Goal: Task Accomplishment & Management: Manage account settings

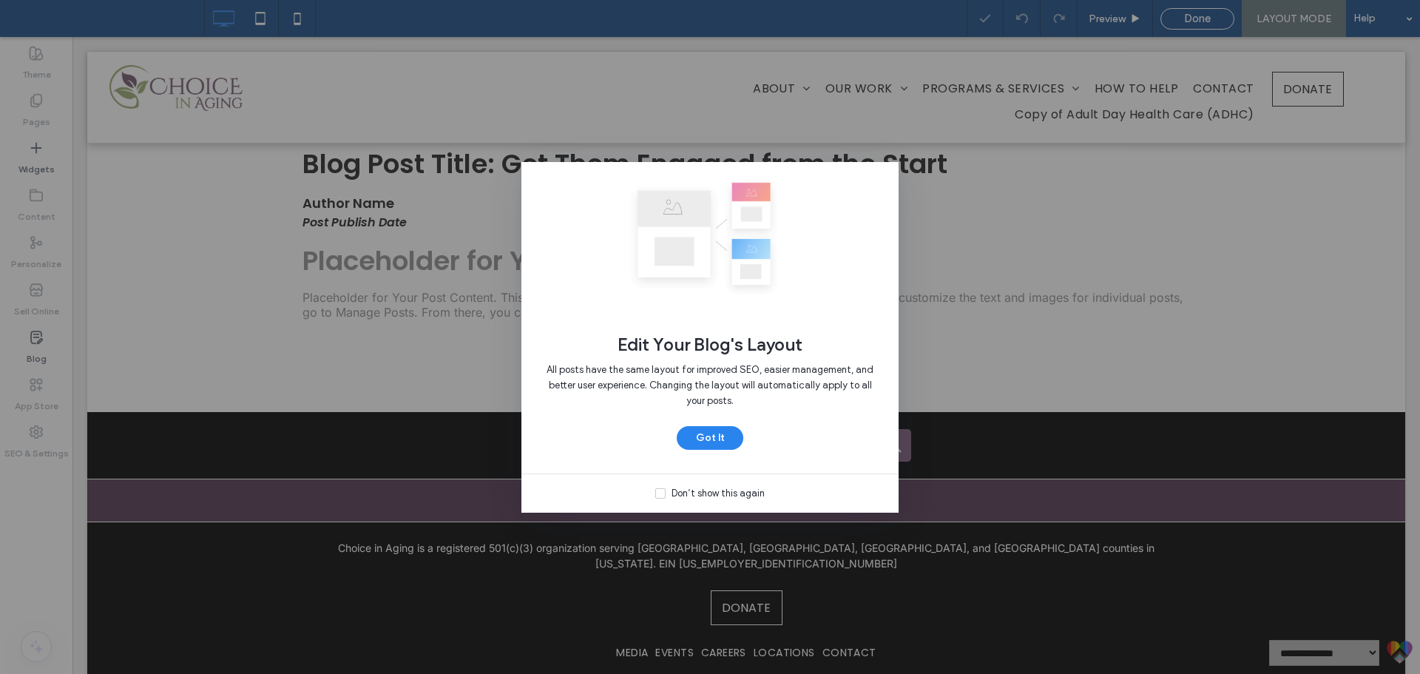
click at [662, 493] on icon at bounding box center [660, 493] width 6 height 4
click at [717, 442] on button "Got It" at bounding box center [710, 438] width 67 height 24
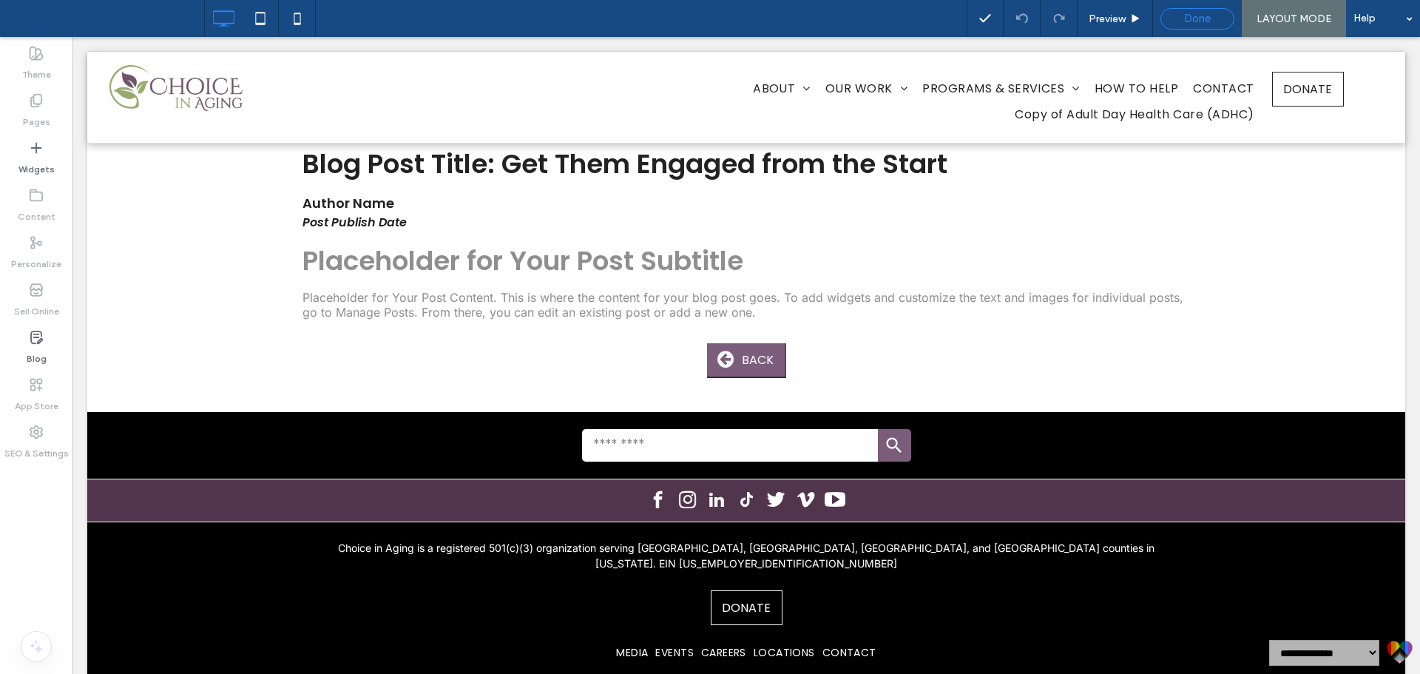
click at [1186, 21] on span "Done" at bounding box center [1197, 18] width 27 height 13
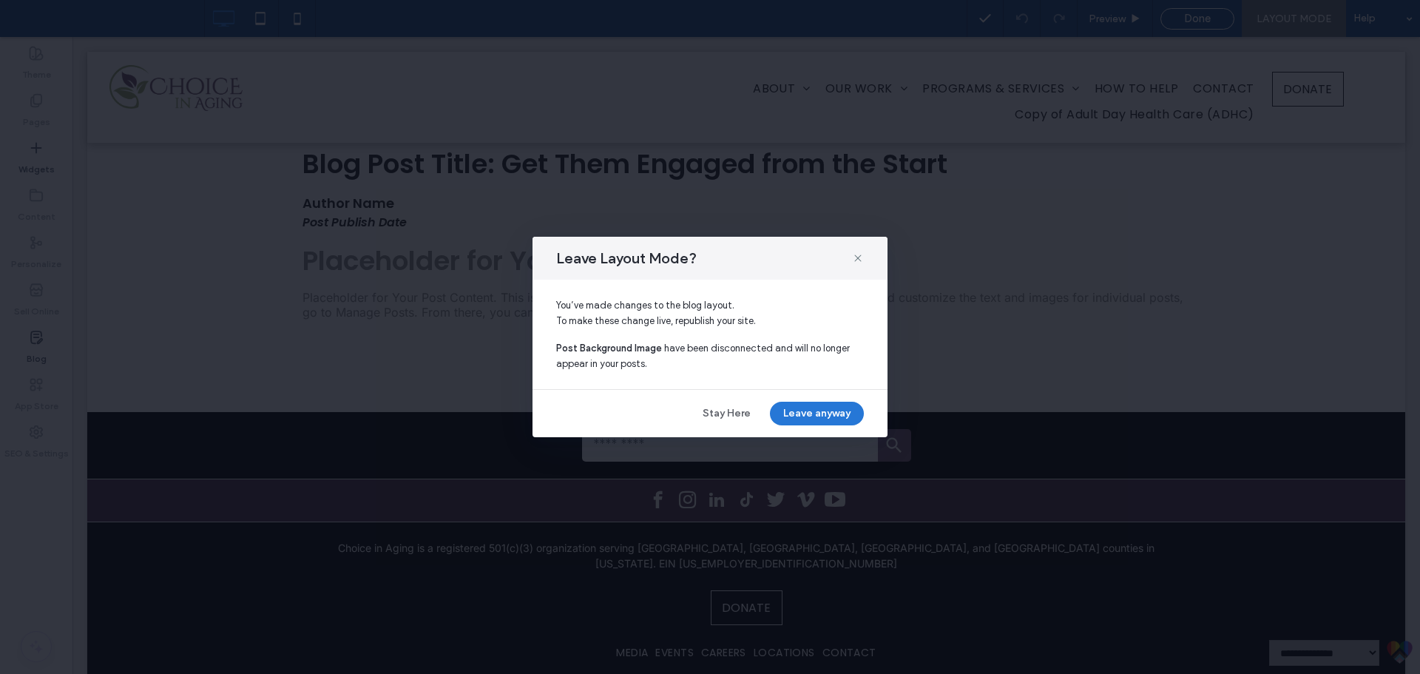
click at [791, 413] on button "Leave anyway" at bounding box center [817, 414] width 94 height 24
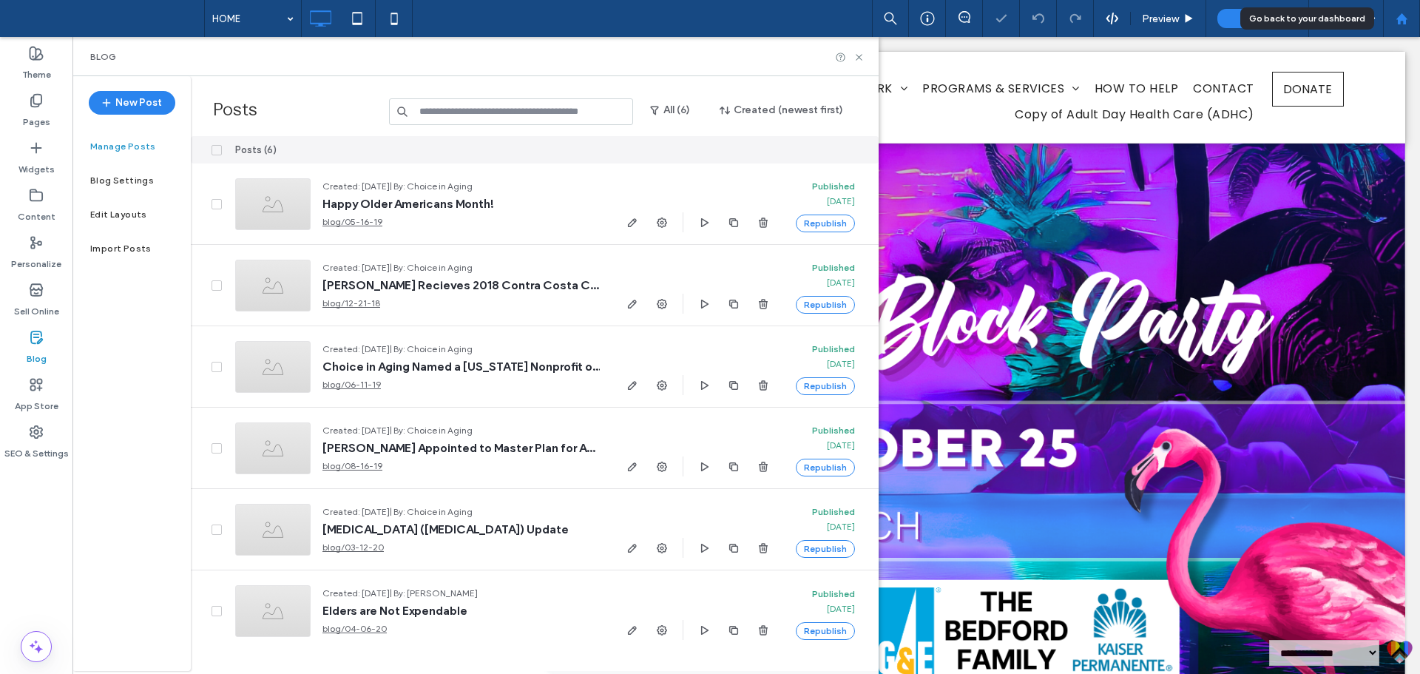
click at [1406, 27] on div at bounding box center [1401, 18] width 37 height 37
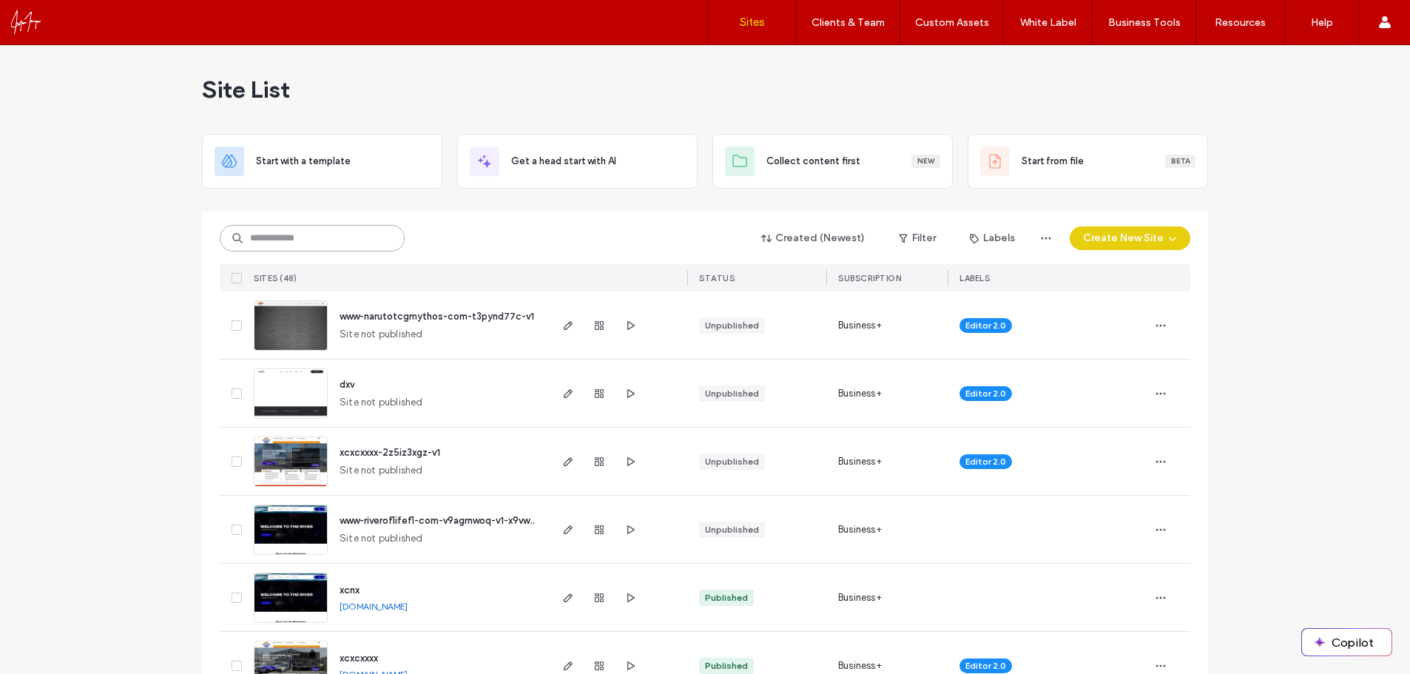
click at [317, 229] on input at bounding box center [312, 238] width 185 height 27
paste input "********"
type input "********"
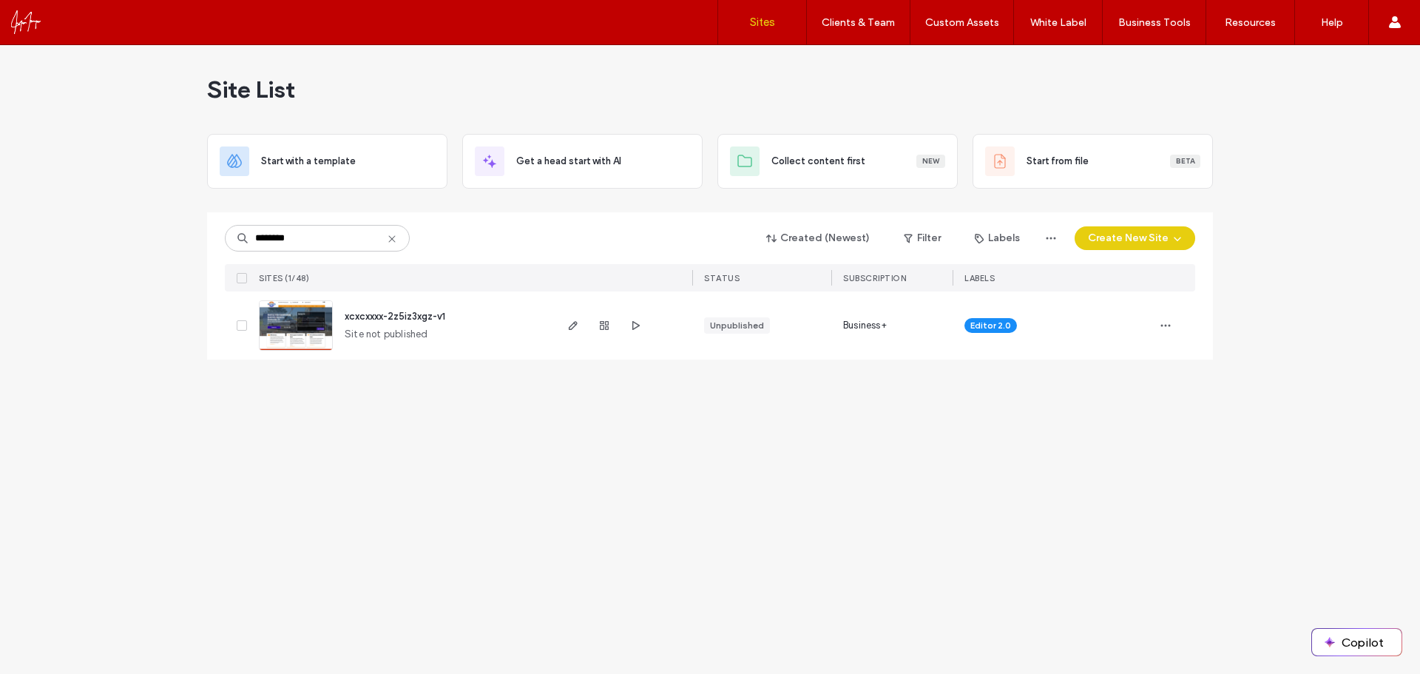
click at [311, 316] on img at bounding box center [296, 351] width 72 height 101
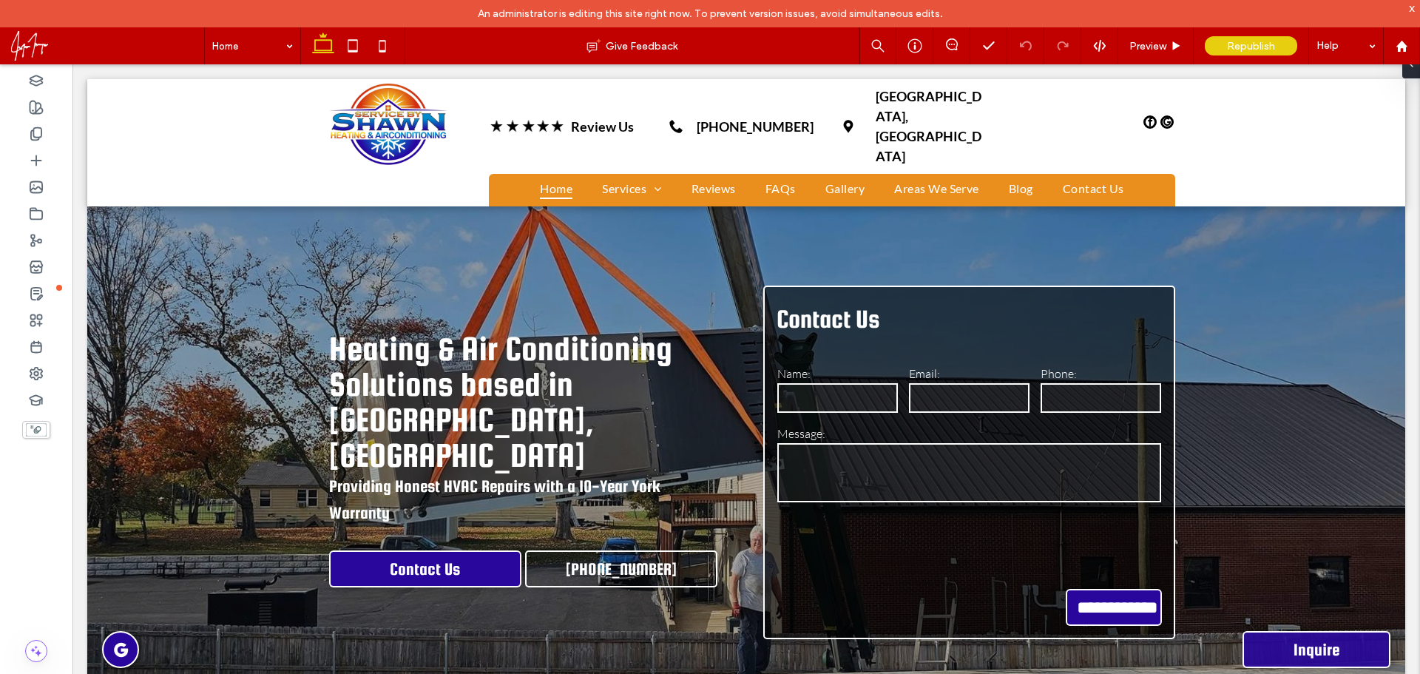
click at [1410, 9] on div "x" at bounding box center [1412, 7] width 7 height 13
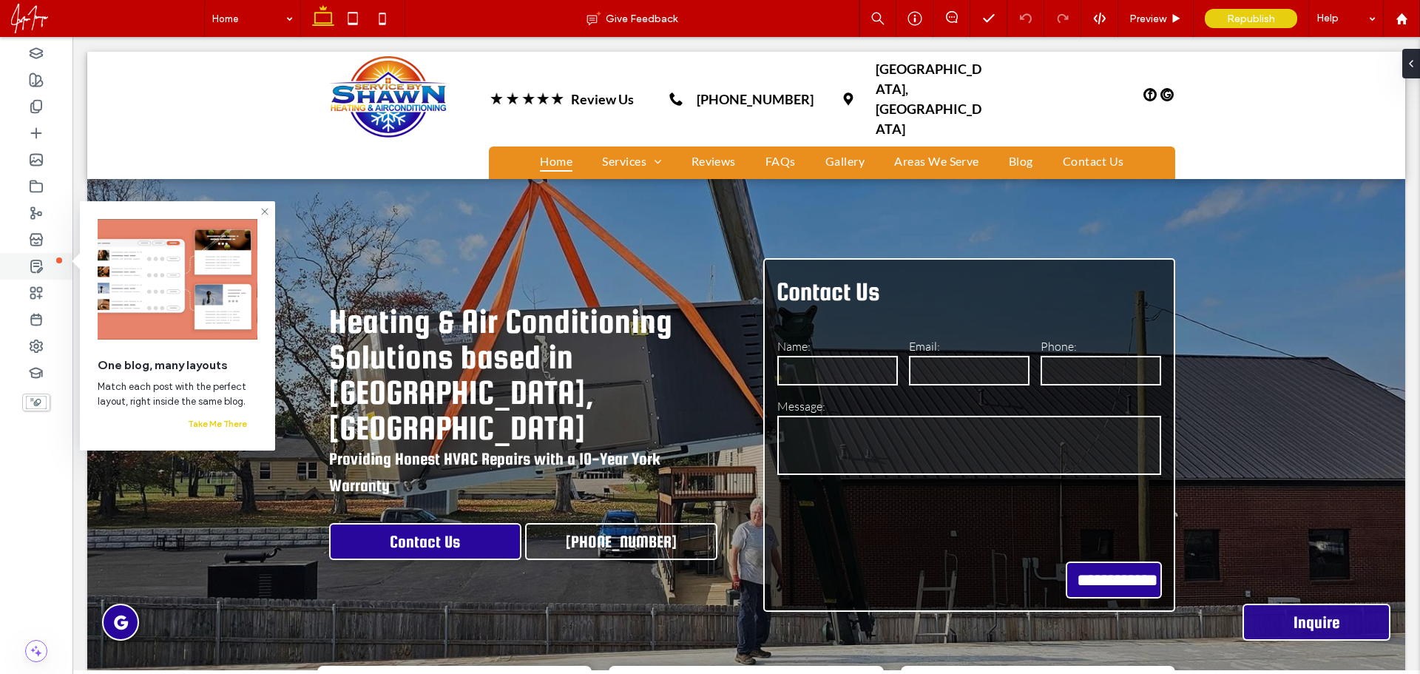
click at [41, 265] on icon at bounding box center [36, 266] width 15 height 15
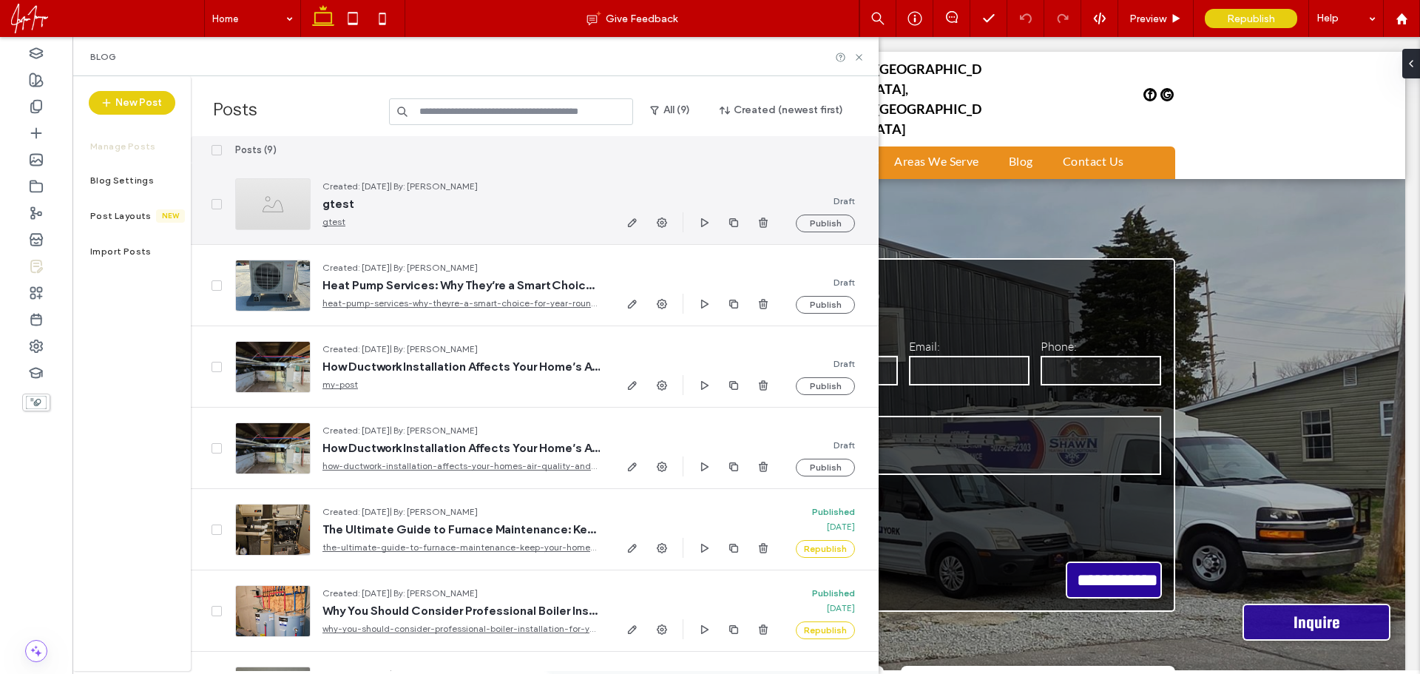
click at [283, 212] on div at bounding box center [272, 204] width 75 height 52
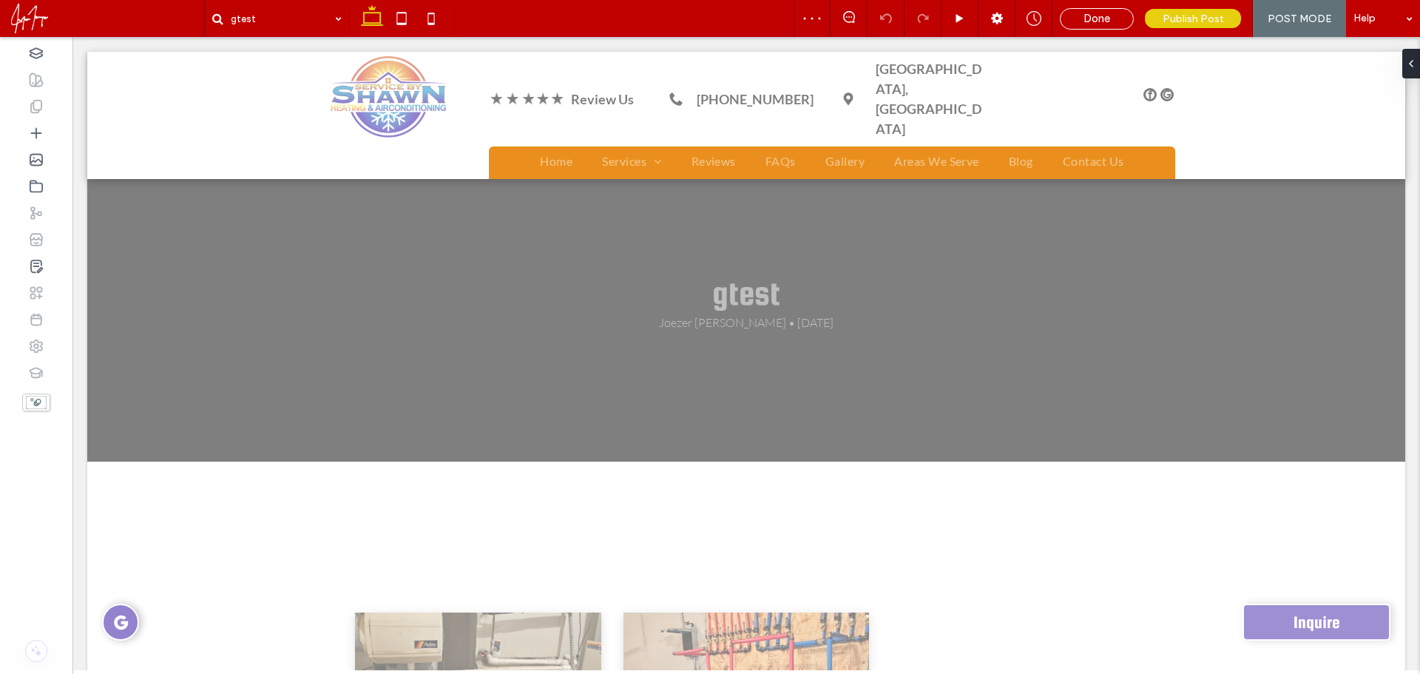
scroll to position [222, 0]
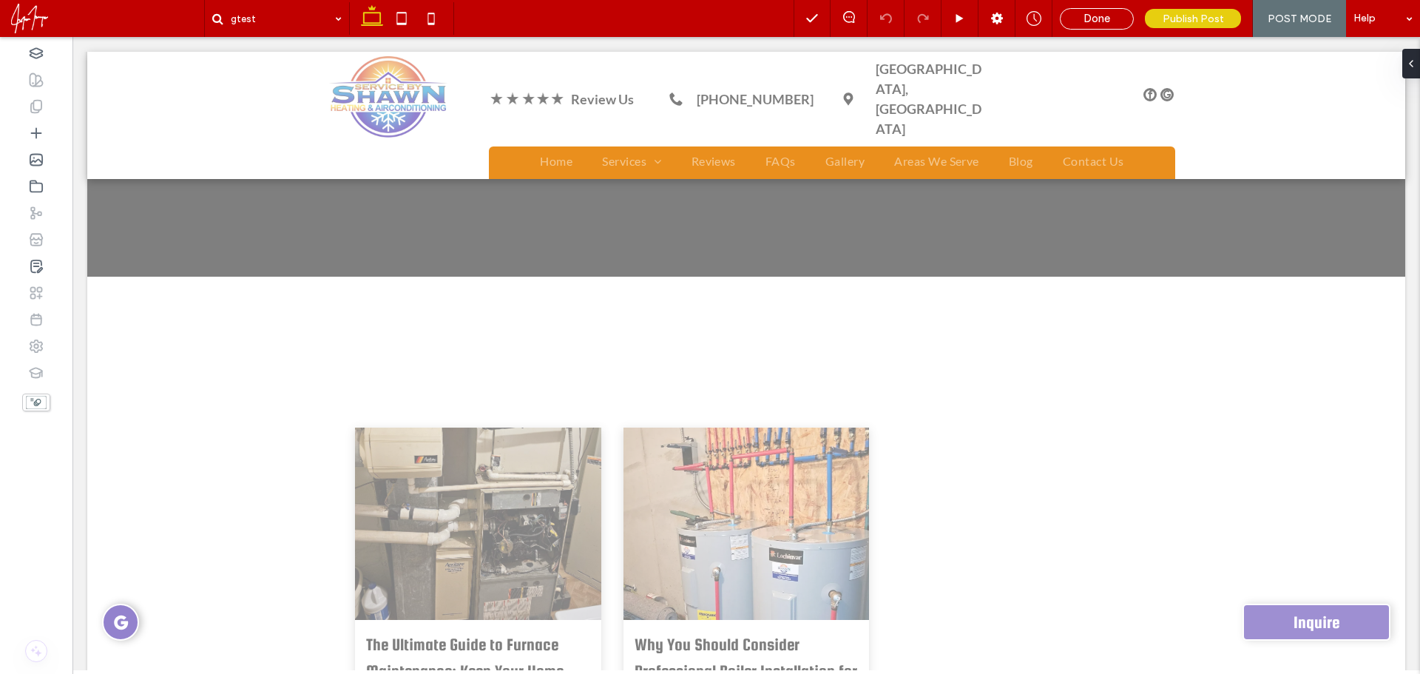
click at [510, 325] on div "gtest Joezer Tuquero • September 11, 2025 Section + Add Section PRIVACY POLICY …" at bounding box center [746, 436] width 1318 height 959
click at [539, 348] on span "To edit this widget, go to Layout" at bounding box center [574, 348] width 109 height 25
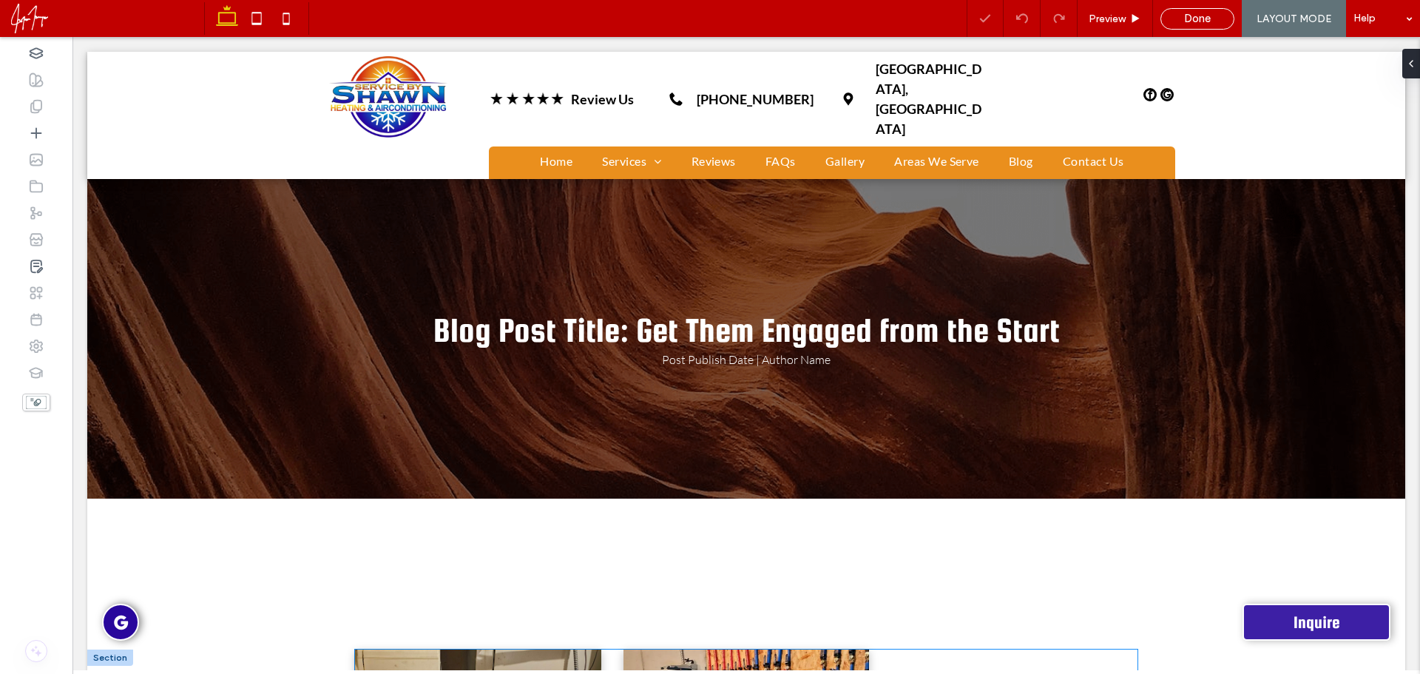
scroll to position [222, 0]
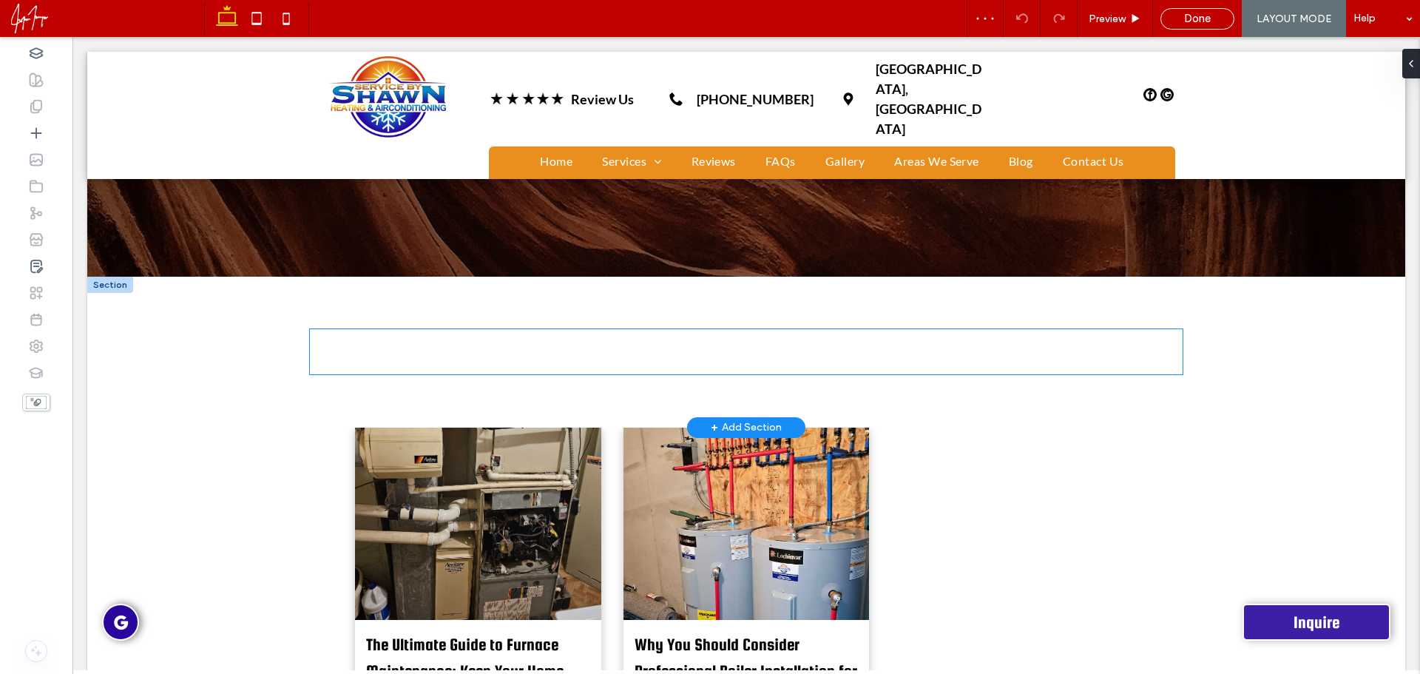
click at [438, 329] on div "PRIVACY POLICY" at bounding box center [746, 351] width 873 height 45
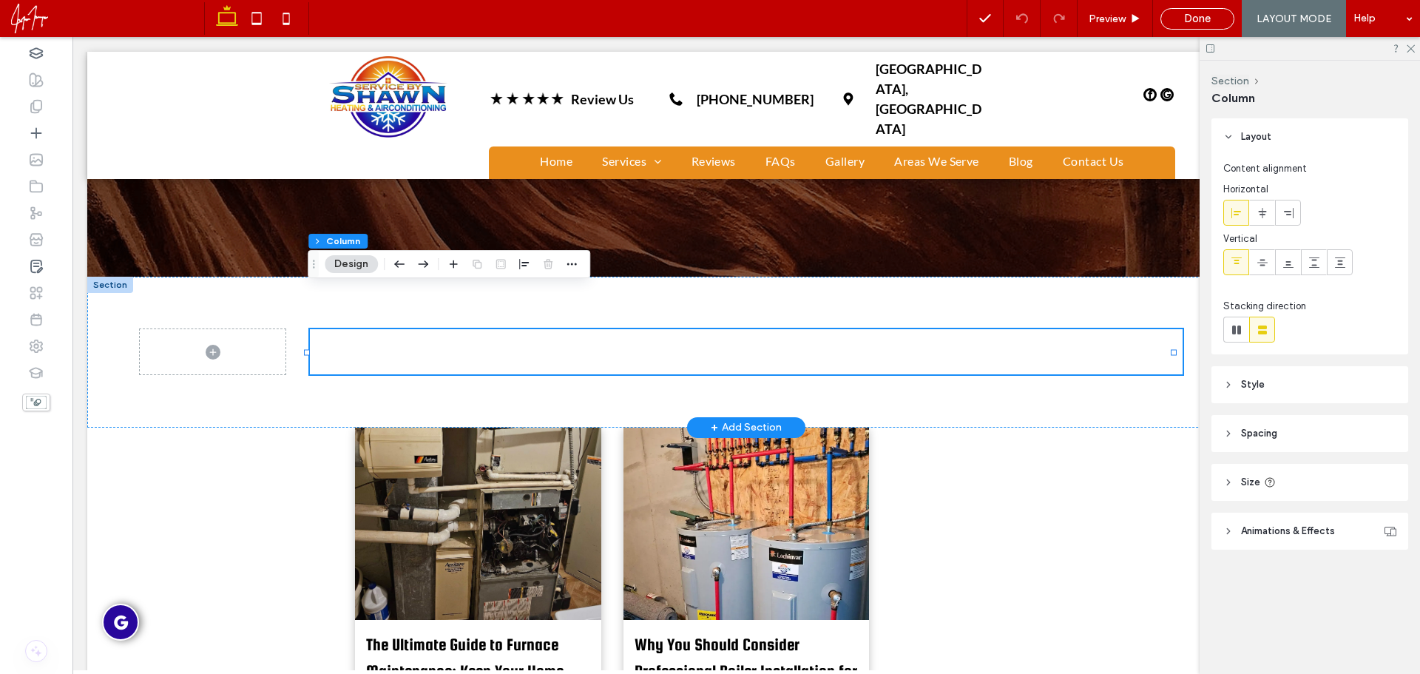
click at [759, 329] on div "PRIVACY POLICY" at bounding box center [746, 351] width 873 height 45
click at [591, 329] on p "PRIVACY POLICY" at bounding box center [746, 338] width 873 height 18
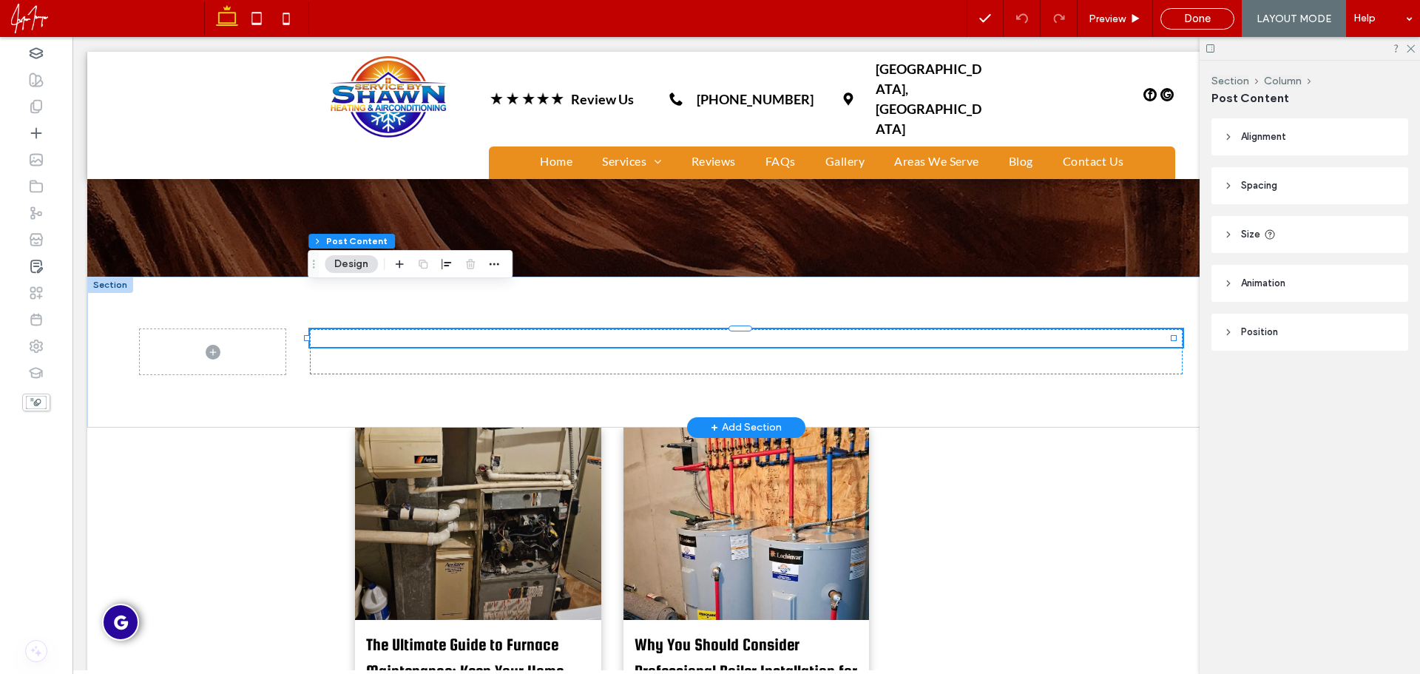
click at [598, 329] on p "PRIVACY POLICY" at bounding box center [746, 338] width 873 height 18
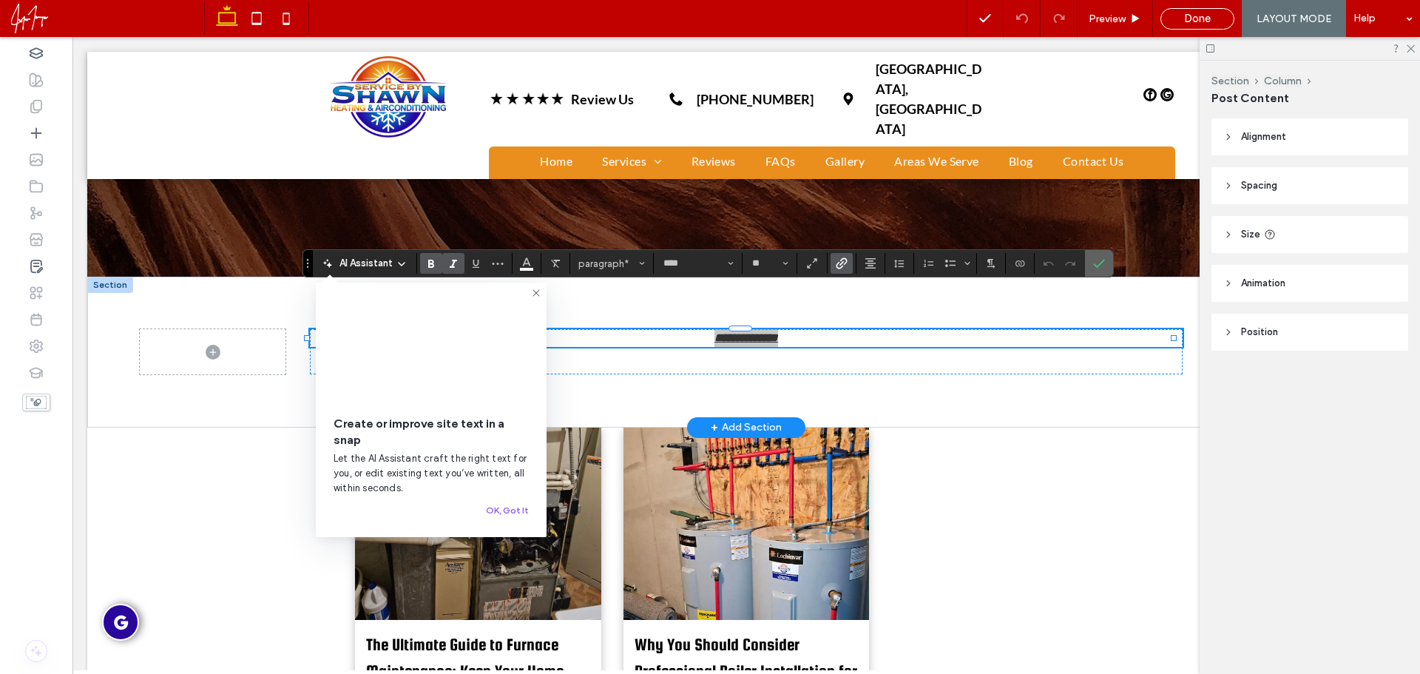
click at [1099, 262] on icon "Confirm" at bounding box center [1099, 263] width 12 height 12
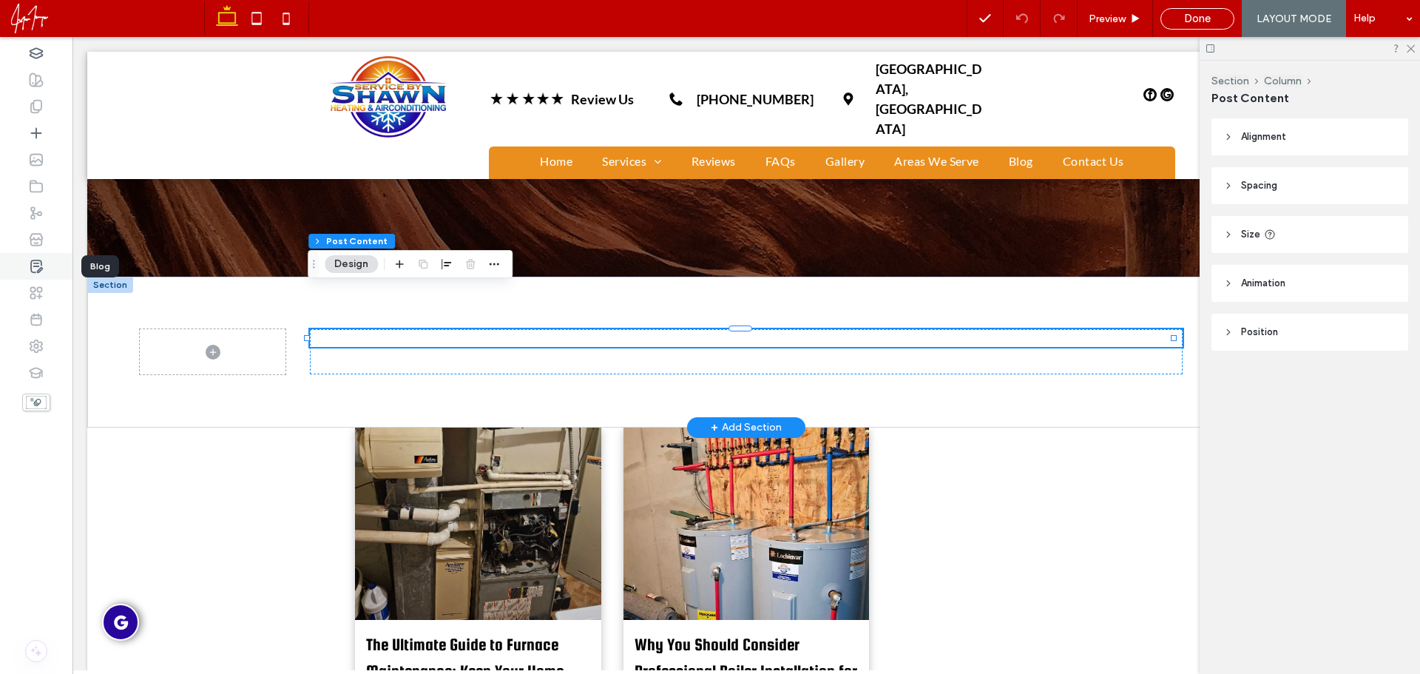
click at [36, 266] on icon at bounding box center [36, 266] width 15 height 15
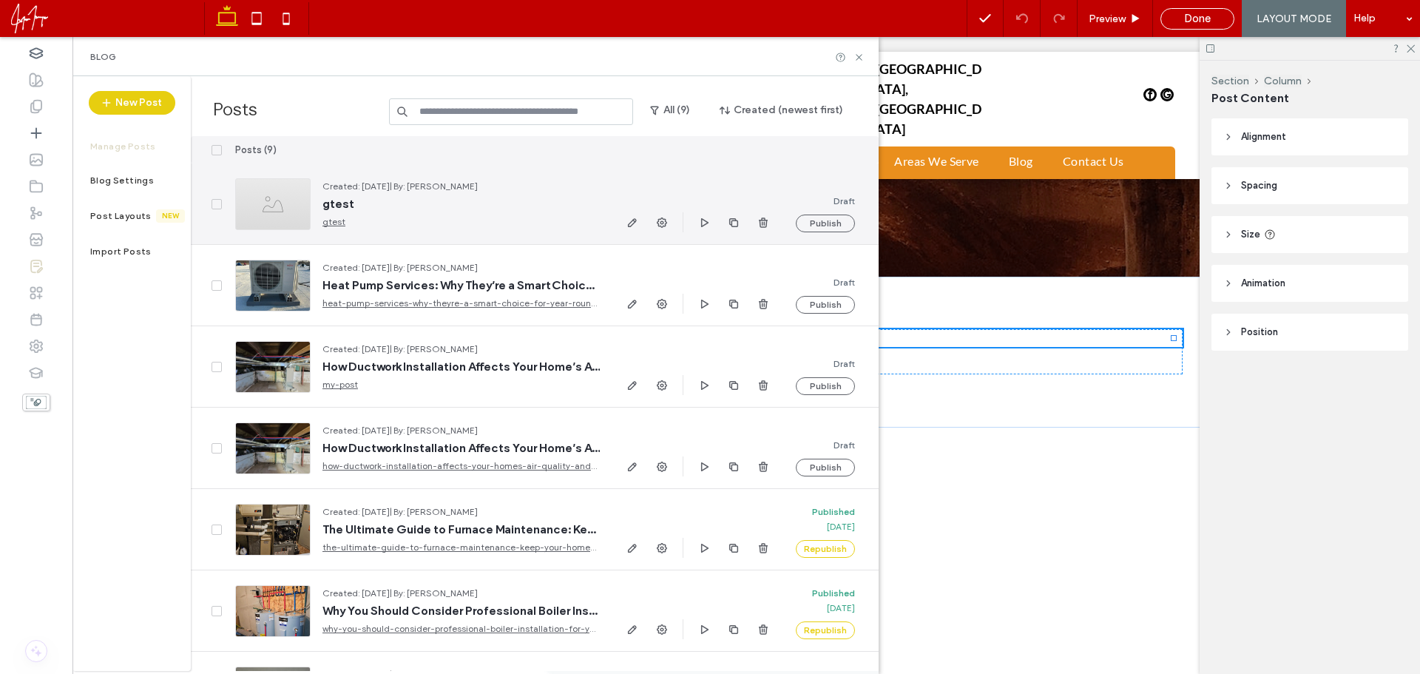
click at [284, 212] on div at bounding box center [272, 204] width 75 height 52
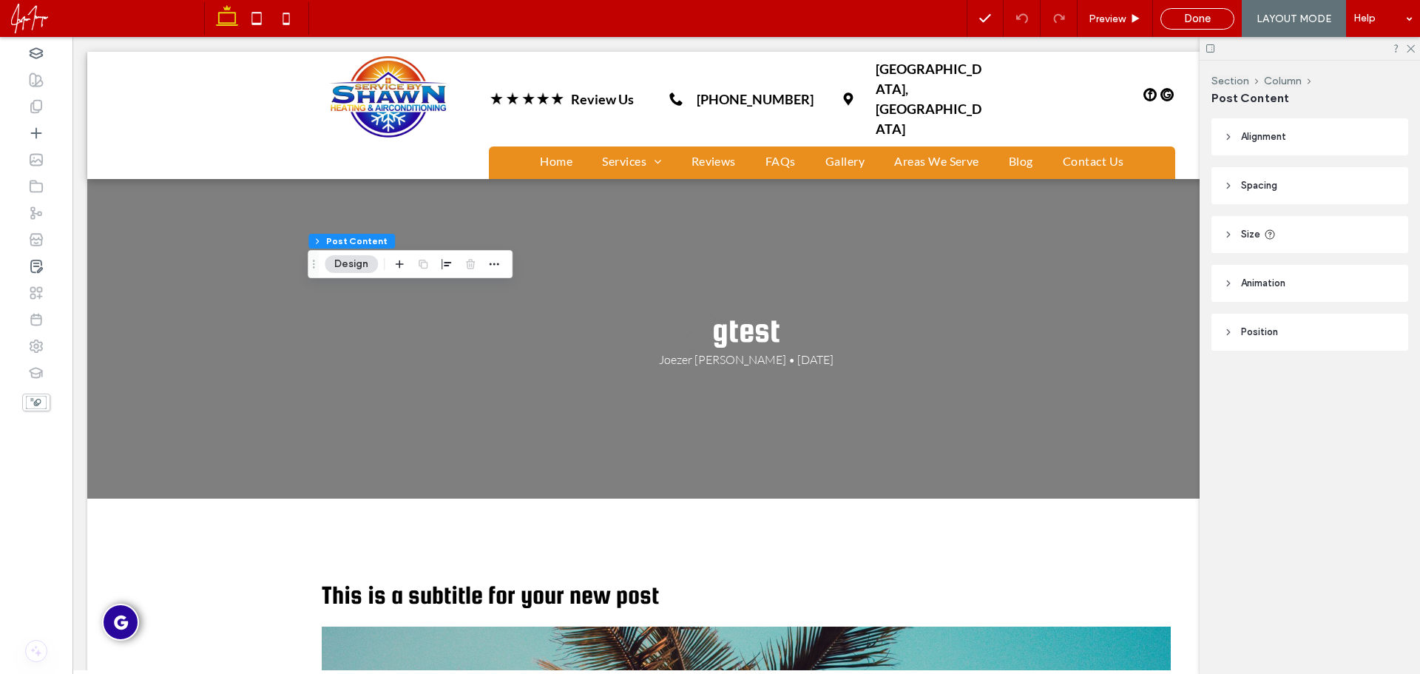
scroll to position [0, 0]
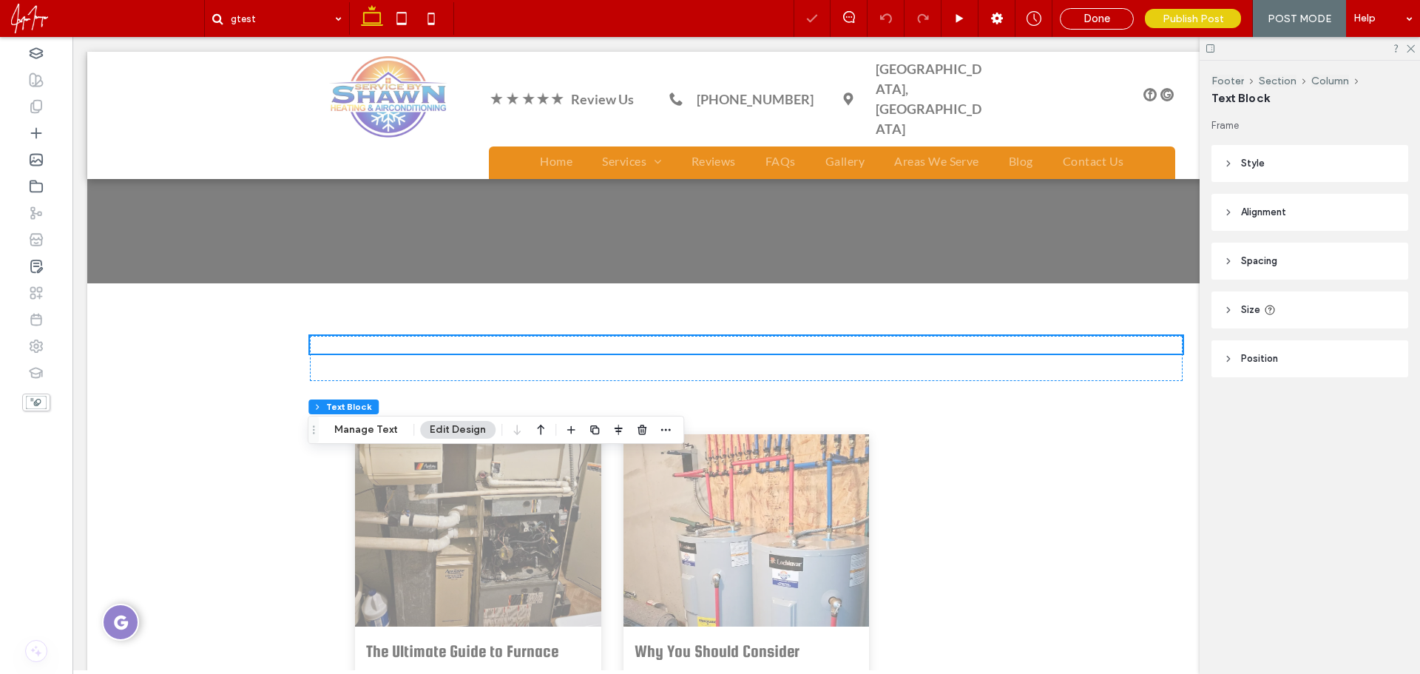
scroll to position [222, 0]
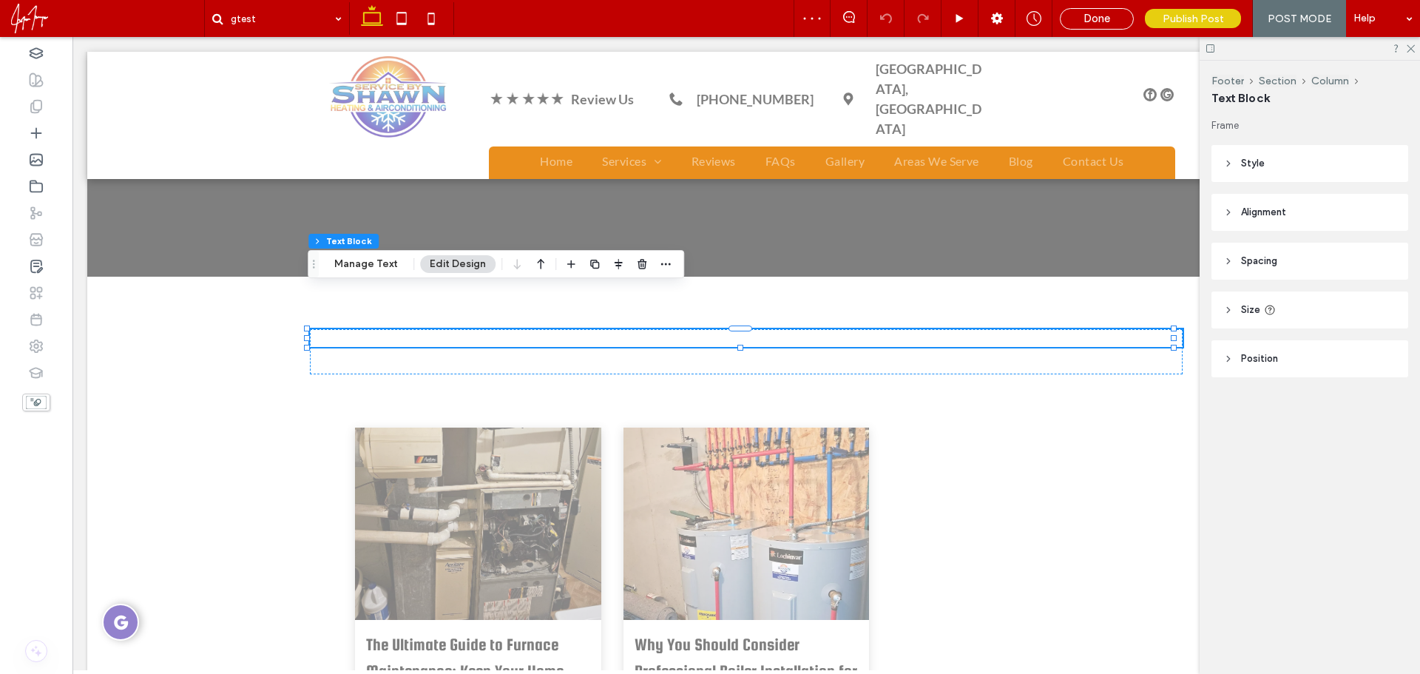
click at [771, 297] on div "gtest Joezer Tuquero • September 11, 2025 Section + Add Section PRIVACY POLICY …" at bounding box center [746, 436] width 1318 height 959
click at [800, 326] on u "Layout" at bounding box center [809, 326] width 34 height 13
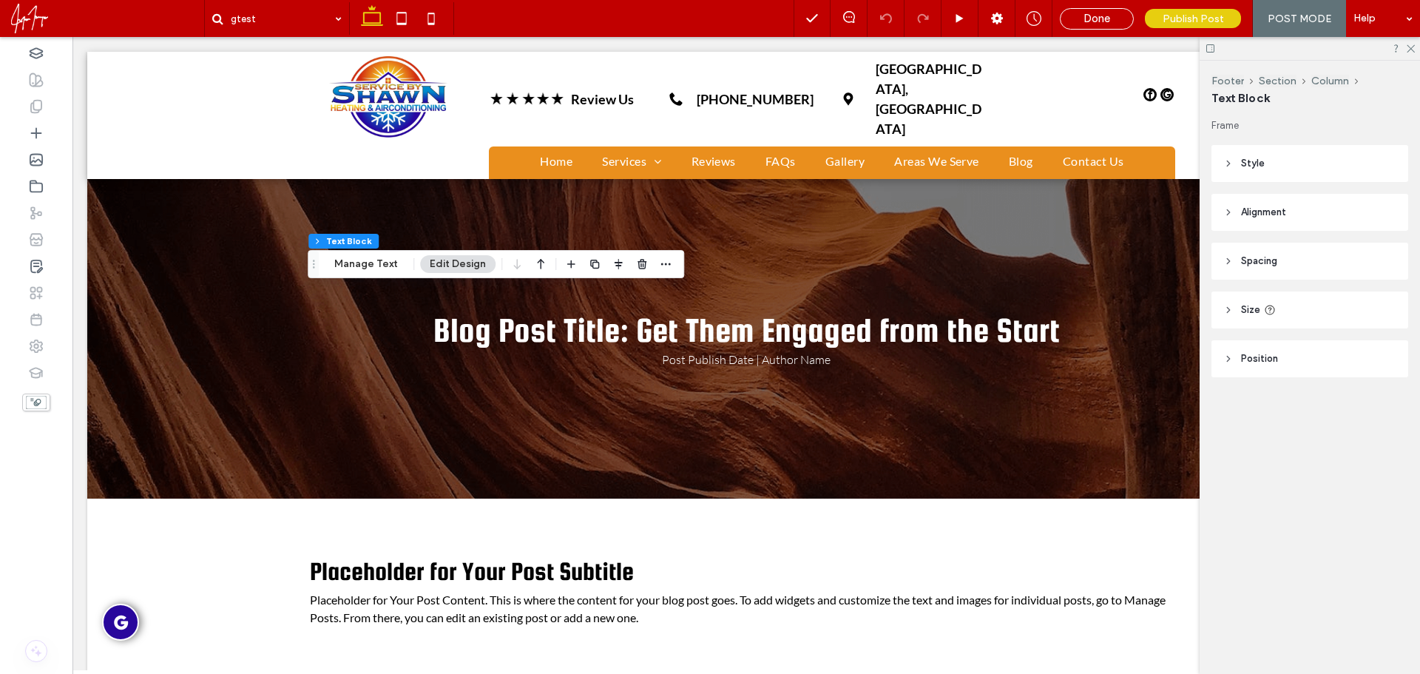
scroll to position [0, 0]
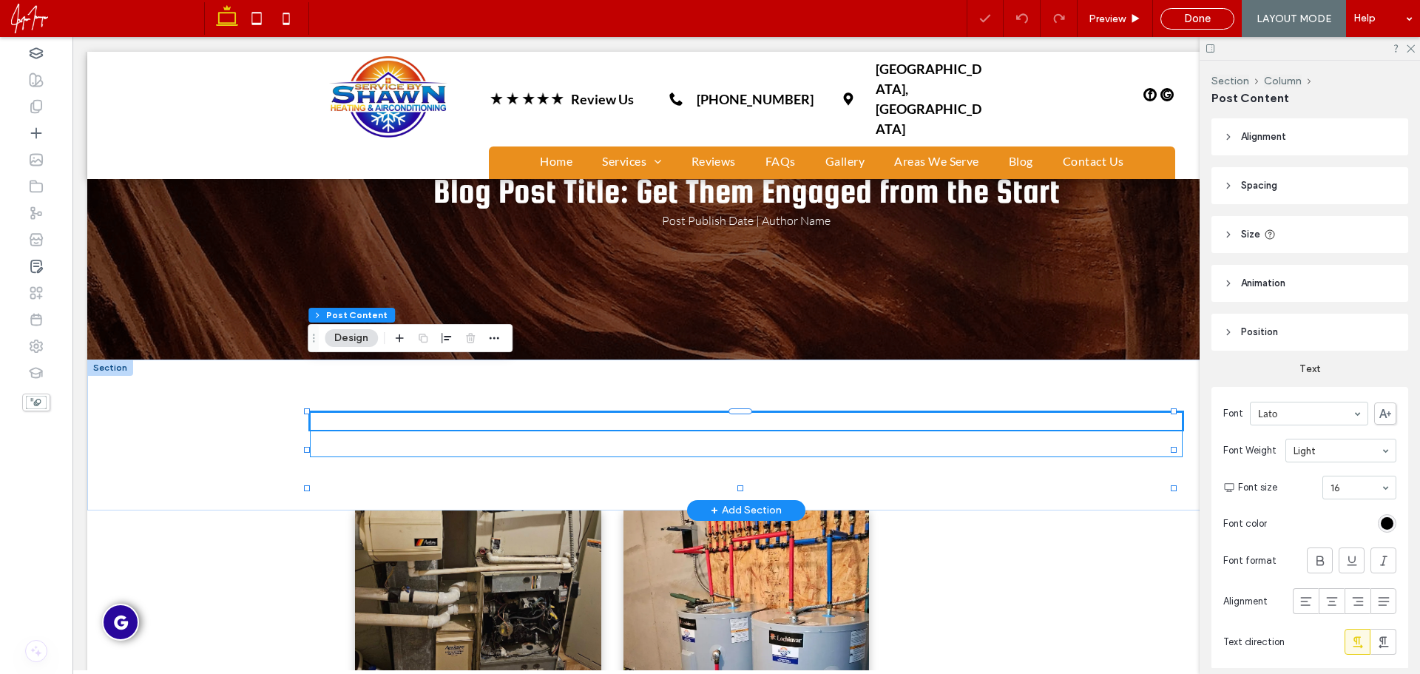
scroll to position [148, 0]
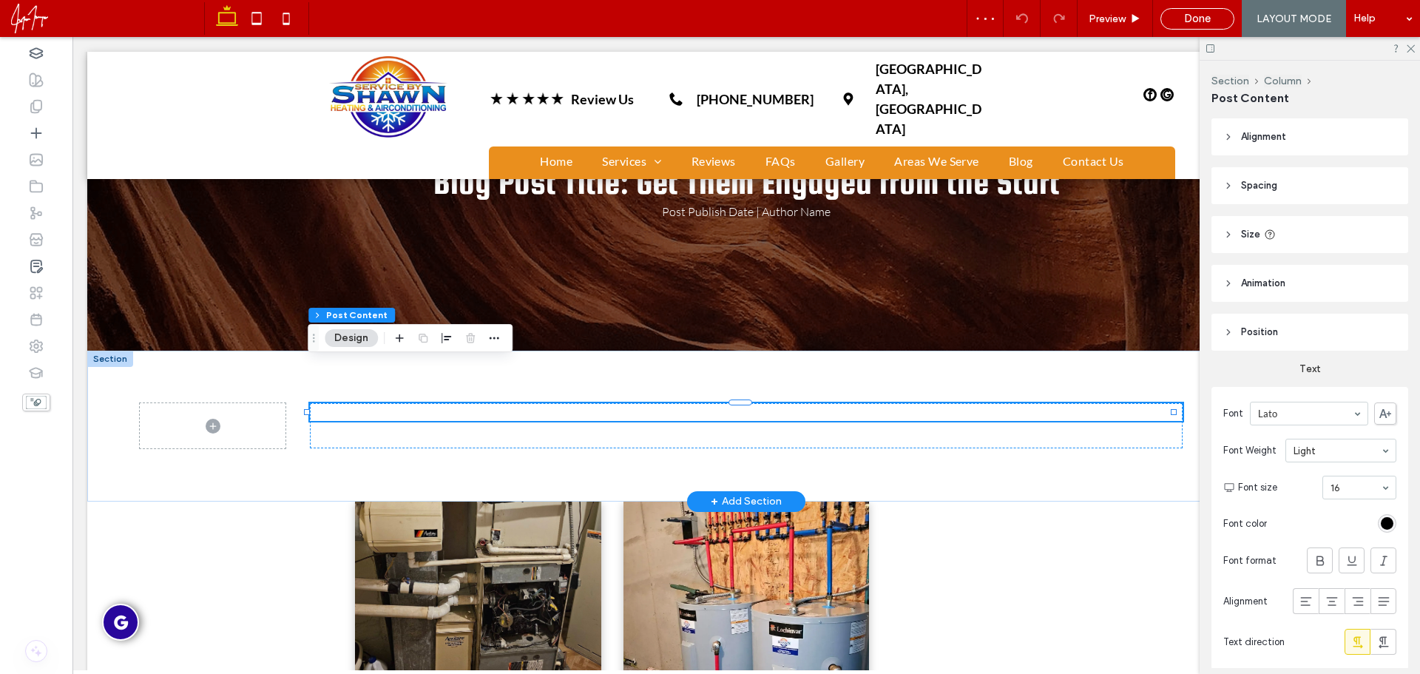
click at [745, 405] on strong "PRIVACY POLICY" at bounding box center [745, 412] width 89 height 14
type input "****"
type input "**"
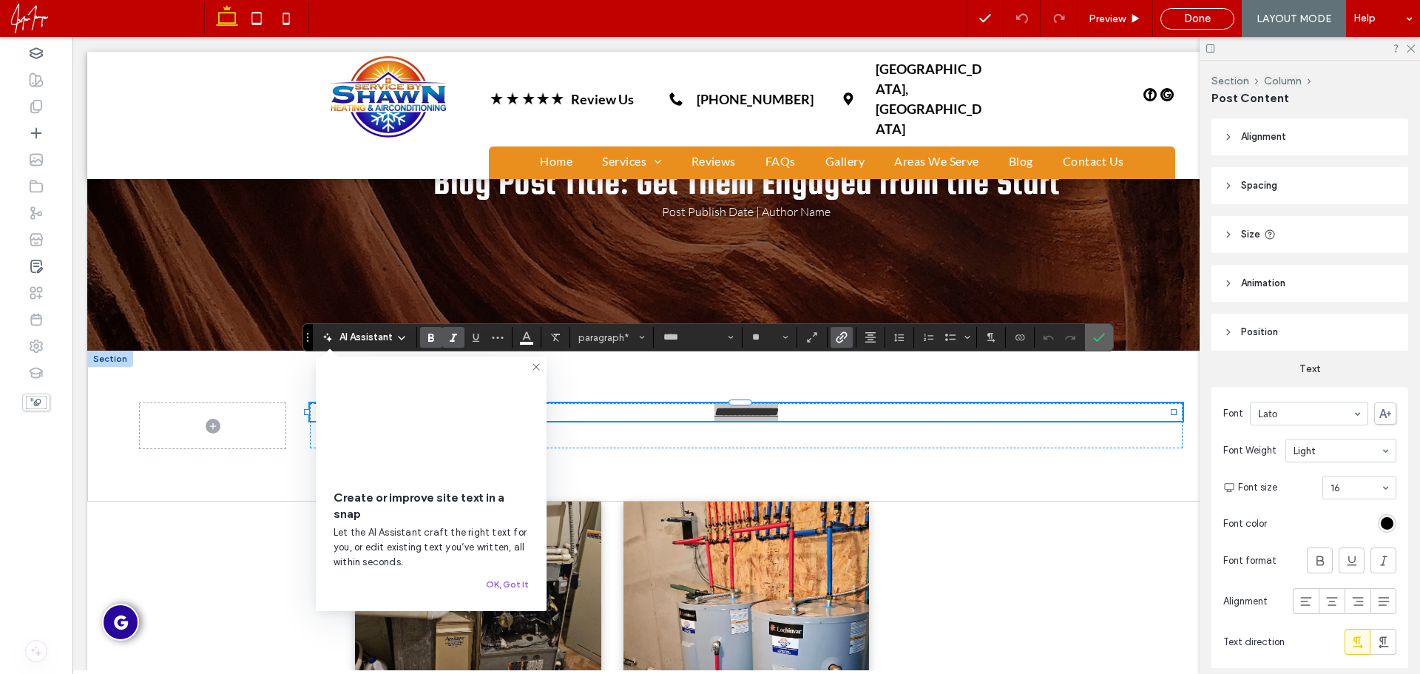
click at [1092, 337] on label "Confirm" at bounding box center [1099, 337] width 22 height 27
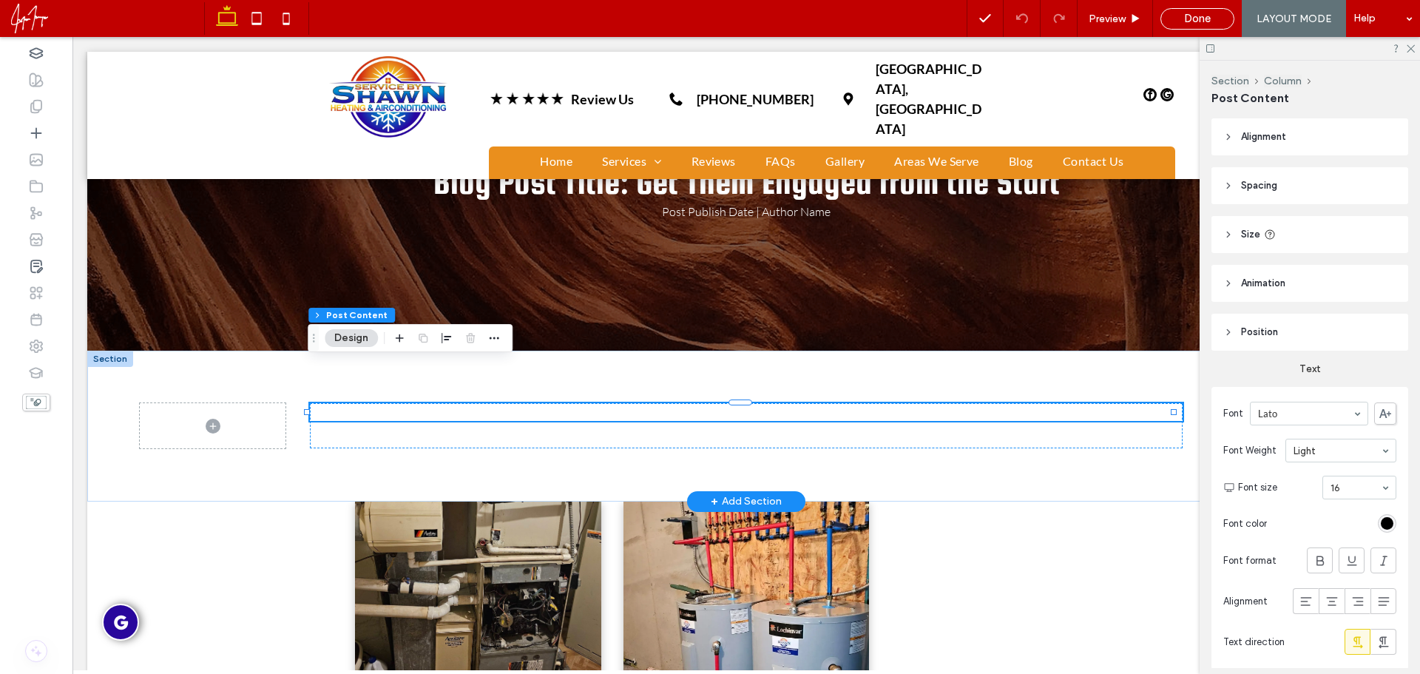
click at [1096, 403] on p "PRIVACY POLICY" at bounding box center [746, 412] width 873 height 18
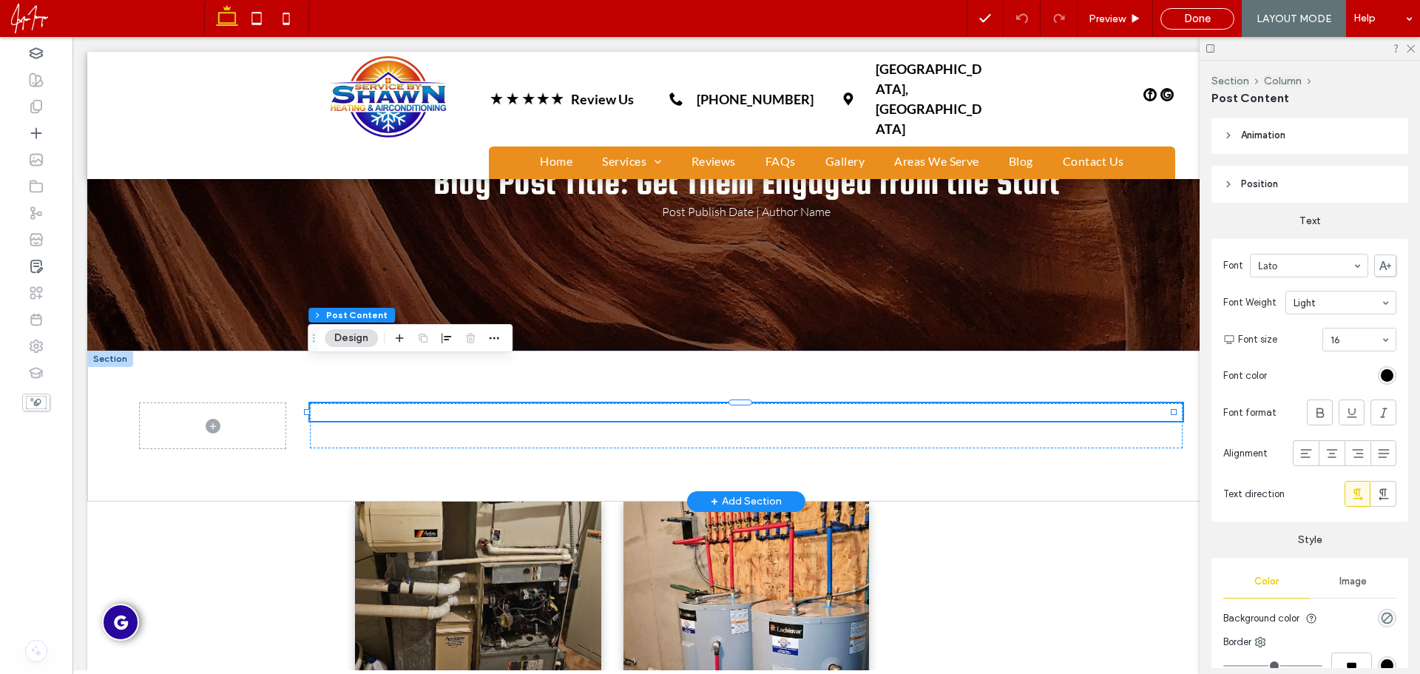
click at [708, 405] on strong "PRIVACY POLICY" at bounding box center [745, 412] width 89 height 14
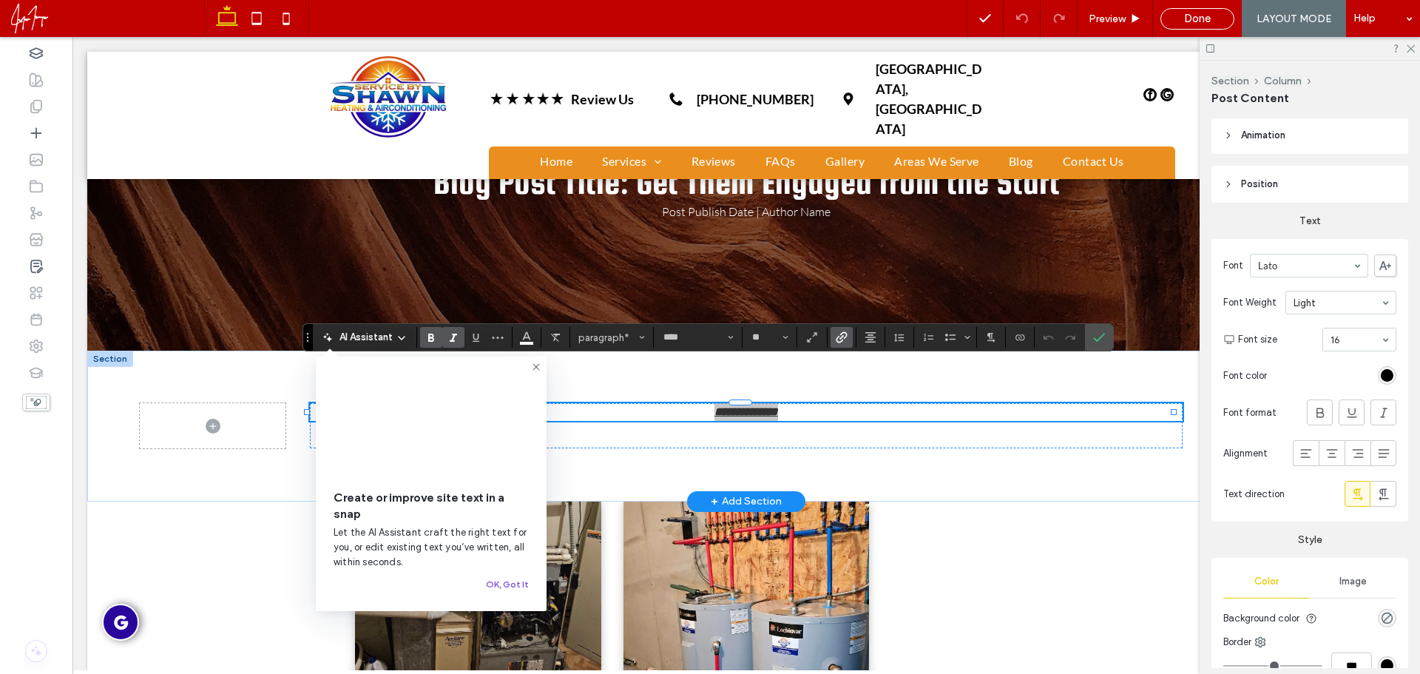
click at [508, 586] on button "OK, Got It" at bounding box center [507, 584] width 43 height 18
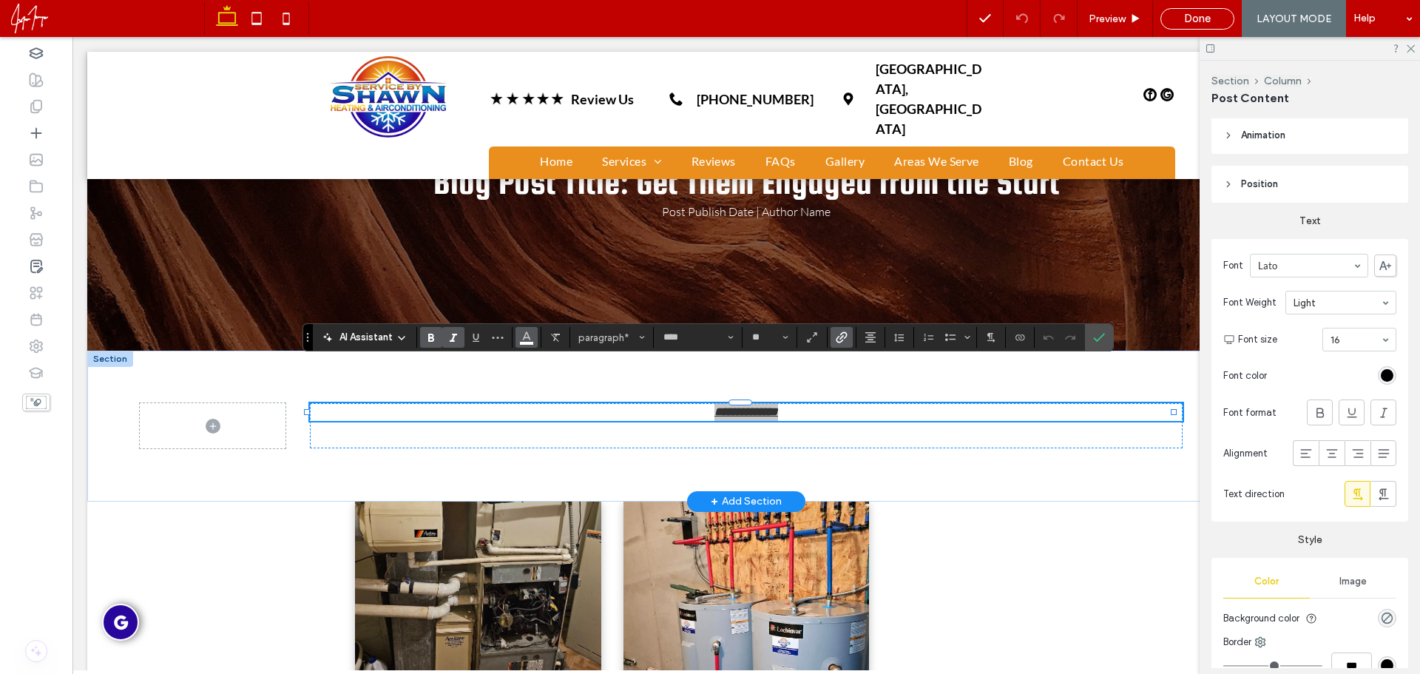
click at [529, 334] on icon "Color" at bounding box center [527, 336] width 12 height 12
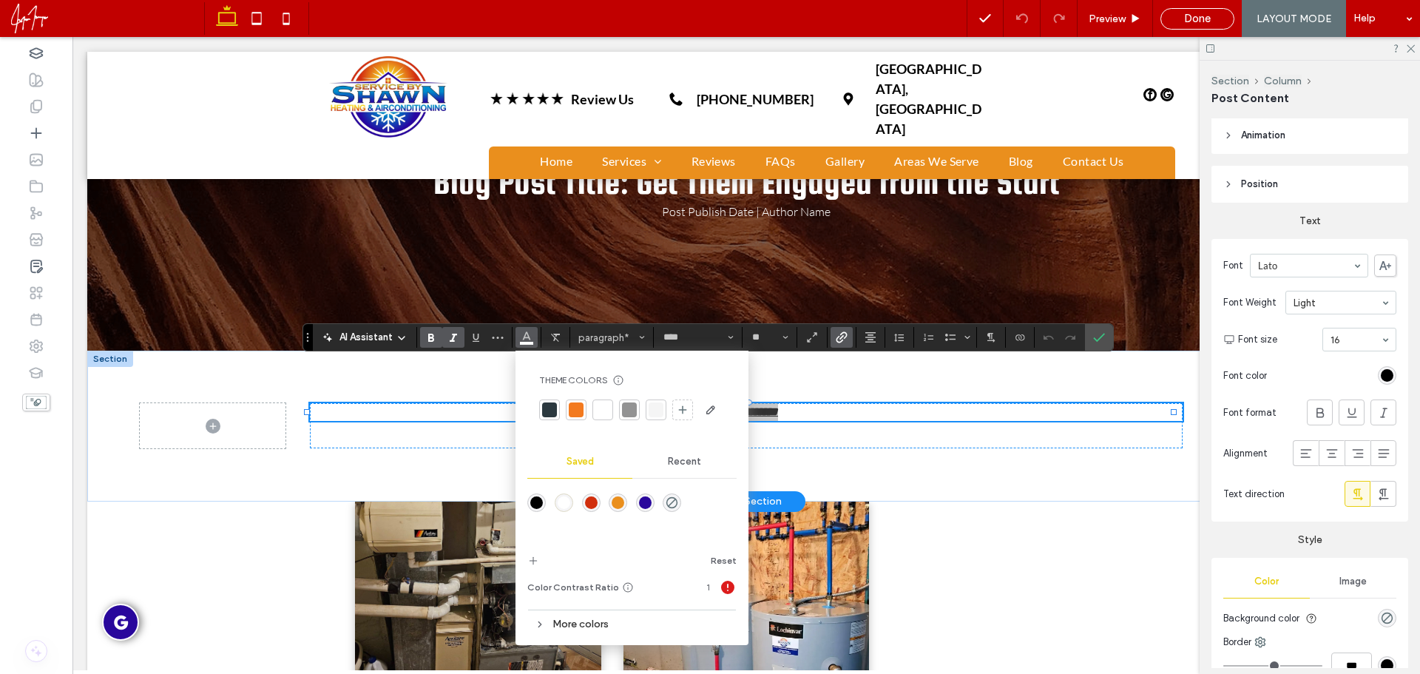
click at [552, 408] on div at bounding box center [549, 409] width 15 height 15
click at [1094, 339] on use "Confirm" at bounding box center [1099, 337] width 12 height 9
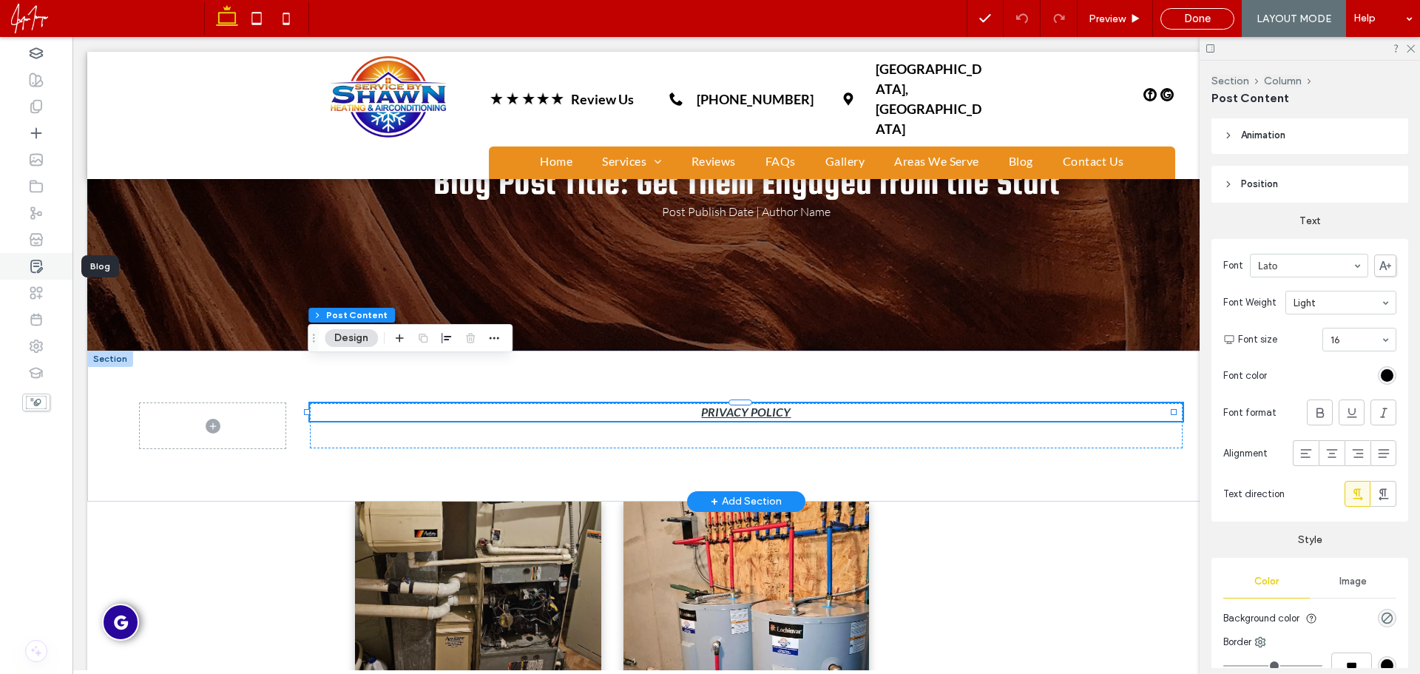
click at [41, 265] on icon at bounding box center [36, 266] width 15 height 15
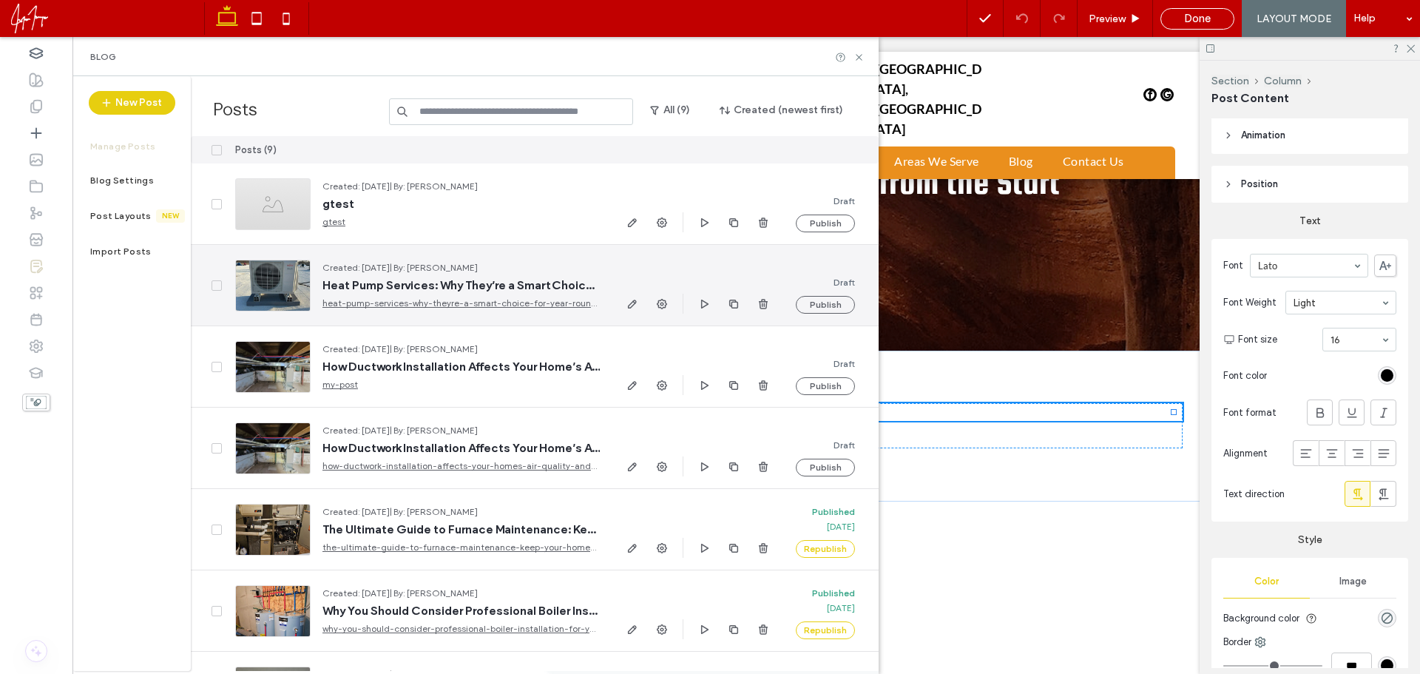
click at [282, 285] on div at bounding box center [272, 286] width 75 height 52
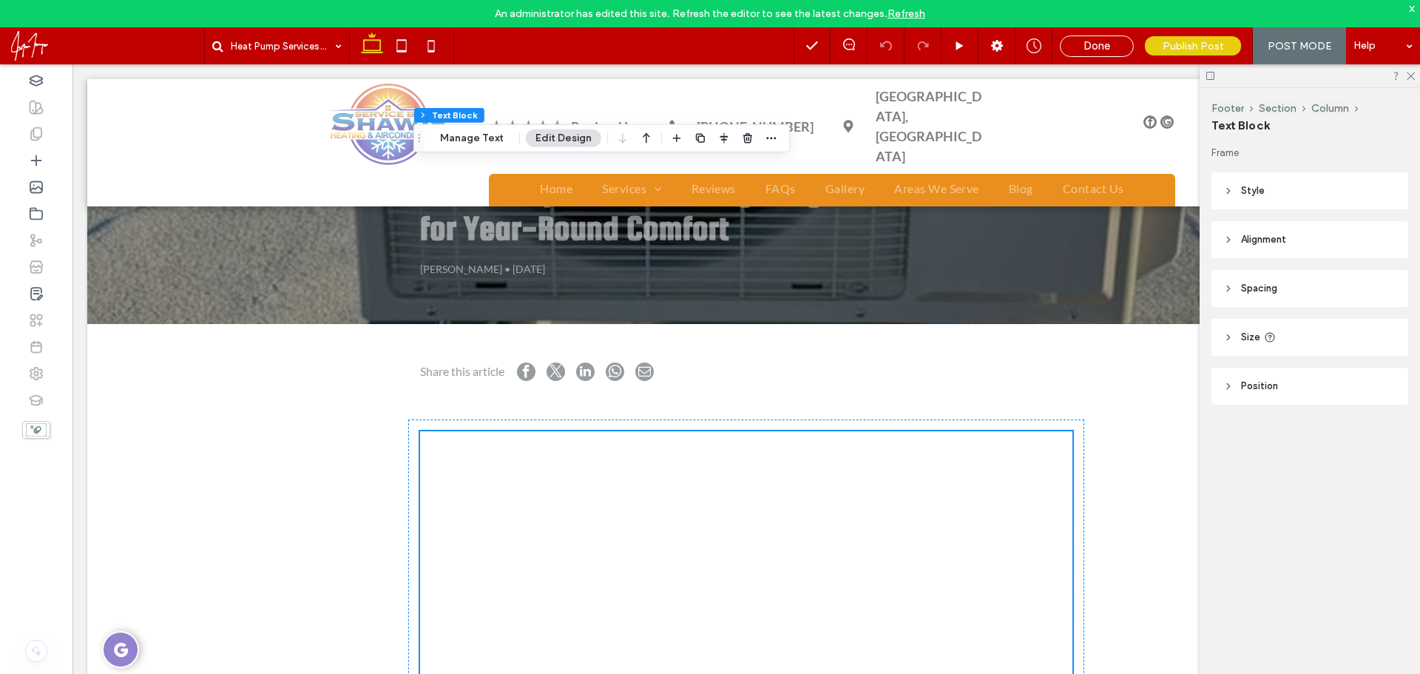
scroll to position [148, 0]
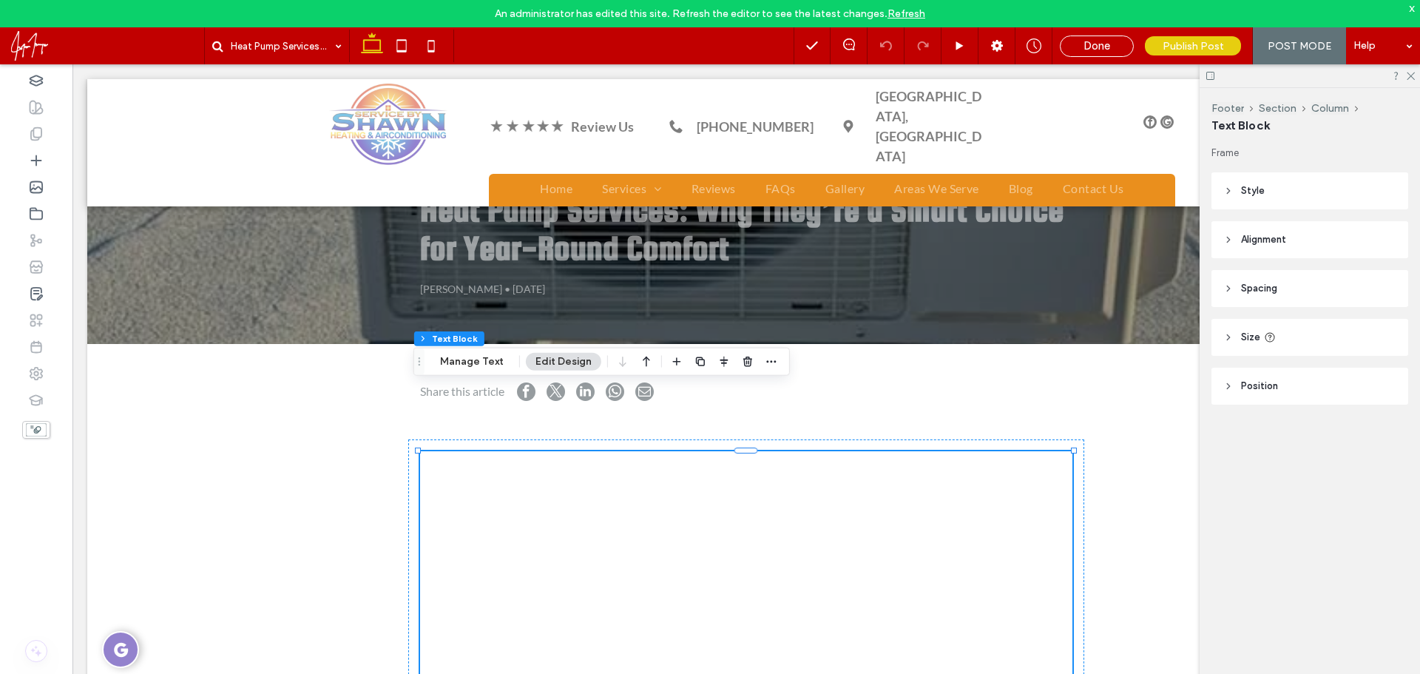
click at [568, 501] on u "Layout" at bounding box center [580, 506] width 34 height 13
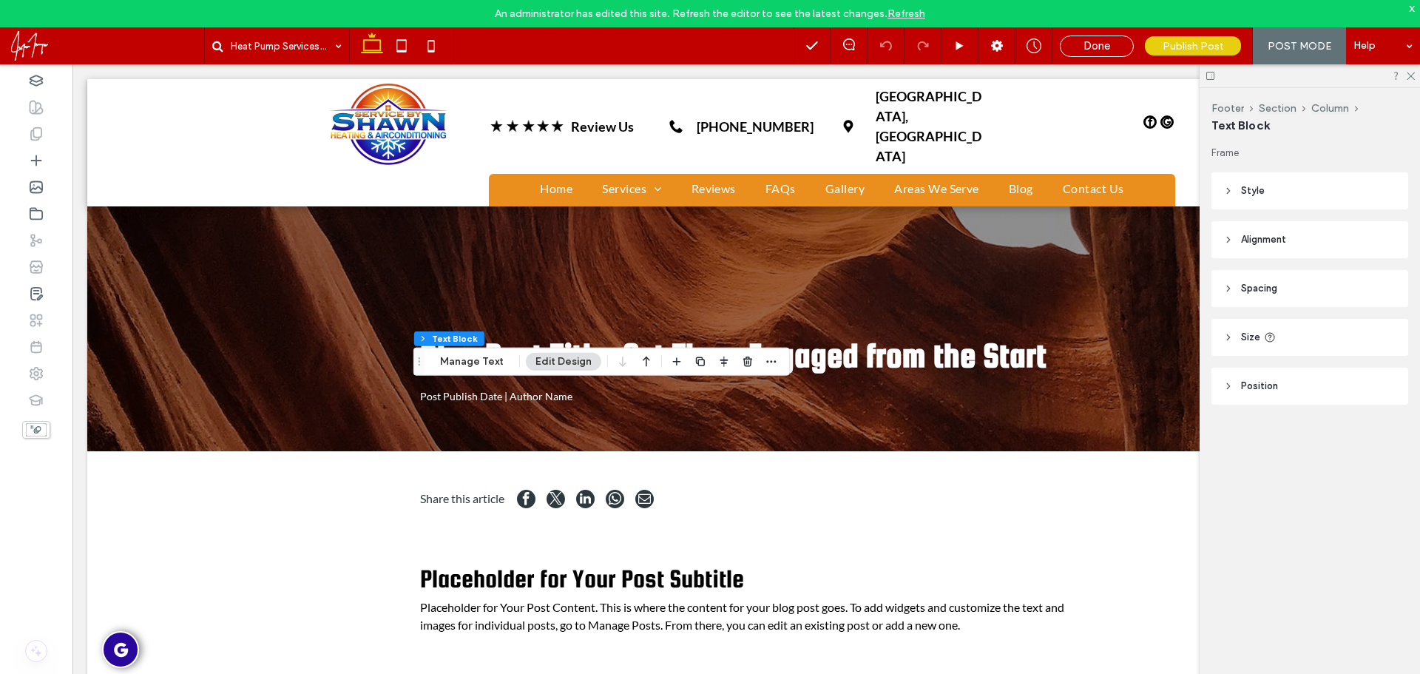
scroll to position [0, 0]
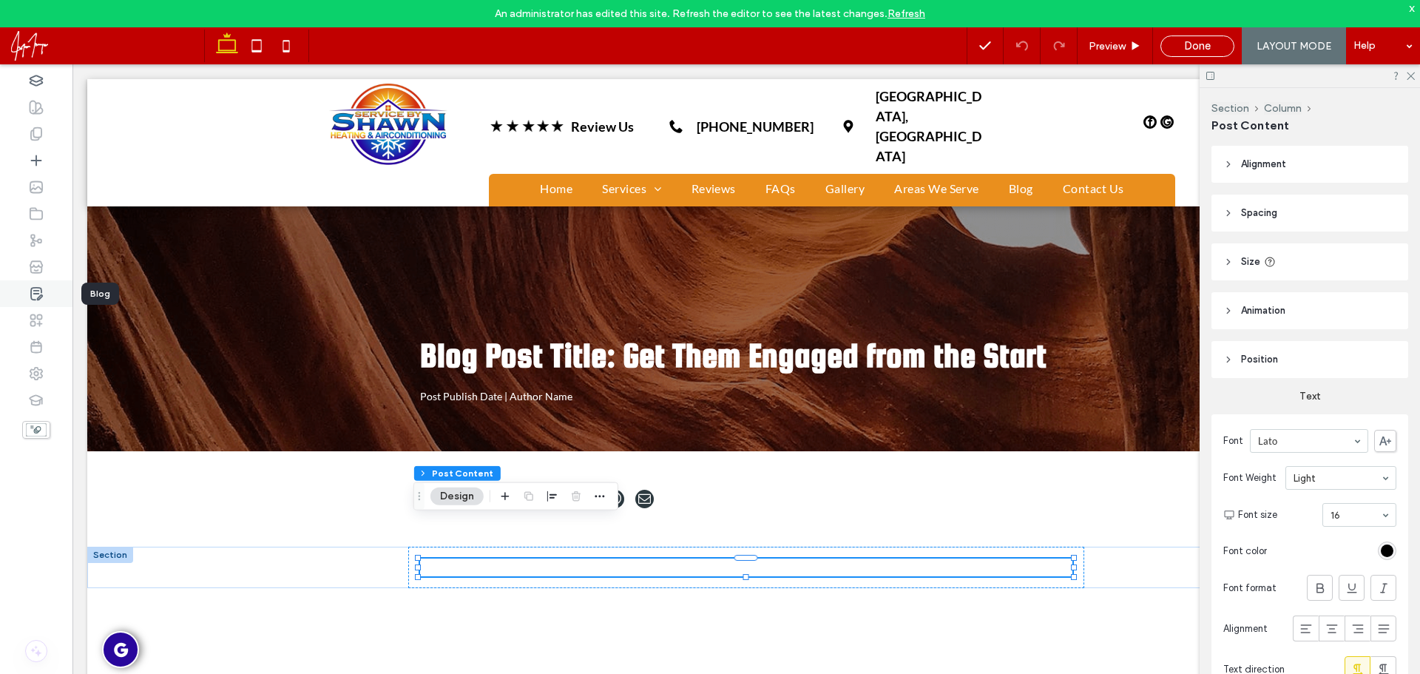
click at [38, 297] on use at bounding box center [36, 294] width 11 height 12
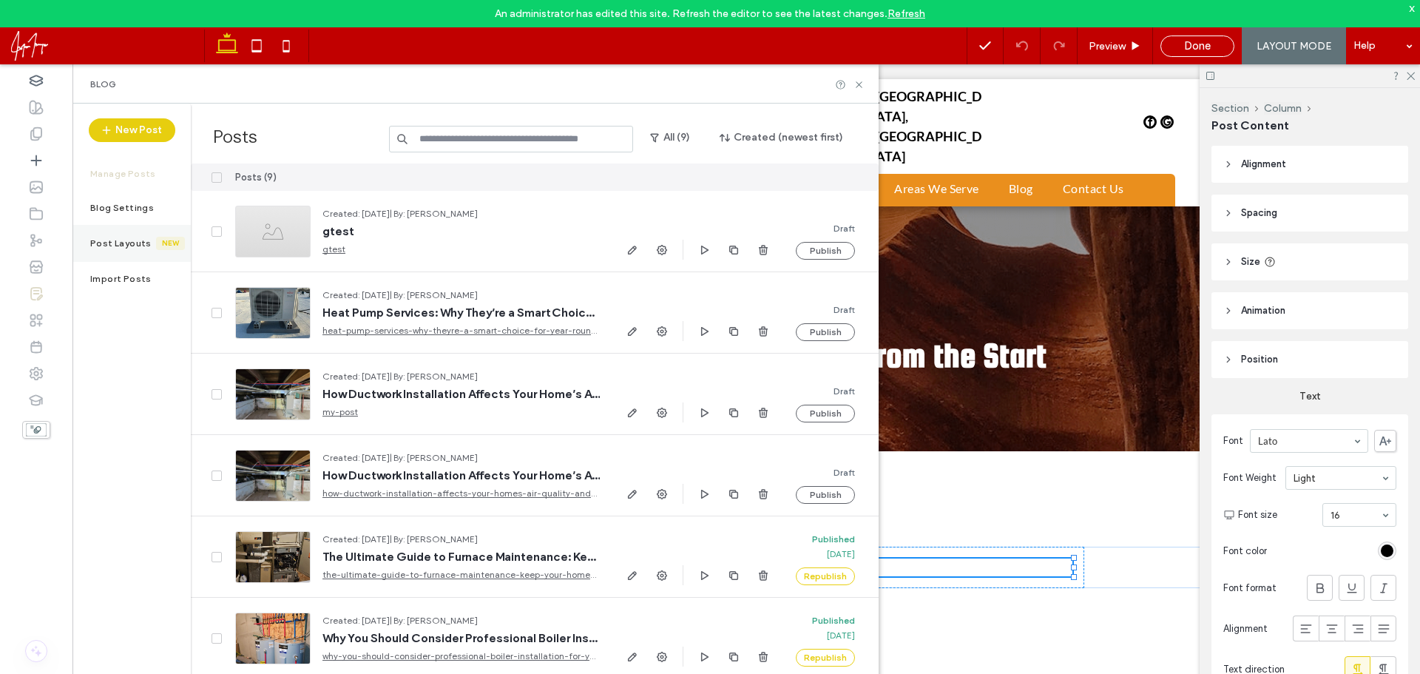
click at [126, 243] on label "Post Layouts" at bounding box center [123, 243] width 66 height 10
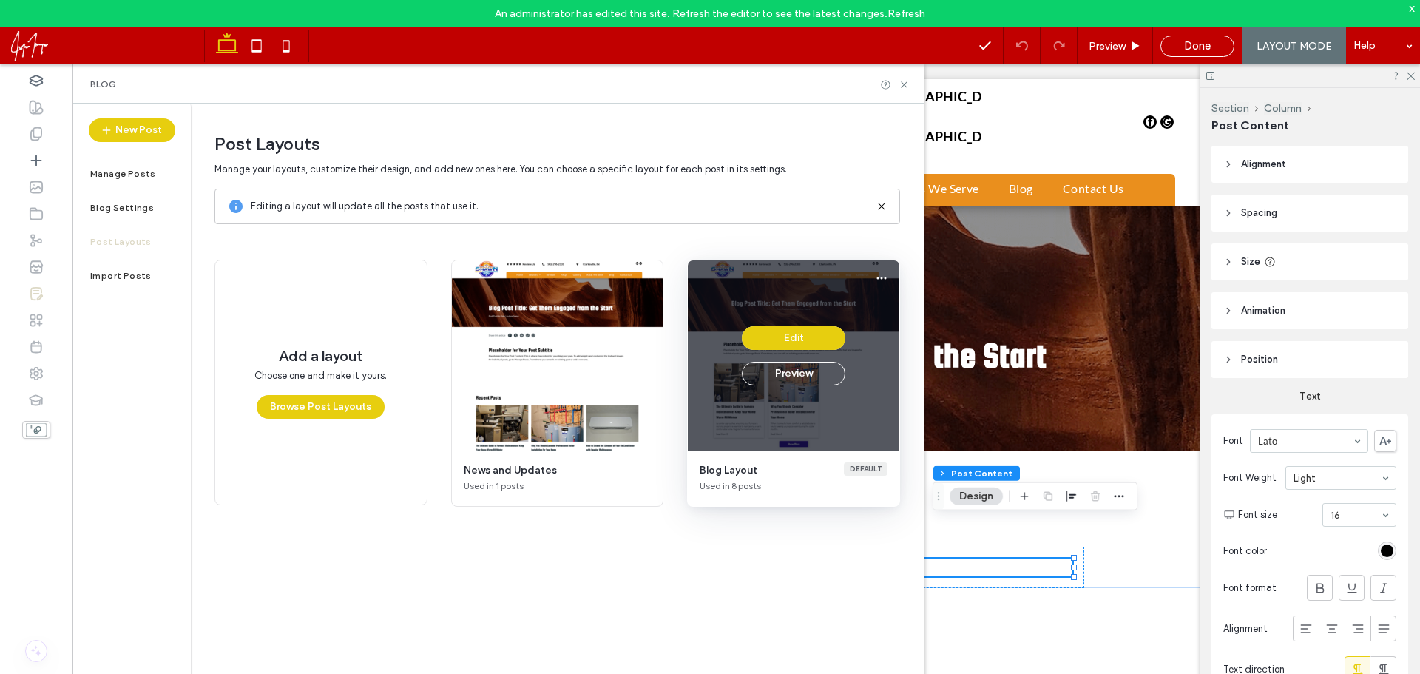
click at [794, 425] on div "Edit Preview" at bounding box center [794, 355] width 212 height 190
click at [807, 339] on button "Edit" at bounding box center [794, 338] width 104 height 24
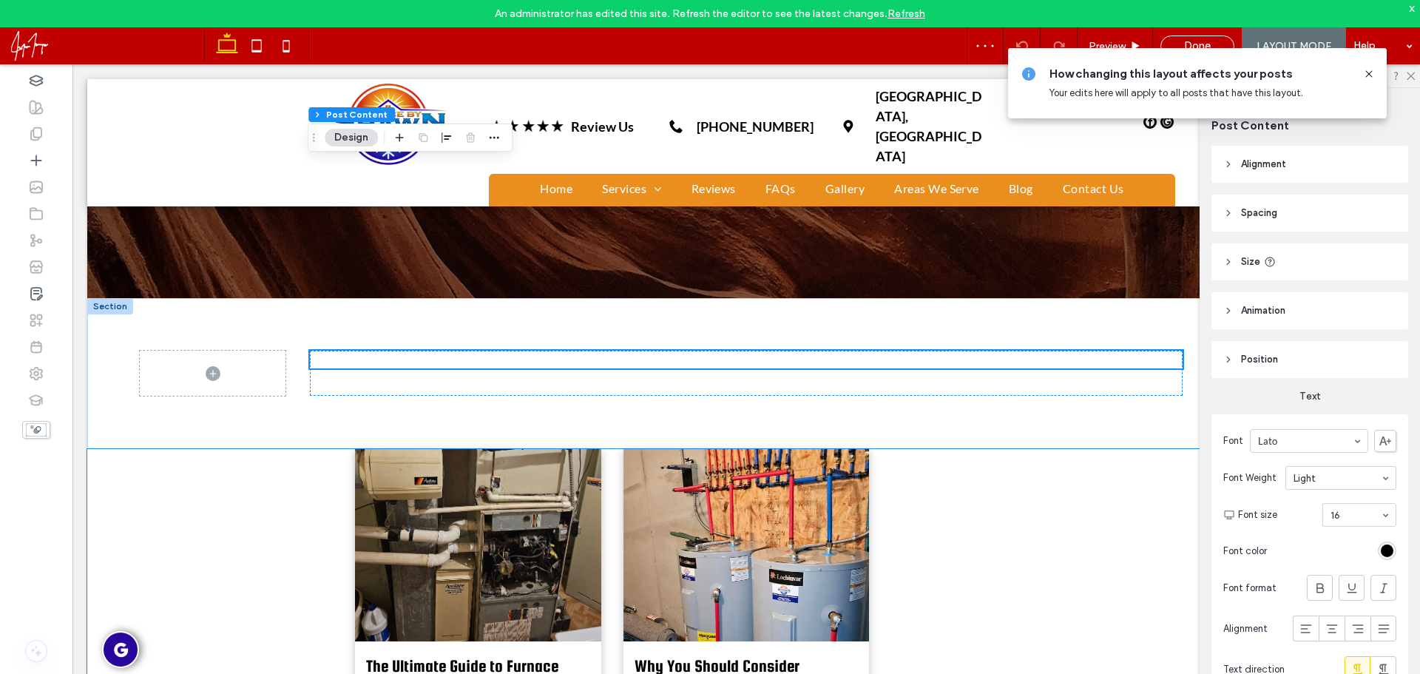
scroll to position [222, 0]
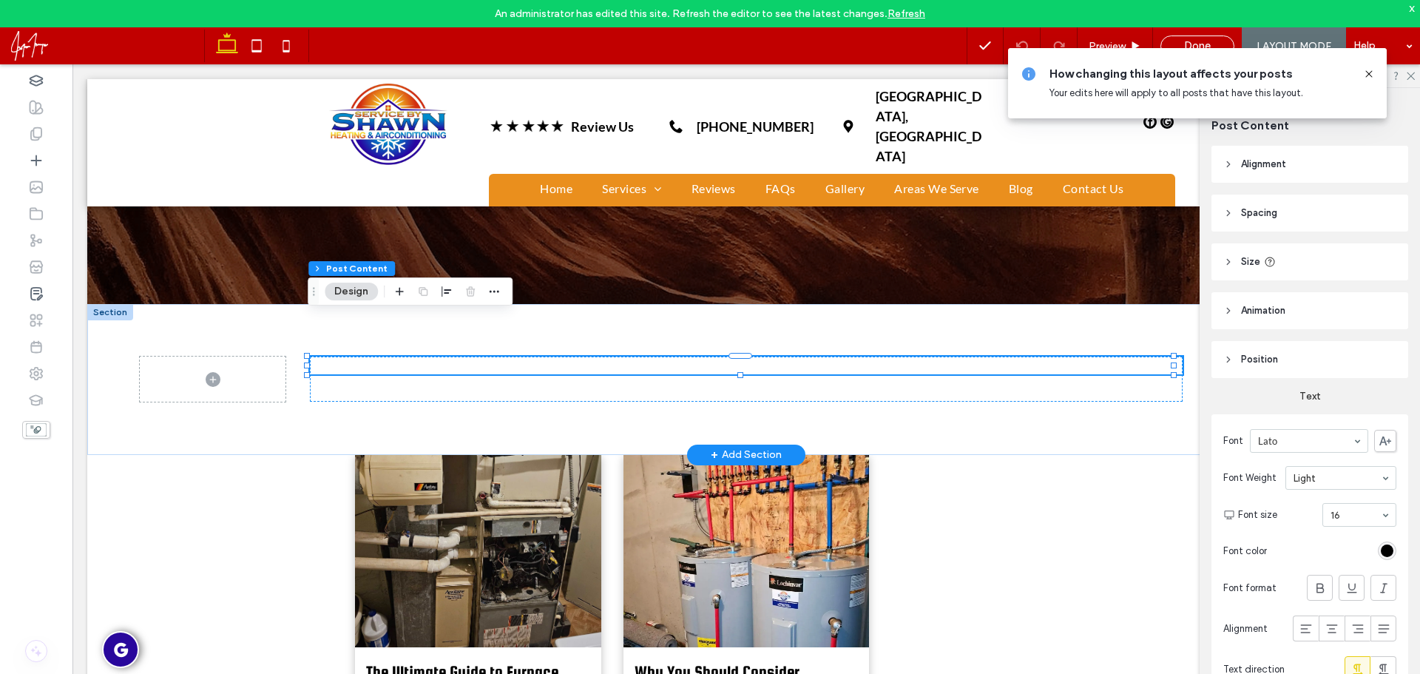
click at [769, 358] on strong "PRIVACY POLICY" at bounding box center [745, 365] width 89 height 14
type input "****"
type input "**"
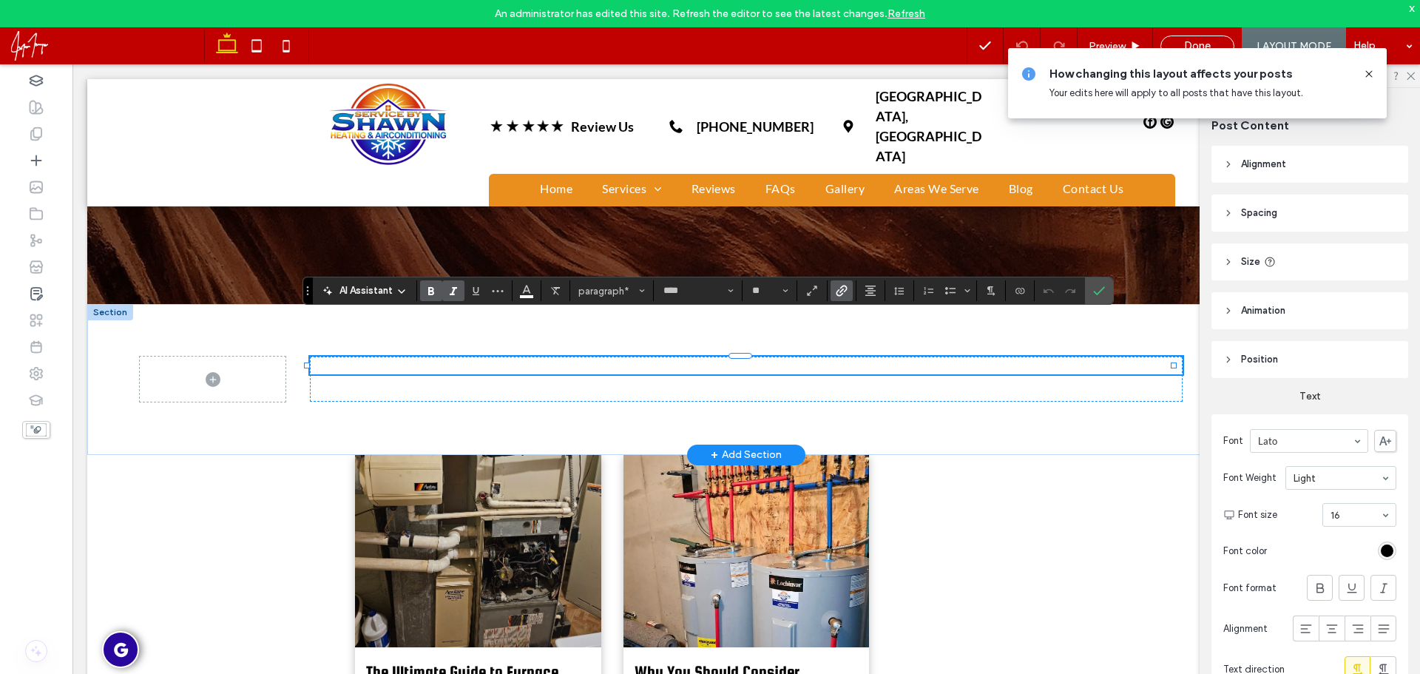
click at [823, 356] on p "**********" at bounding box center [746, 365] width 873 height 18
click at [1098, 288] on icon "Confirm" at bounding box center [1099, 291] width 12 height 12
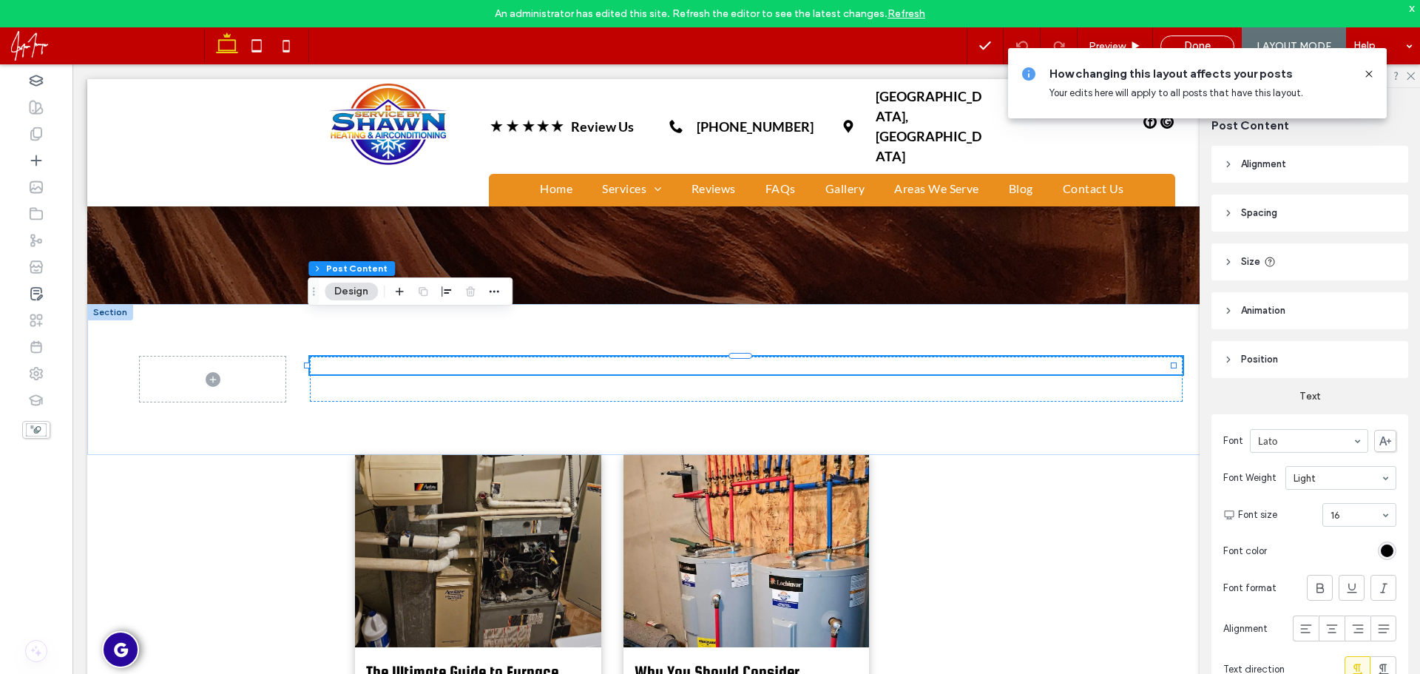
click at [1376, 70] on div "How changing this layout affects your posts Your edits here will apply to all p…" at bounding box center [1197, 83] width 379 height 70
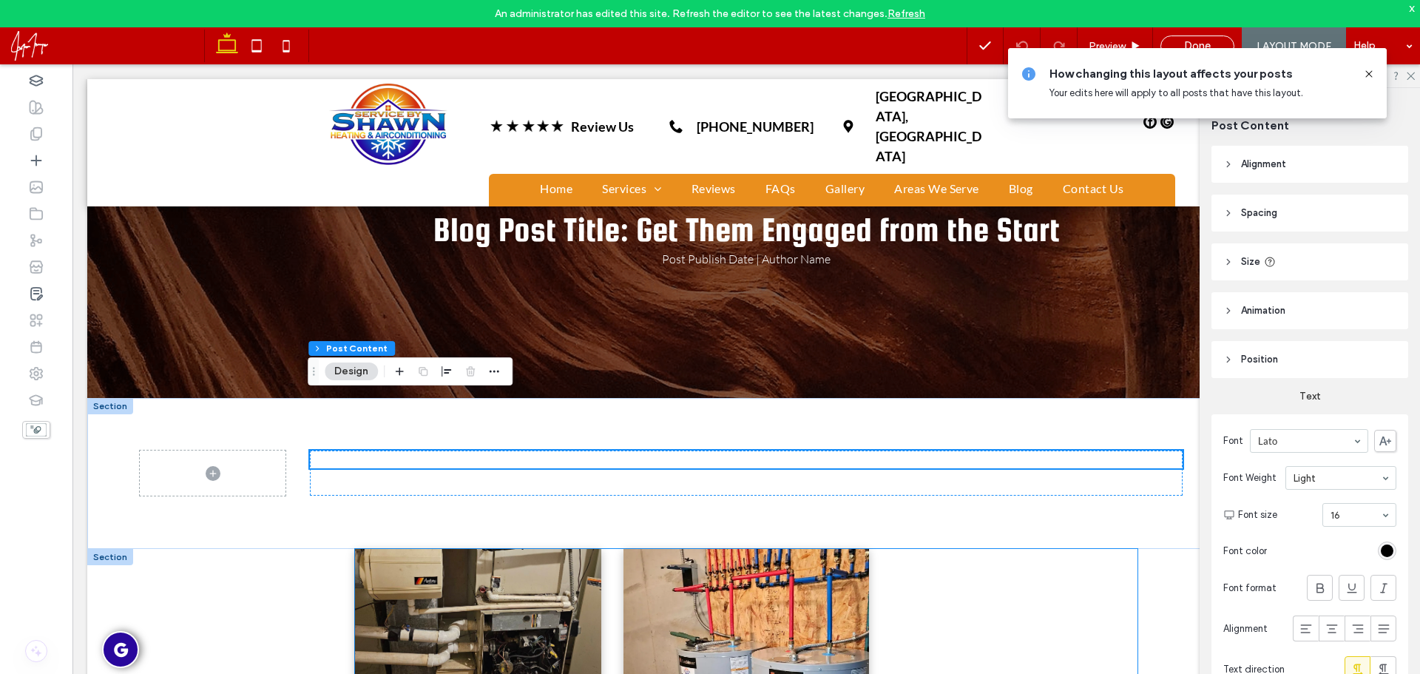
scroll to position [0, 0]
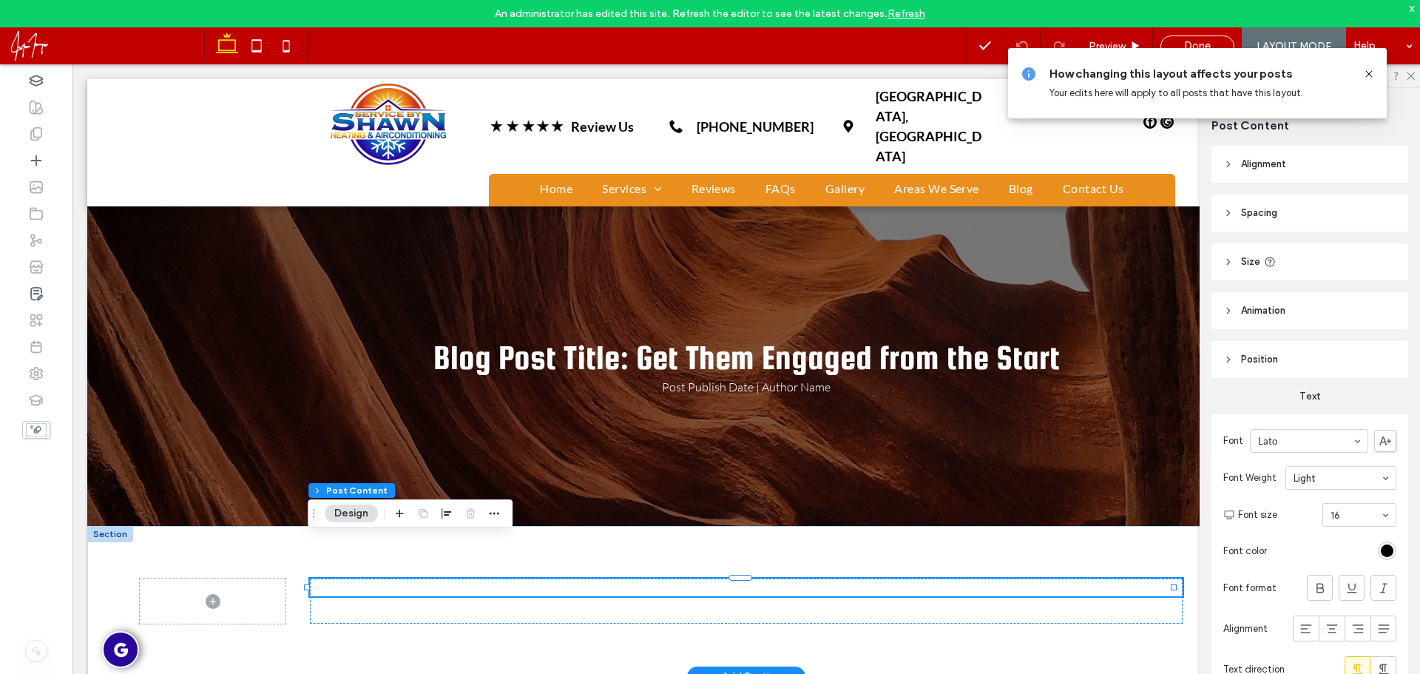
click at [654, 578] on p "PRIVACY POLICY" at bounding box center [746, 587] width 873 height 18
type input "****"
type input "**"
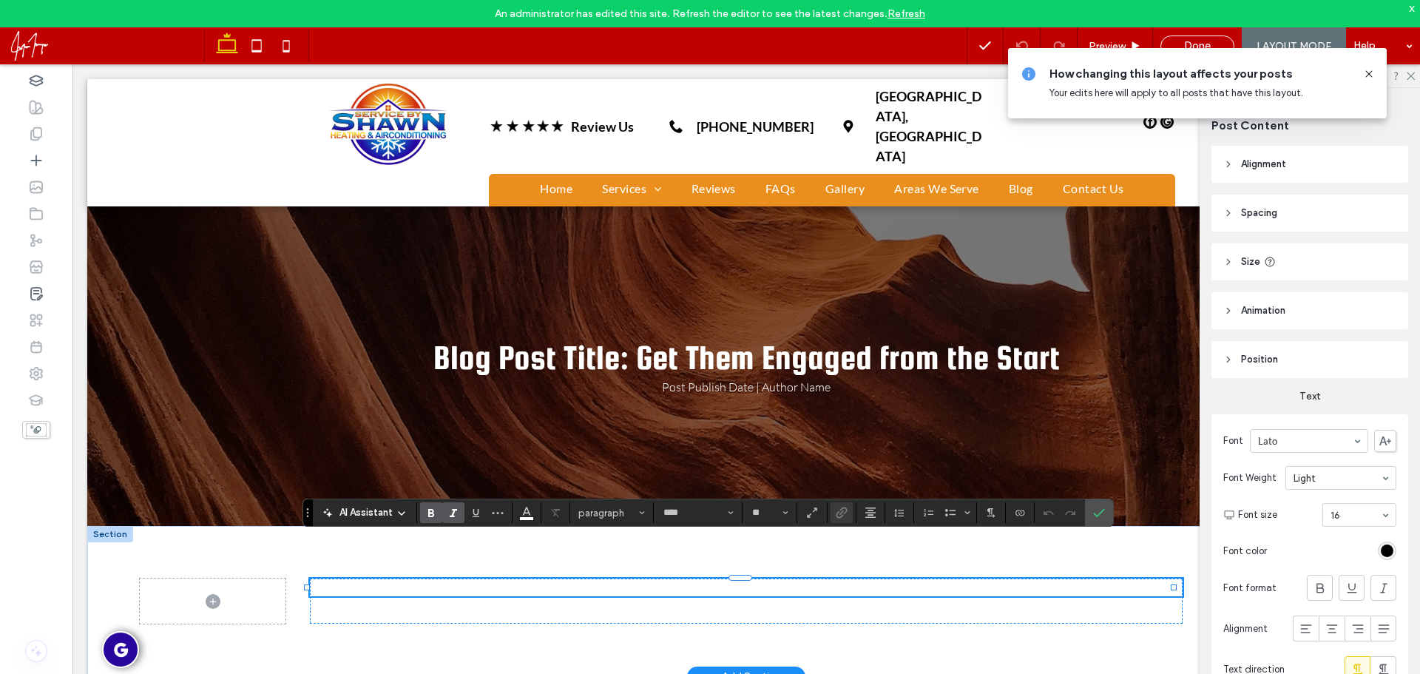
click at [725, 581] on strong "**********" at bounding box center [746, 586] width 64 height 11
click at [726, 581] on strong "**********" at bounding box center [746, 586] width 64 height 11
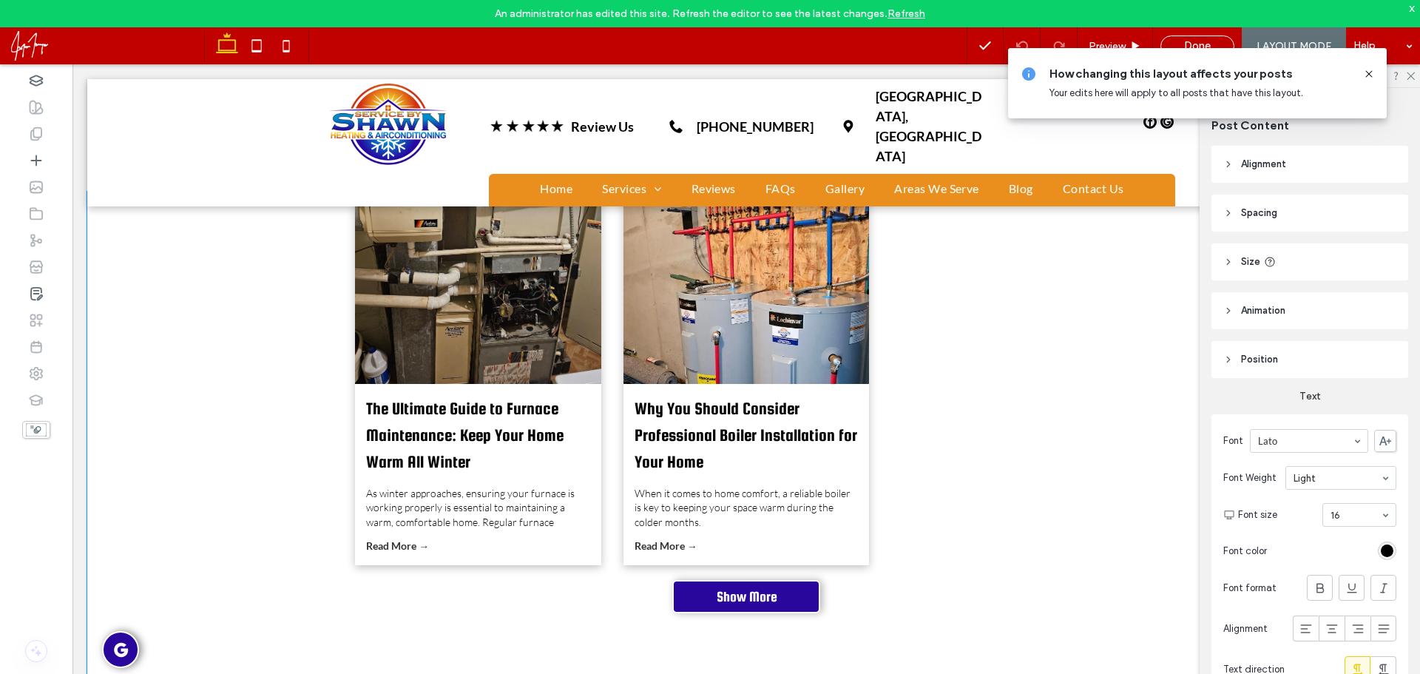
scroll to position [444, 0]
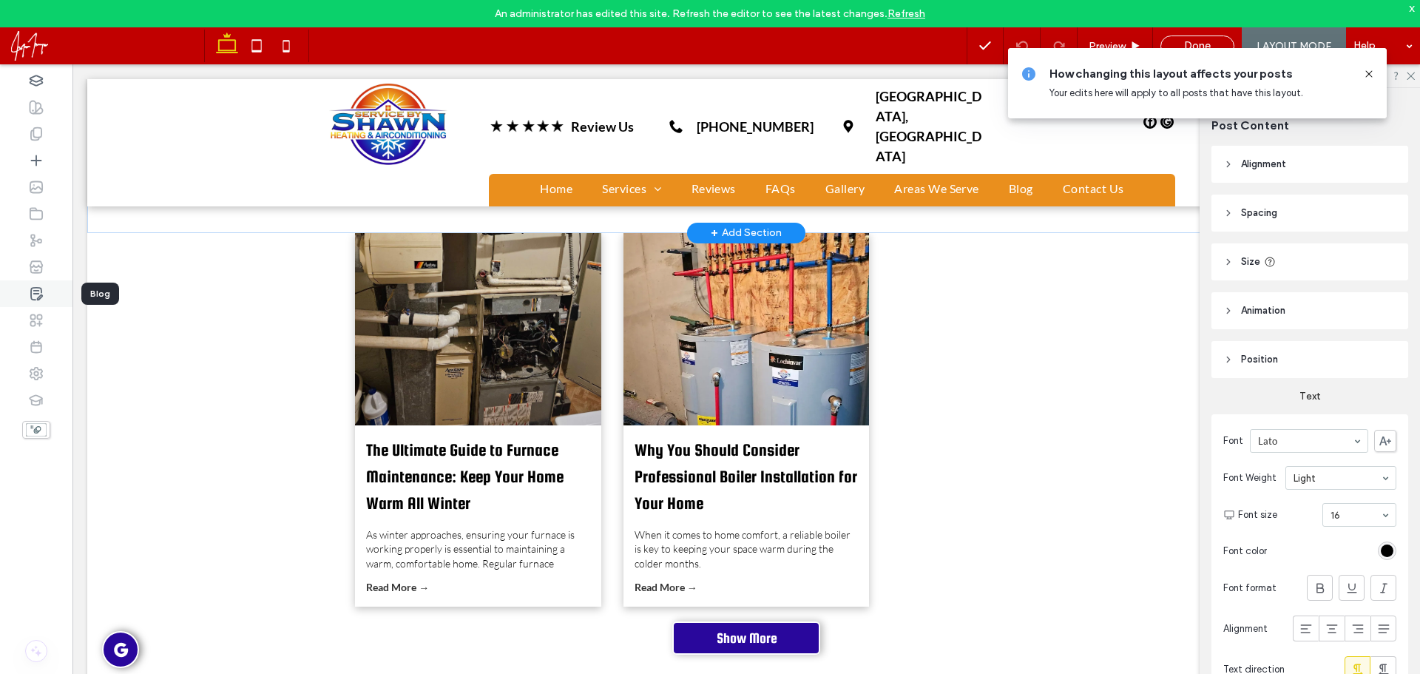
click at [52, 302] on div at bounding box center [36, 293] width 72 height 27
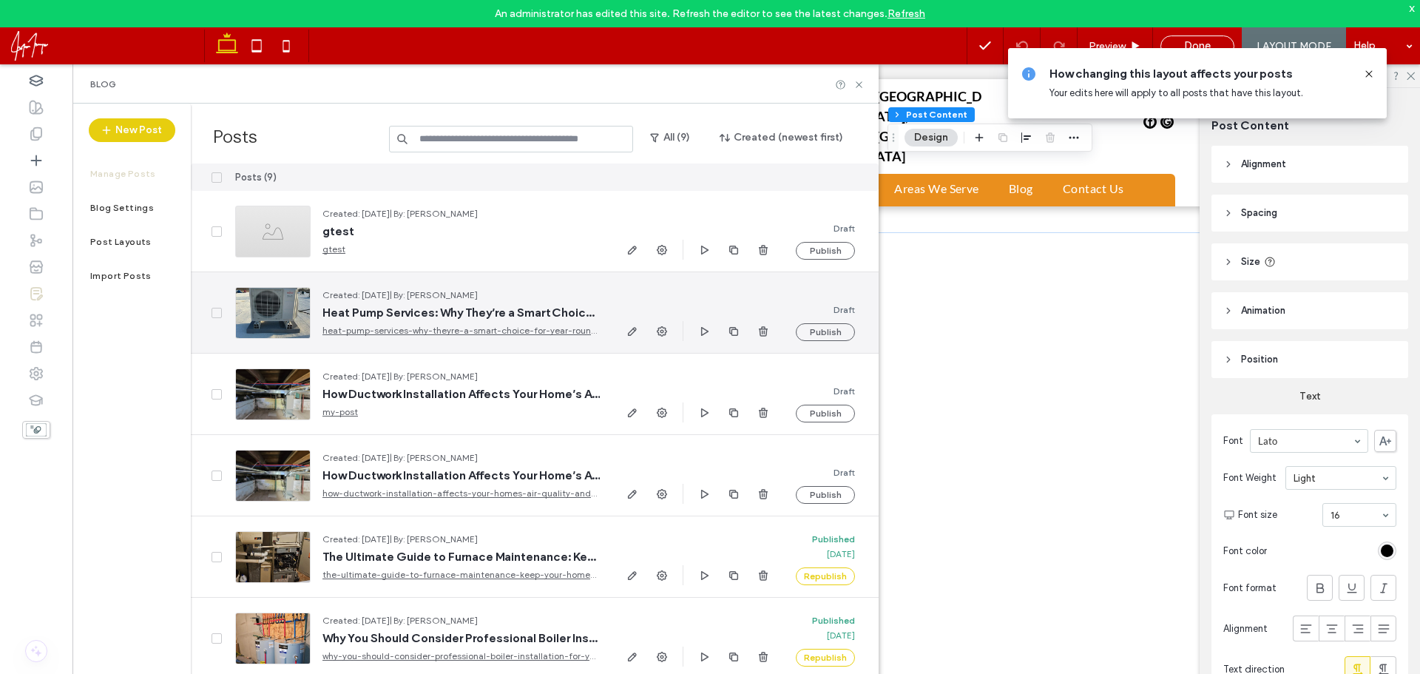
click at [267, 305] on div at bounding box center [272, 313] width 75 height 52
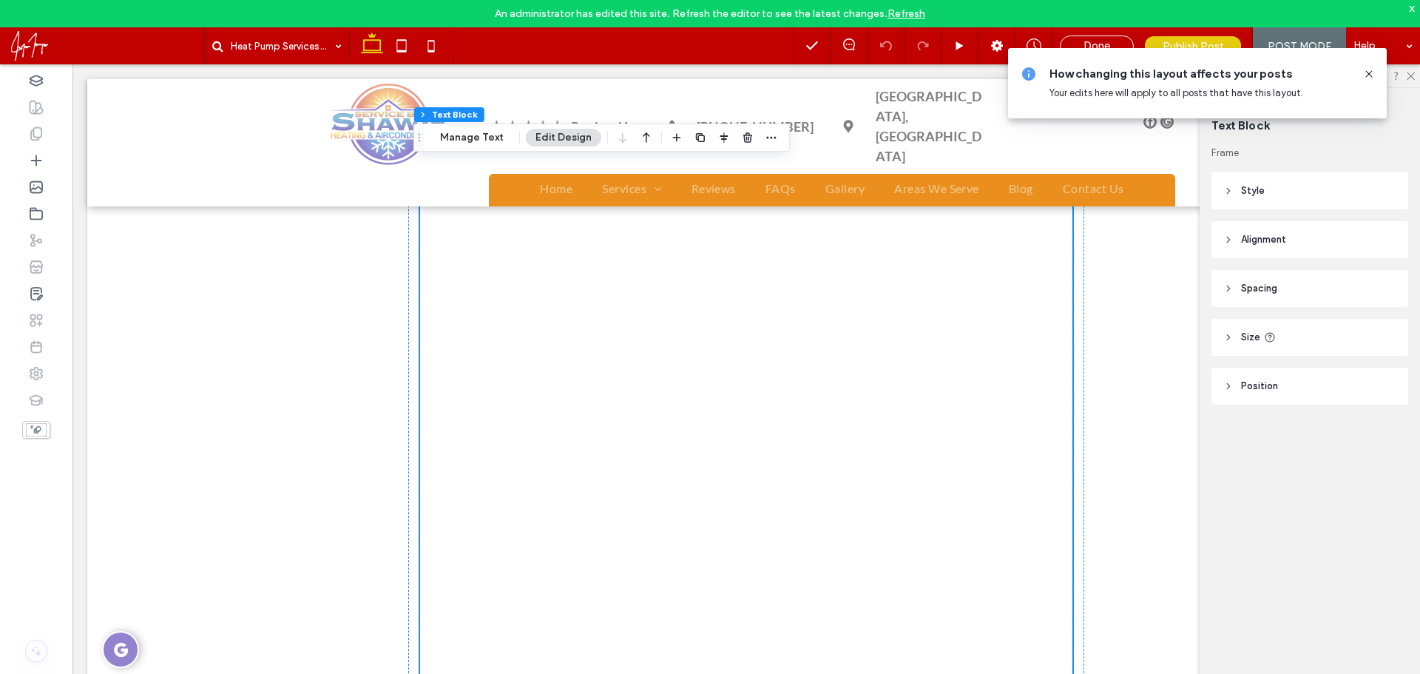
scroll to position [814, 0]
click at [571, 360] on div "Heat Pump Services: Why They’re a Smart Choice for Year-Round Comfort Sam NyBlo…" at bounding box center [746, 487] width 1318 height 2188
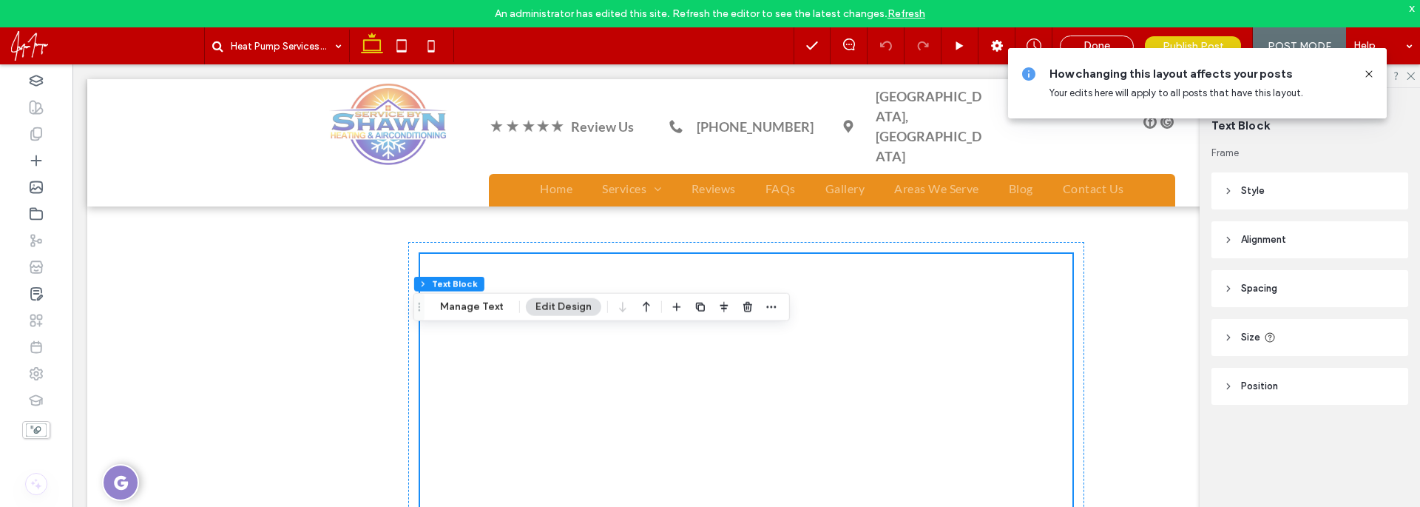
scroll to position [370, 0]
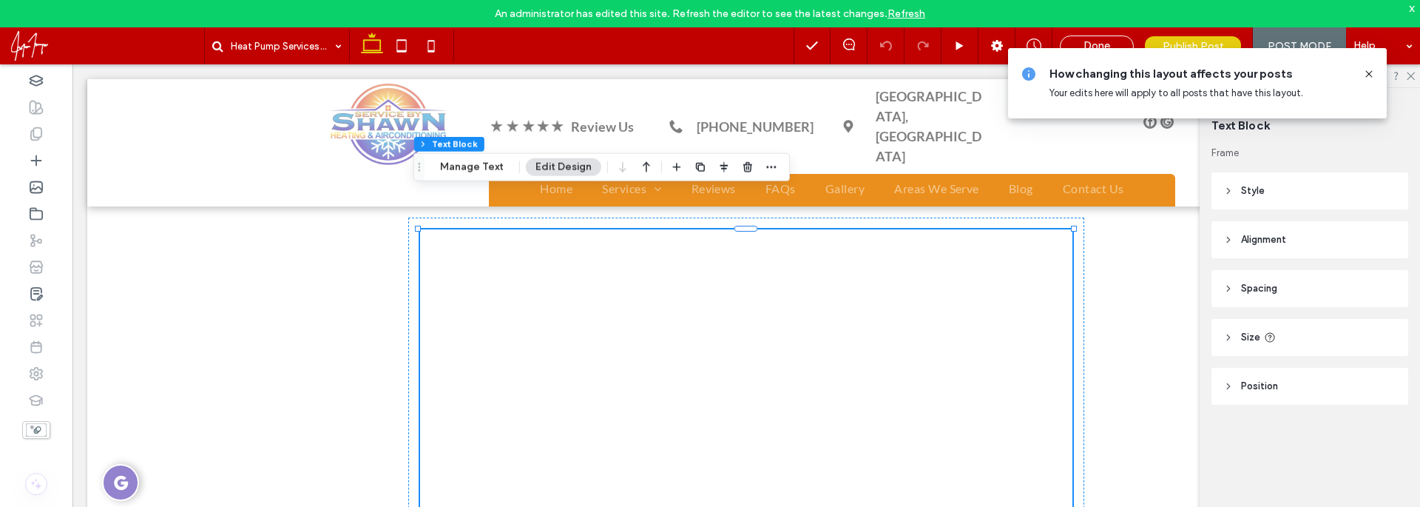
click at [898, 388] on u "Layout" at bounding box center [906, 391] width 34 height 13
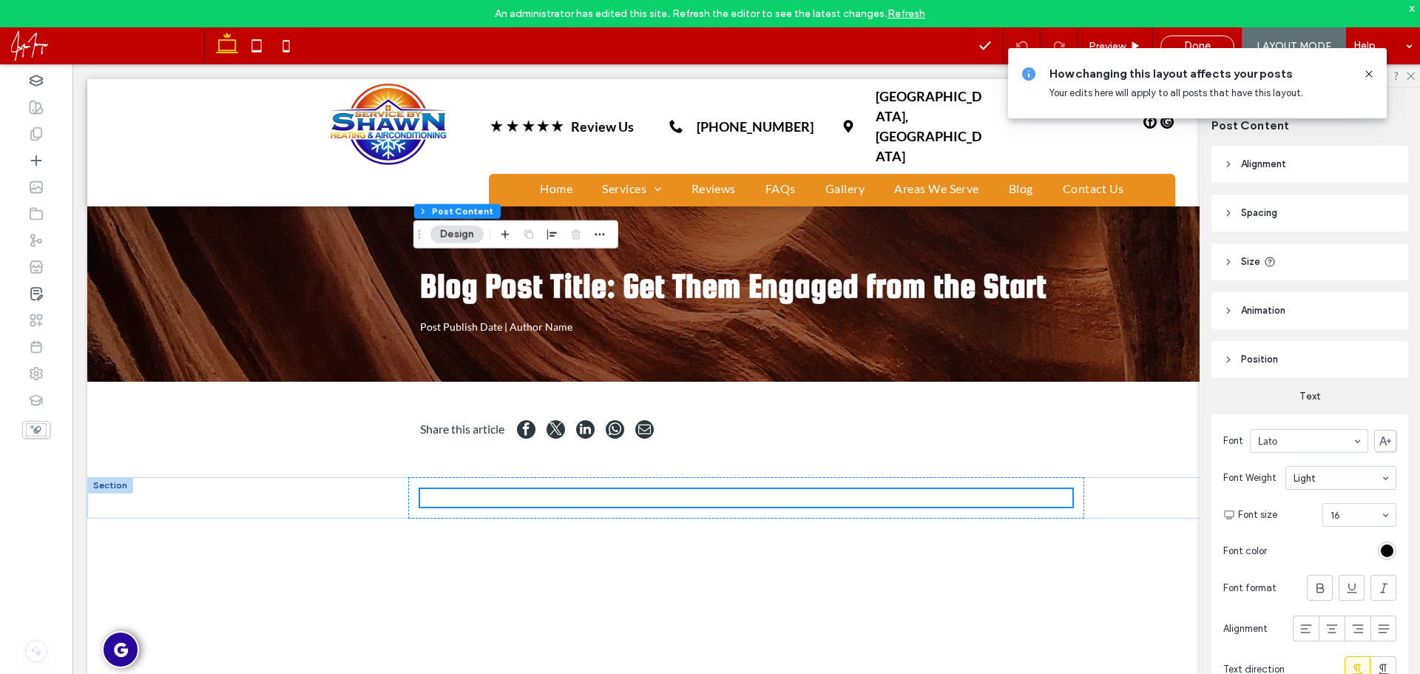
scroll to position [44, 0]
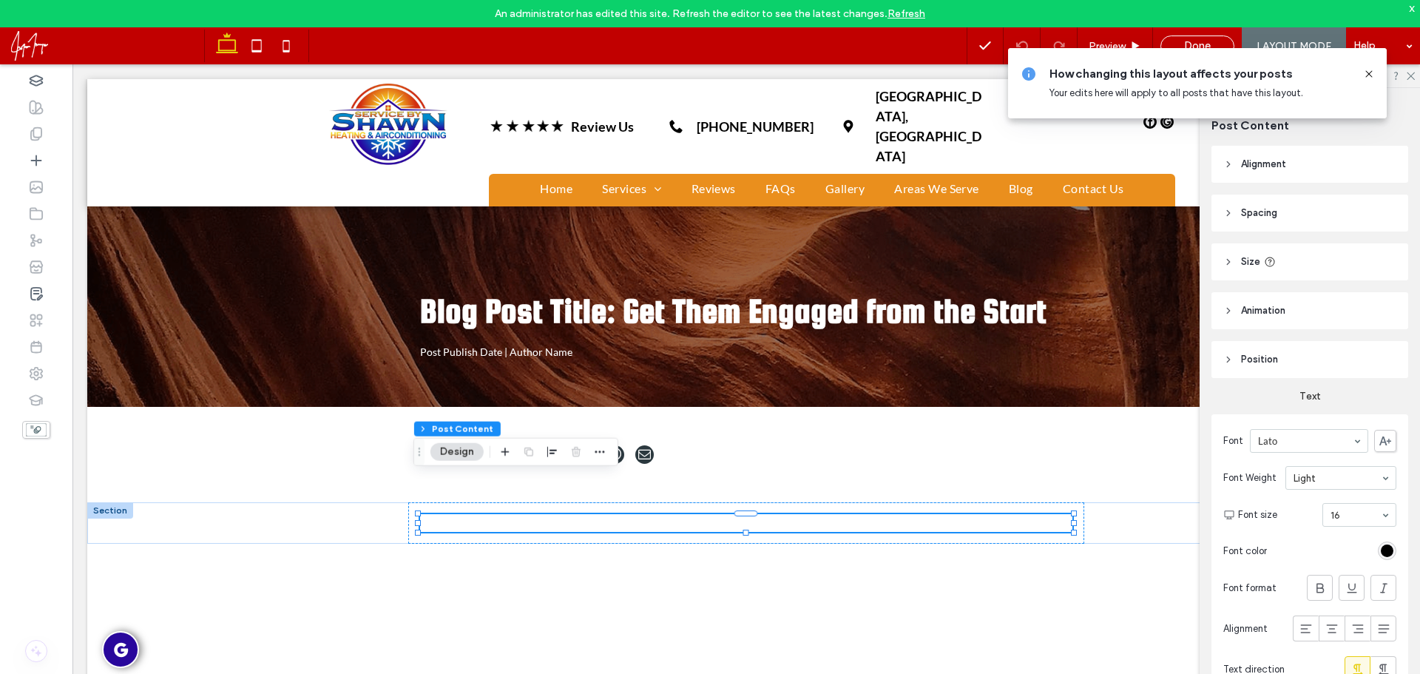
click at [1376, 77] on div "How changing this layout affects your posts Your edits here will apply to all p…" at bounding box center [1197, 83] width 379 height 70
click at [1369, 72] on icon at bounding box center [1369, 74] width 12 height 12
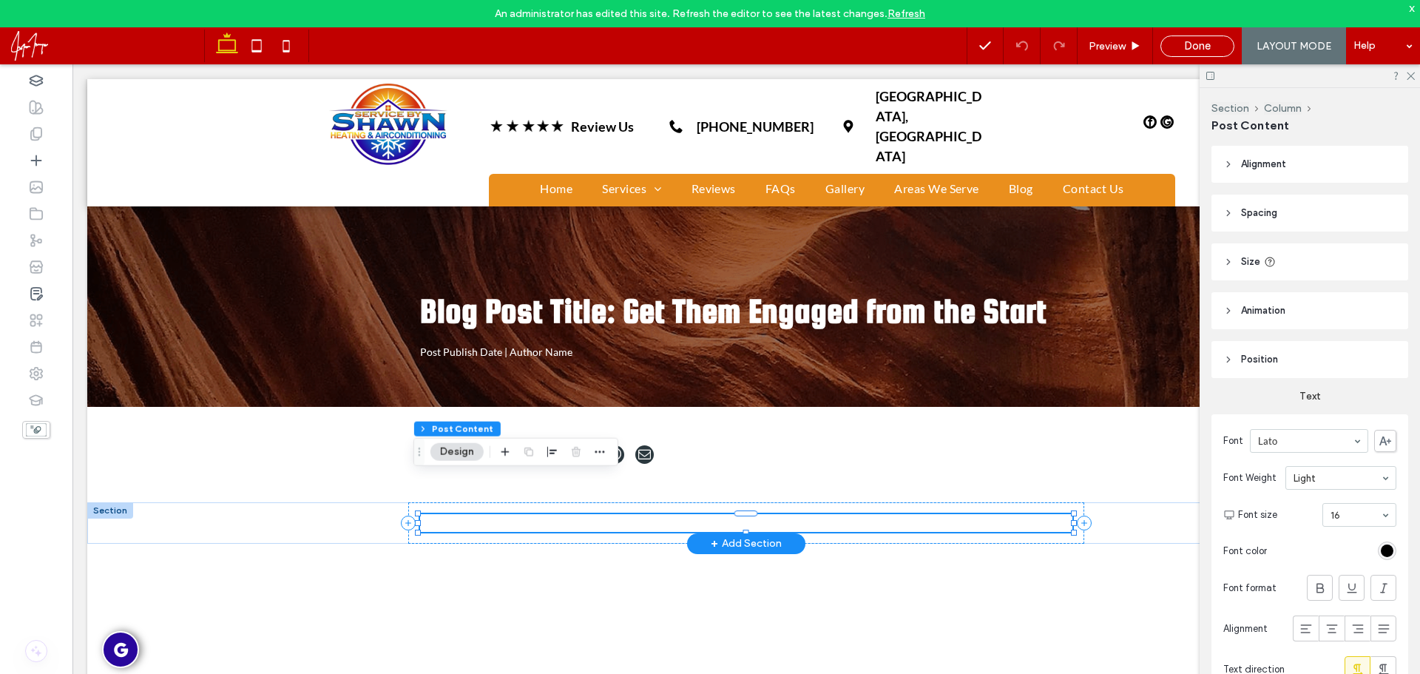
click at [666, 514] on p "PRIVACY POLICY" at bounding box center [746, 523] width 653 height 18
click at [33, 159] on icon at bounding box center [36, 160] width 15 height 15
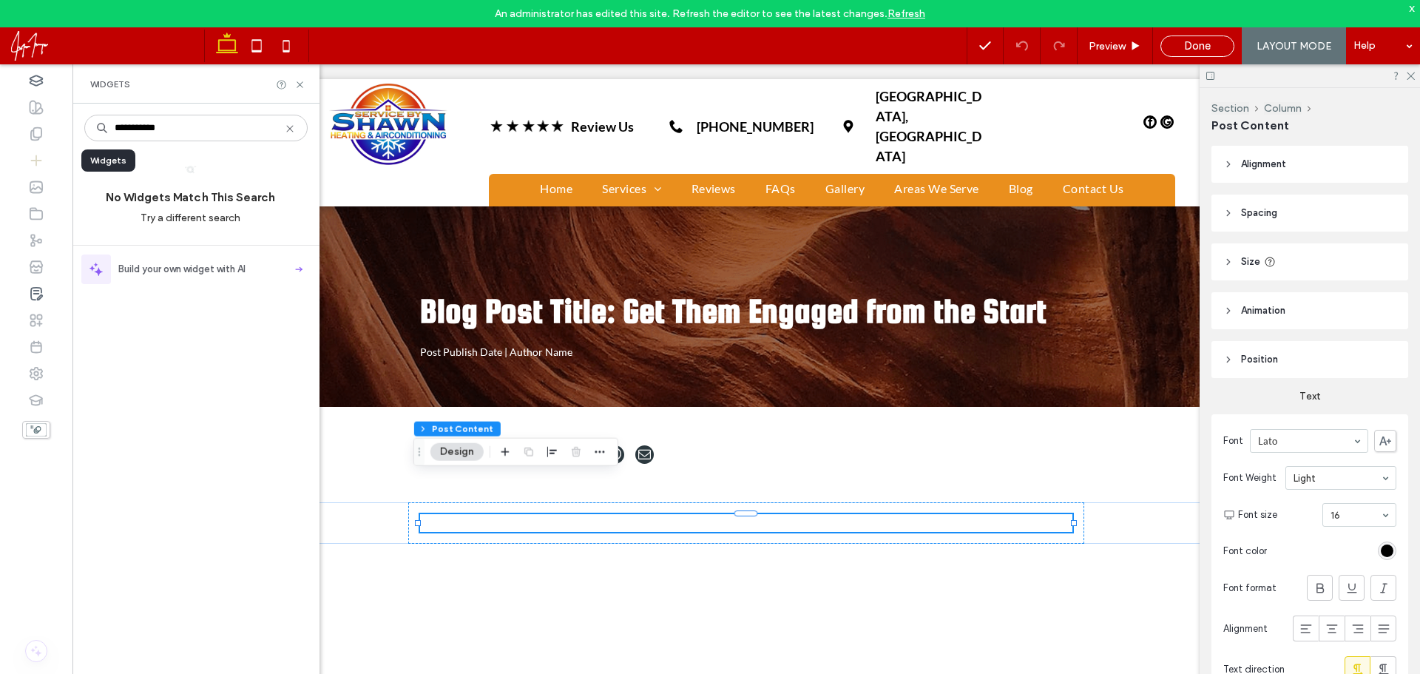
type input "**********"
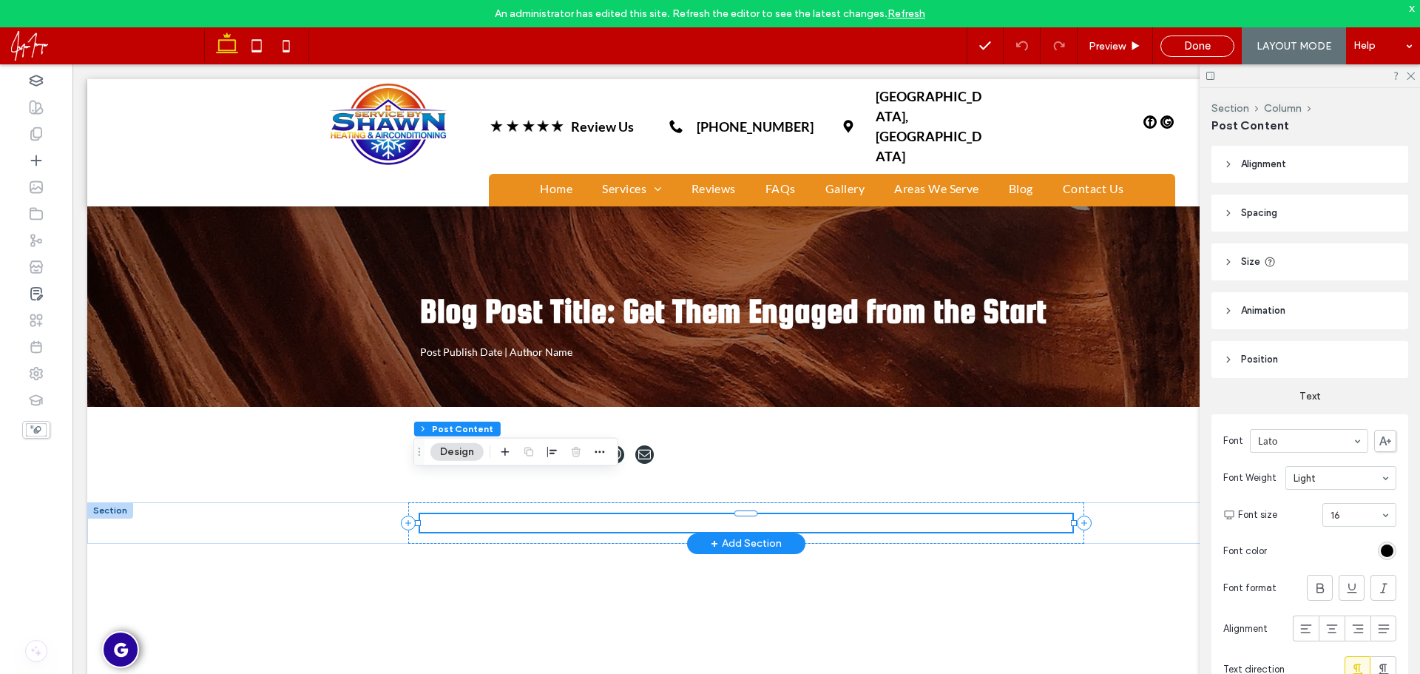
click at [912, 514] on p "PRIVACY POLICY" at bounding box center [746, 523] width 653 height 18
click at [910, 514] on p "PRIVACY POLICY" at bounding box center [746, 523] width 653 height 18
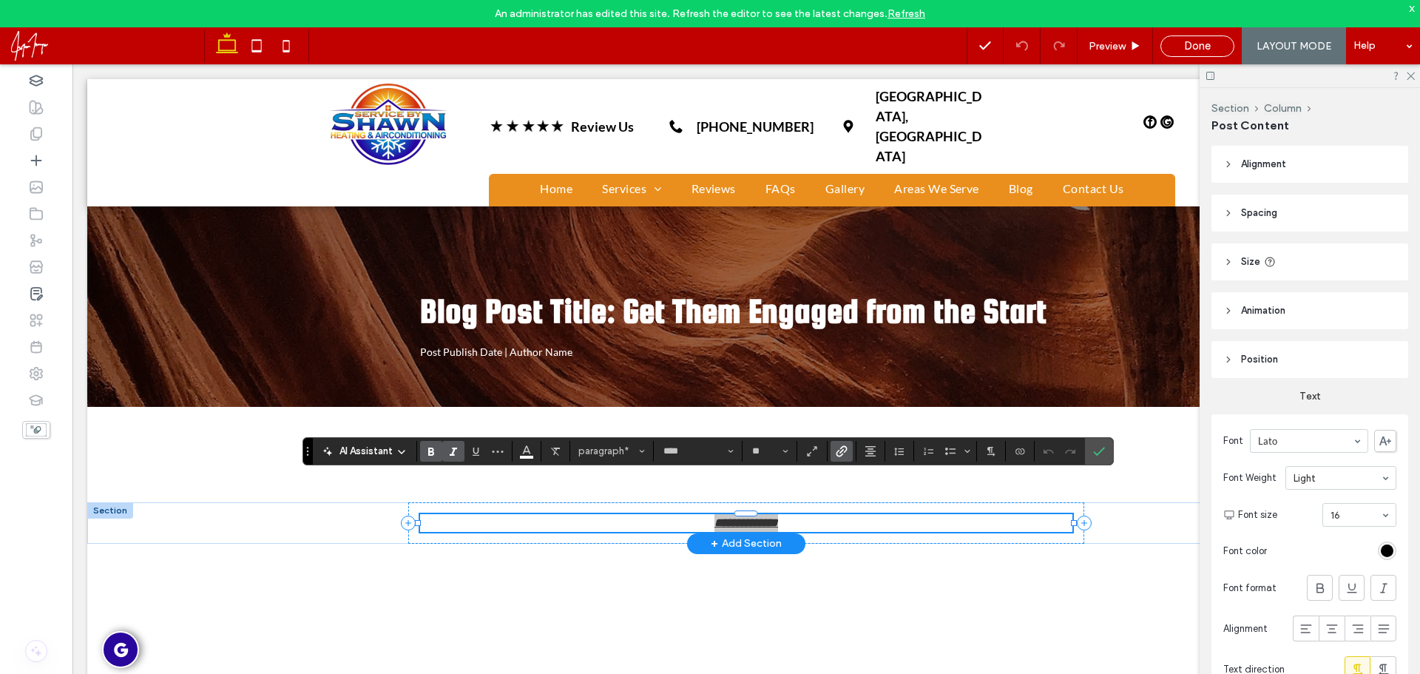
click at [511, 441] on section at bounding box center [464, 451] width 95 height 21
click at [529, 452] on use "Color" at bounding box center [527, 449] width 8 height 8
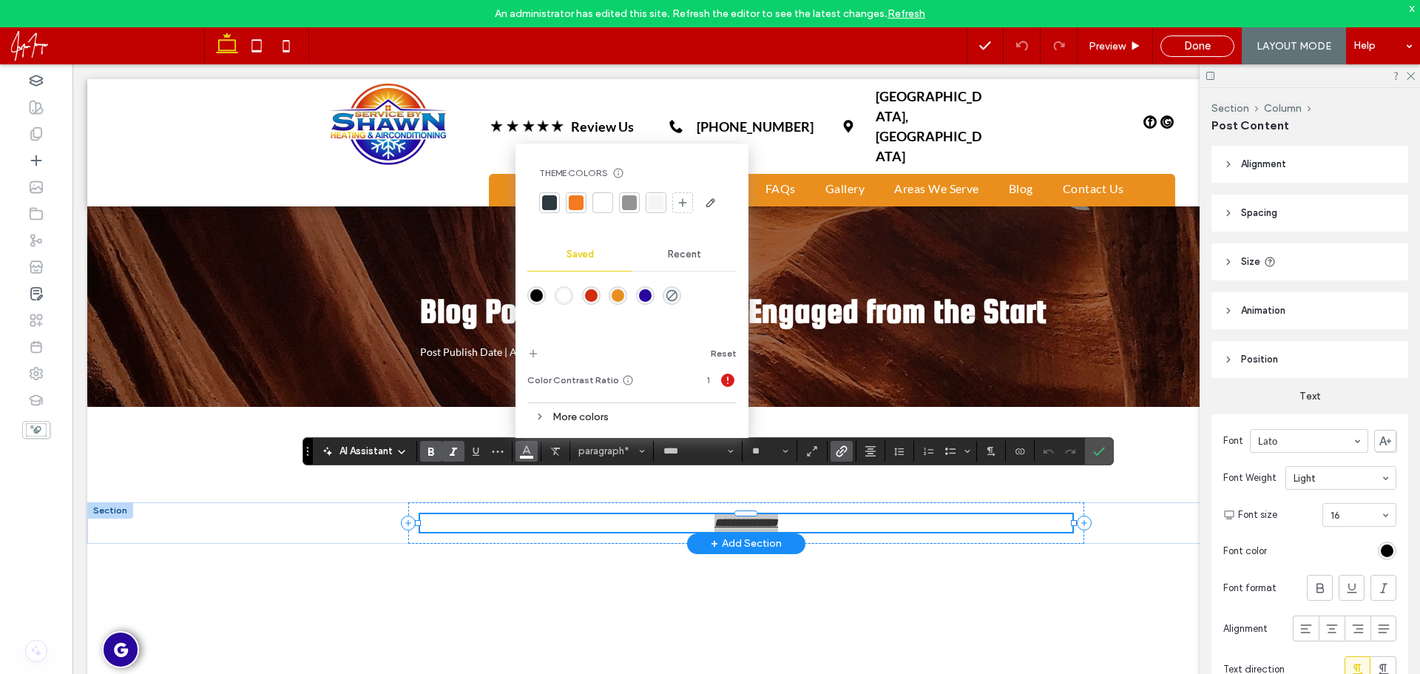
click at [535, 292] on div "rgba(0,0,0,1)" at bounding box center [536, 295] width 13 height 13
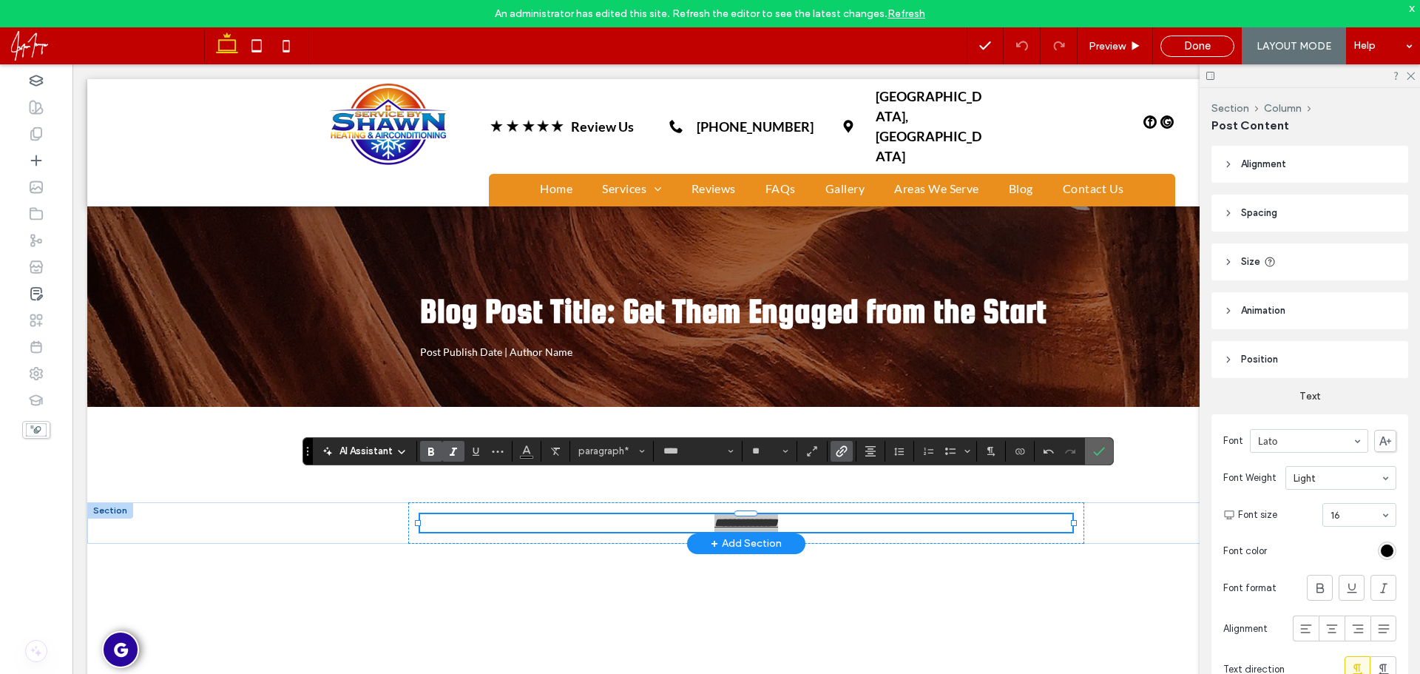
drag, startPoint x: 1098, startPoint y: 448, endPoint x: 1021, endPoint y: 417, distance: 83.0
click at [1098, 448] on icon "Confirm" at bounding box center [1099, 451] width 12 height 12
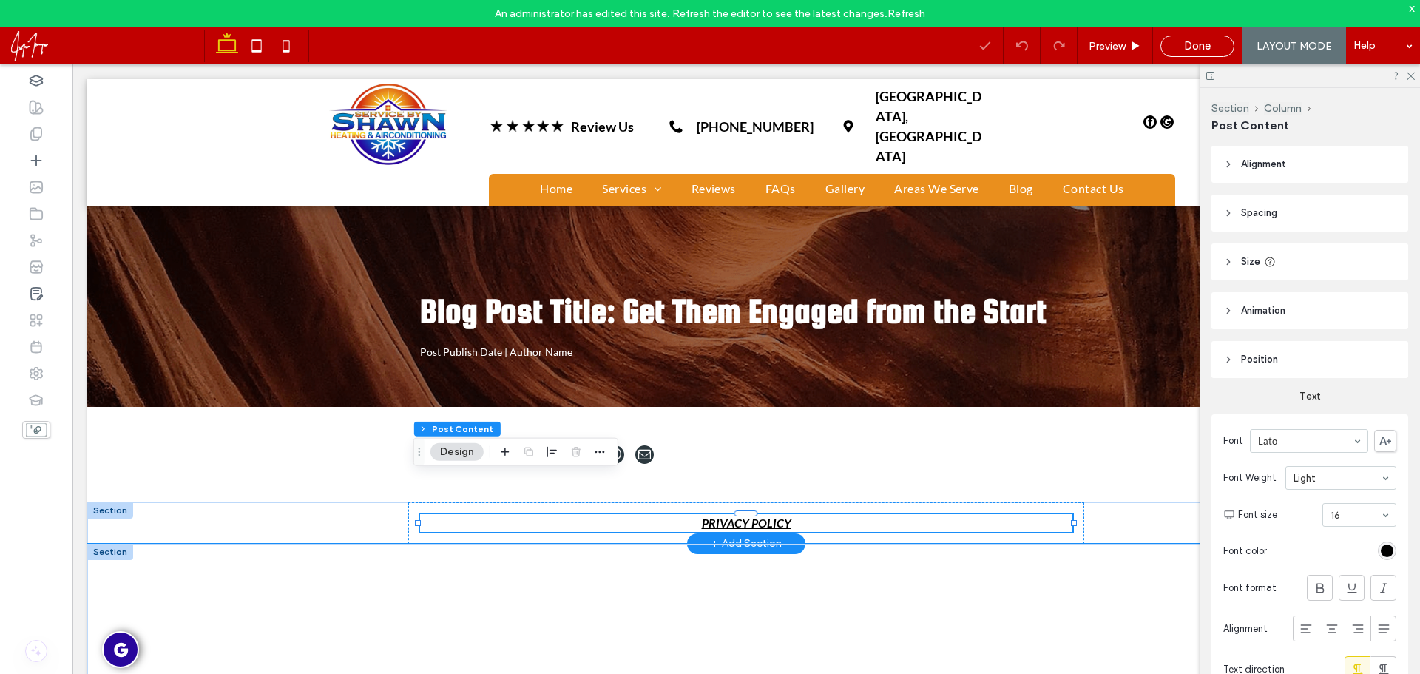
click at [1115, 544] on div at bounding box center [746, 630] width 888 height 172
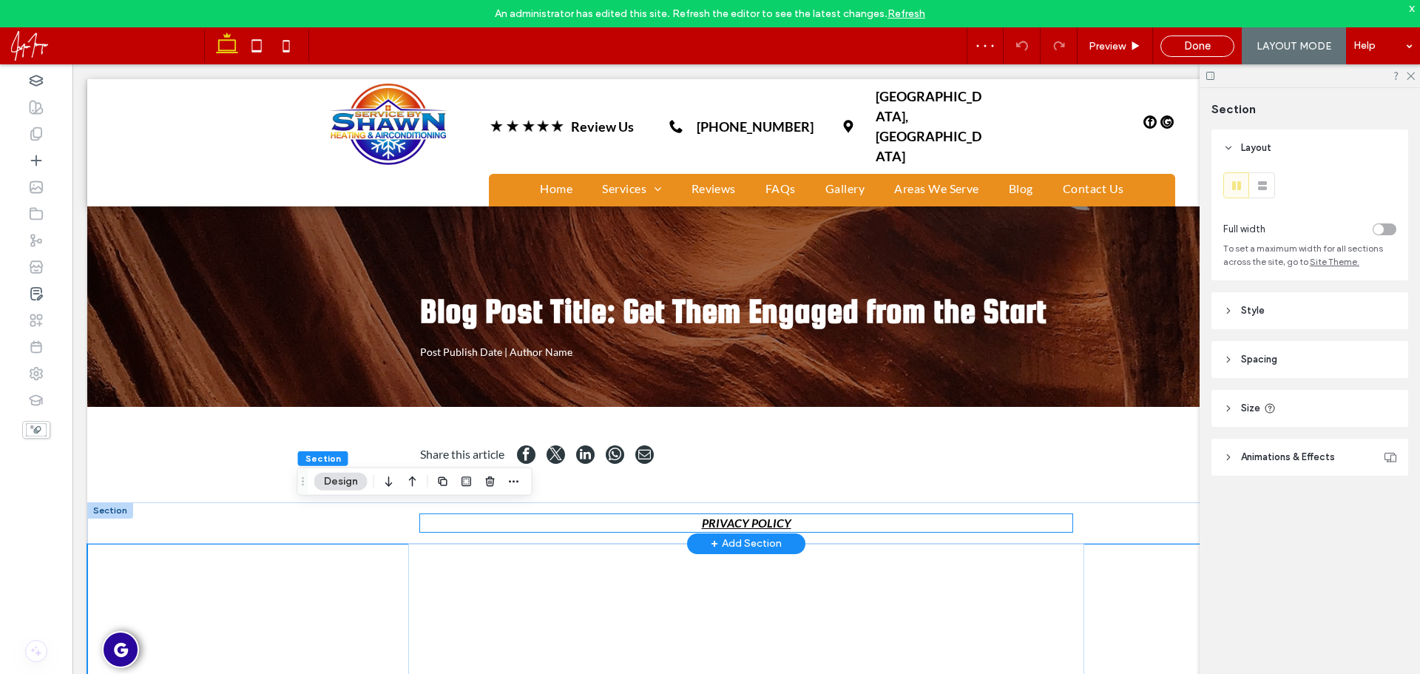
click at [616, 514] on p "PRIVACY POLICY" at bounding box center [746, 523] width 653 height 18
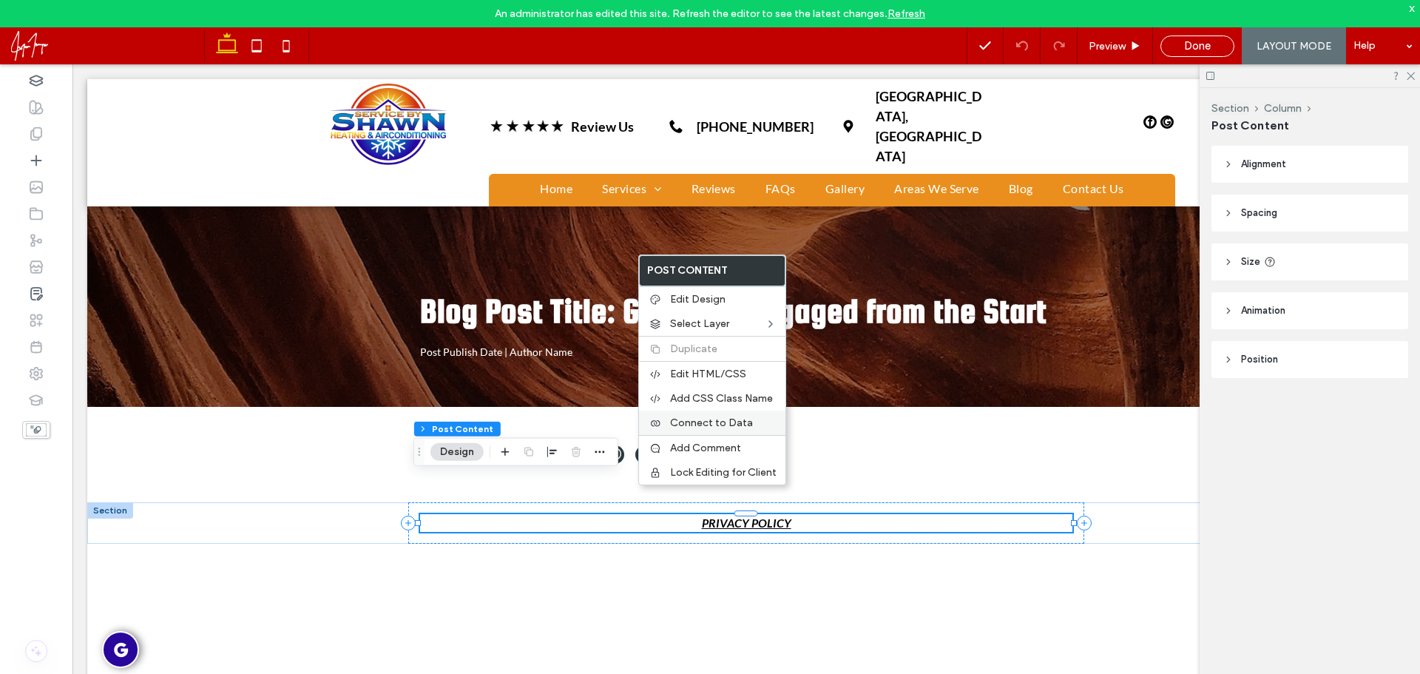
click at [716, 422] on span "Connect to Data" at bounding box center [711, 422] width 83 height 13
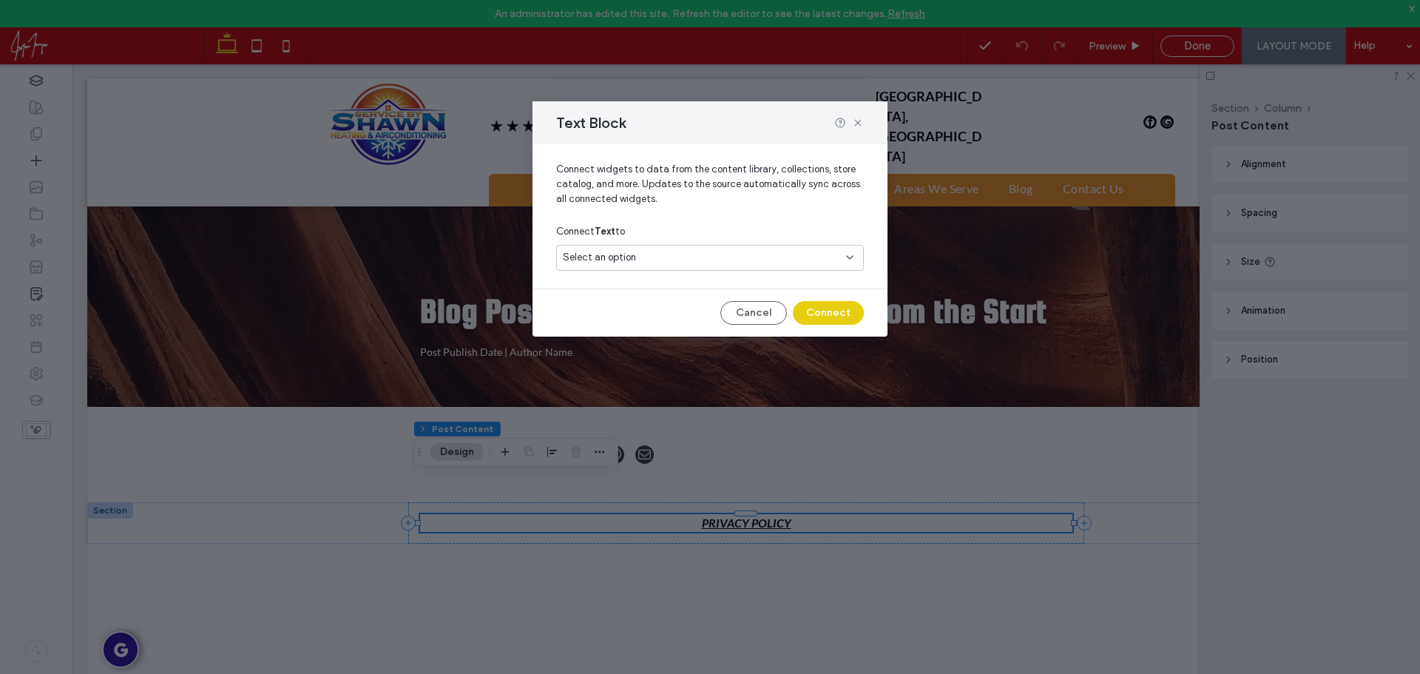
click at [674, 256] on div "Select an option" at bounding box center [701, 257] width 277 height 15
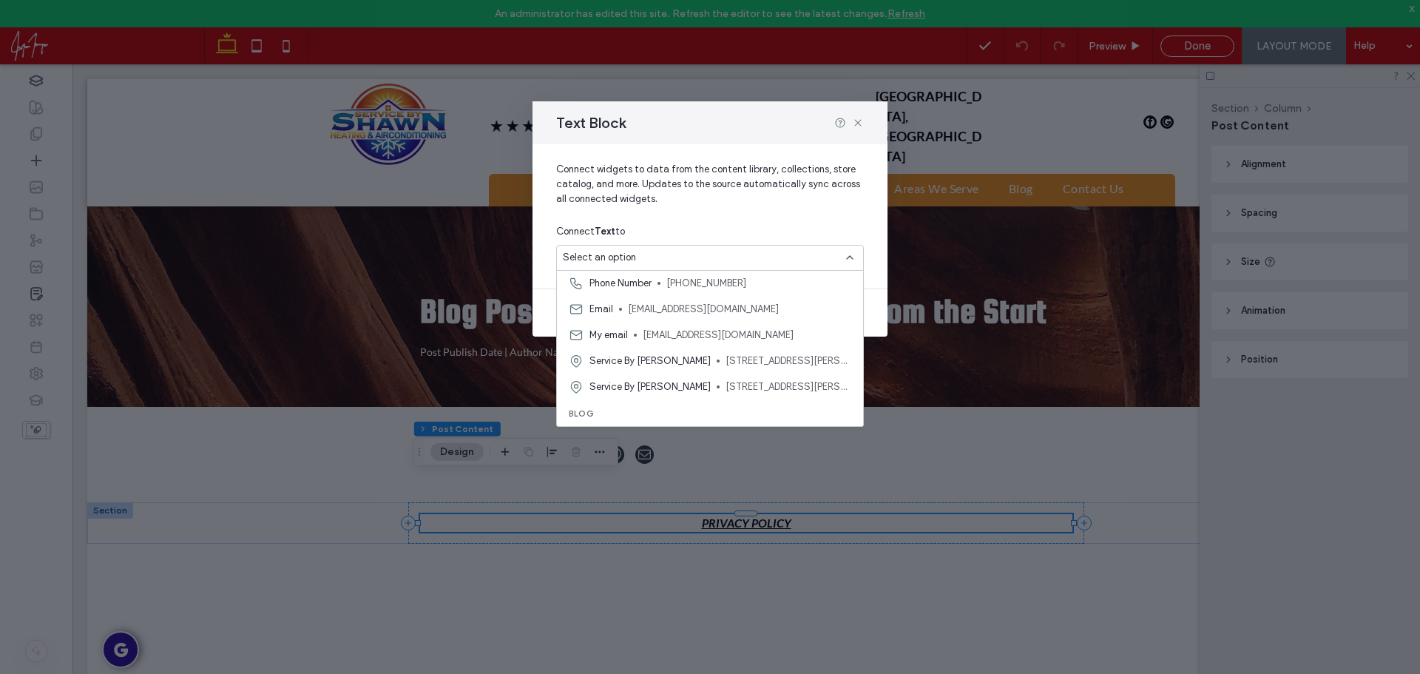
scroll to position [240, 0]
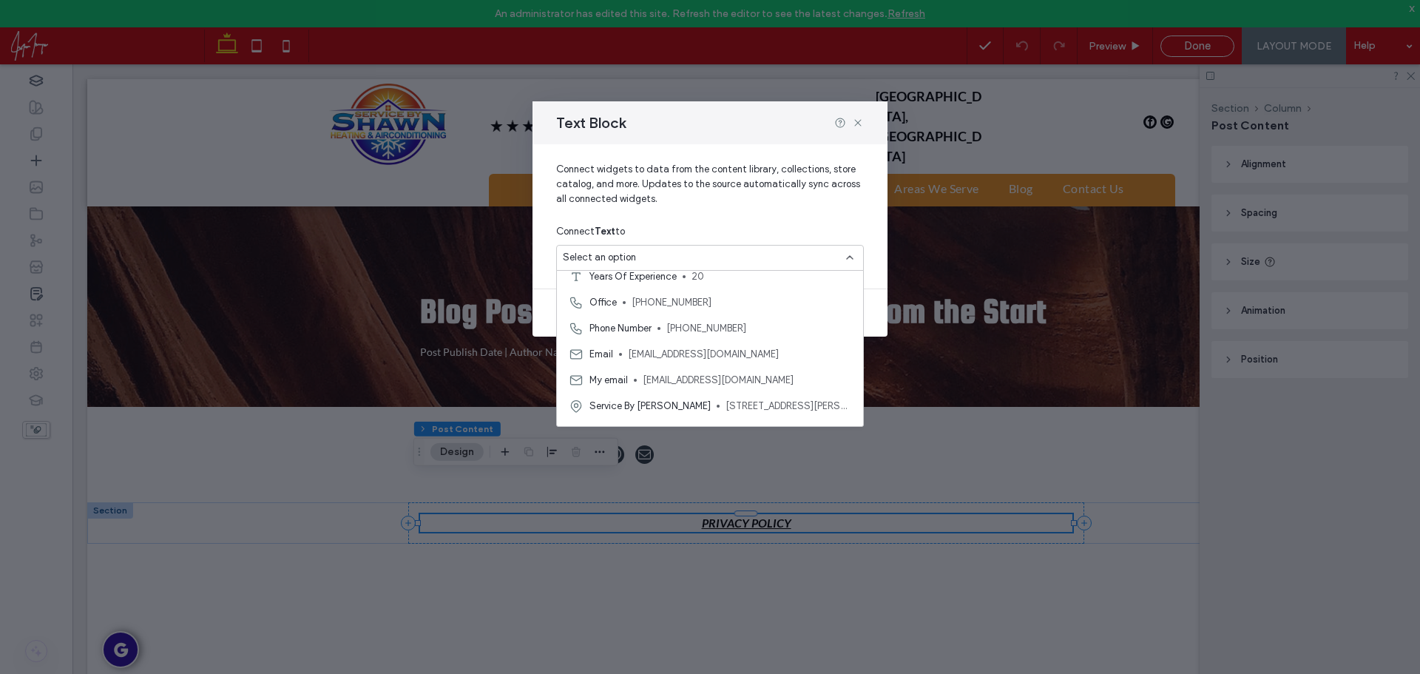
click at [836, 224] on div "Connect Text to" at bounding box center [710, 231] width 308 height 27
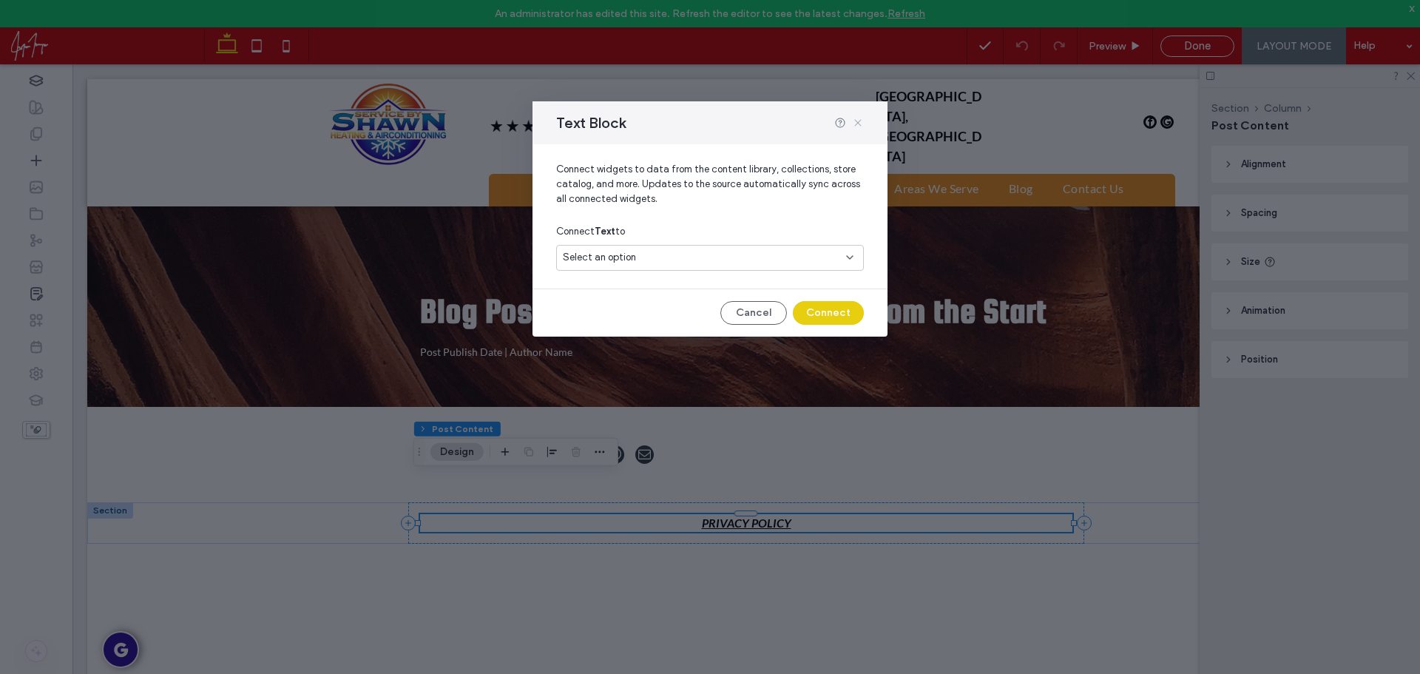
click at [857, 120] on icon at bounding box center [858, 123] width 12 height 12
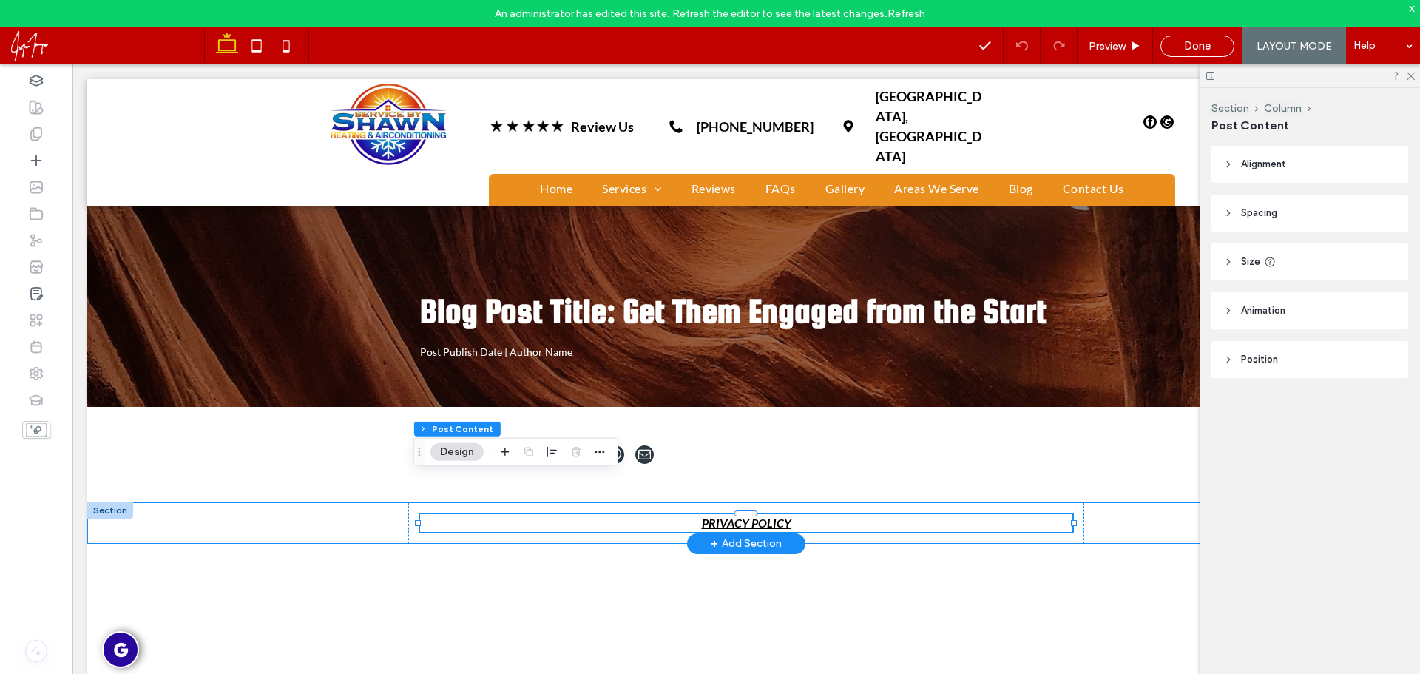
click at [302, 502] on div "PRIVACY POLICY" at bounding box center [746, 522] width 888 height 41
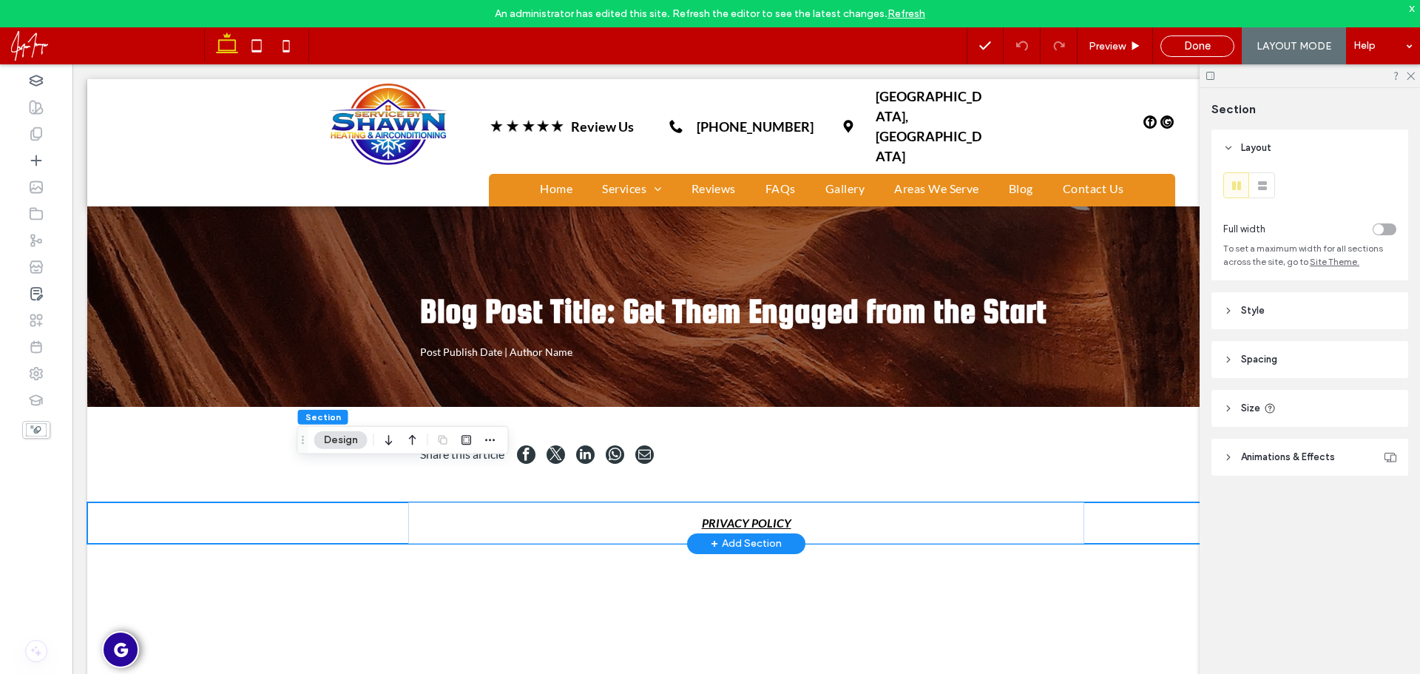
click at [203, 502] on div "PRIVACY POLICY" at bounding box center [746, 522] width 1318 height 41
click at [291, 502] on div "PRIVACY POLICY" at bounding box center [746, 522] width 1318 height 41
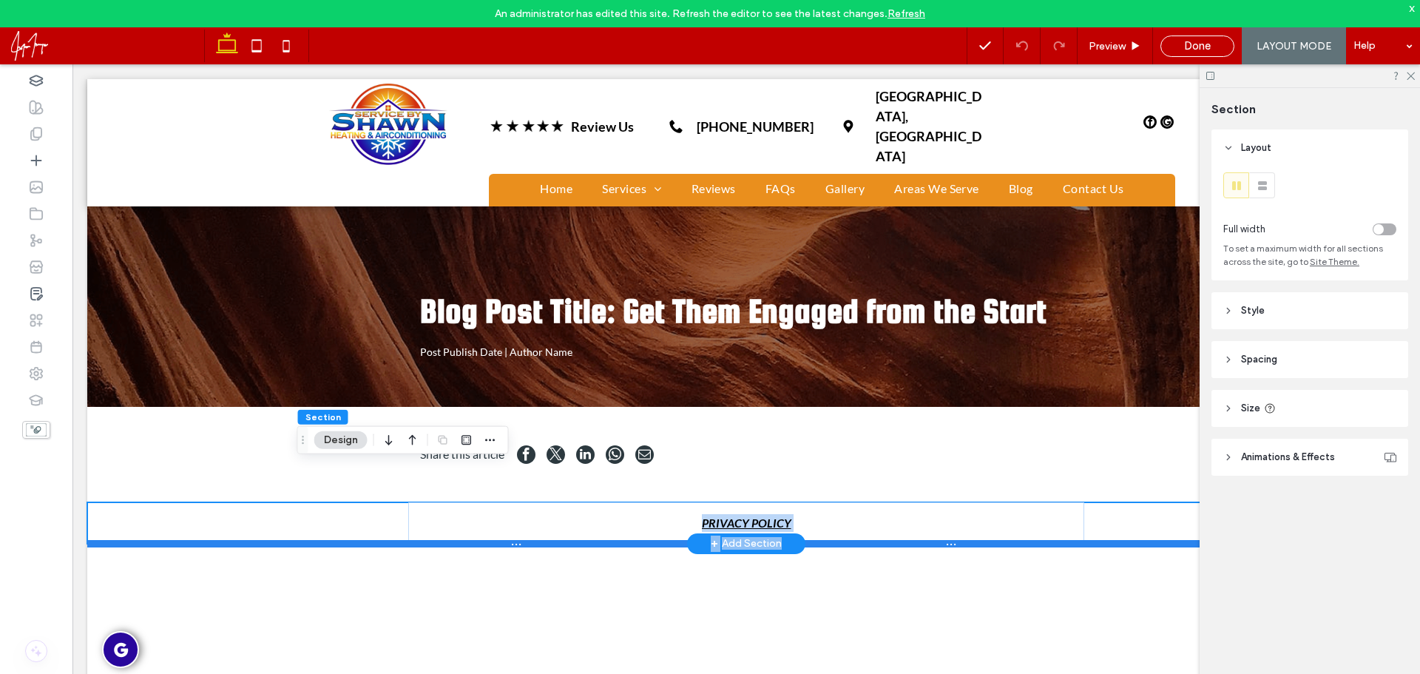
click at [229, 502] on div "PRIVACY POLICY Section + Add Section" at bounding box center [746, 522] width 1318 height 41
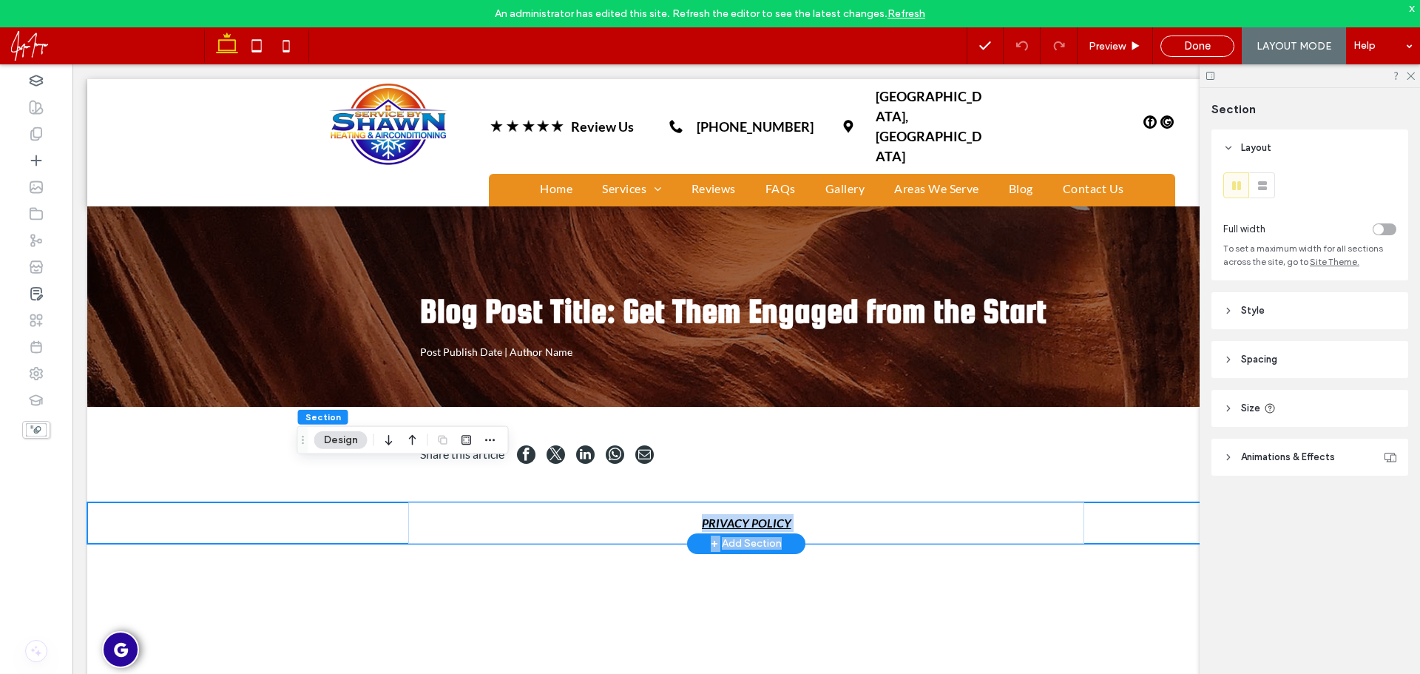
click at [213, 502] on div "PRIVACY POLICY" at bounding box center [746, 522] width 1318 height 41
click at [206, 502] on div "PRIVACY POLICY" at bounding box center [746, 522] width 1318 height 41
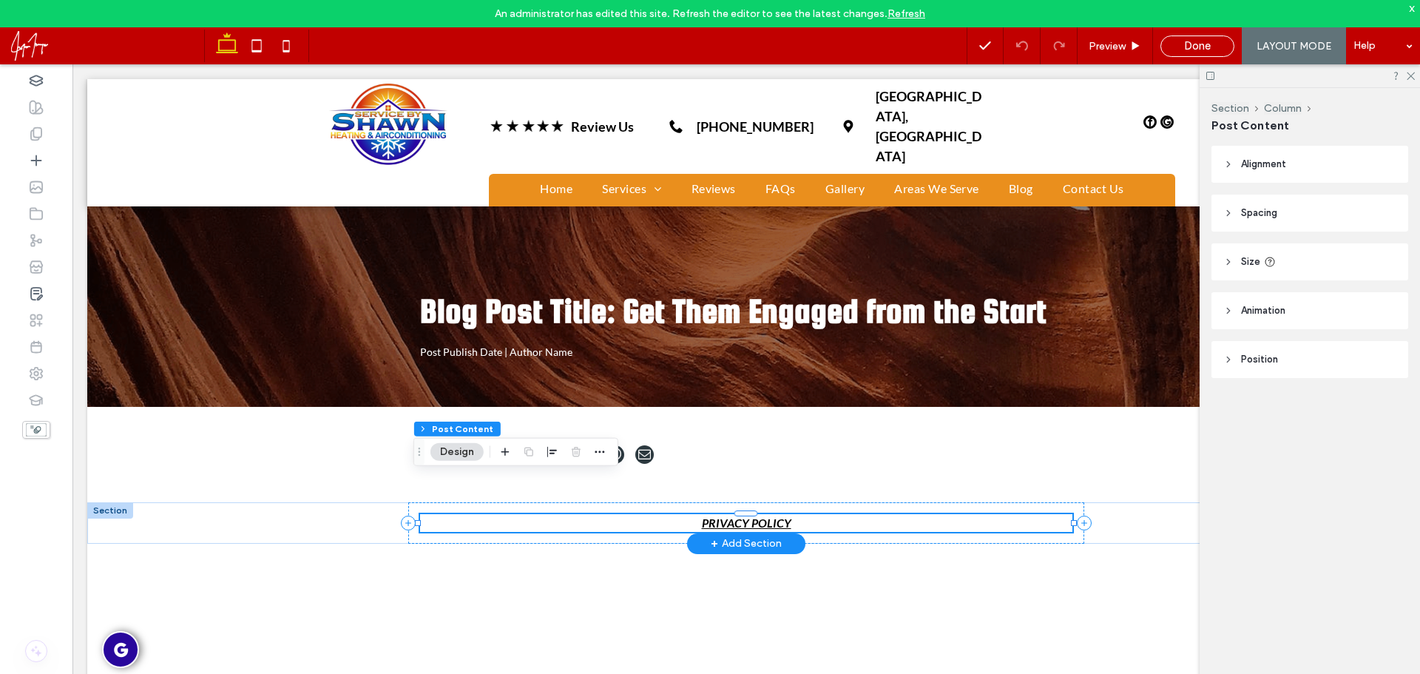
click at [652, 514] on p "PRIVACY POLICY" at bounding box center [746, 523] width 653 height 18
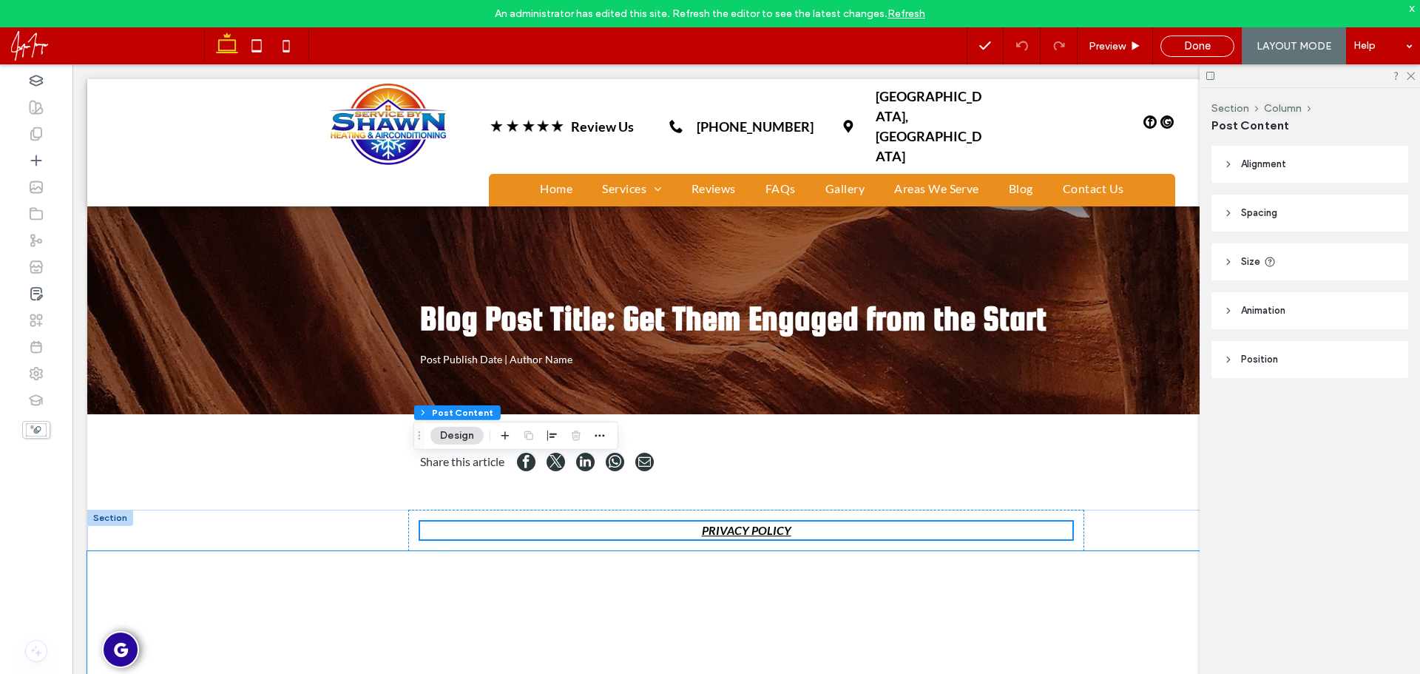
scroll to position [0, 0]
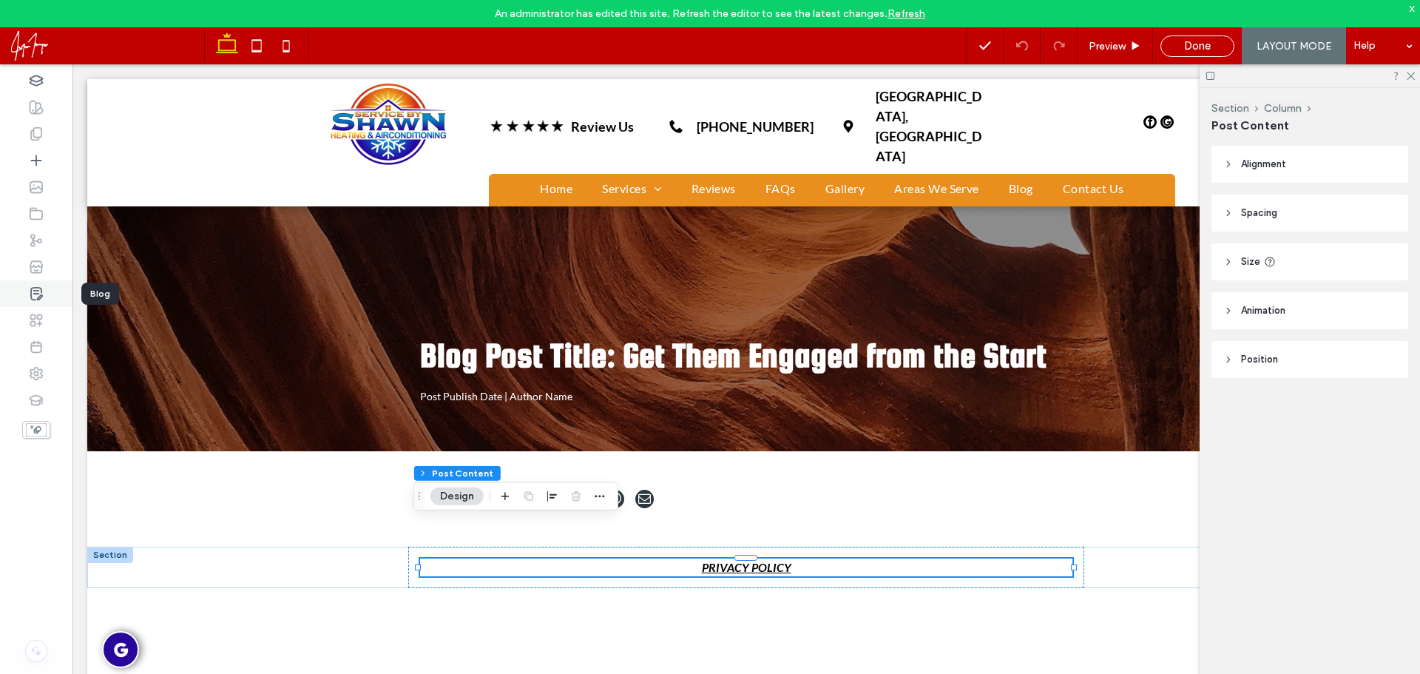
click at [42, 292] on icon at bounding box center [36, 293] width 15 height 15
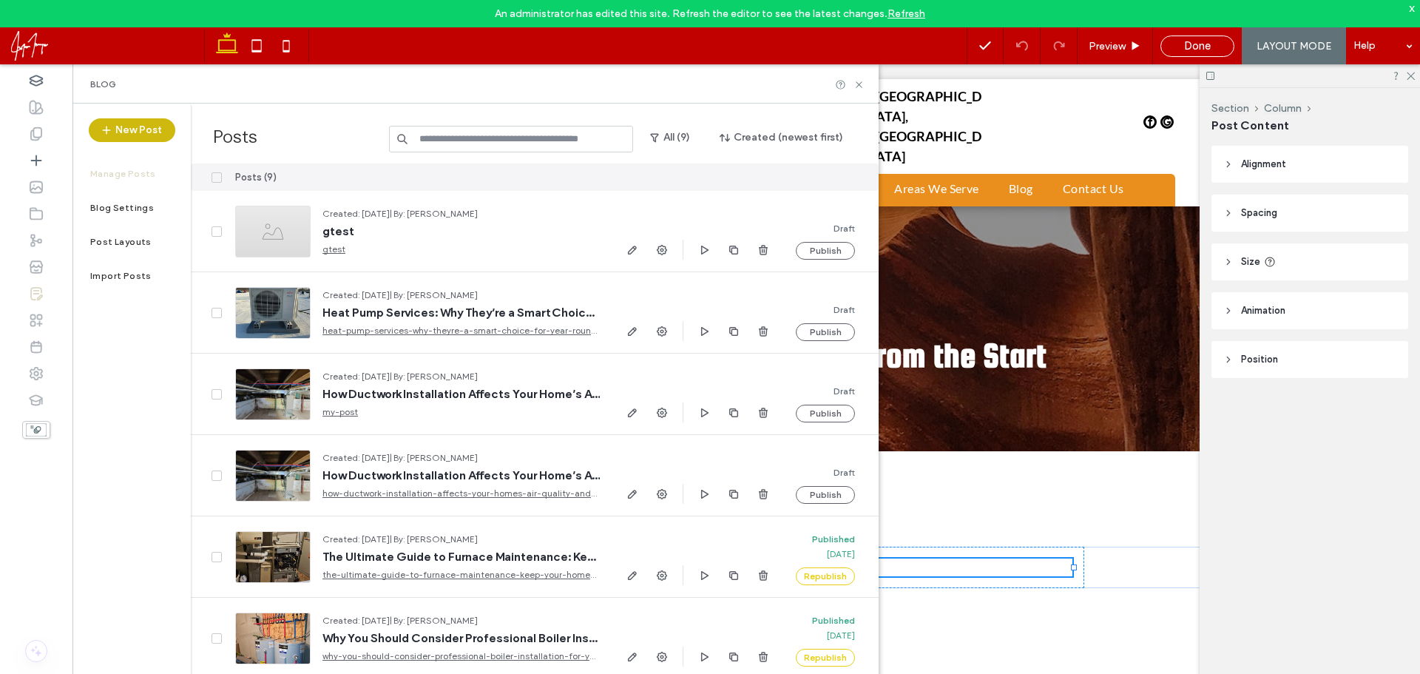
click at [155, 132] on button "New Post" at bounding box center [132, 130] width 87 height 24
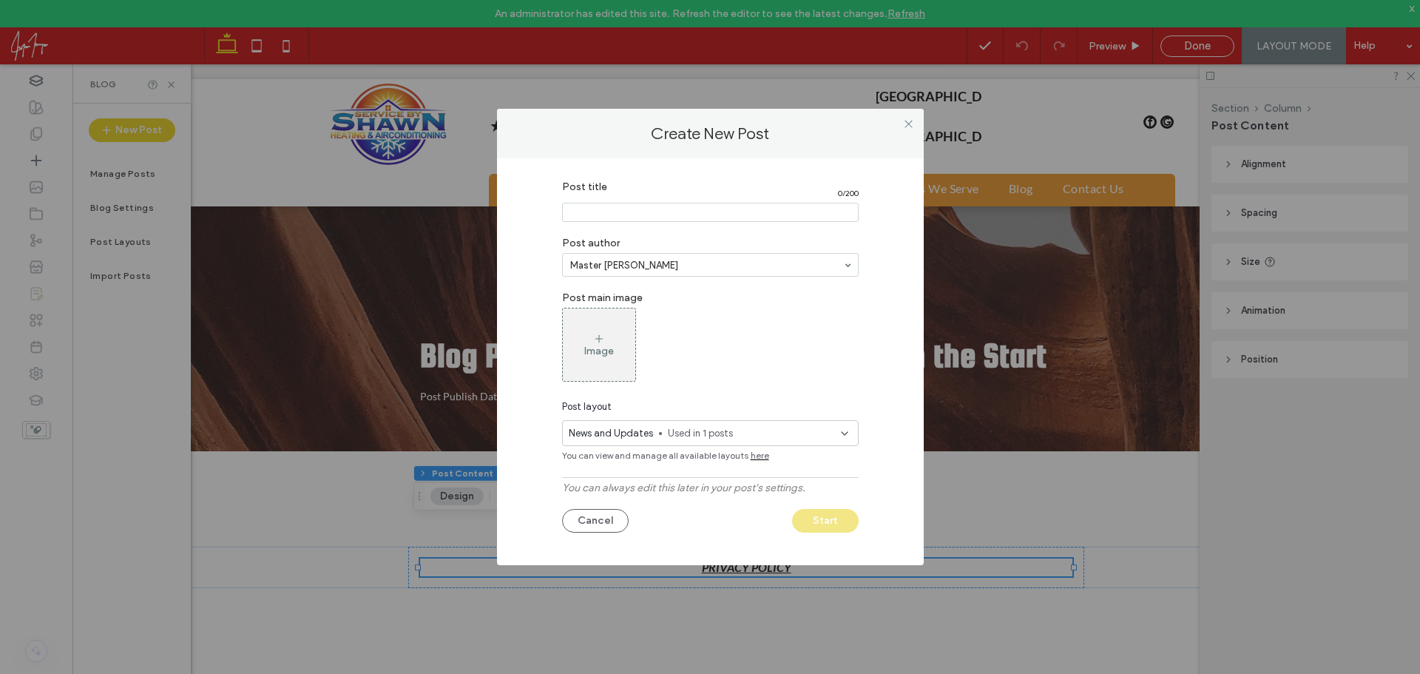
click at [622, 216] on input "Post title" at bounding box center [710, 212] width 297 height 19
type input "*****"
click at [711, 431] on span "Used in 1 posts" at bounding box center [754, 433] width 173 height 15
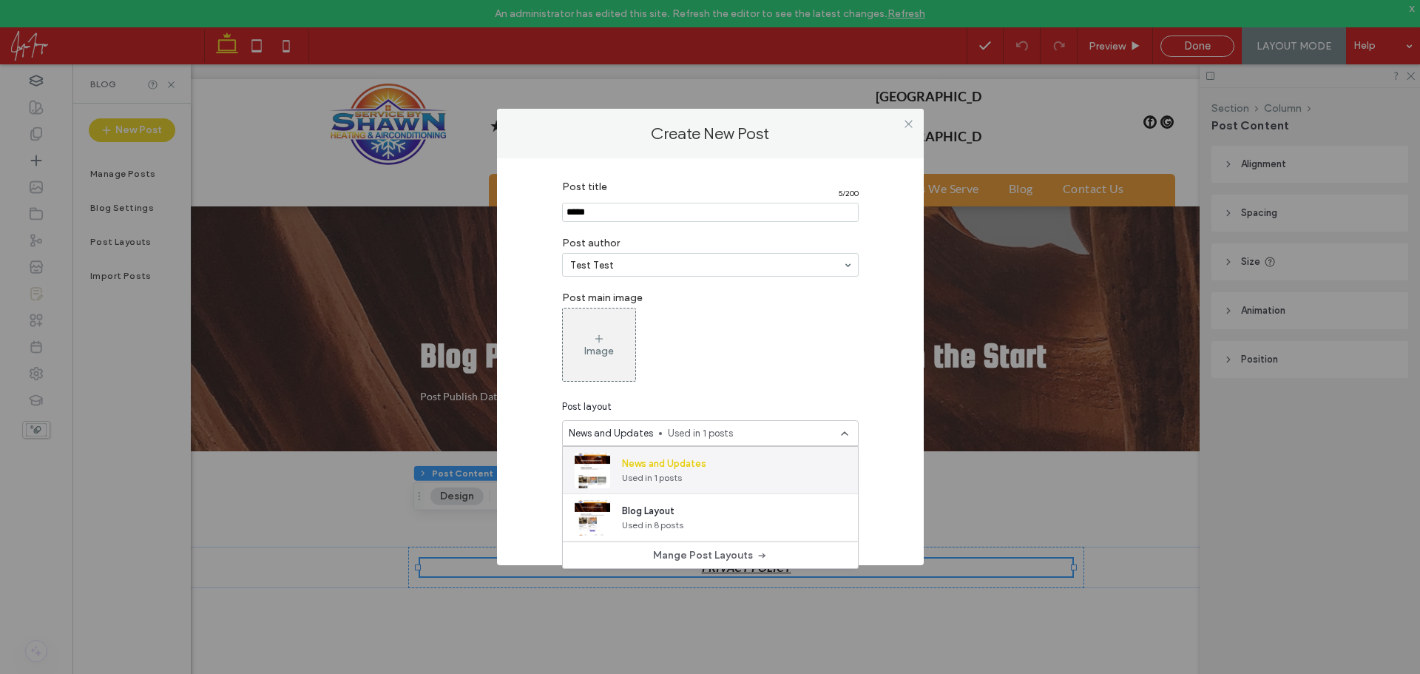
click at [727, 477] on div "News and Updates Used in 1 posts" at bounding box center [710, 470] width 295 height 47
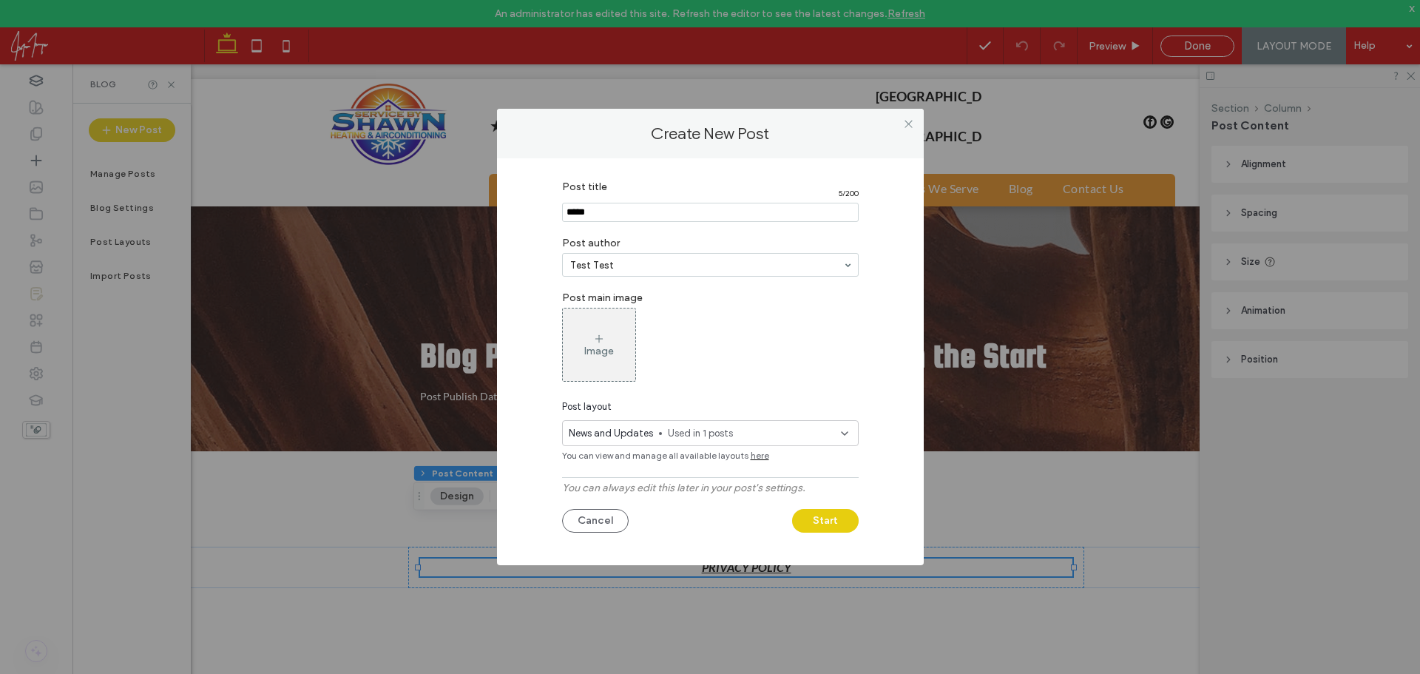
click at [788, 376] on div "Image" at bounding box center [710, 345] width 297 height 74
click at [834, 515] on button "Start" at bounding box center [825, 521] width 67 height 24
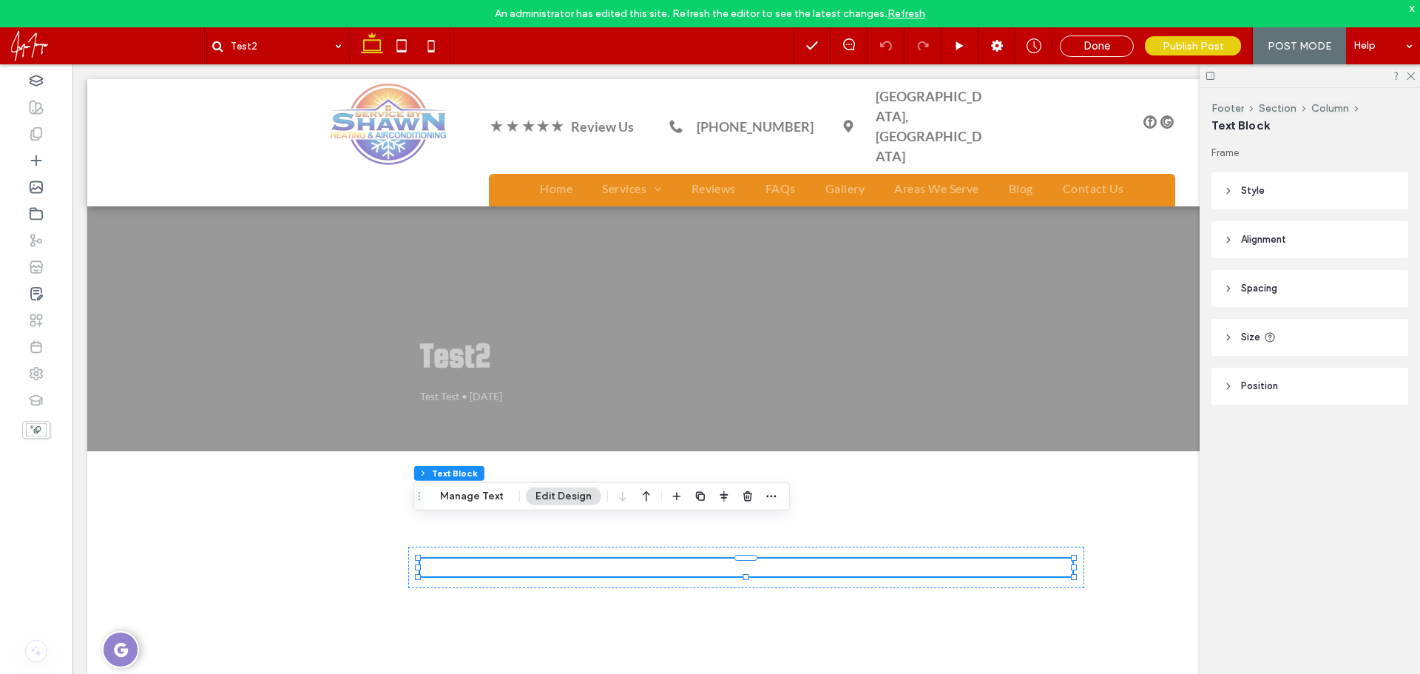
drag, startPoint x: 777, startPoint y: 529, endPoint x: 706, endPoint y: 532, distance: 70.3
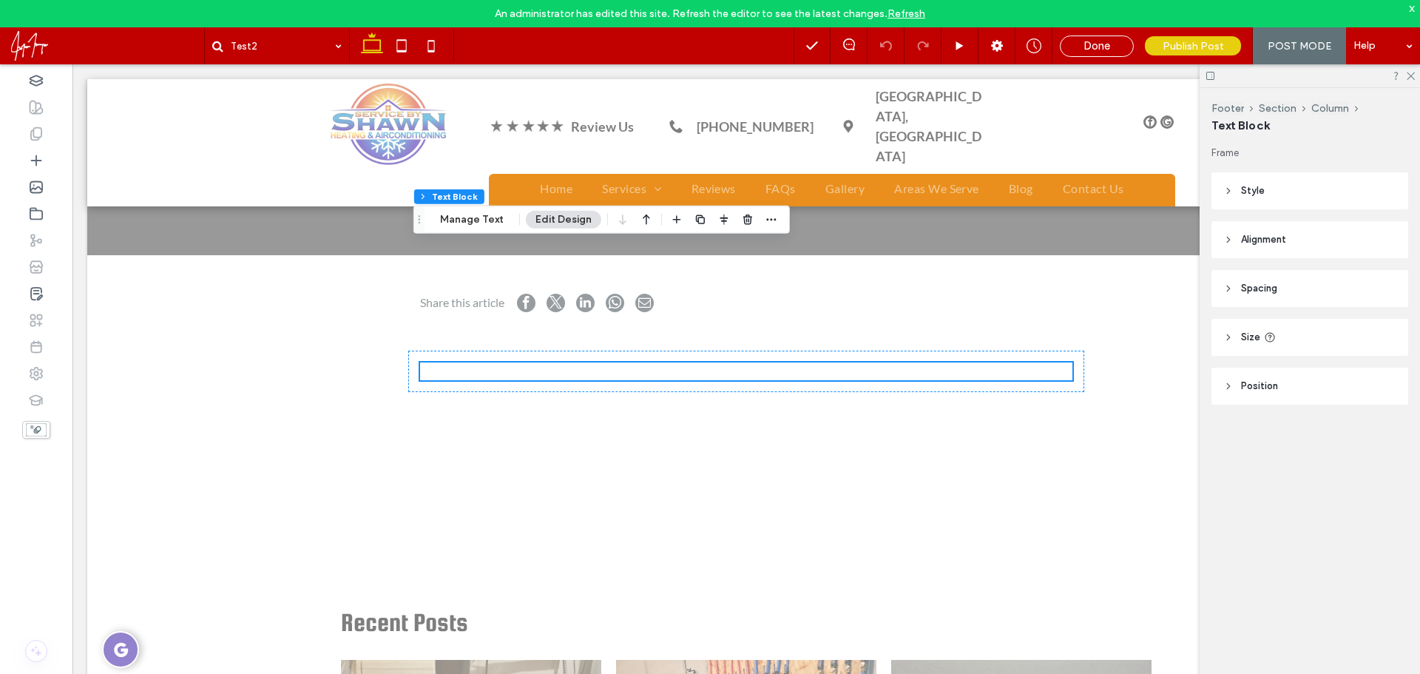
scroll to position [148, 0]
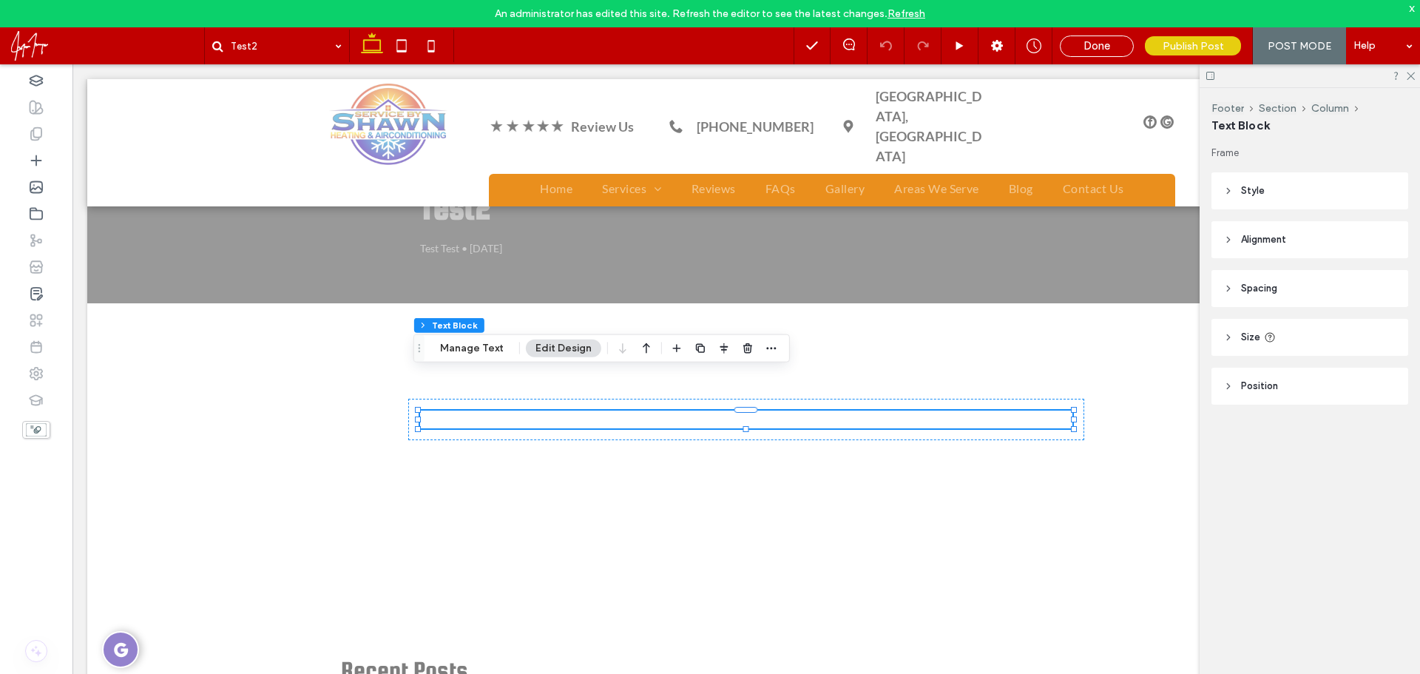
drag, startPoint x: 696, startPoint y: 376, endPoint x: 666, endPoint y: 383, distance: 31.2
click at [694, 376] on div "Test2 Test Test • September 12, 2025 Section + Add Section Share this article S…" at bounding box center [746, 680] width 1318 height 1245
click at [665, 383] on div "Test2 Test Test • September 12, 2025 Section + Add Section Share this article S…" at bounding box center [746, 680] width 1318 height 1245
click at [601, 373] on div "Test2 Test Test • September 12, 2025 Section + Add Section Share this article S…" at bounding box center [746, 680] width 1318 height 1245
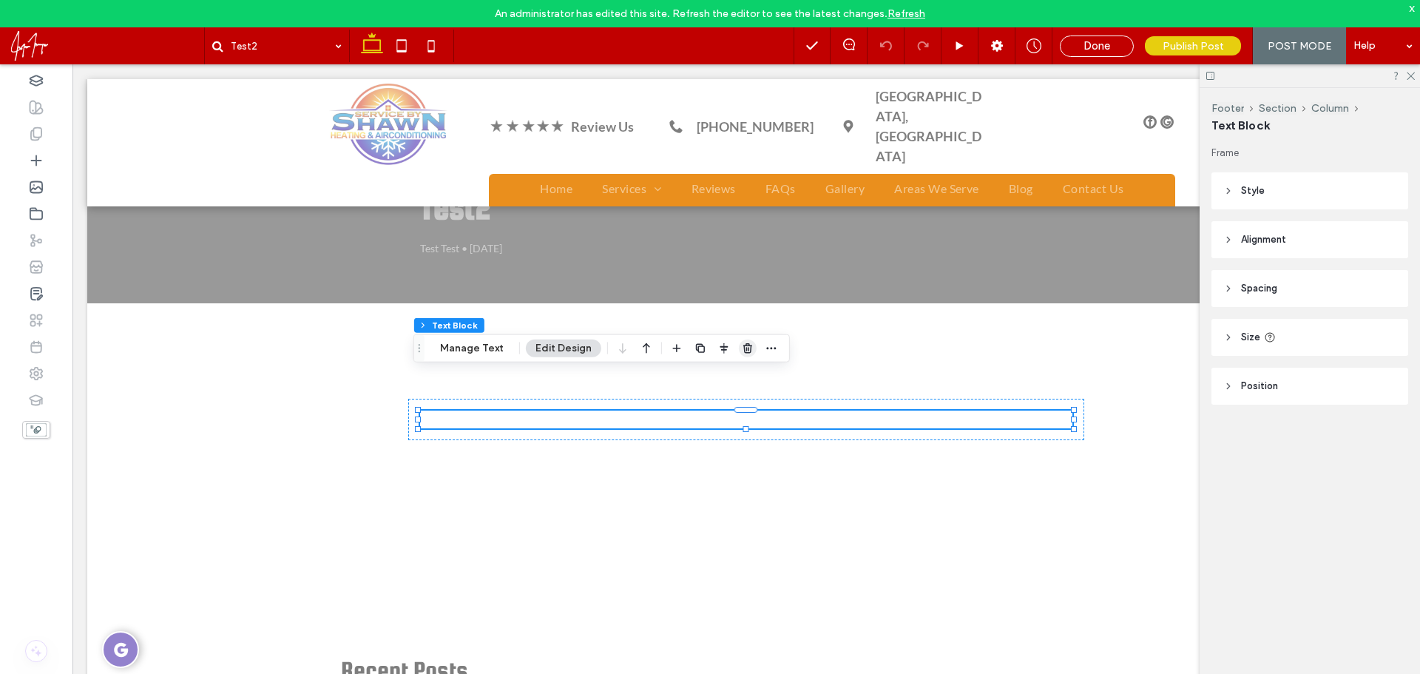
click at [744, 348] on use "button" at bounding box center [747, 348] width 9 height 10
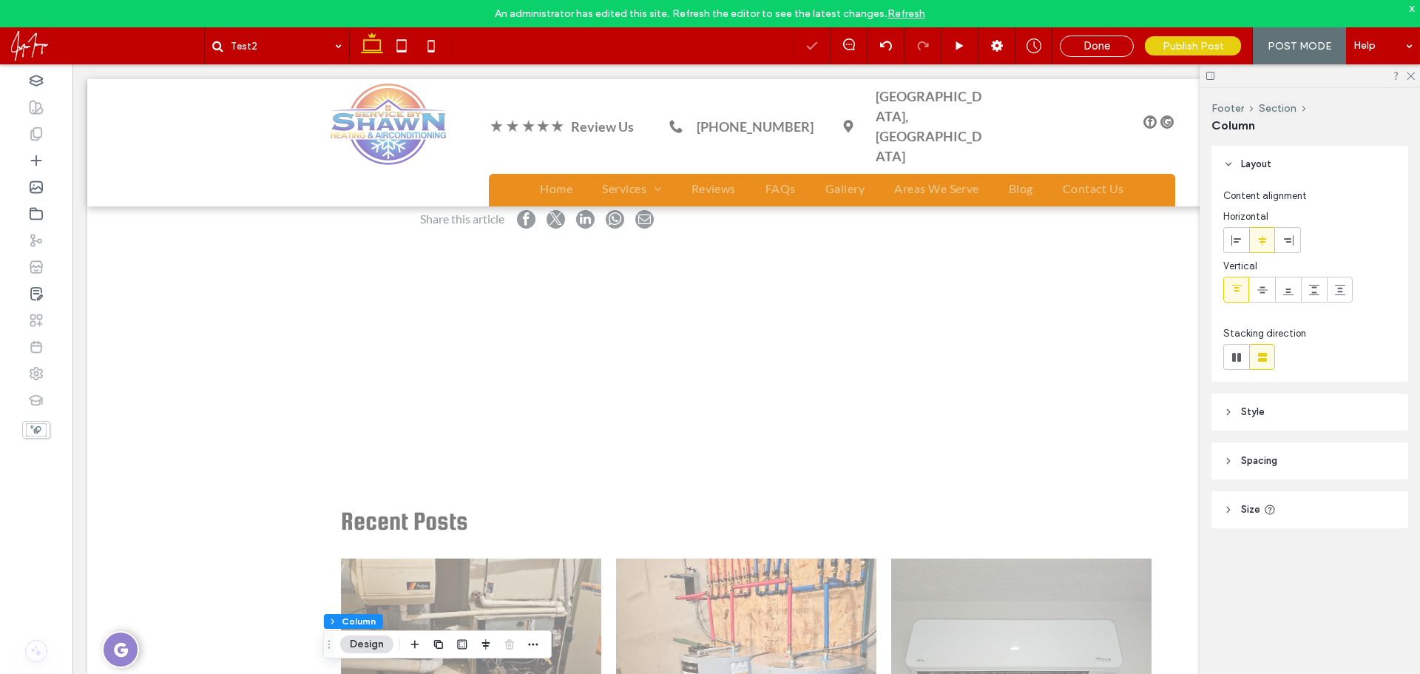
click at [616, 425] on div "Test2 Test Test • September 12, 2025 Section + Add Section Share this article S…" at bounding box center [746, 540] width 1318 height 1227
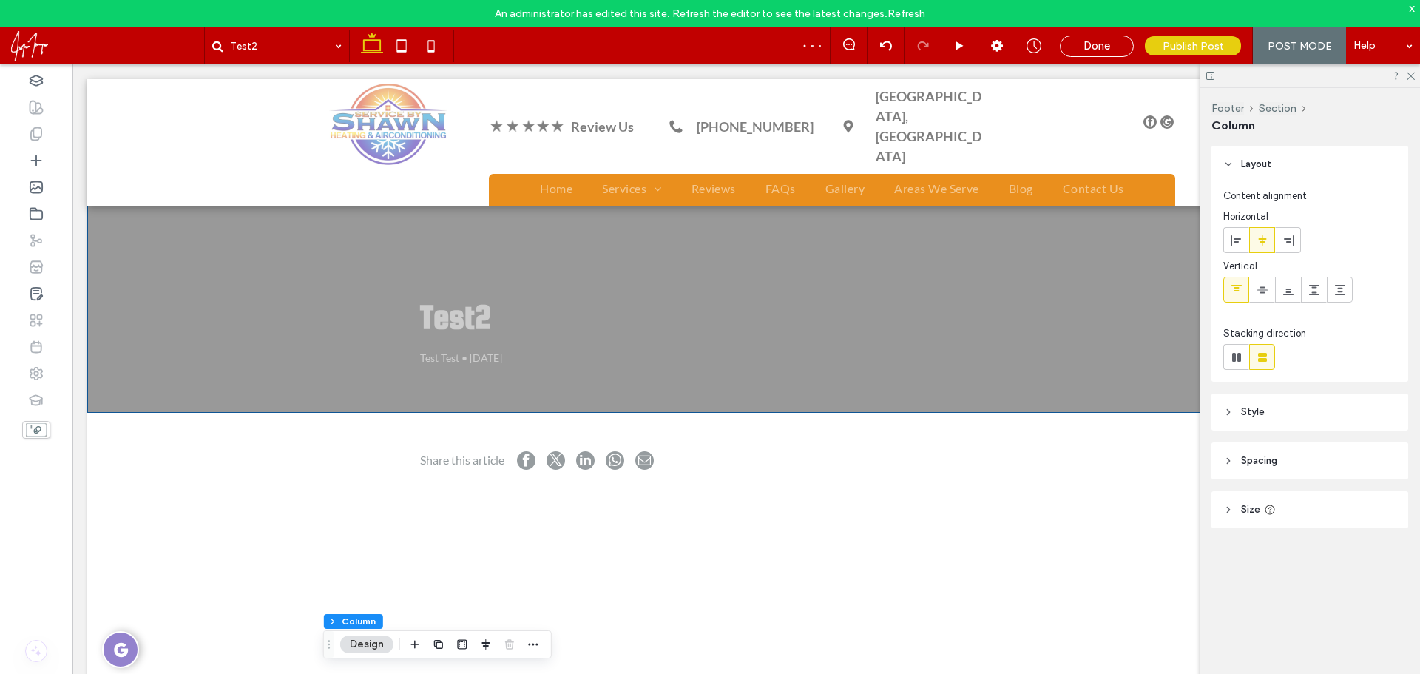
scroll to position [0, 0]
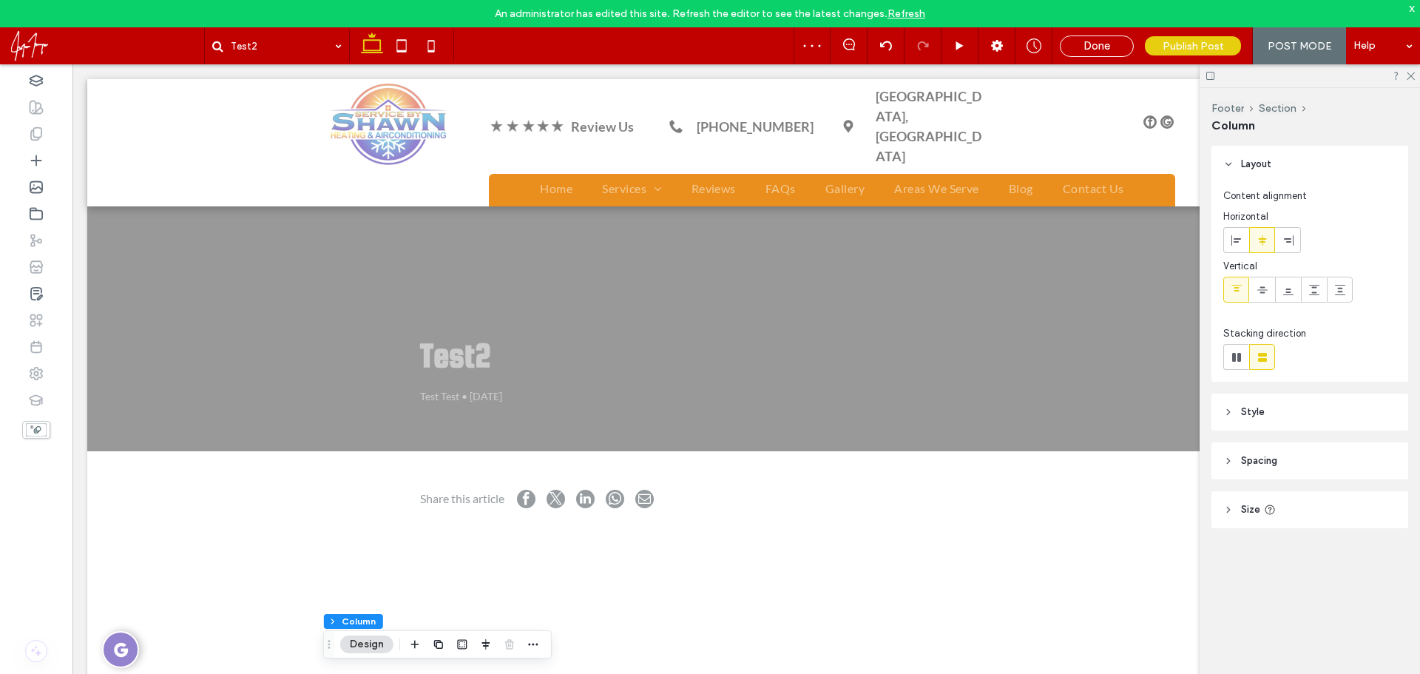
drag, startPoint x: 666, startPoint y: 517, endPoint x: 479, endPoint y: 513, distance: 187.2
drag, startPoint x: 503, startPoint y: 522, endPoint x: 432, endPoint y: 487, distance: 79.4
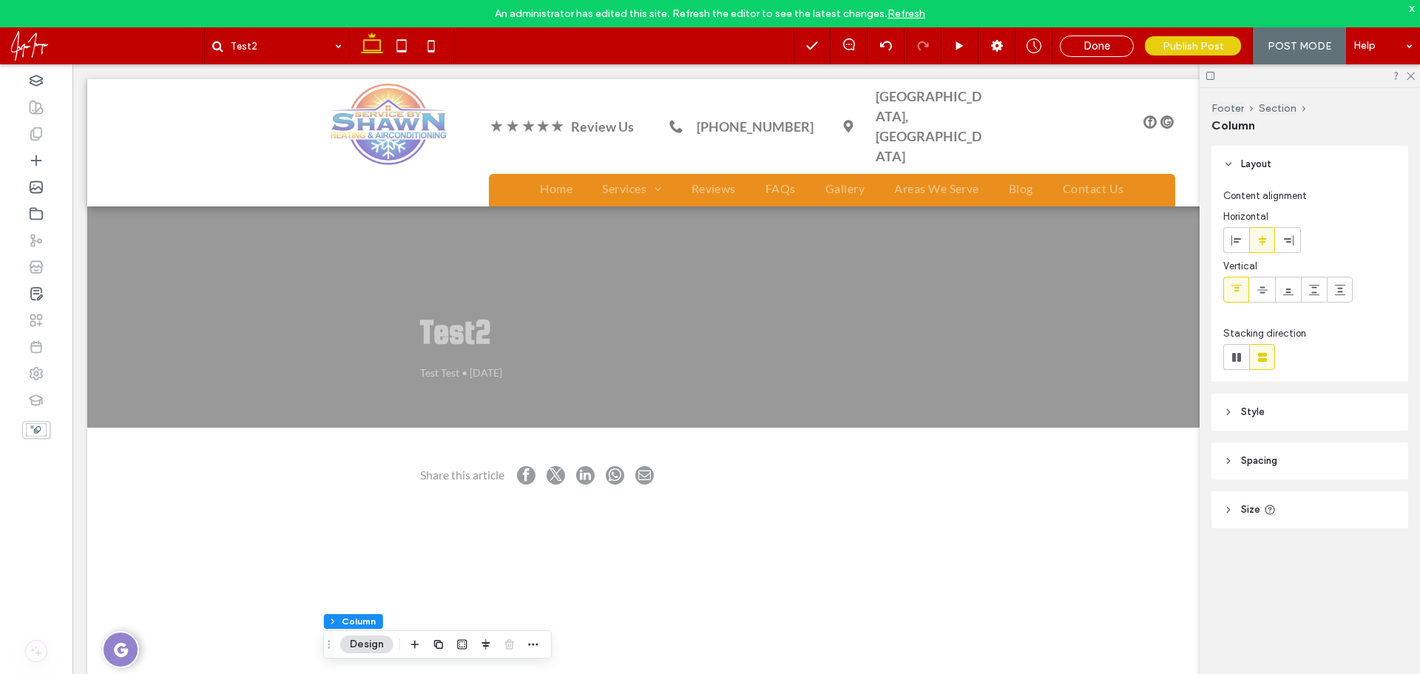
scroll to position [74, 0]
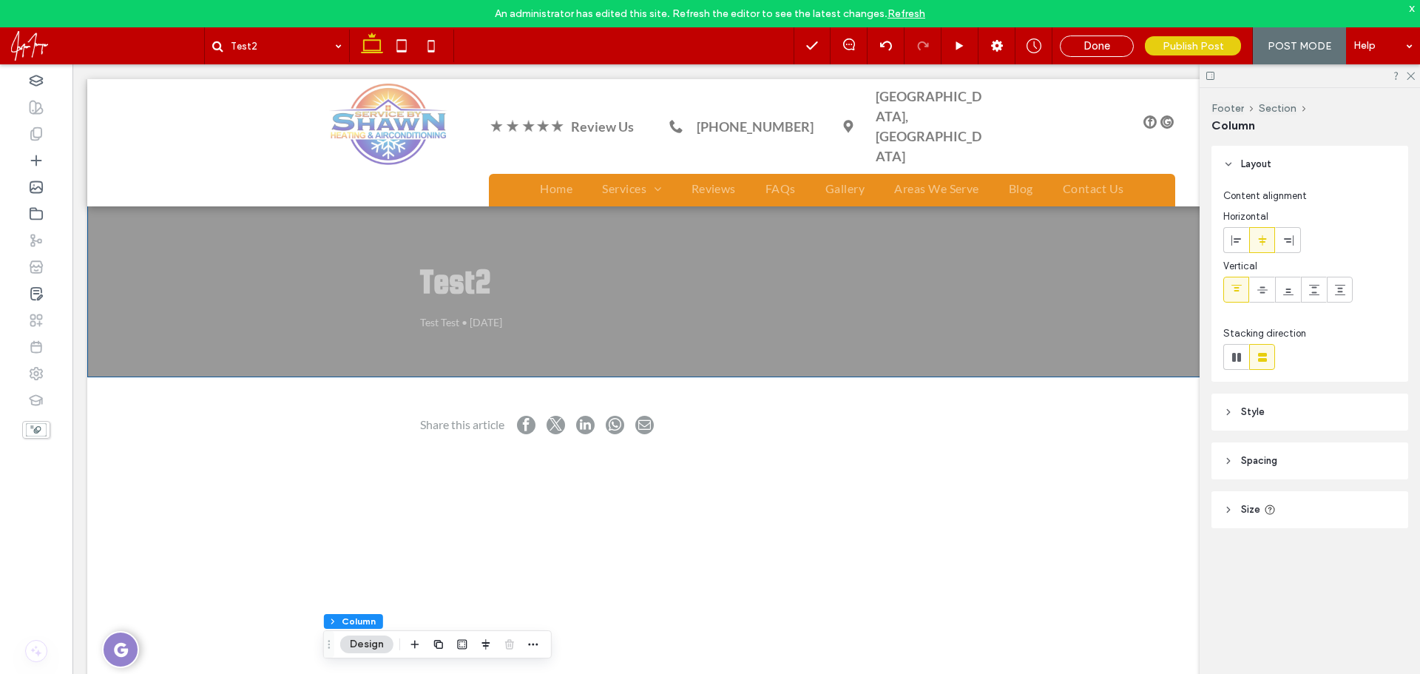
drag, startPoint x: 853, startPoint y: 342, endPoint x: 1010, endPoint y: 279, distance: 169.6
click at [1414, 7] on div "x" at bounding box center [1412, 7] width 7 height 13
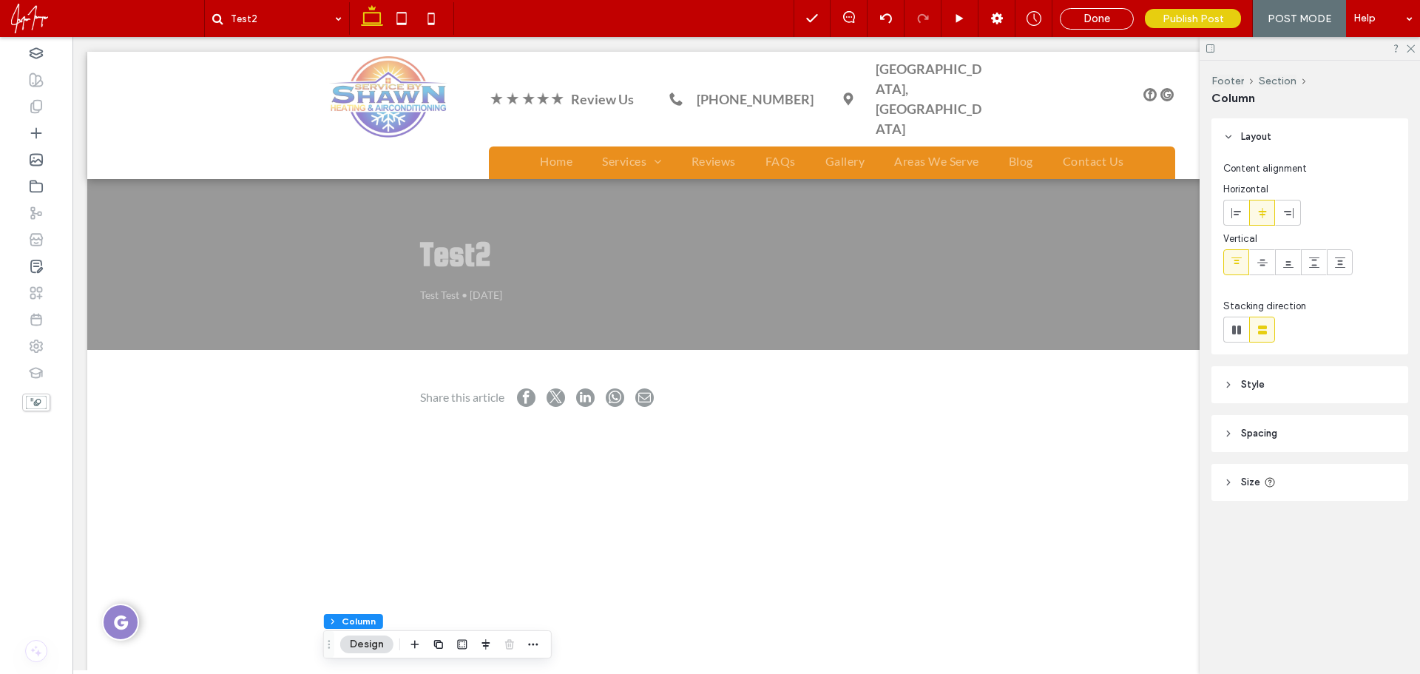
drag, startPoint x: 486, startPoint y: 442, endPoint x: 476, endPoint y: 412, distance: 31.8
drag, startPoint x: 629, startPoint y: 348, endPoint x: 584, endPoint y: 452, distance: 112.9
drag, startPoint x: 537, startPoint y: 441, endPoint x: 452, endPoint y: 399, distance: 94.6
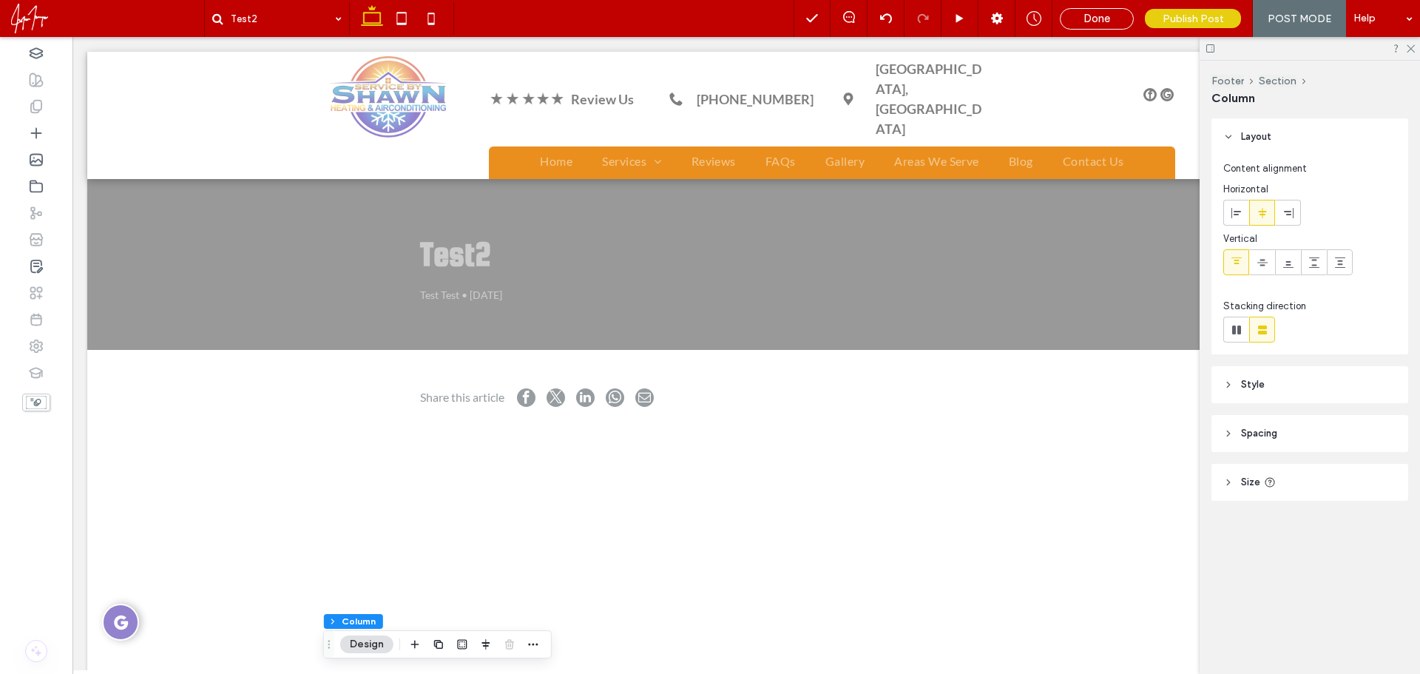
drag, startPoint x: 453, startPoint y: 396, endPoint x: 550, endPoint y: 404, distance: 97.2
drag, startPoint x: 722, startPoint y: 444, endPoint x: 687, endPoint y: 565, distance: 125.5
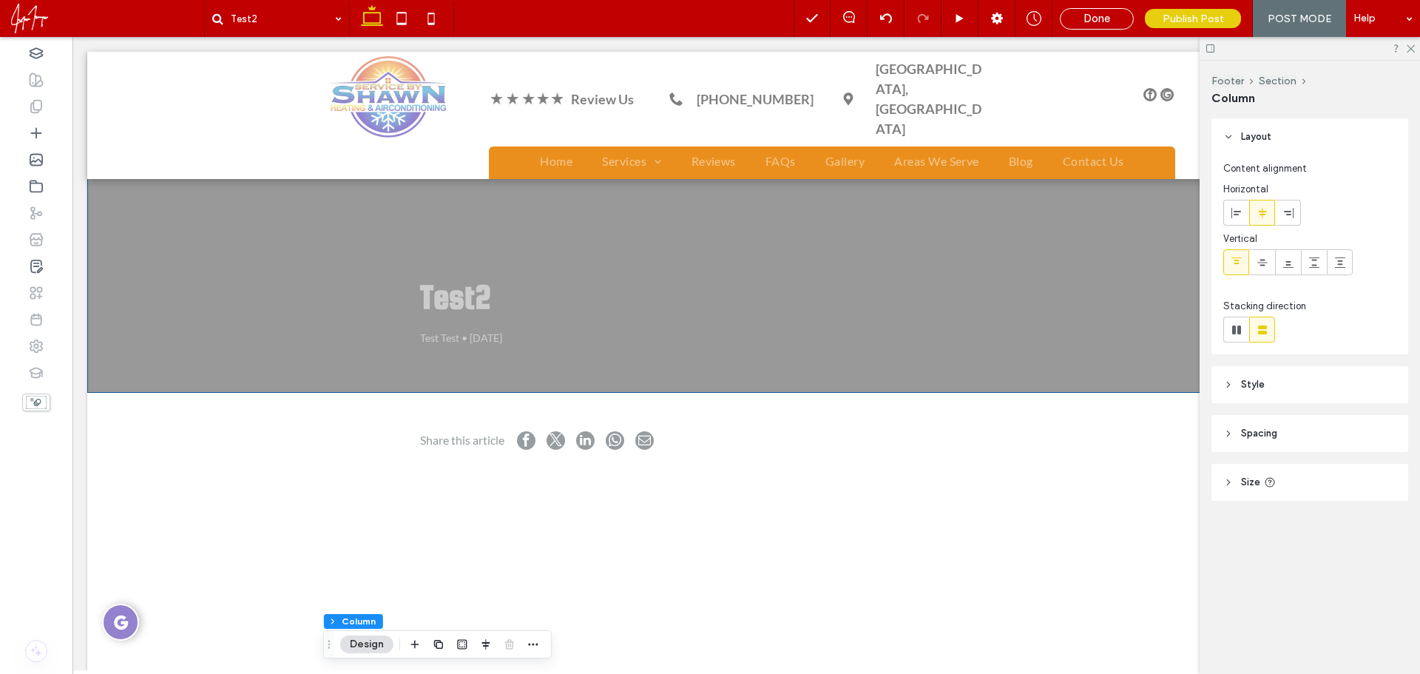
scroll to position [0, 0]
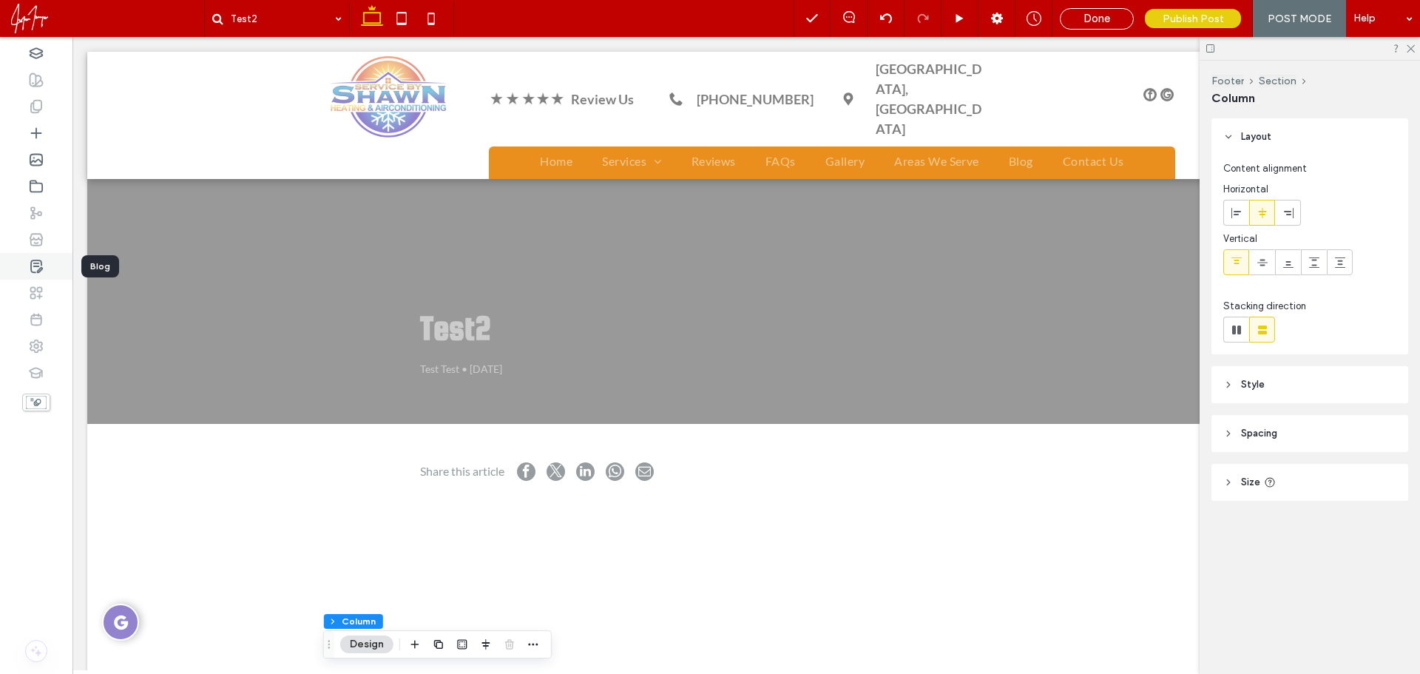
click at [33, 263] on icon at bounding box center [36, 266] width 15 height 15
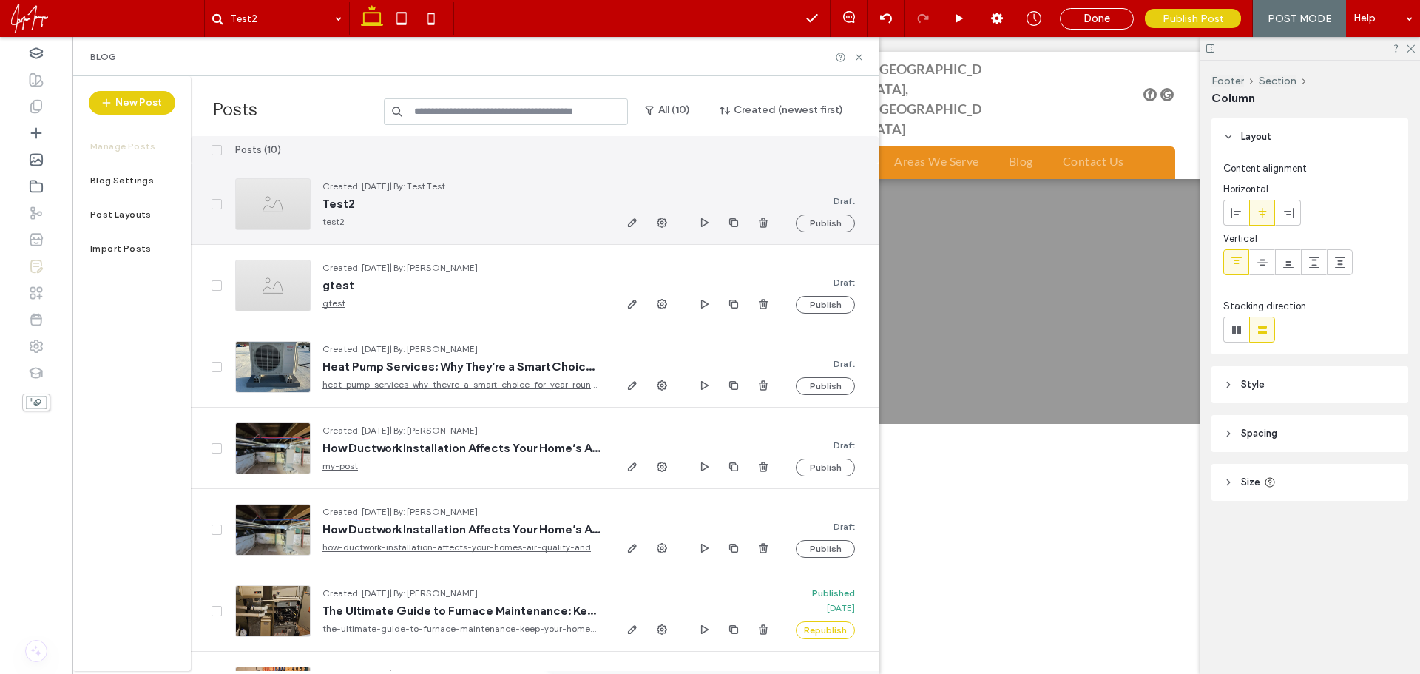
click at [268, 210] on div at bounding box center [272, 204] width 75 height 52
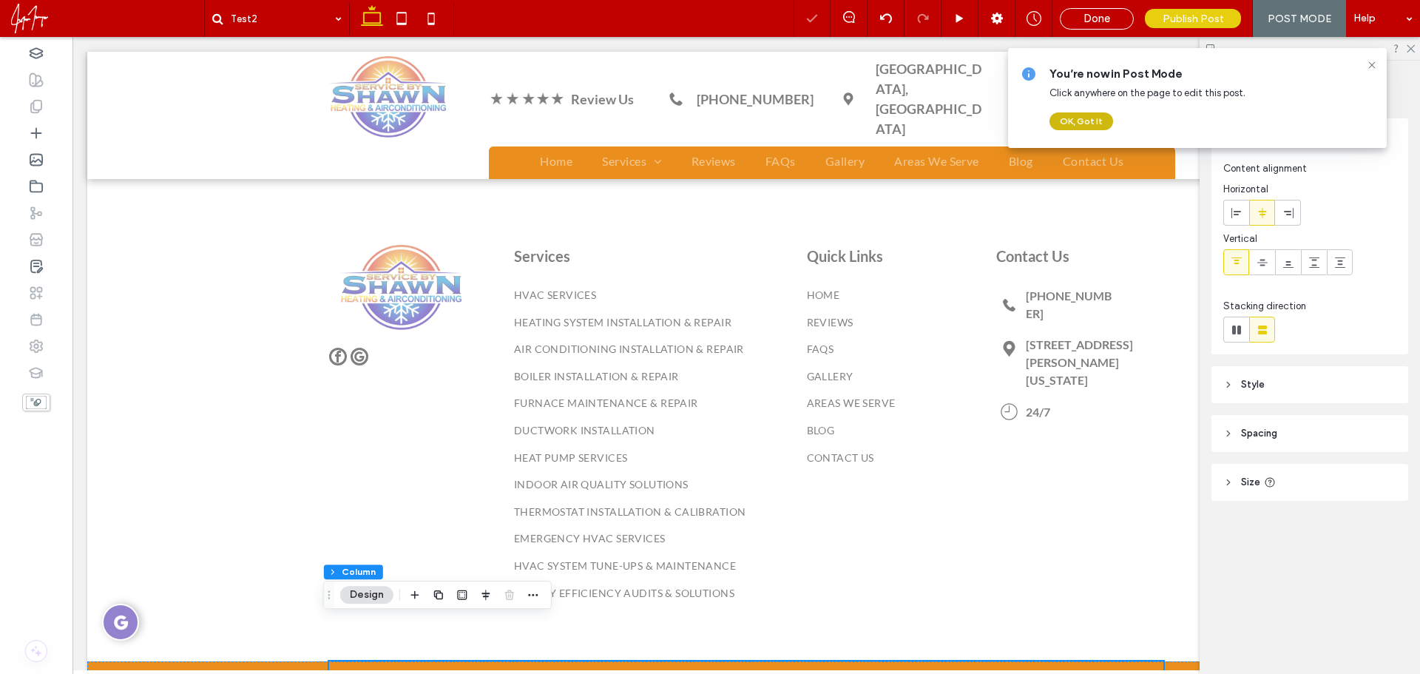
scroll to position [1611, 0]
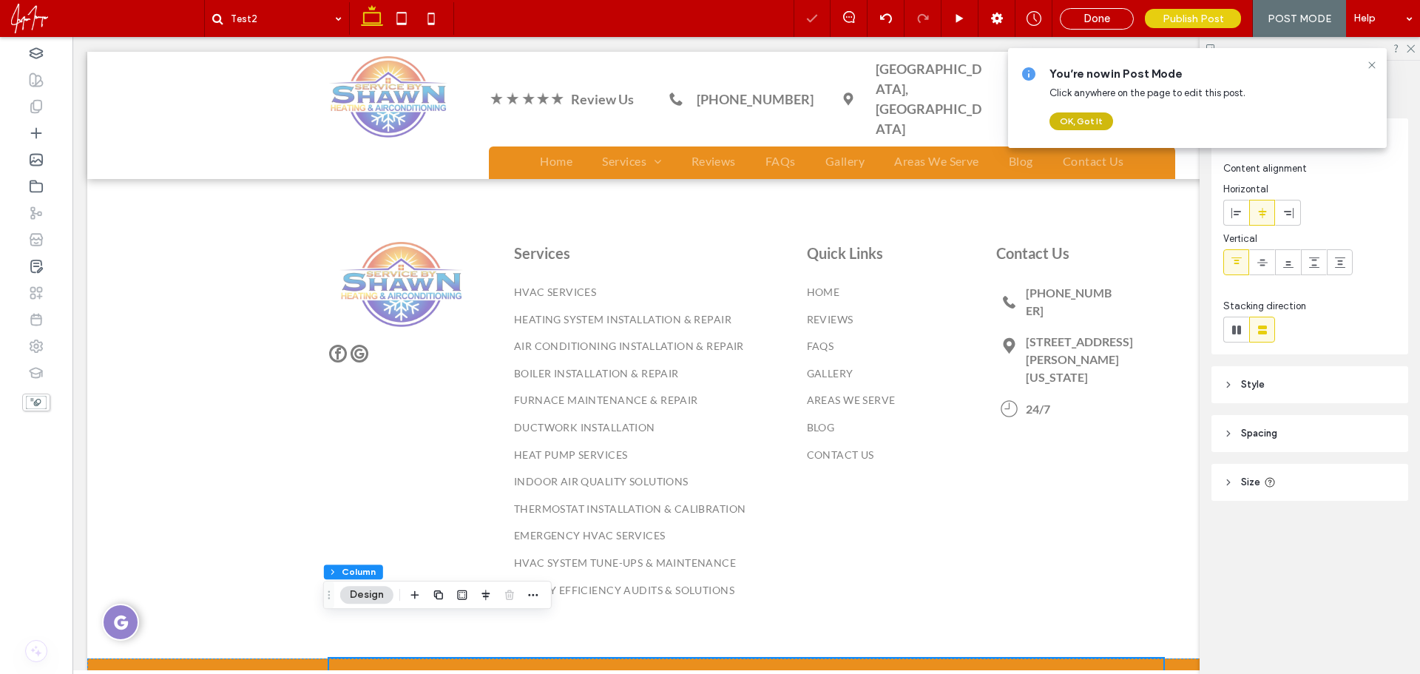
click at [1067, 119] on button "OK, Got It" at bounding box center [1081, 121] width 64 height 18
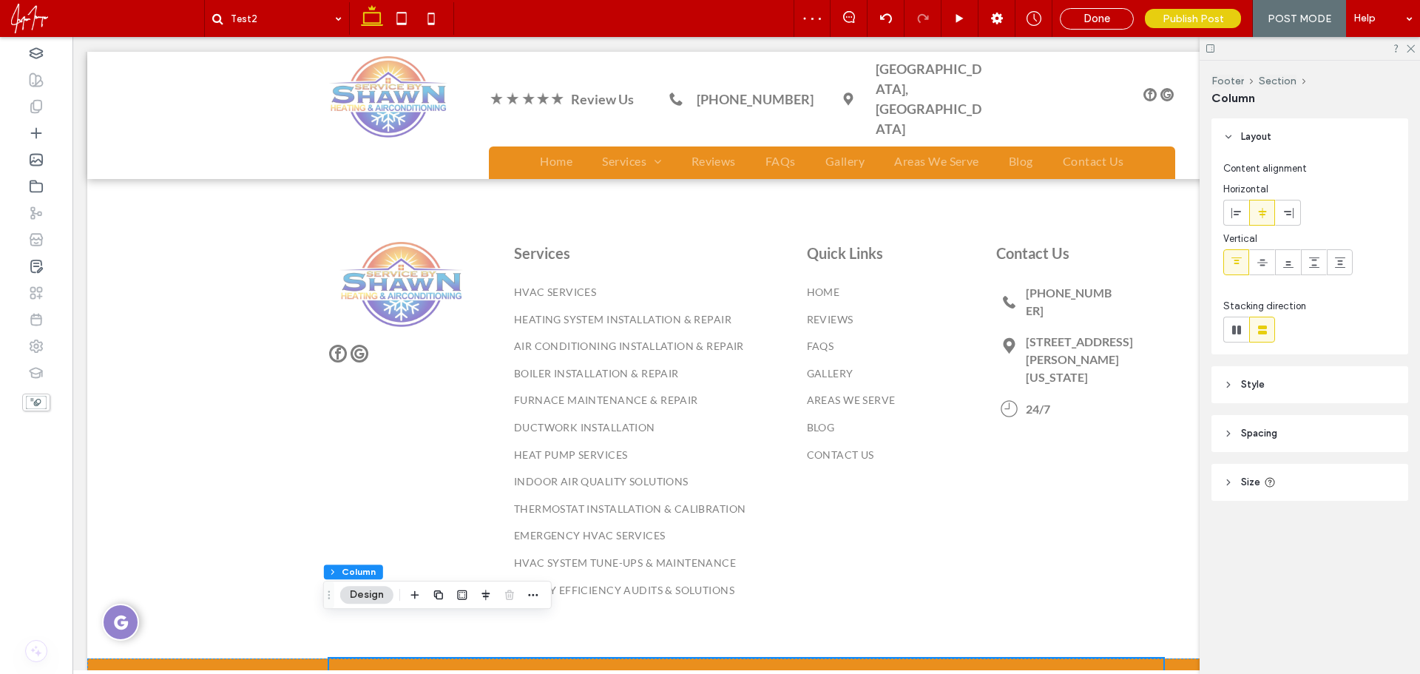
drag, startPoint x: 638, startPoint y: 555, endPoint x: 602, endPoint y: 617, distance: 71.6
click at [636, 564] on div "Services HVAC Services Heating System Installation & Repair Air Conditioning In…" at bounding box center [746, 443] width 1318 height 504
click at [637, 670] on div "© 2025 Service By Shawn HVAC" at bounding box center [746, 676] width 811 height 13
click at [35, 50] on icon at bounding box center [36, 53] width 15 height 15
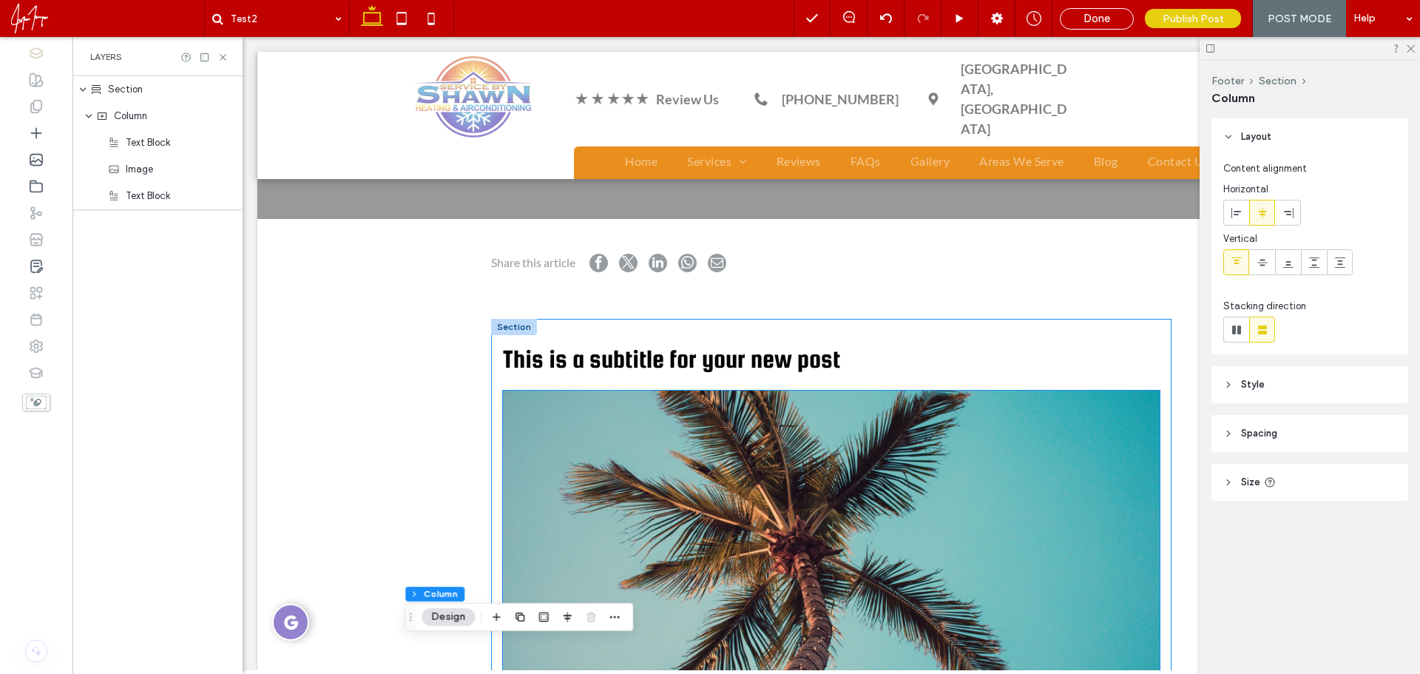
scroll to position [160, 0]
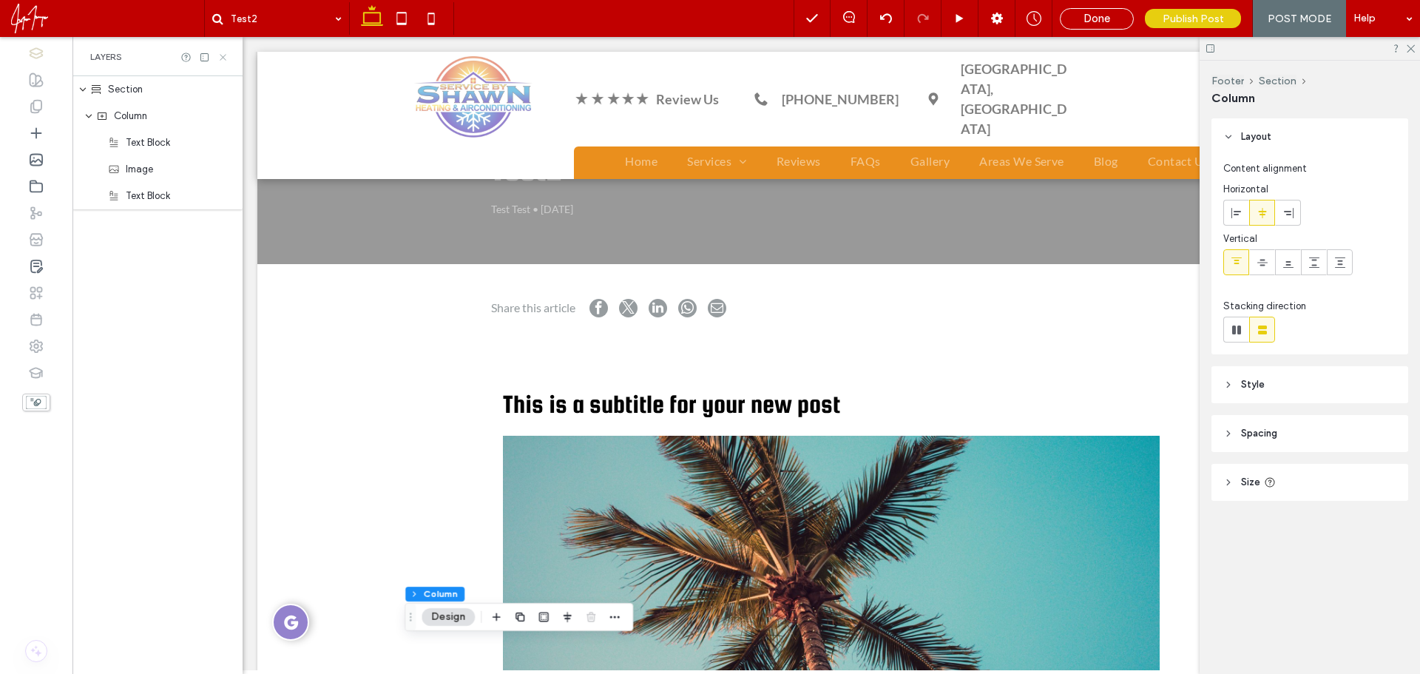
click at [225, 52] on icon at bounding box center [222, 57] width 11 height 11
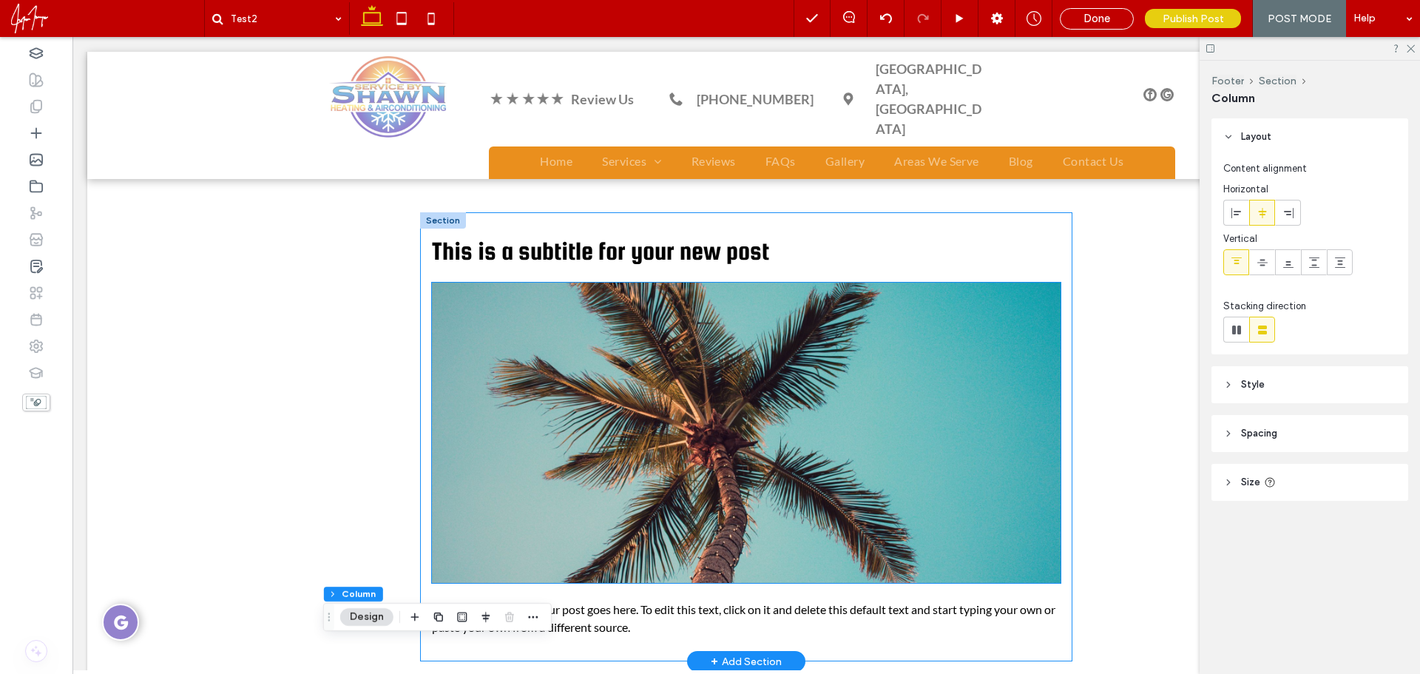
scroll to position [382, 0]
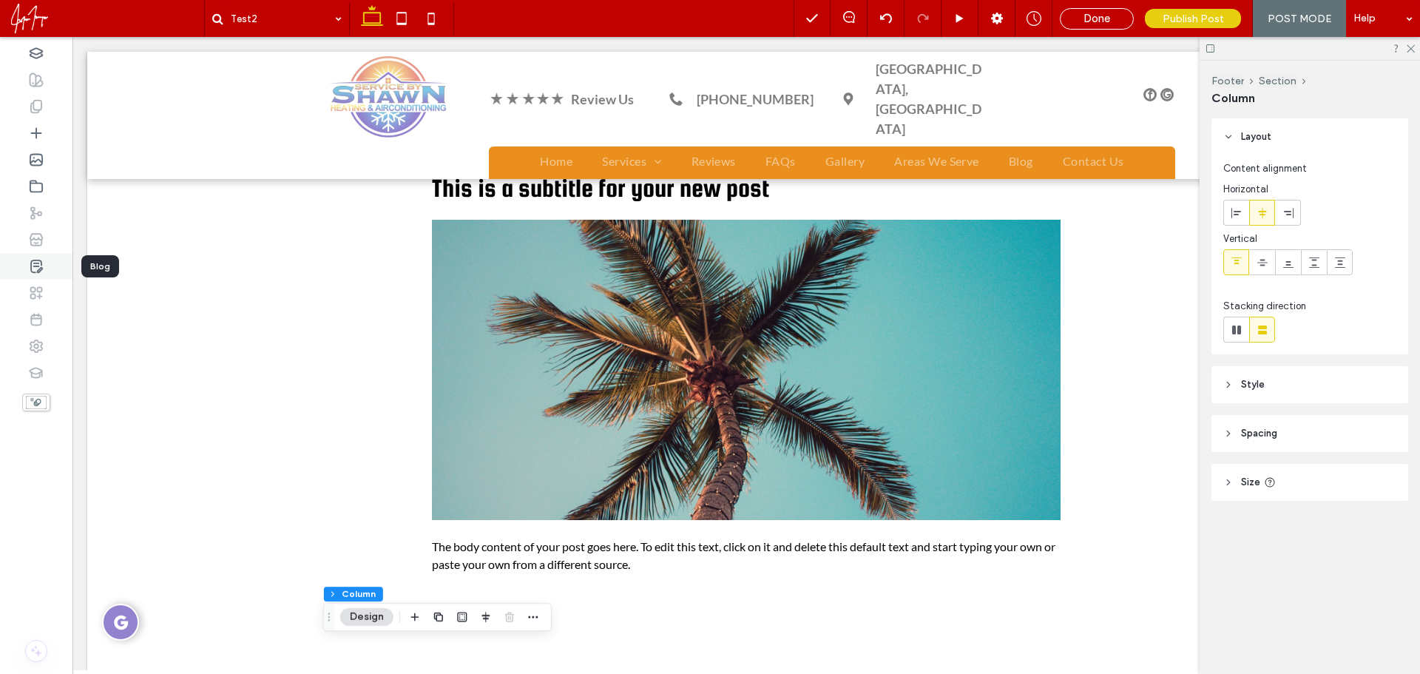
click at [50, 267] on div at bounding box center [36, 266] width 72 height 27
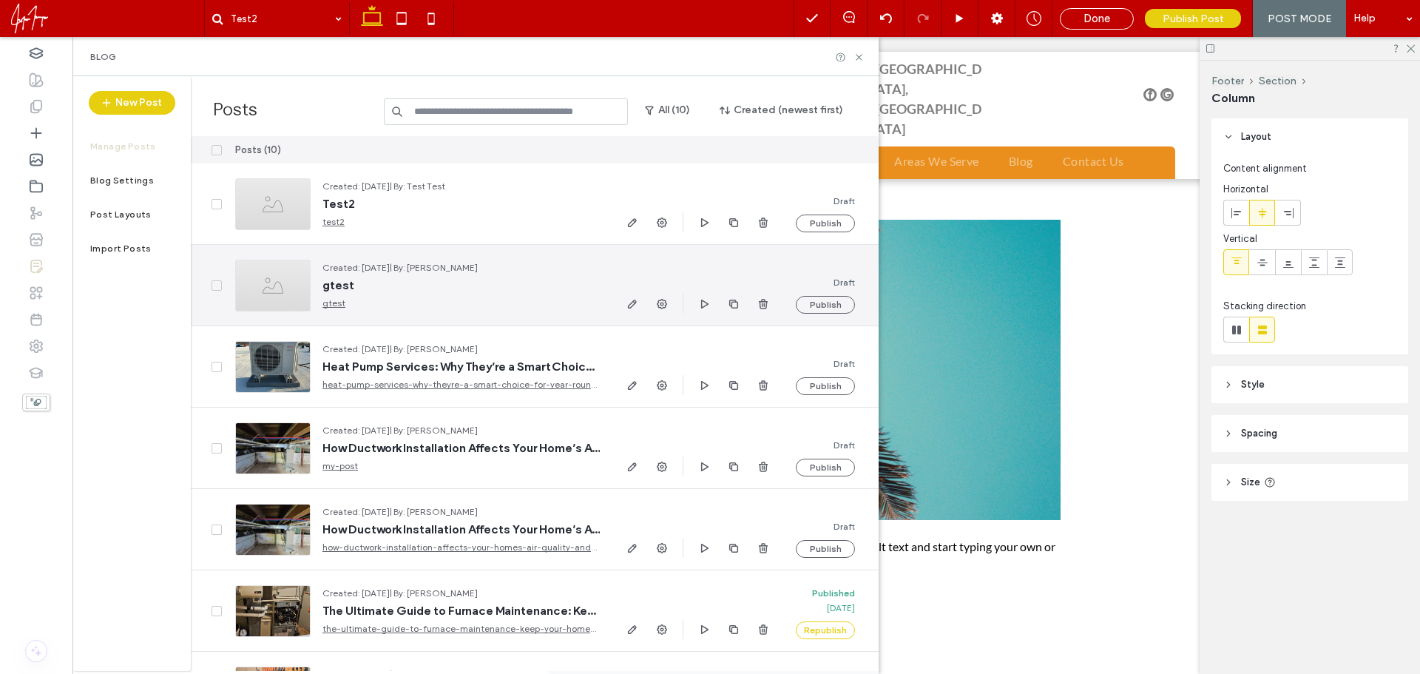
click at [267, 285] on div at bounding box center [272, 286] width 75 height 52
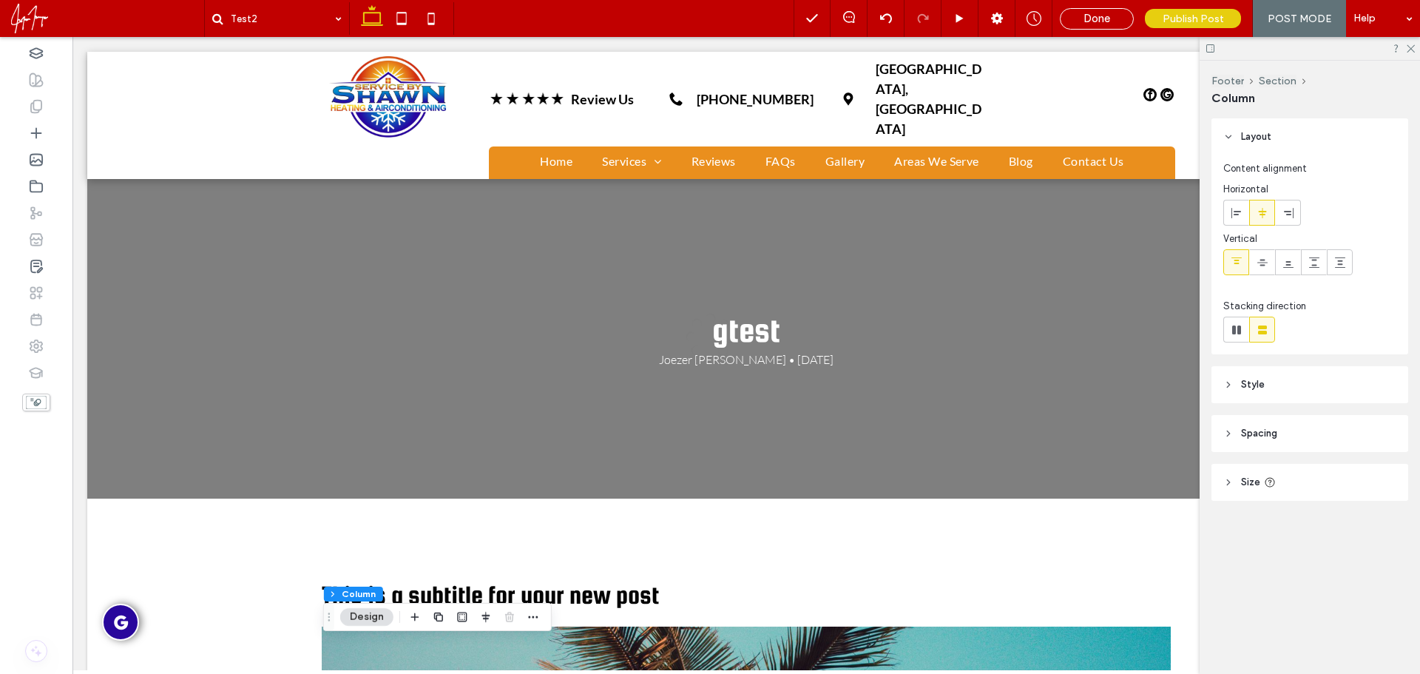
scroll to position [0, 0]
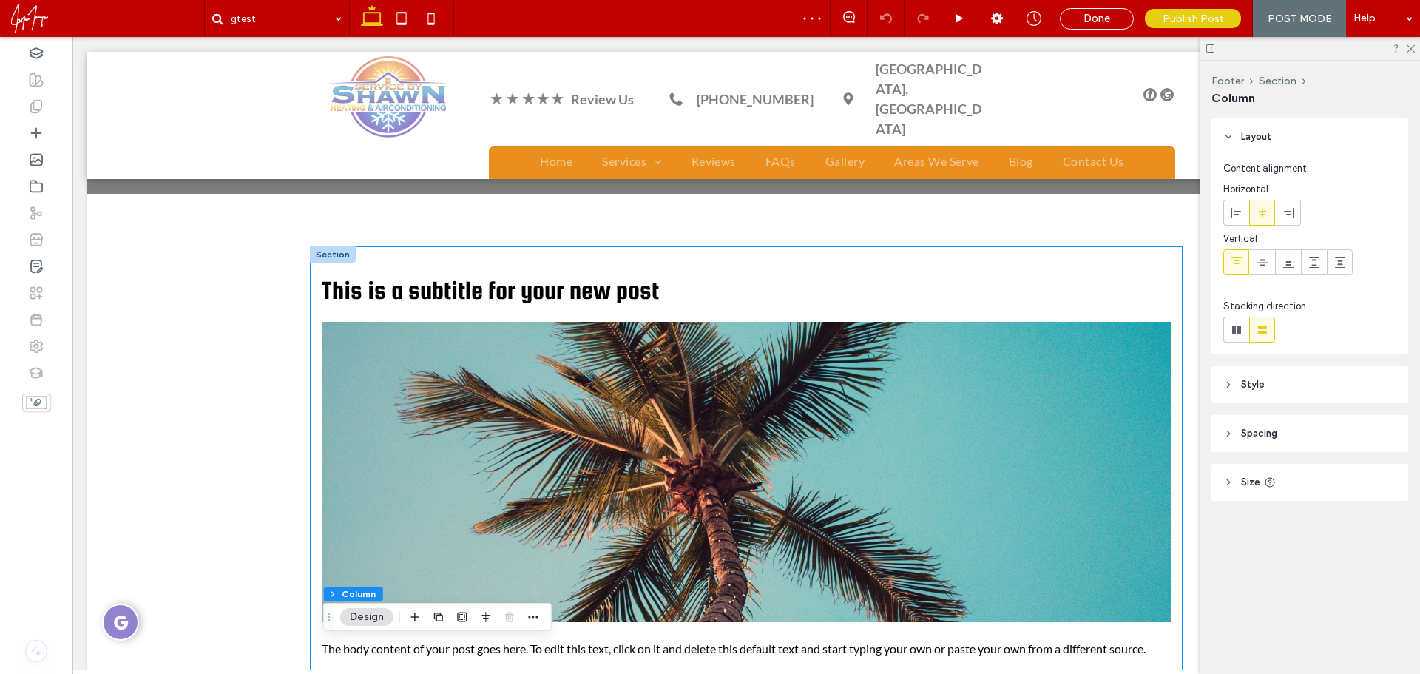
scroll to position [303, 0]
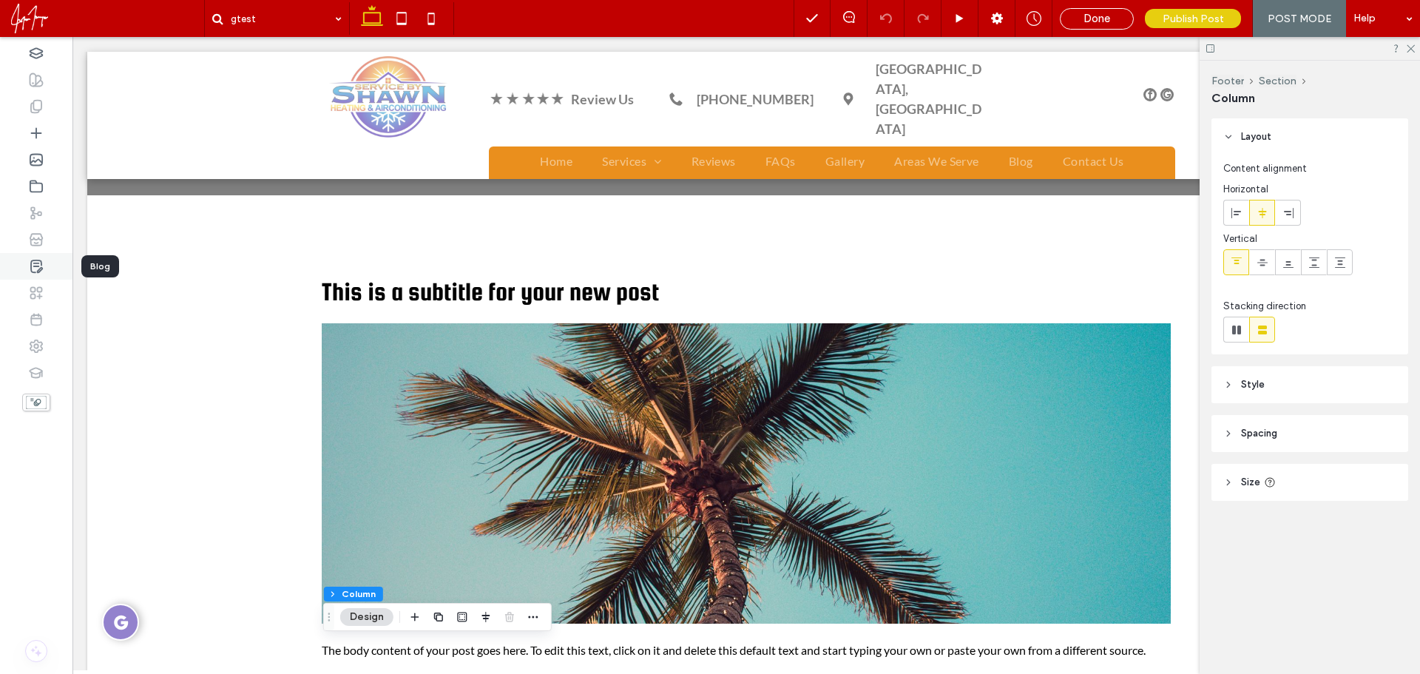
click at [34, 274] on div at bounding box center [36, 266] width 72 height 27
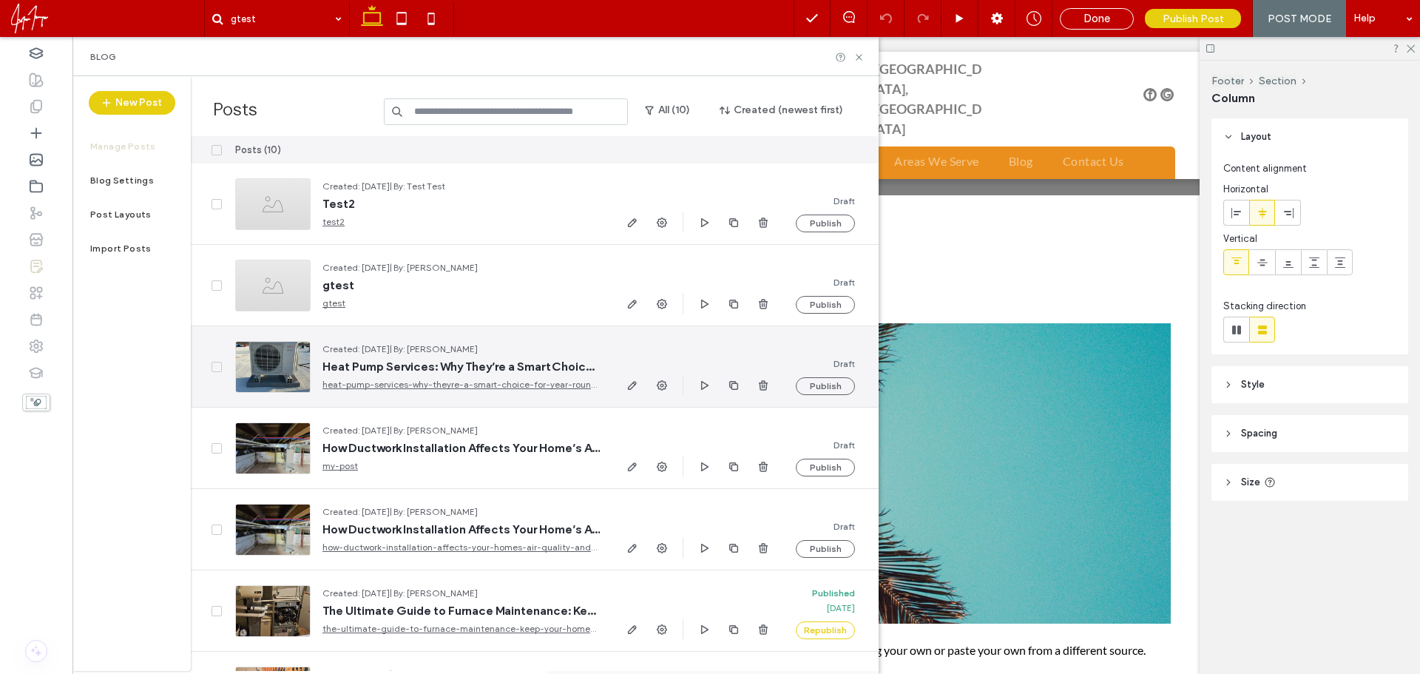
click at [272, 373] on div at bounding box center [272, 367] width 75 height 52
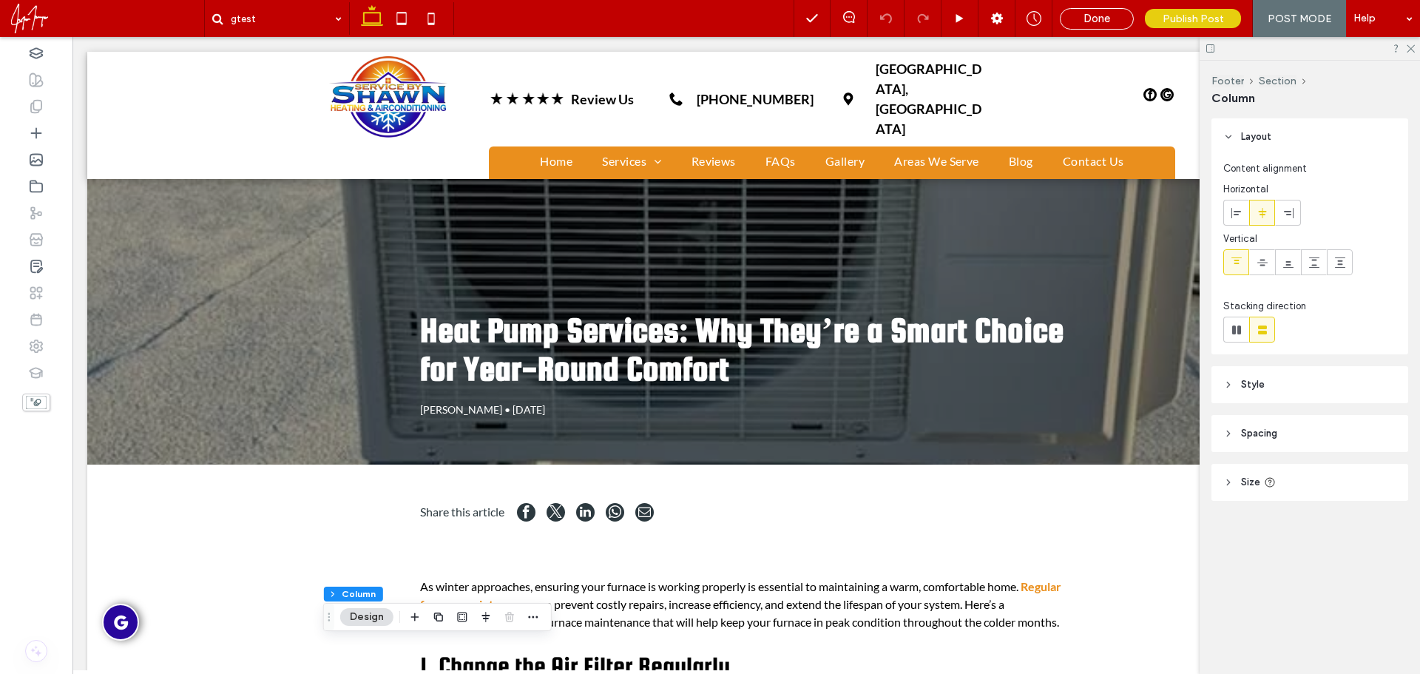
scroll to position [0, 0]
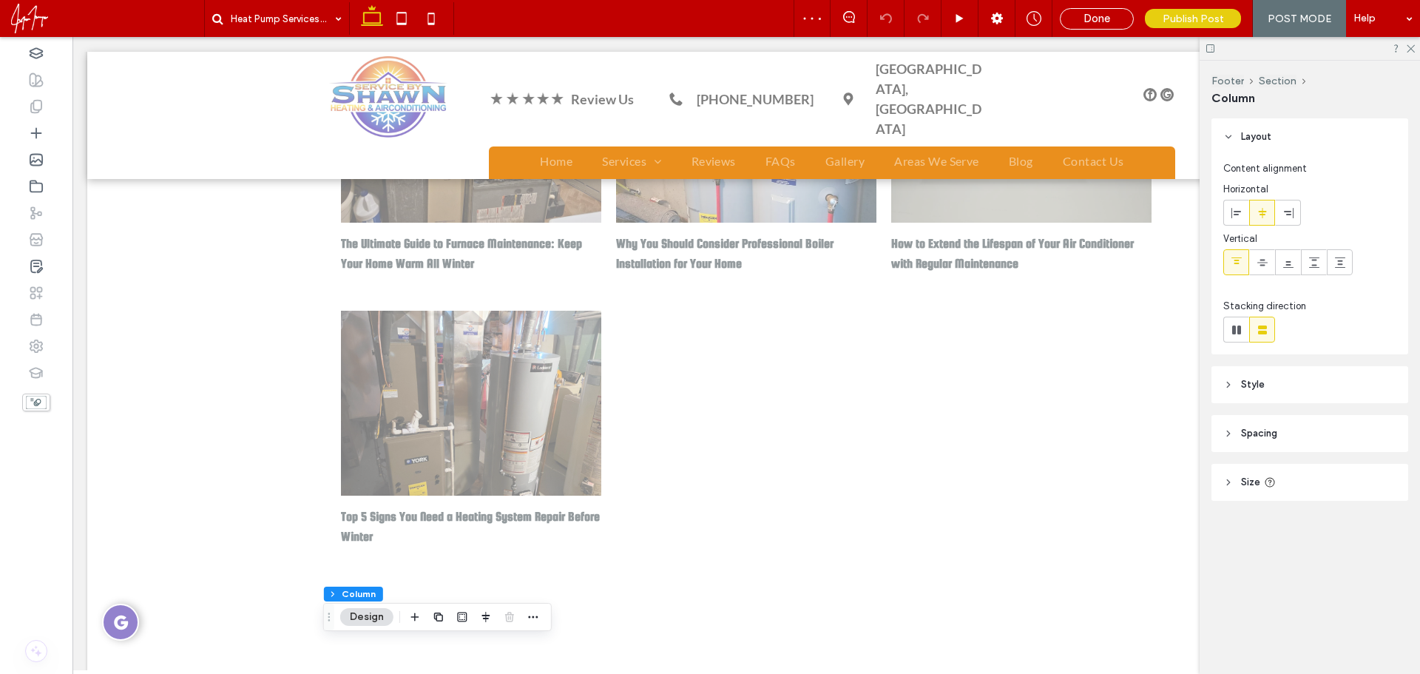
scroll to position [1790, 0]
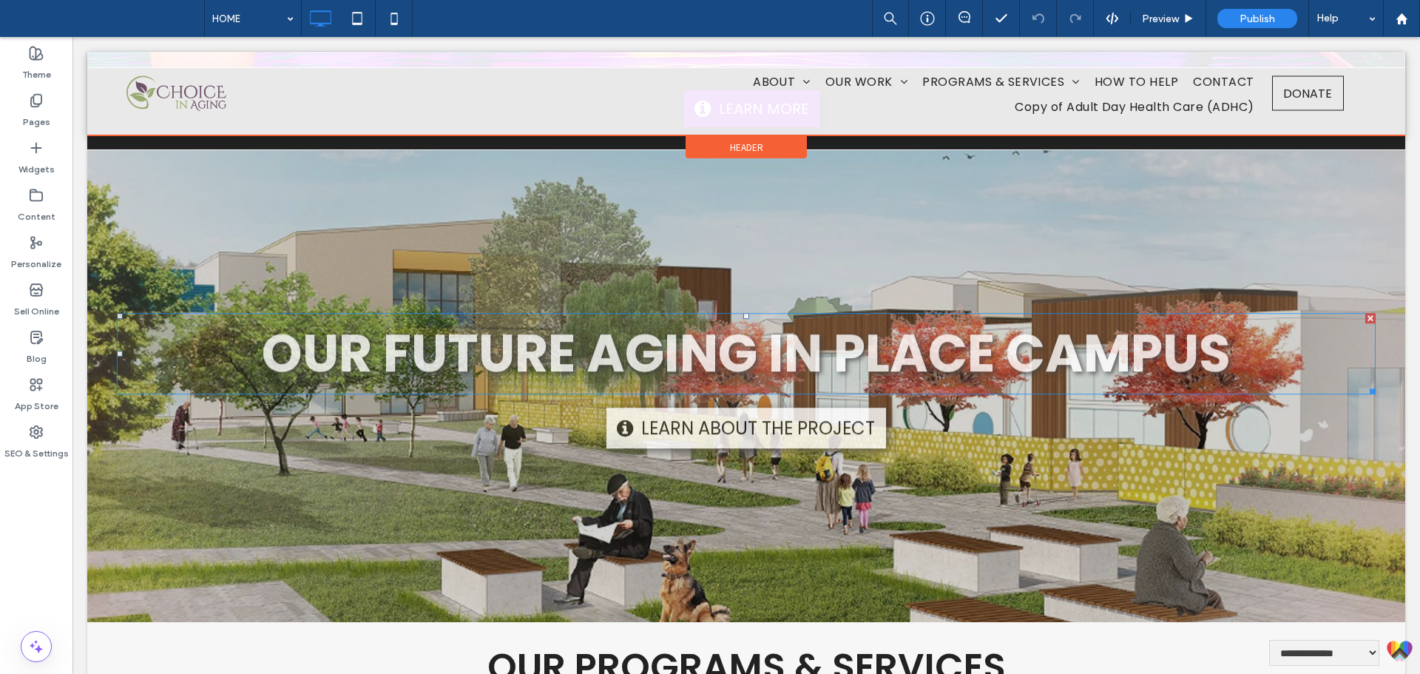
scroll to position [666, 0]
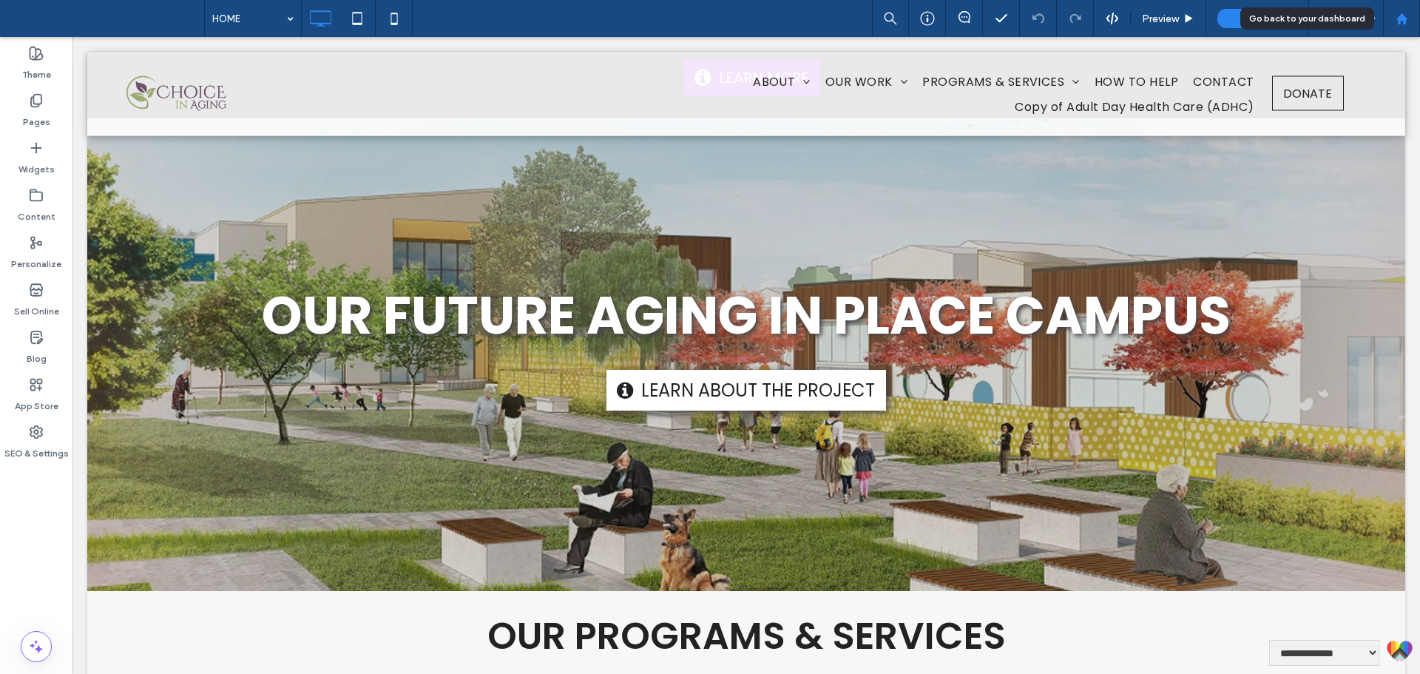
click at [1403, 19] on use at bounding box center [1401, 18] width 11 height 11
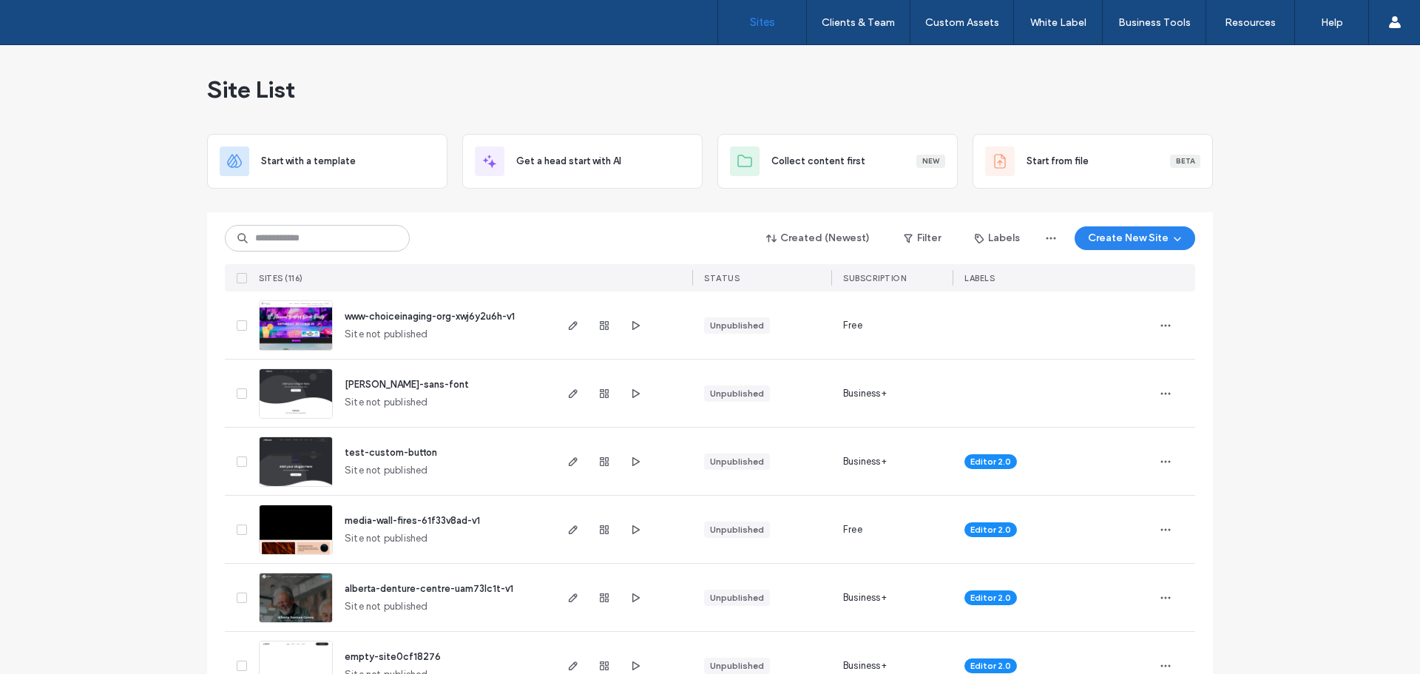
click at [295, 400] on img at bounding box center [296, 419] width 72 height 101
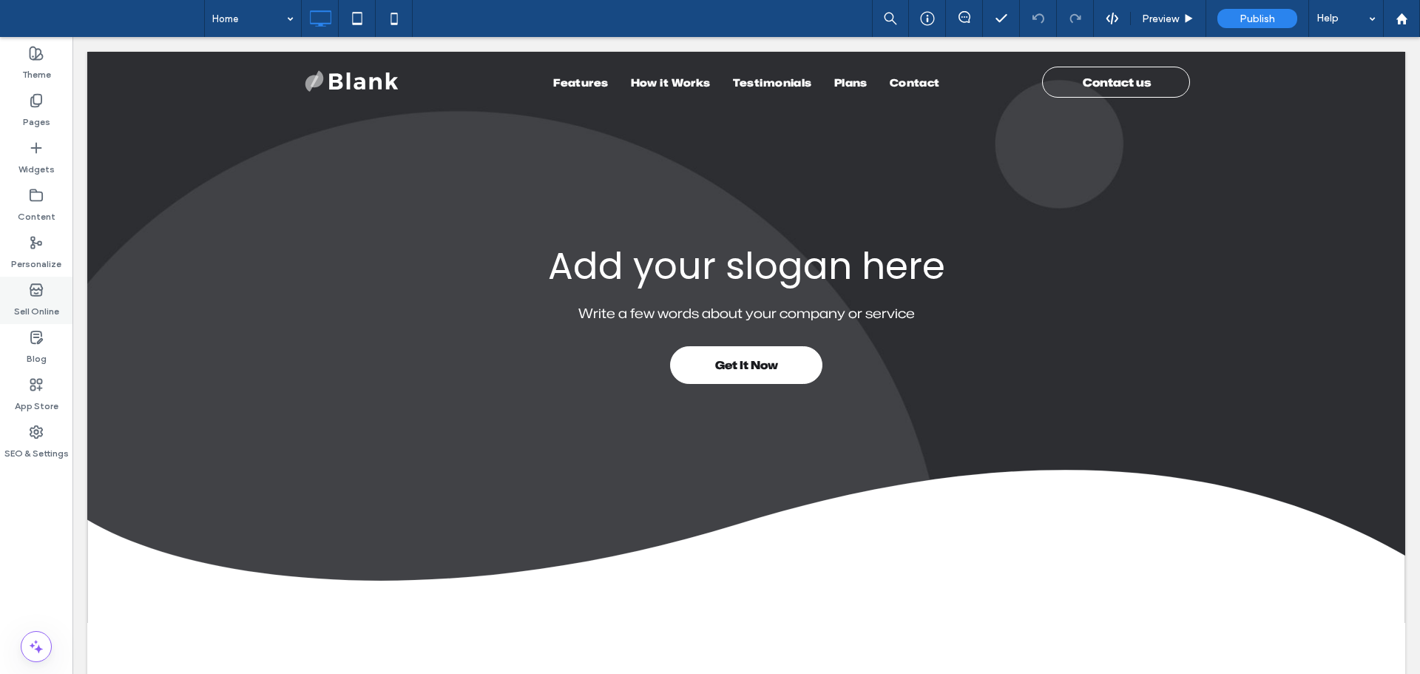
click at [45, 299] on label "Sell Online" at bounding box center [36, 307] width 45 height 21
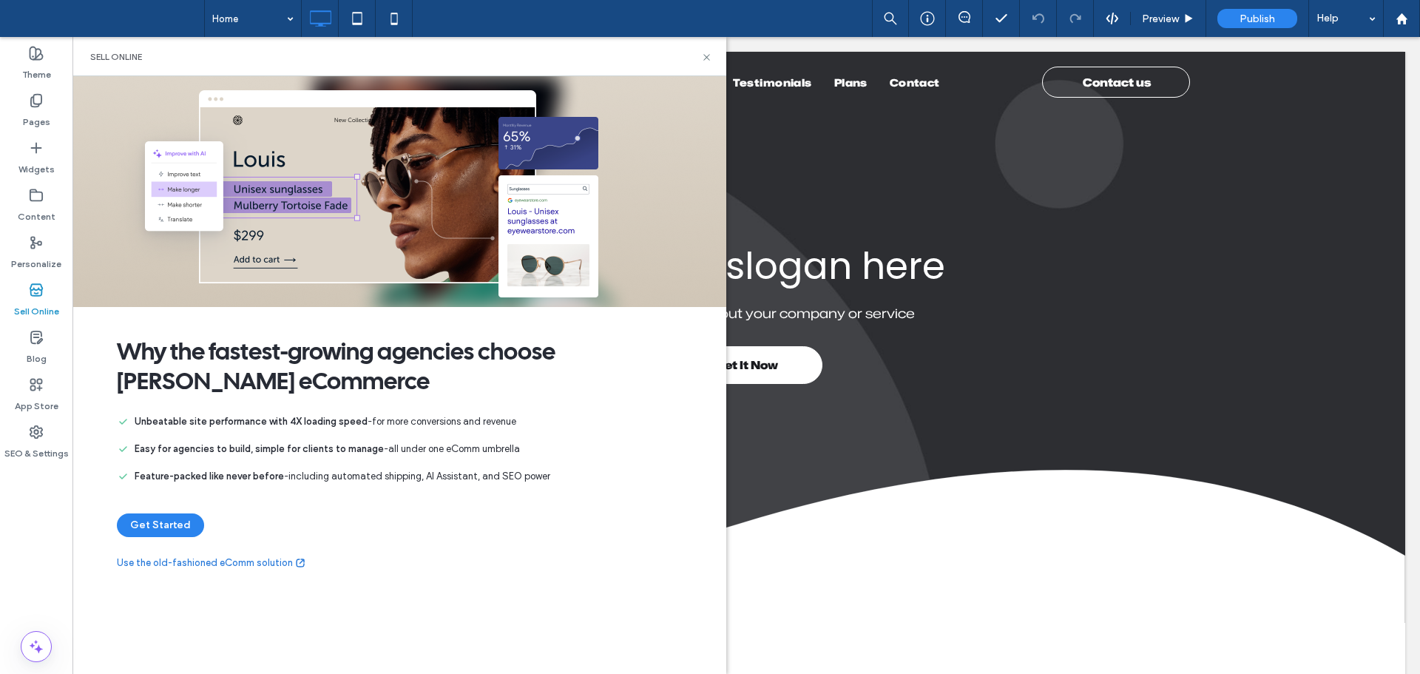
click at [198, 559] on link "Use the old-fashioned eComm solution" at bounding box center [211, 562] width 189 height 15
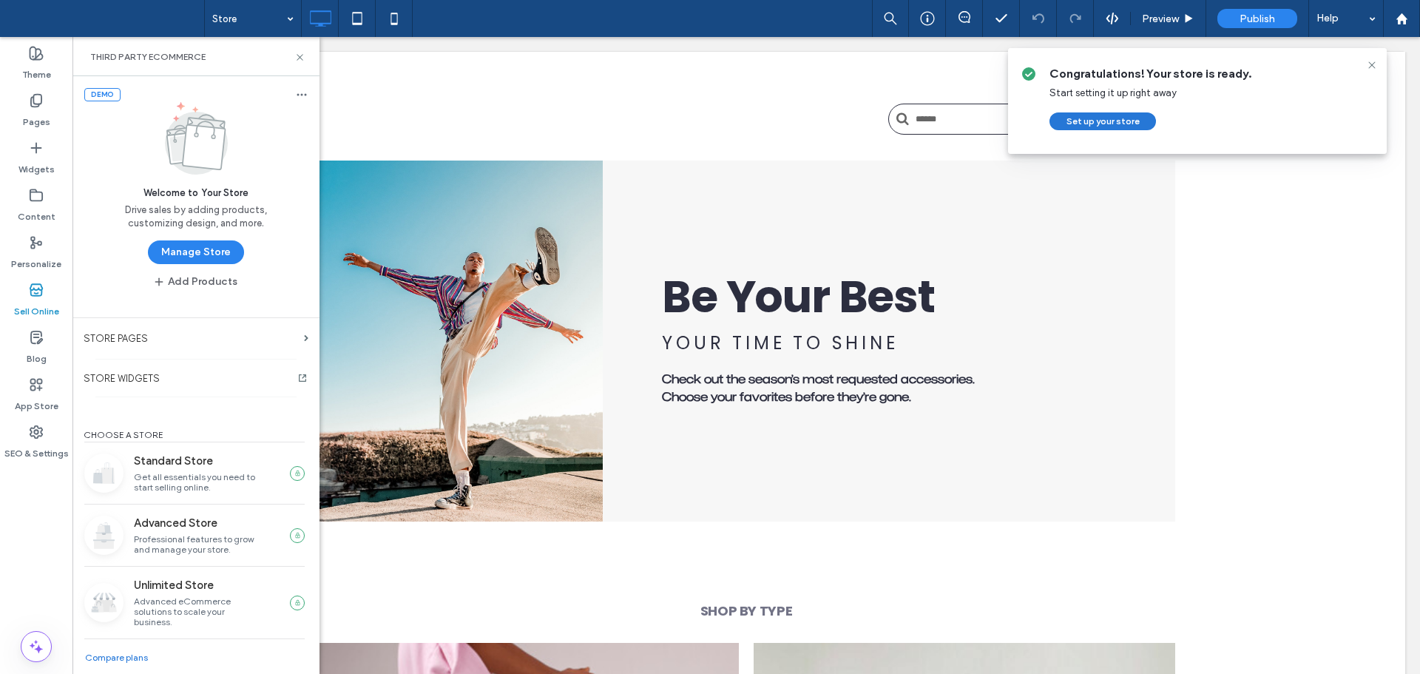
click at [1120, 123] on button "Set up your store" at bounding box center [1102, 121] width 107 height 18
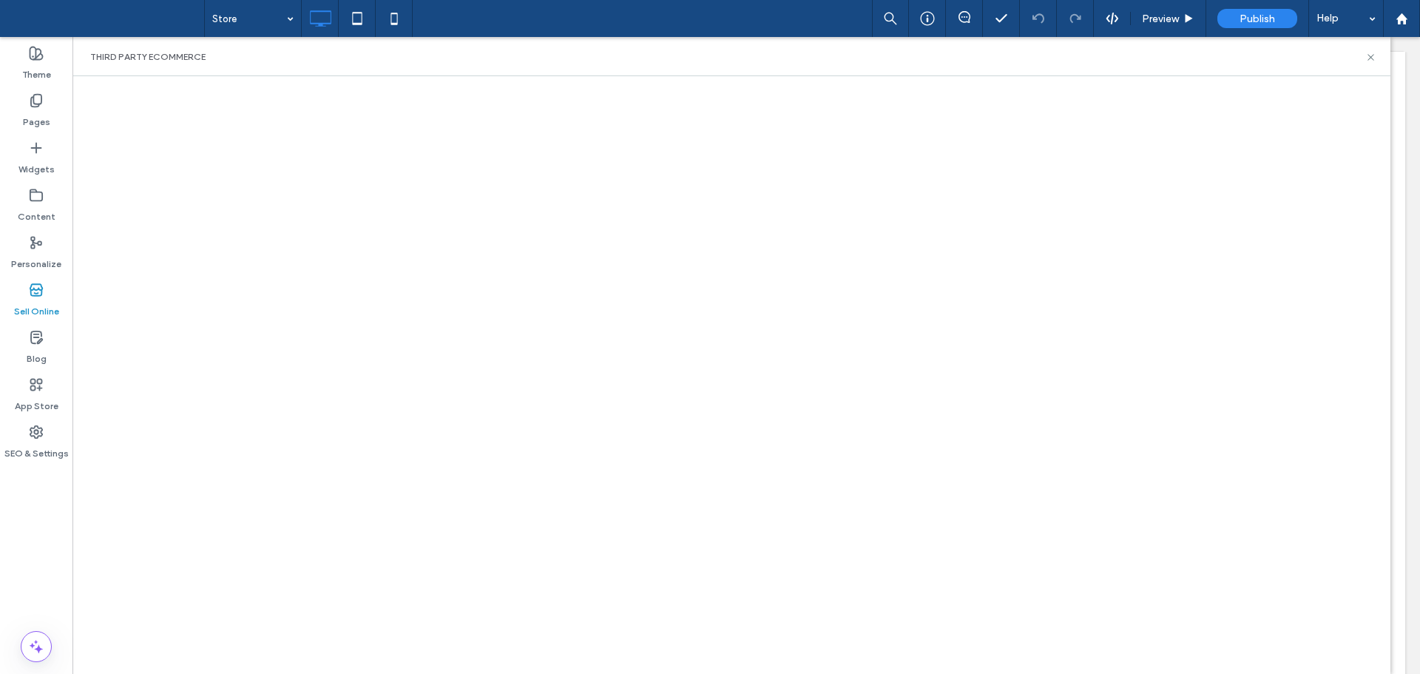
click at [629, 27] on div "Store Preview Publish Help" at bounding box center [812, 18] width 1216 height 37
click at [759, 23] on div "Store Preview Publish Help" at bounding box center [812, 18] width 1216 height 37
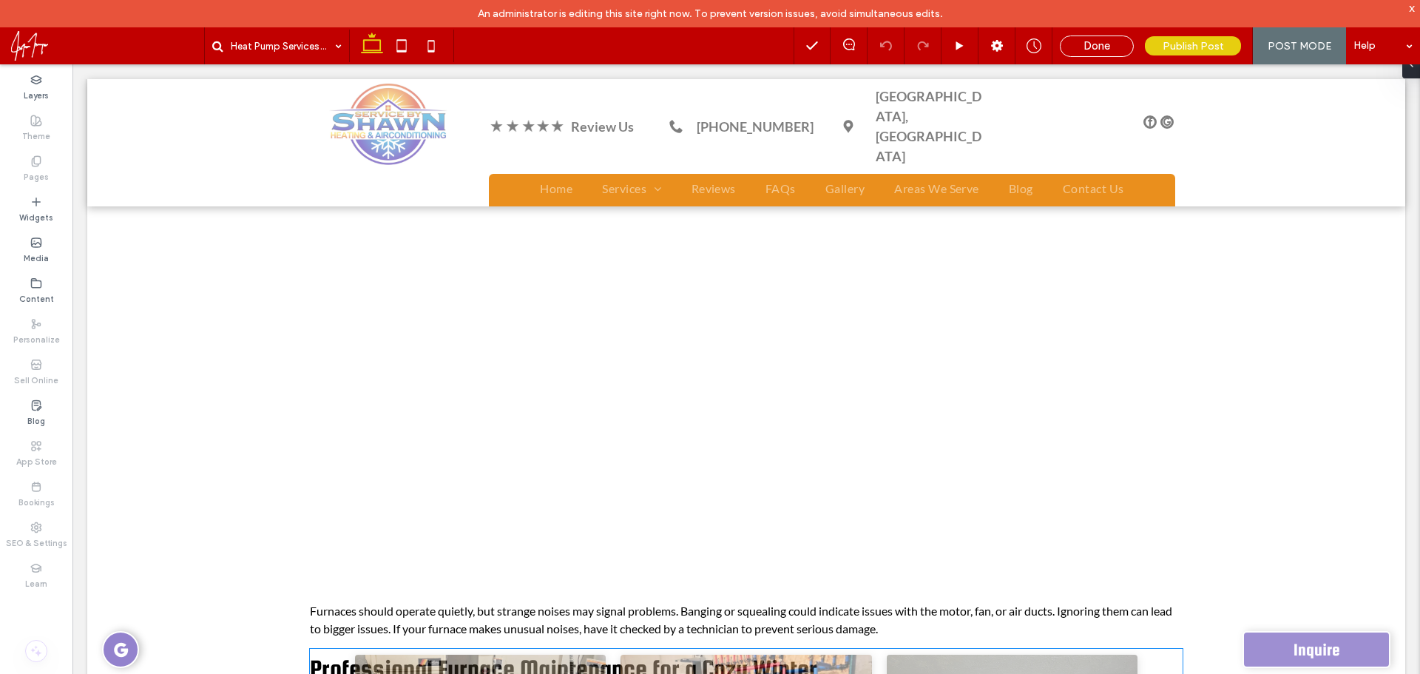
click at [616, 366] on div "Heat Pump Services: Why They’re a Smart Choice for Year-Round Comfort Sam NyBlo…" at bounding box center [746, 332] width 1318 height 1879
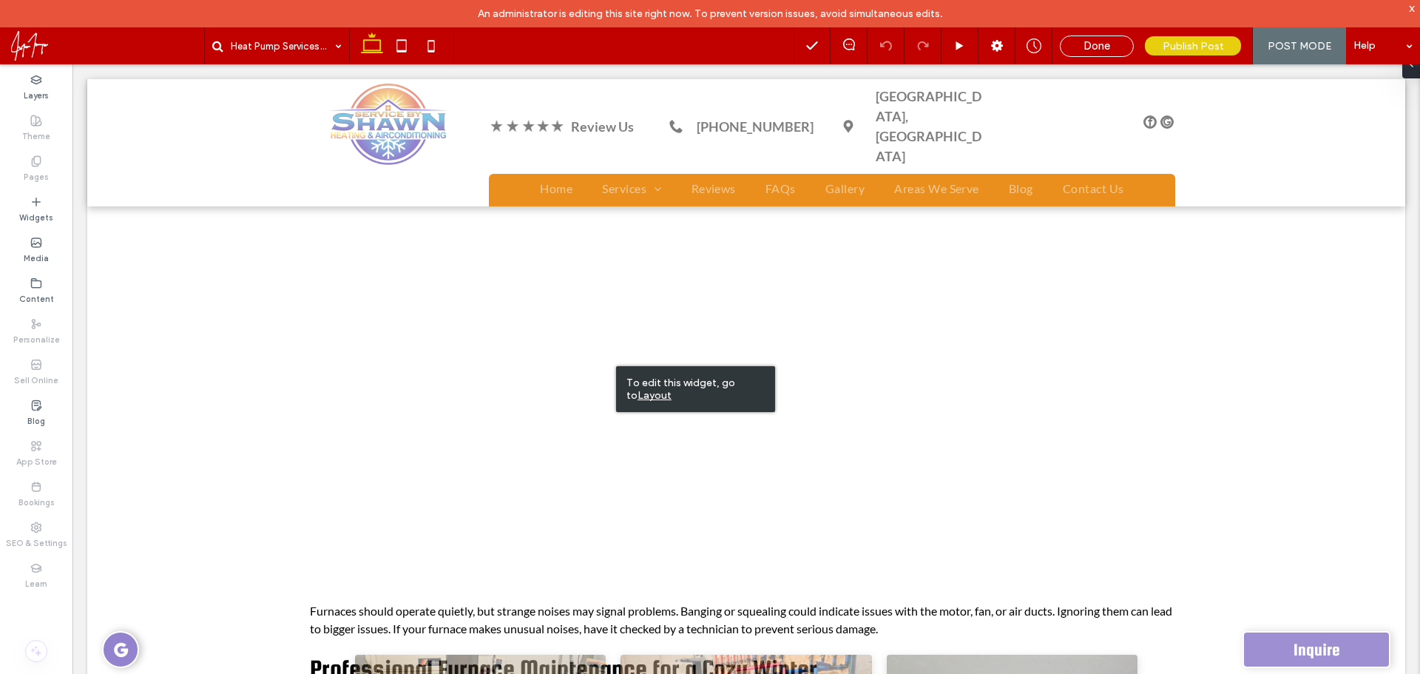
click at [645, 391] on u "Layout" at bounding box center [655, 395] width 34 height 13
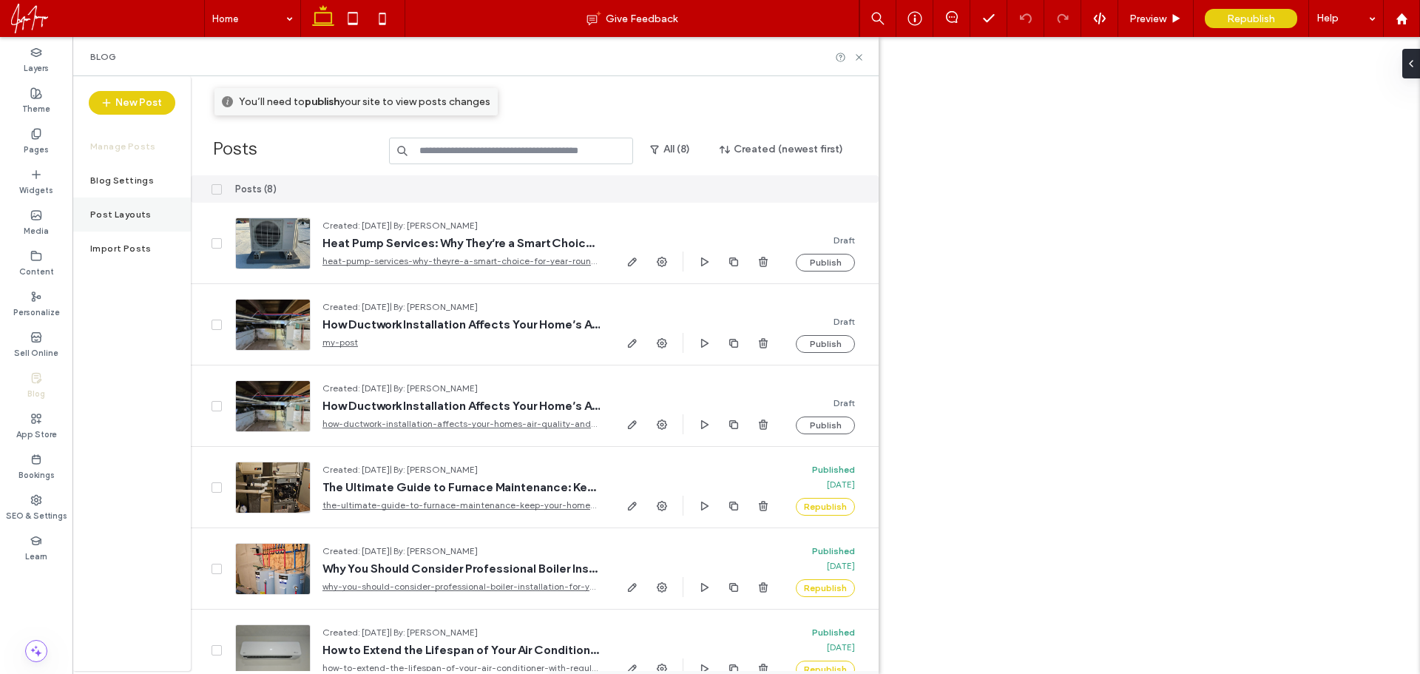
click at [149, 217] on div "Post Layouts" at bounding box center [131, 214] width 118 height 34
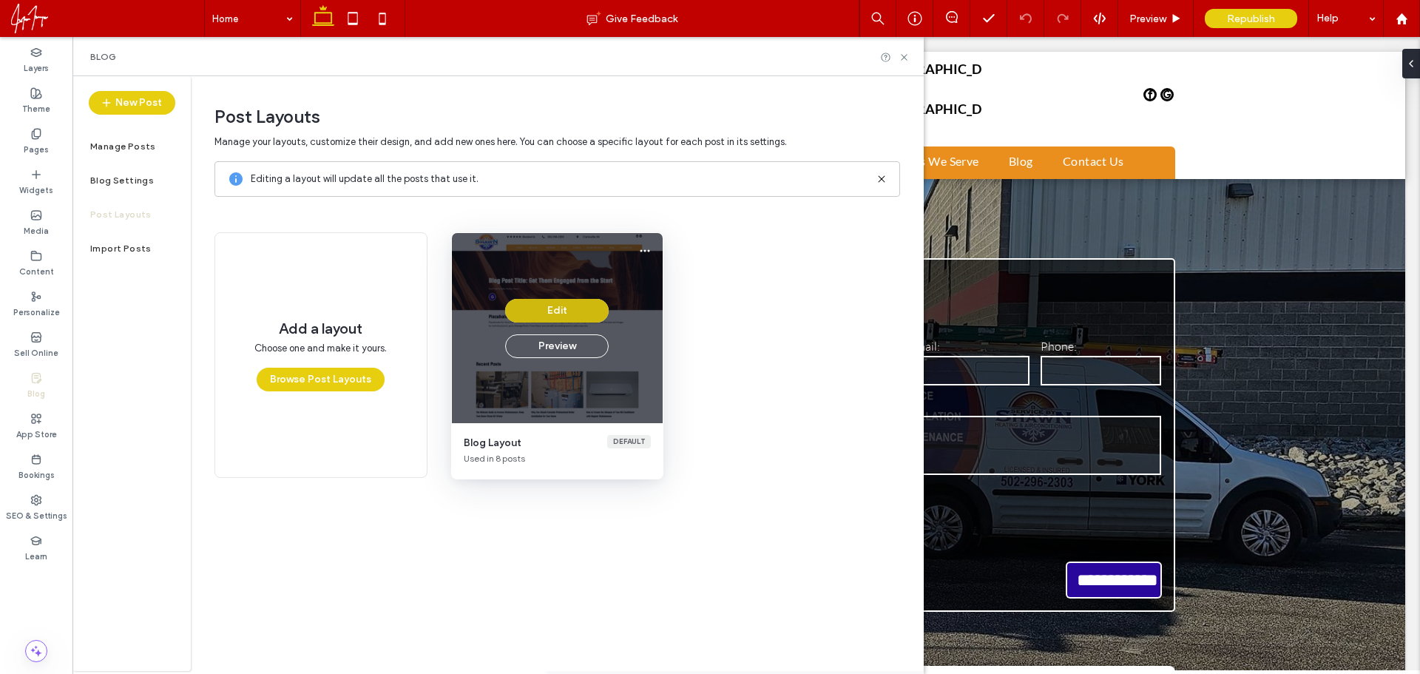
click at [572, 311] on button "Edit" at bounding box center [557, 311] width 104 height 24
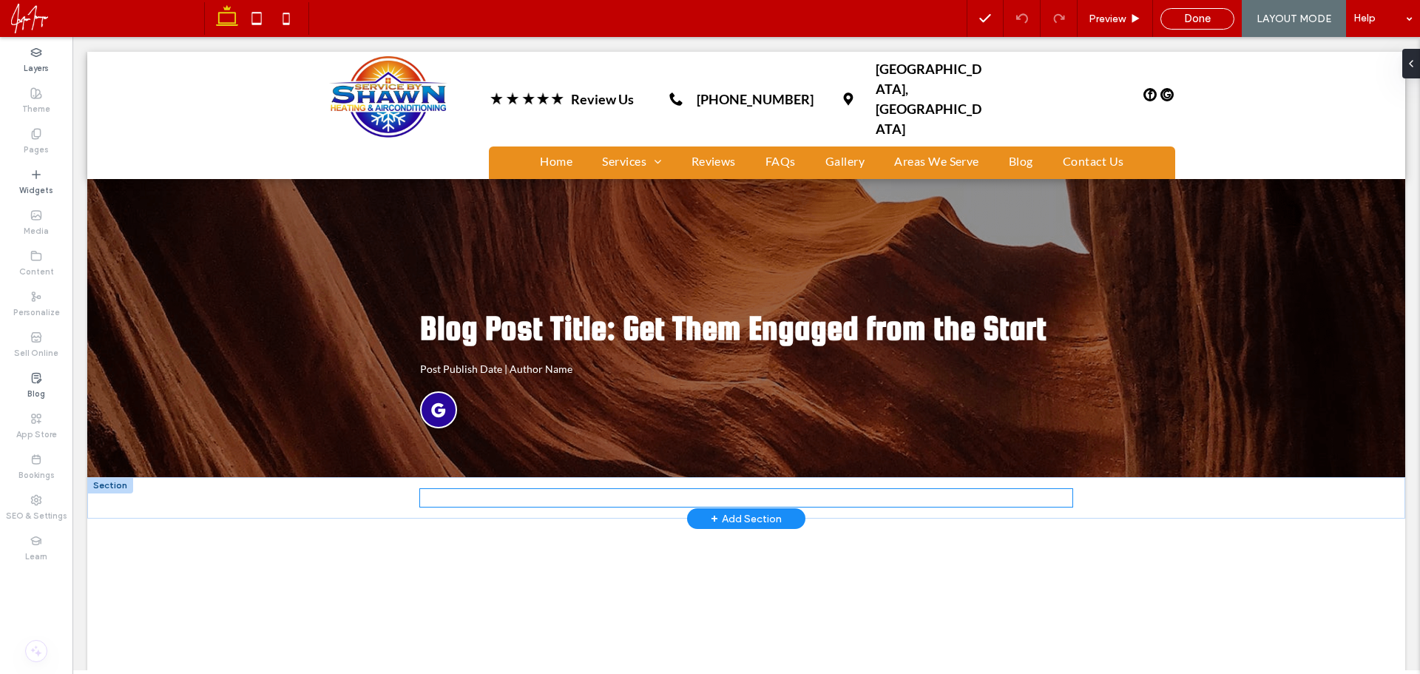
click at [595, 489] on p "PRIVACY POLICY" at bounding box center [746, 498] width 653 height 18
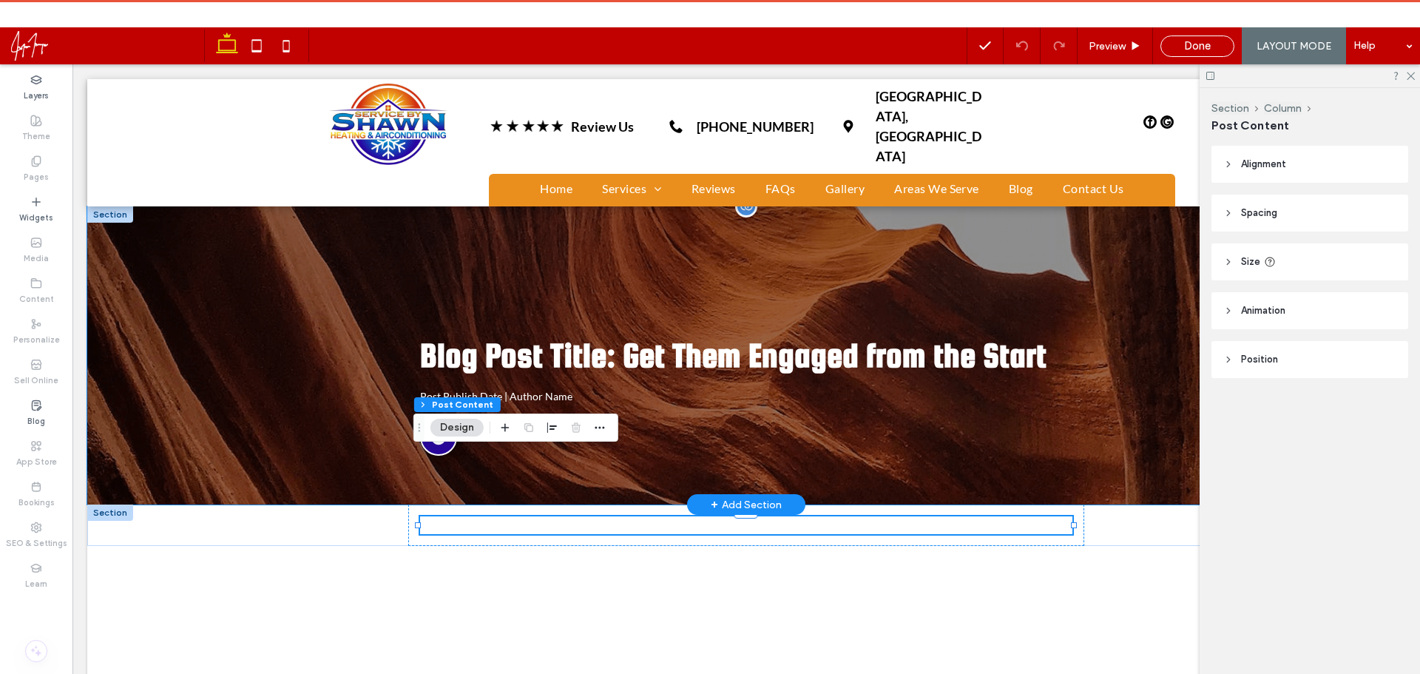
click at [634, 462] on div "Blog Post Title: Get Them Engaged from the Start Post Publish Date | Author Name" at bounding box center [746, 355] width 888 height 298
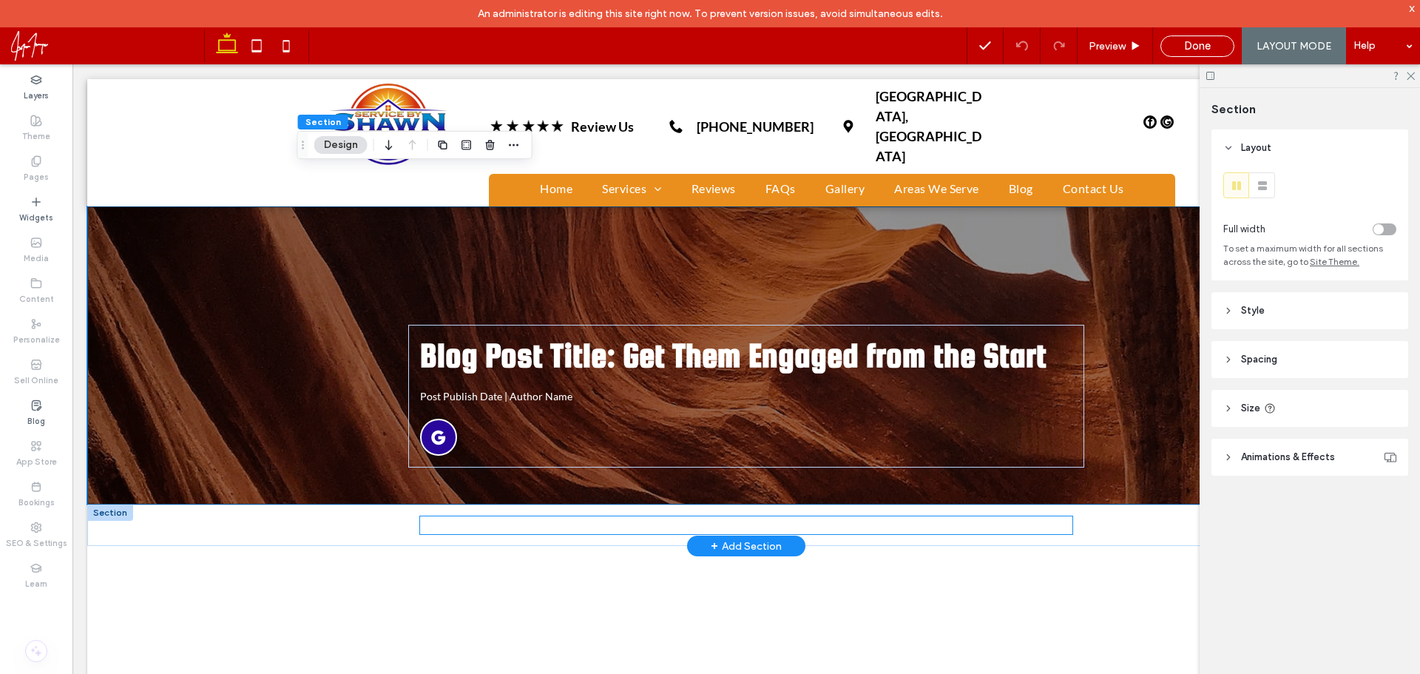
click at [646, 516] on p "PRIVACY POLICY" at bounding box center [746, 525] width 653 height 18
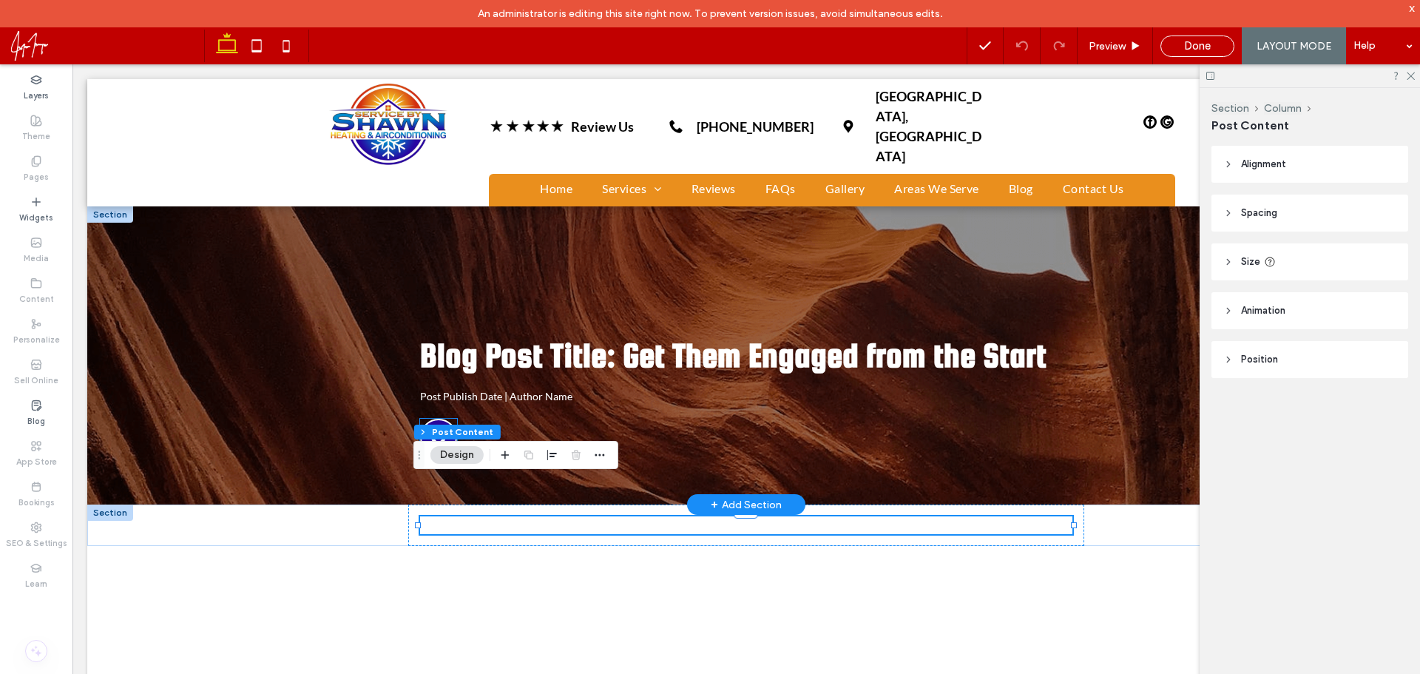
click at [438, 430] on icon at bounding box center [438, 438] width 16 height 16
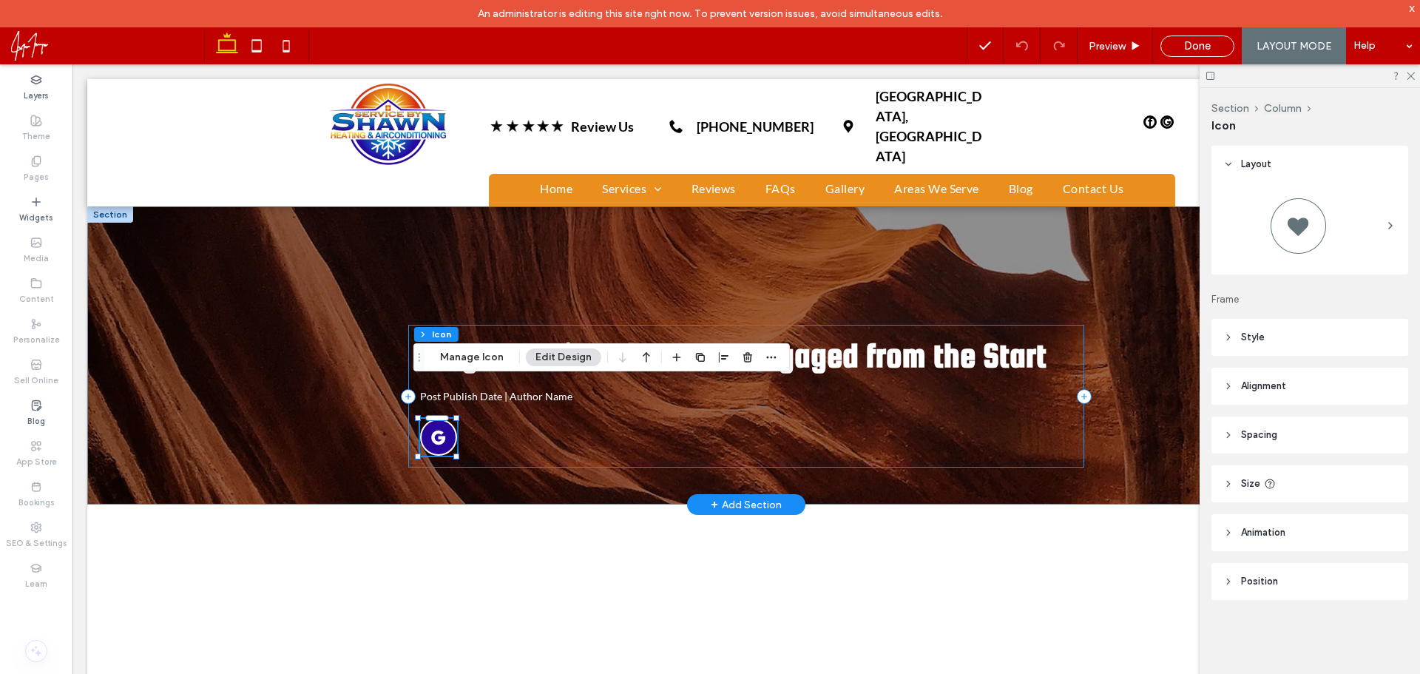
click at [632, 420] on div "Blog Post Title: Get Them Engaged from the Start Post Publish Date | Author Name" at bounding box center [746, 396] width 677 height 143
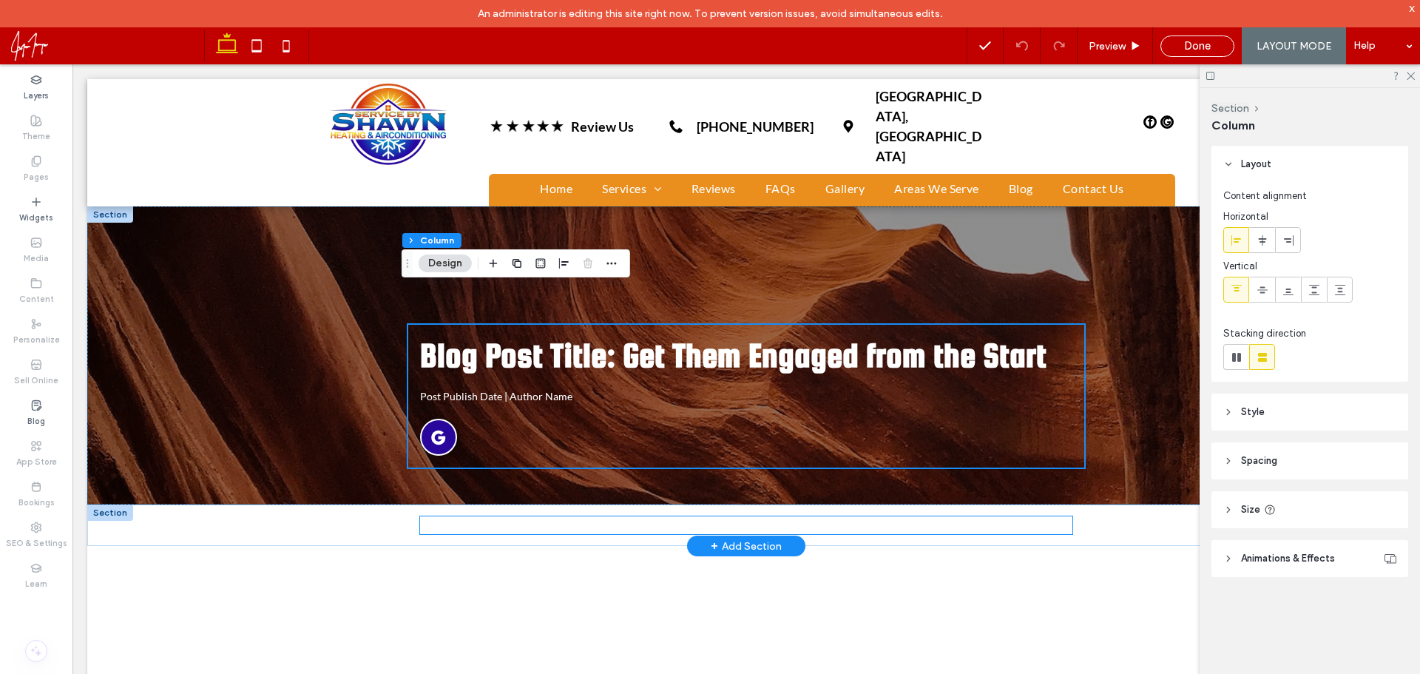
click at [649, 516] on p "PRIVACY POLICY" at bounding box center [746, 525] width 653 height 18
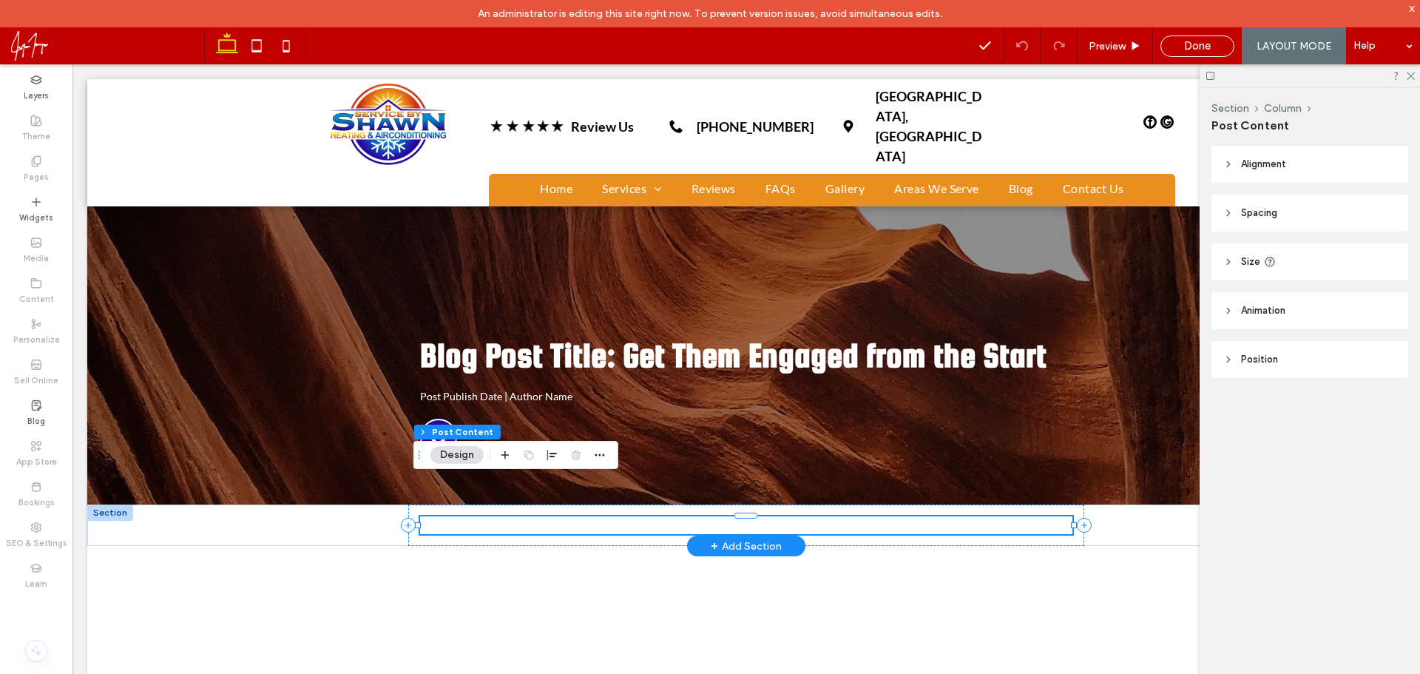
click at [702, 518] on strong "PRIVACY POLICY" at bounding box center [746, 525] width 89 height 14
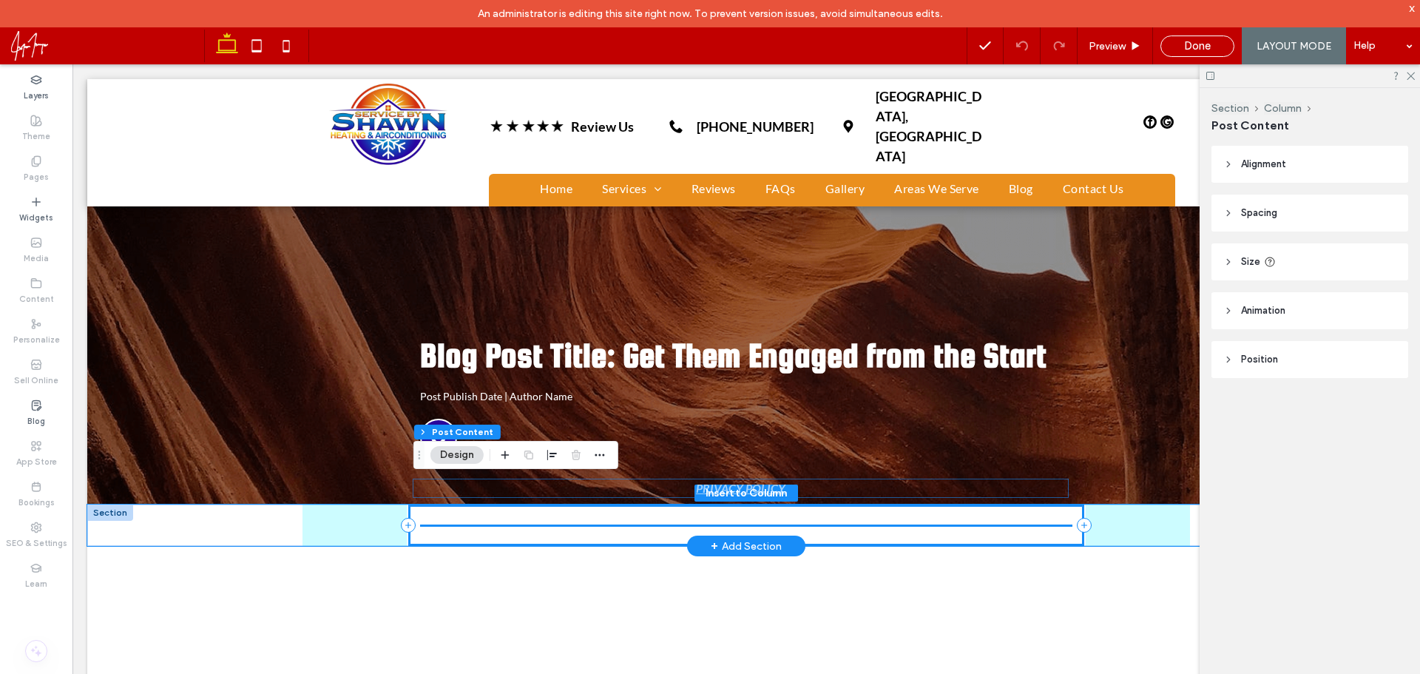
click at [749, 484] on strong "PRIVACY POLICY" at bounding box center [740, 488] width 89 height 14
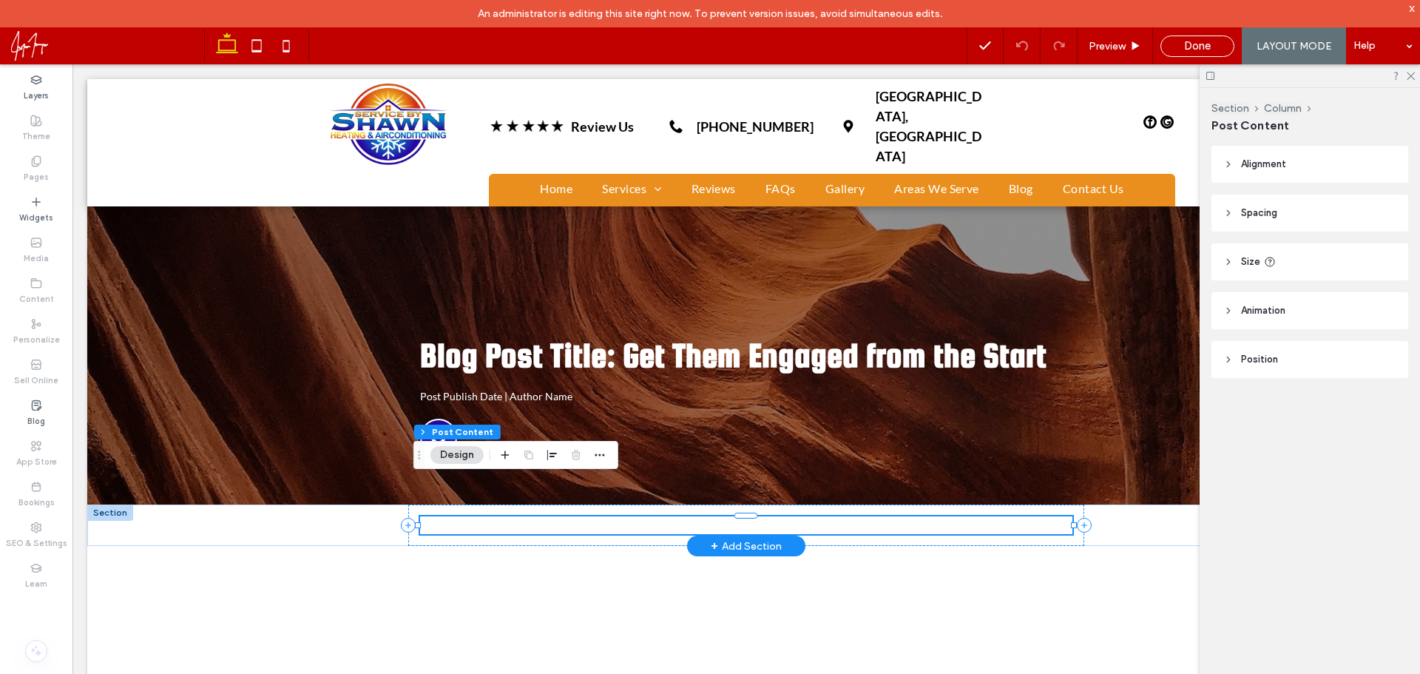
click at [749, 518] on strong "PRIVACY POLICY" at bounding box center [746, 525] width 89 height 14
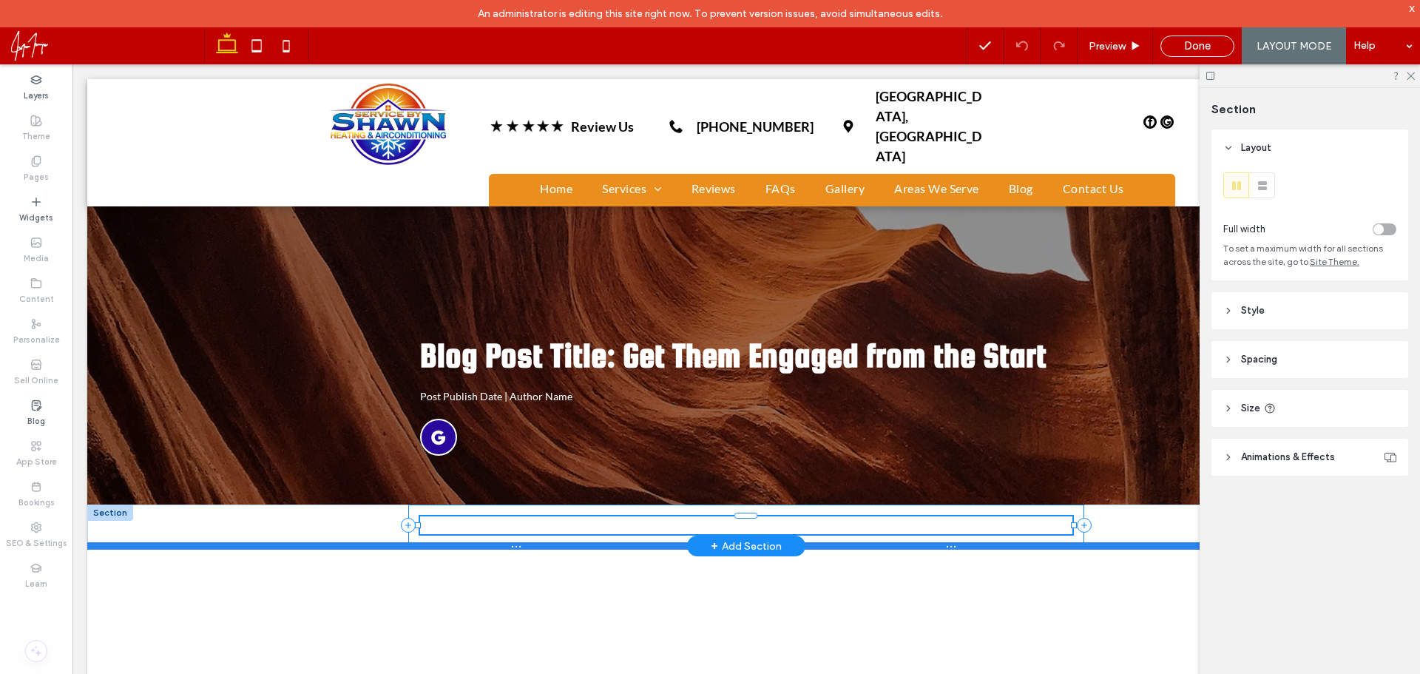
click at [297, 542] on div at bounding box center [740, 545] width 1307 height 7
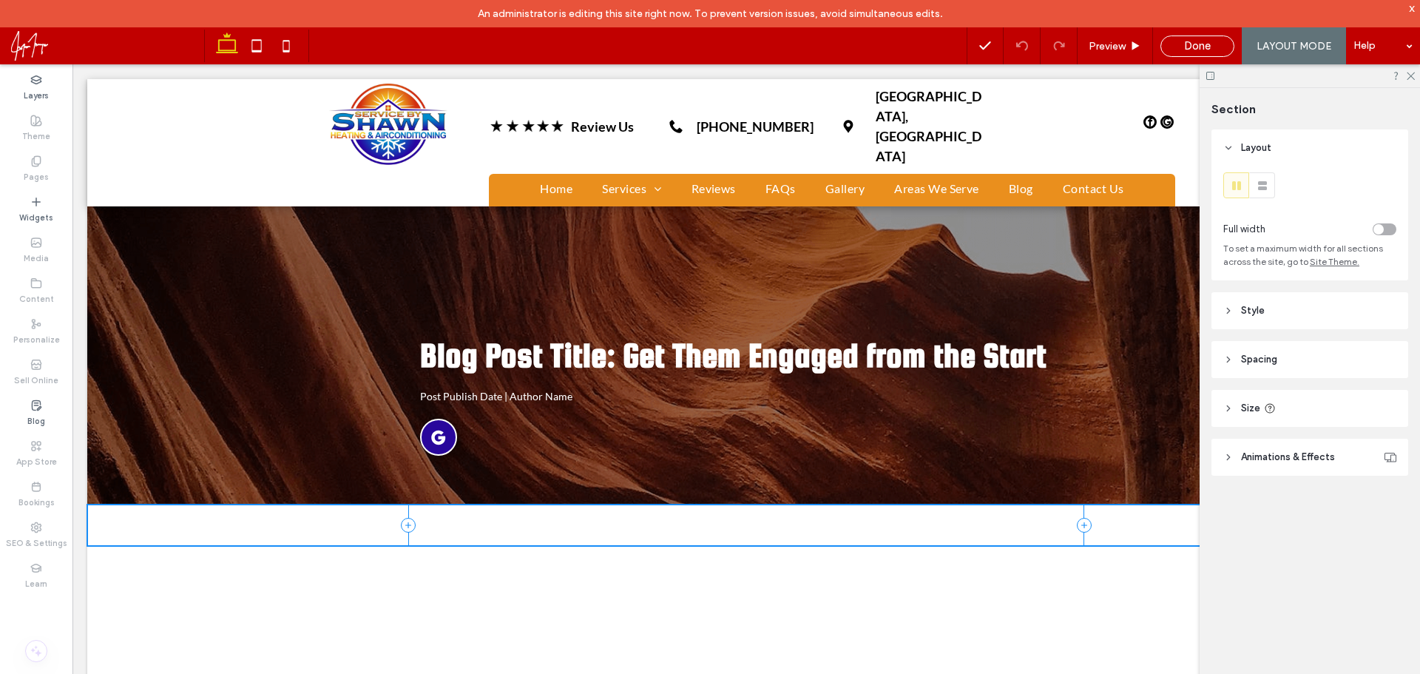
type input "**"
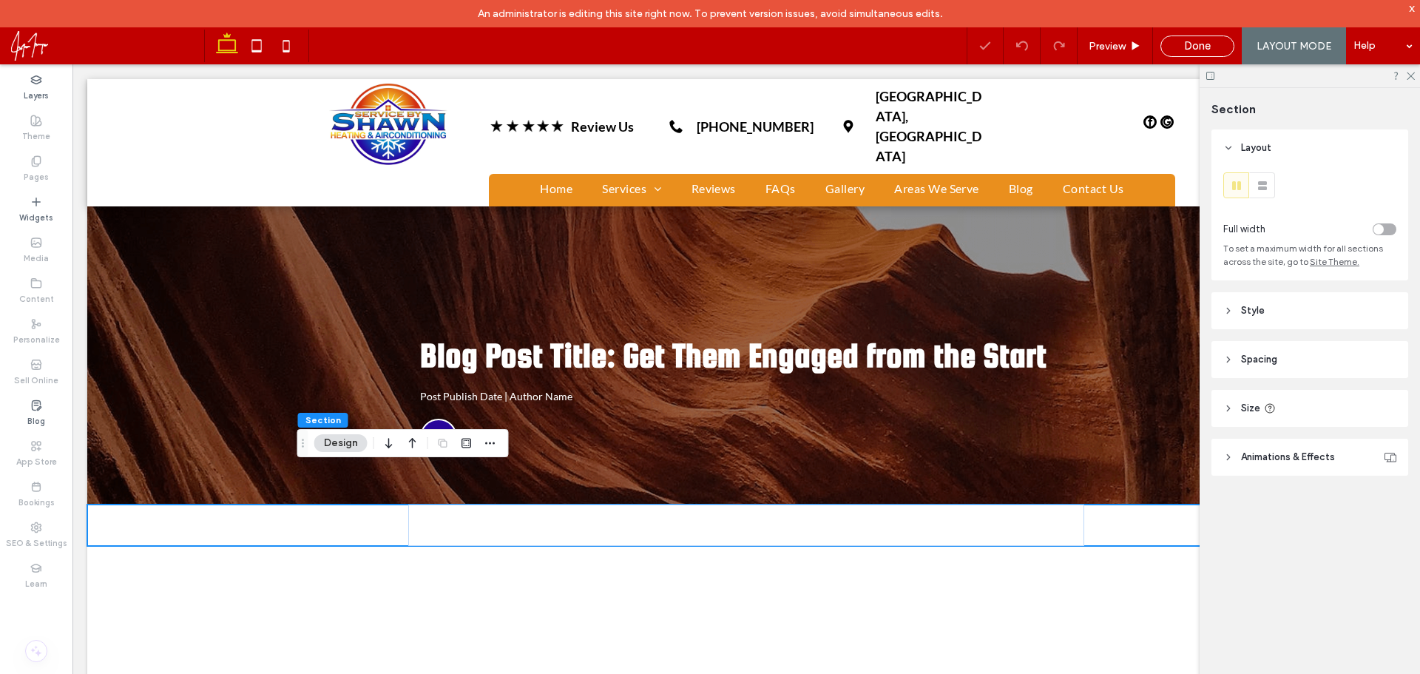
click at [238, 504] on div "PRIVACY POLICY" at bounding box center [746, 524] width 1318 height 41
click at [217, 504] on div "PRIVACY POLICY" at bounding box center [746, 524] width 1318 height 41
click at [1131, 504] on div "PRIVACY POLICY" at bounding box center [746, 524] width 888 height 41
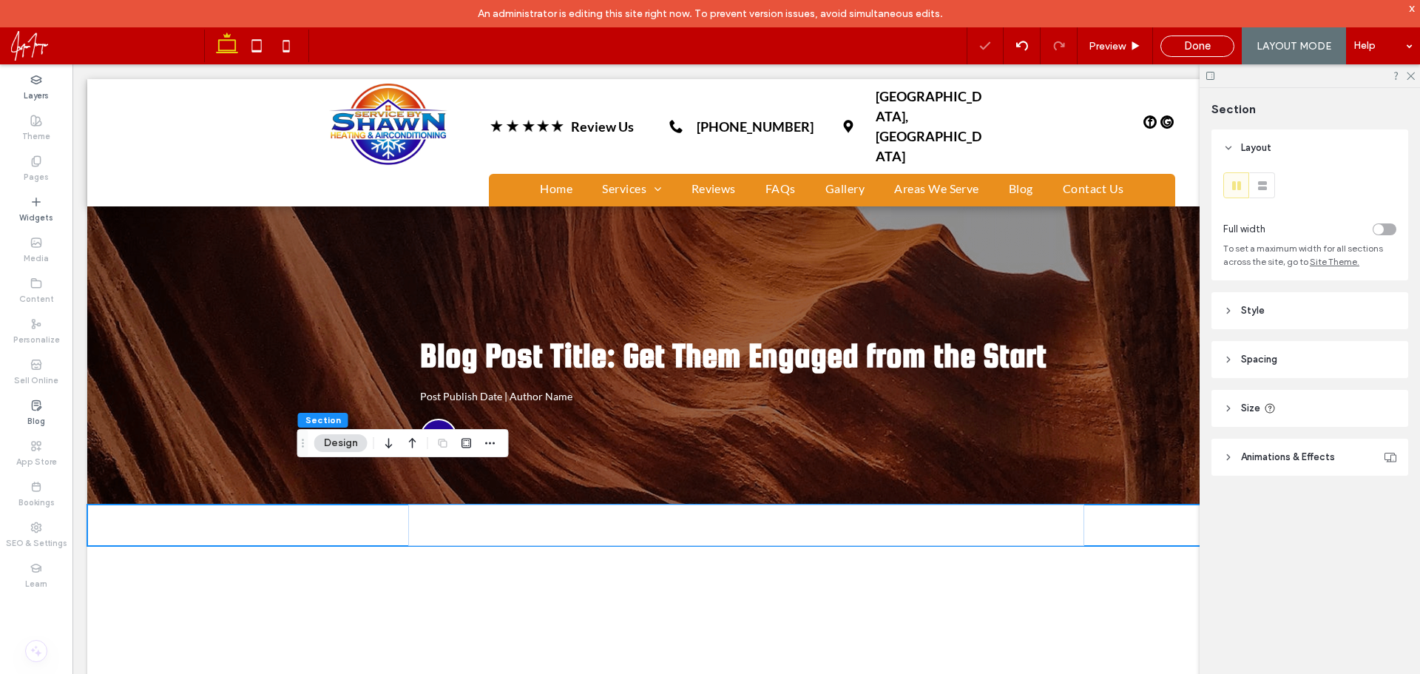
click at [1131, 504] on div "PRIVACY POLICY" at bounding box center [746, 524] width 888 height 41
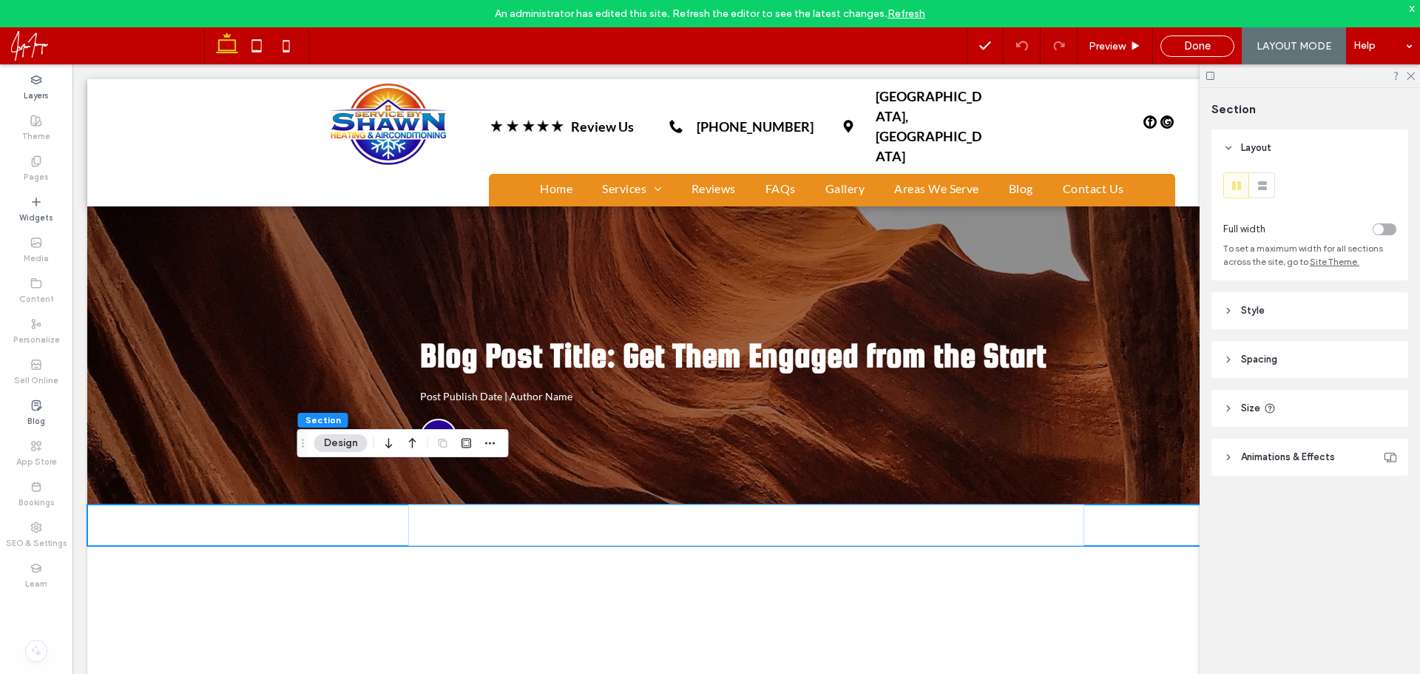
click at [1129, 504] on div "PRIVACY POLICY" at bounding box center [746, 524] width 888 height 41
click at [41, 89] on label "Layers" at bounding box center [36, 94] width 25 height 16
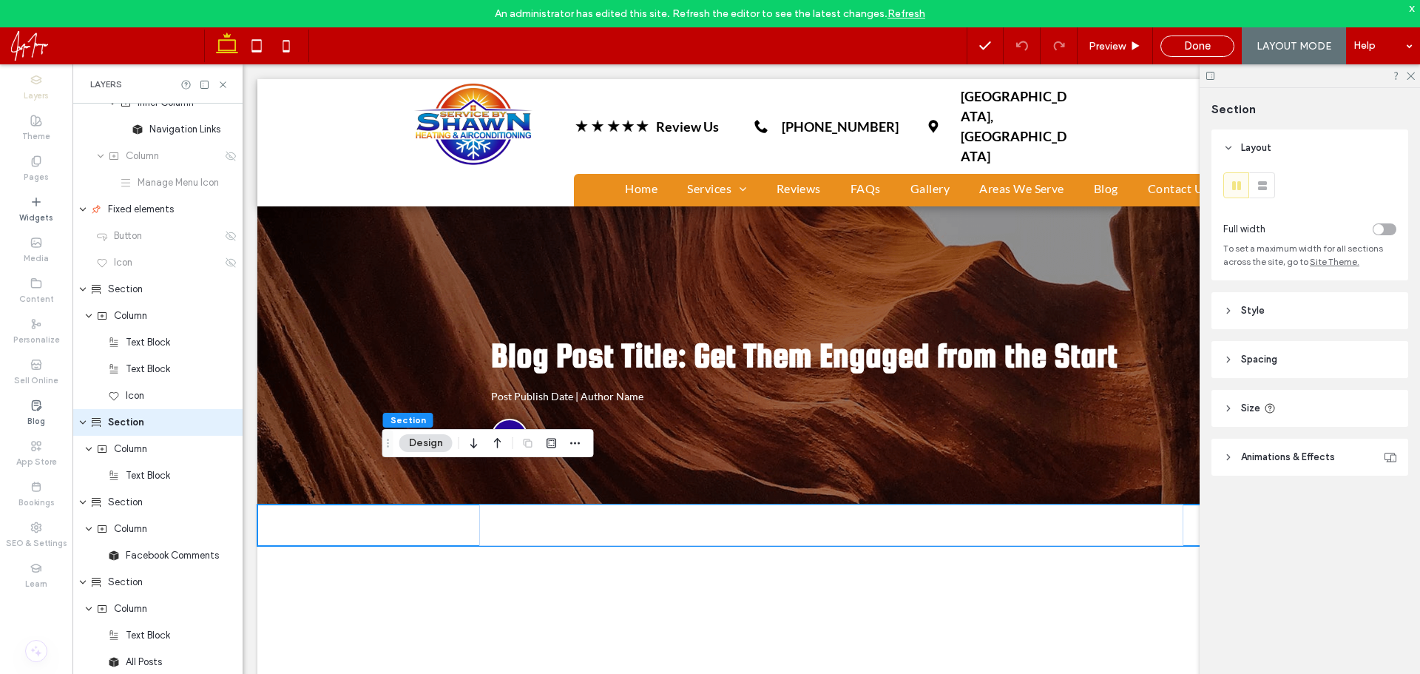
scroll to position [593, 0]
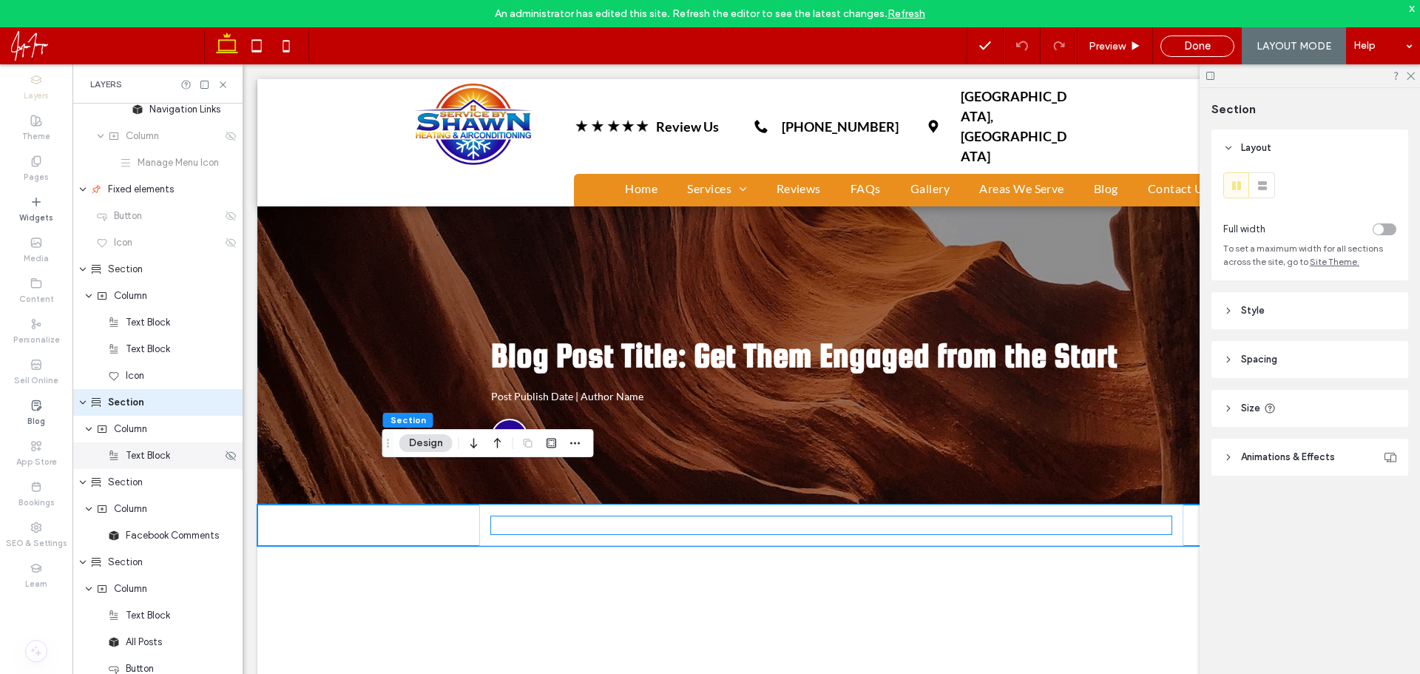
click at [162, 461] on span "Text Block" at bounding box center [148, 455] width 44 height 15
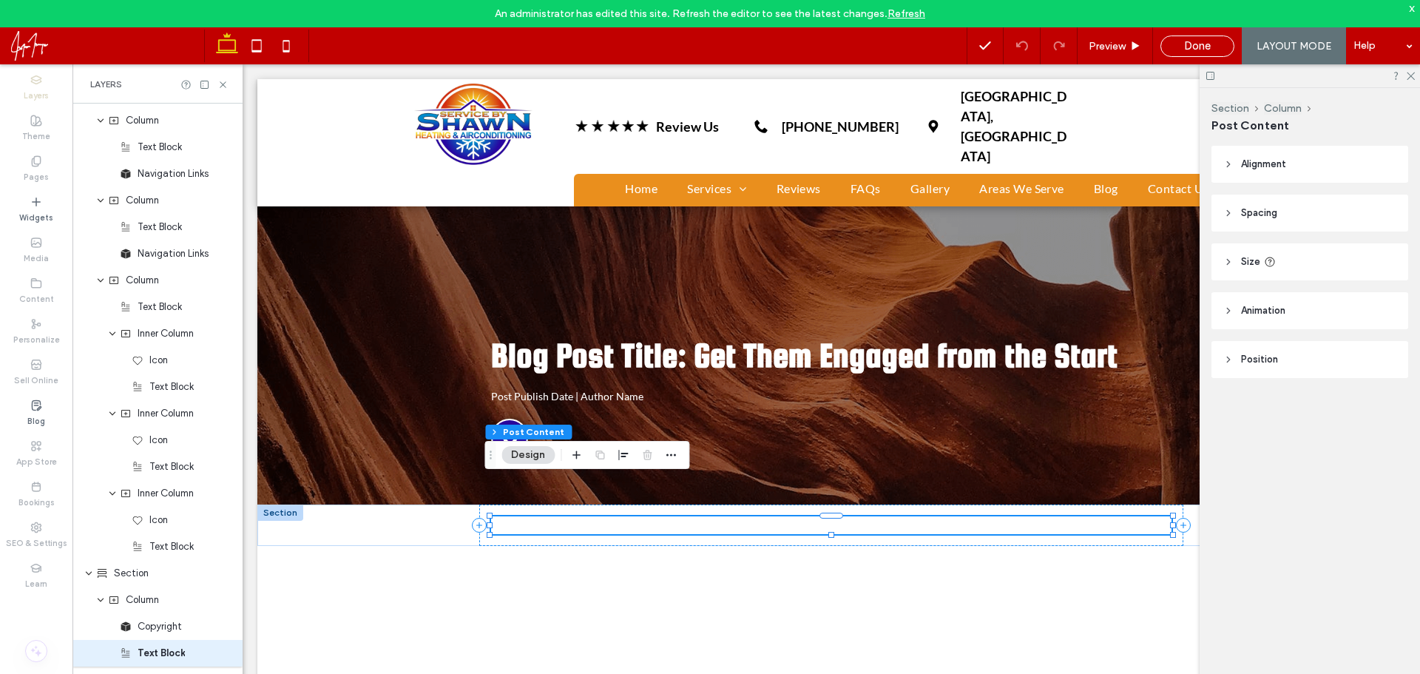
scroll to position [1325, 0]
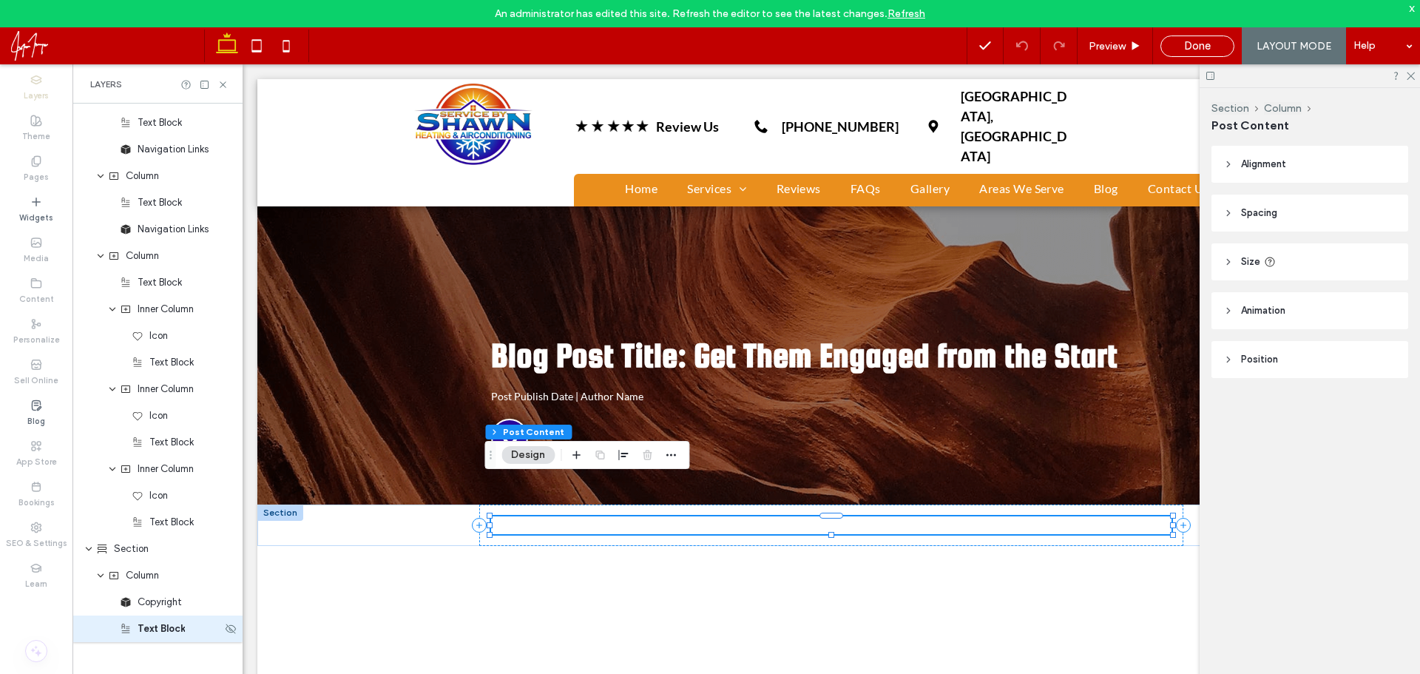
click at [167, 632] on span "Text Block" at bounding box center [161, 628] width 47 height 15
click at [163, 610] on div "Copyright" at bounding box center [157, 602] width 170 height 27
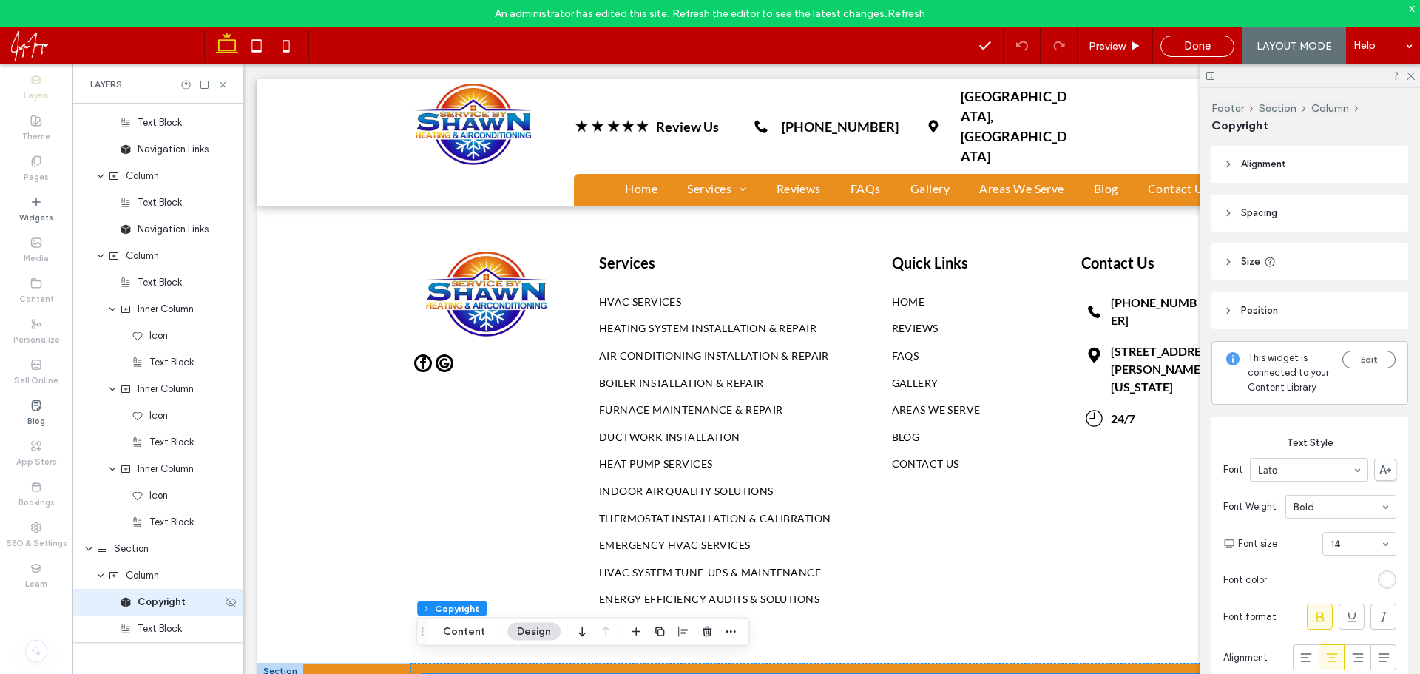
scroll to position [1252, 0]
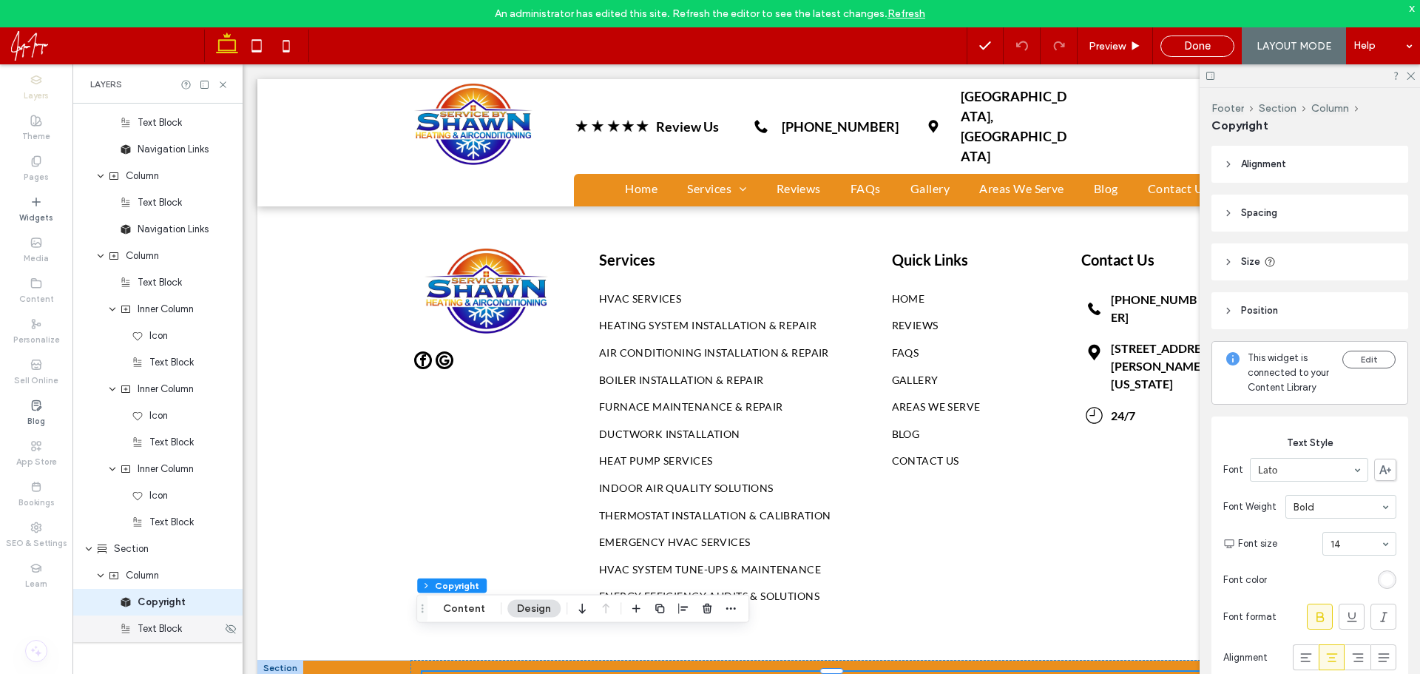
click at [158, 626] on span "Text Block" at bounding box center [160, 628] width 44 height 15
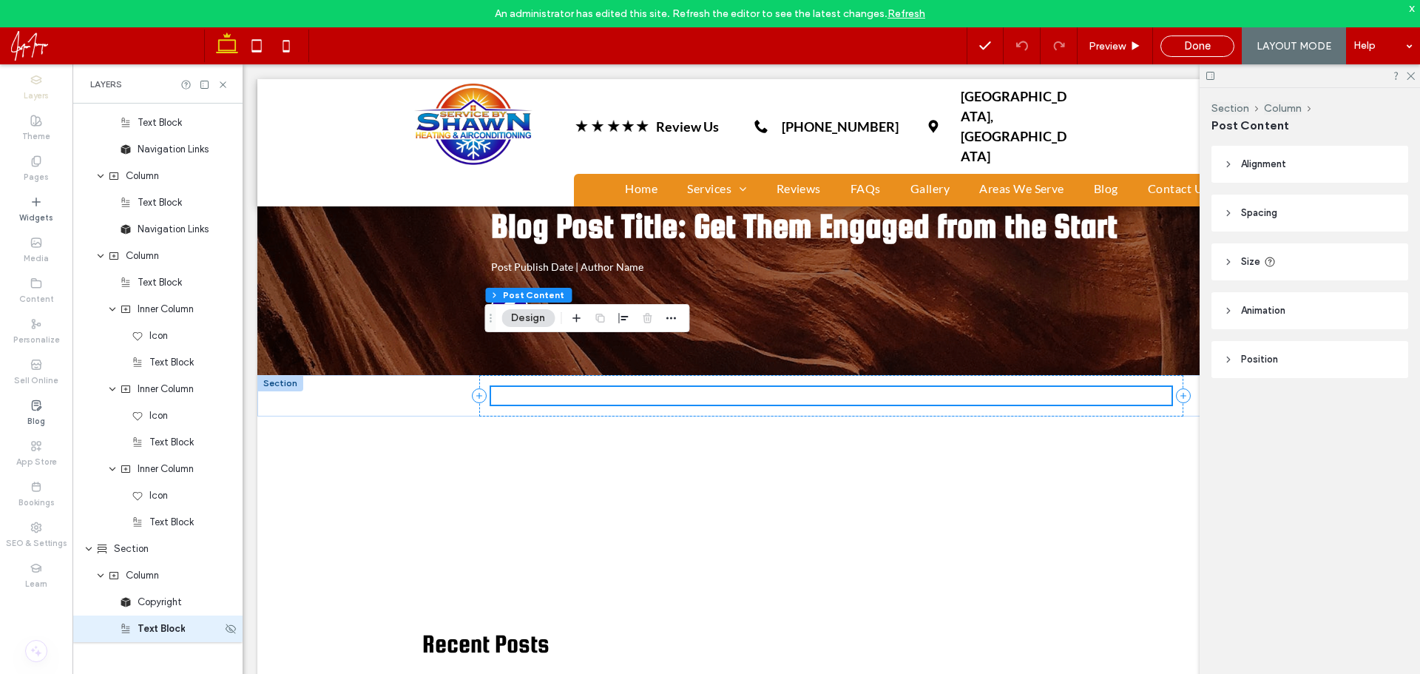
scroll to position [113, 0]
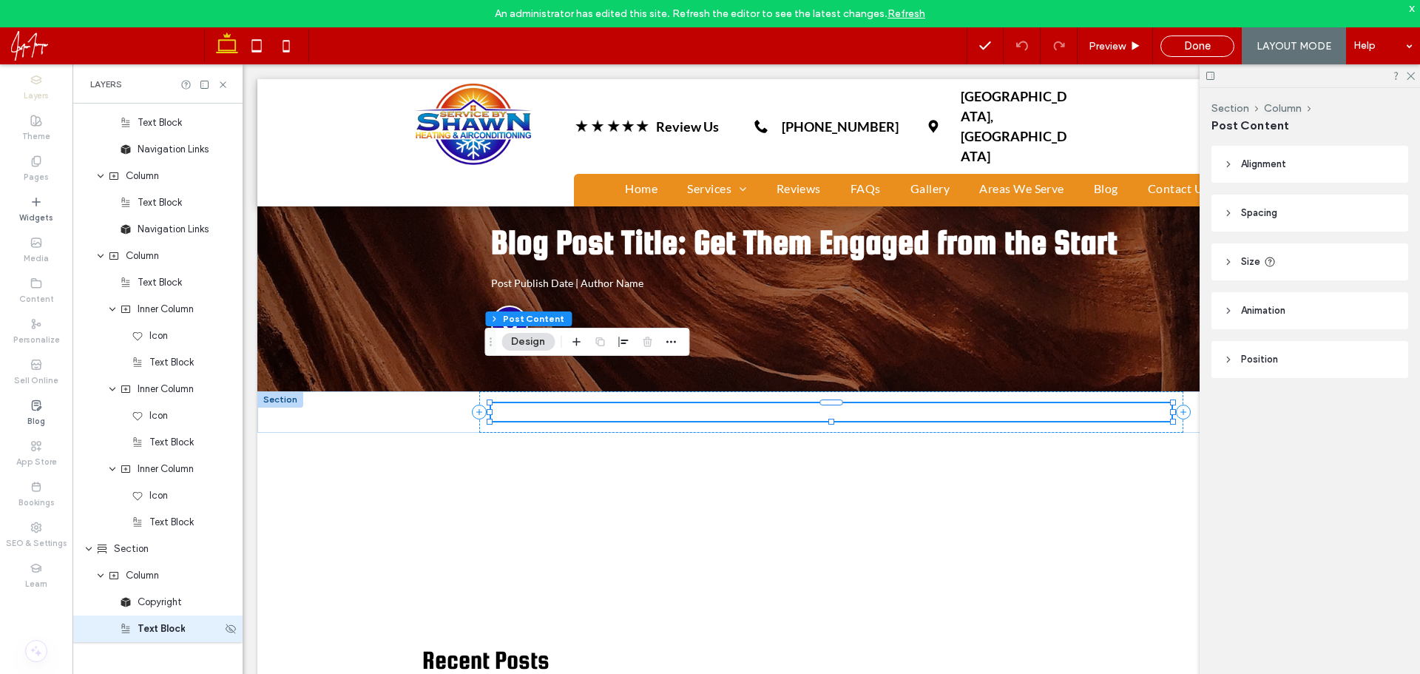
drag, startPoint x: 169, startPoint y: 635, endPoint x: 146, endPoint y: 632, distance: 23.9
click at [147, 633] on span "Text Block" at bounding box center [161, 628] width 47 height 15
click at [126, 630] on icon at bounding box center [126, 629] width 12 height 12
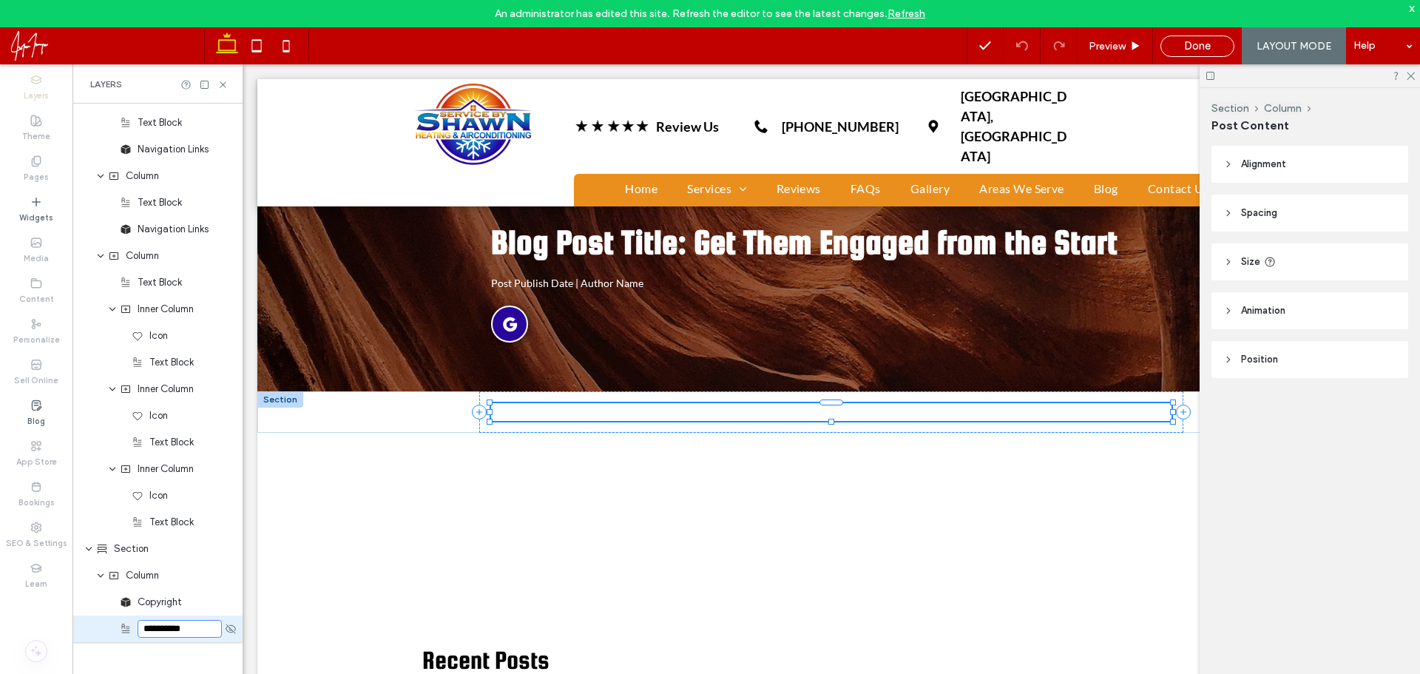
click at [126, 630] on icon at bounding box center [126, 629] width 12 height 12
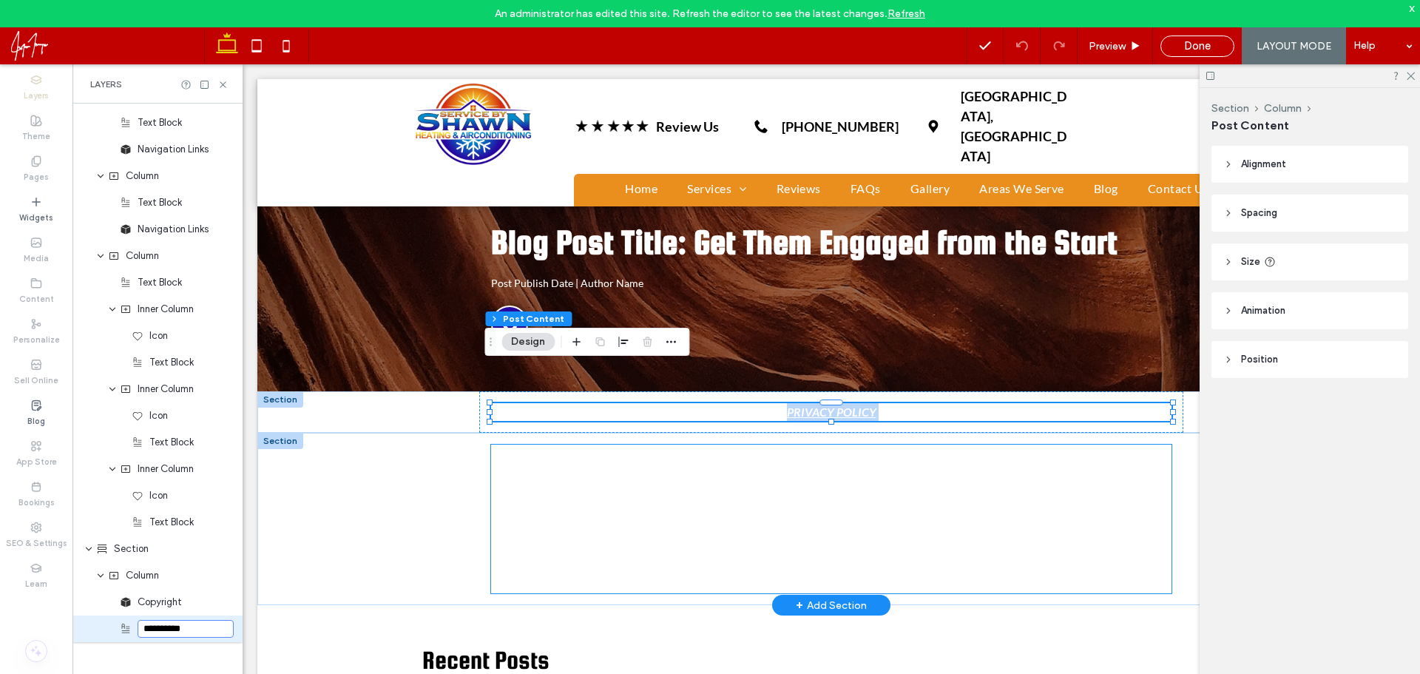
drag, startPoint x: 604, startPoint y: 379, endPoint x: 651, endPoint y: 462, distance: 95.7
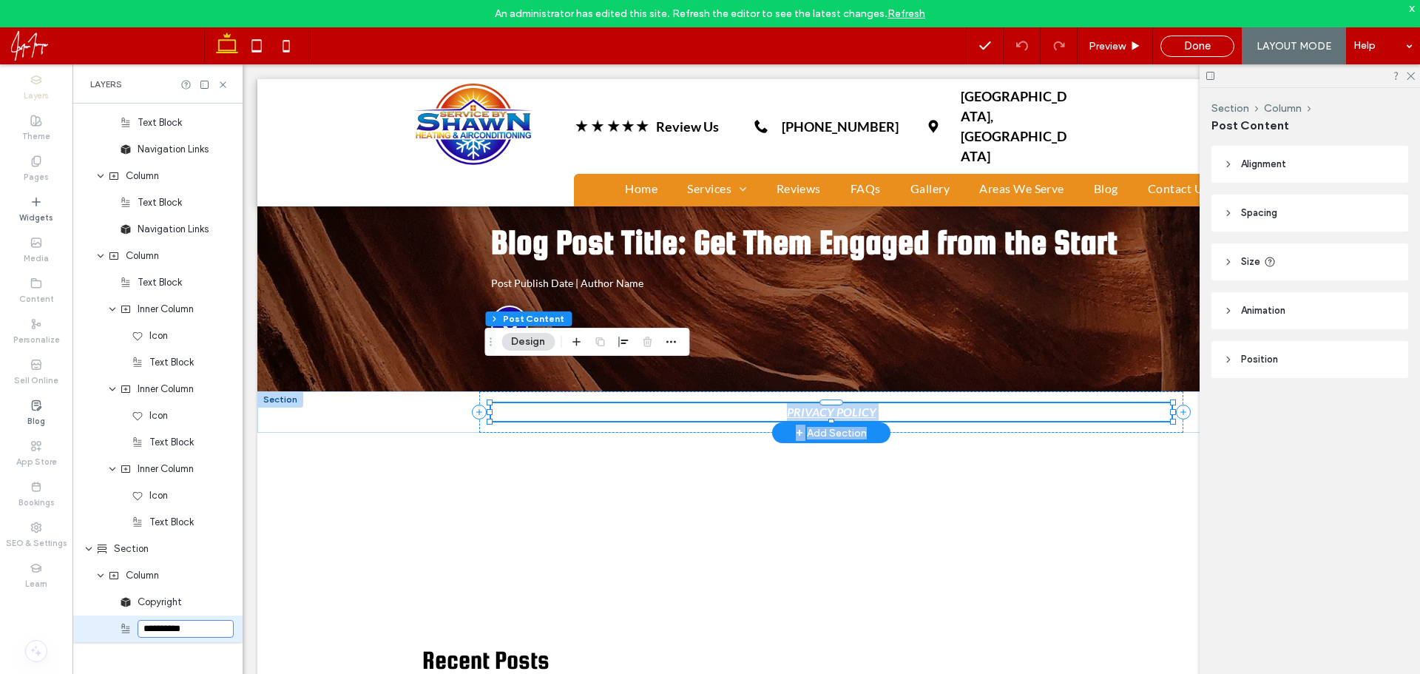
click at [518, 403] on p "PRIVACY POLICY" at bounding box center [831, 412] width 680 height 18
click at [578, 342] on icon "button" at bounding box center [576, 342] width 12 height 12
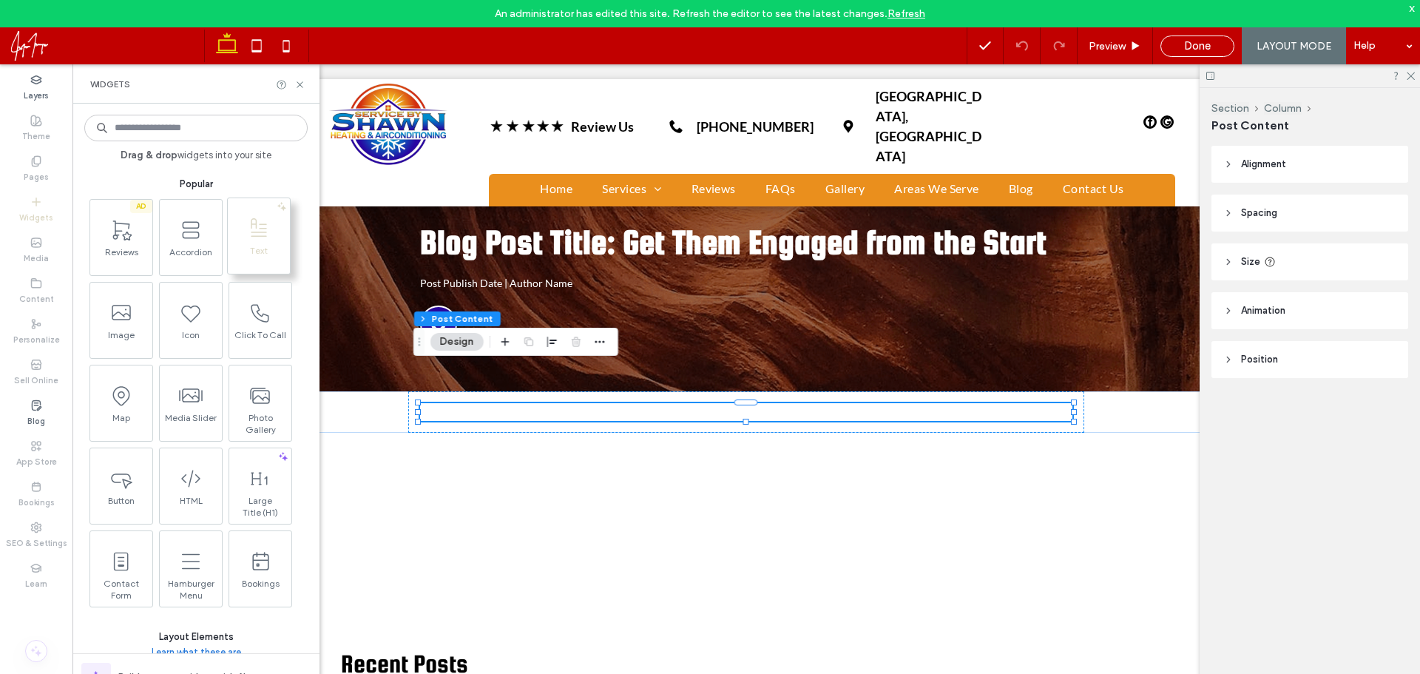
click at [260, 251] on span "Text" at bounding box center [259, 255] width 62 height 21
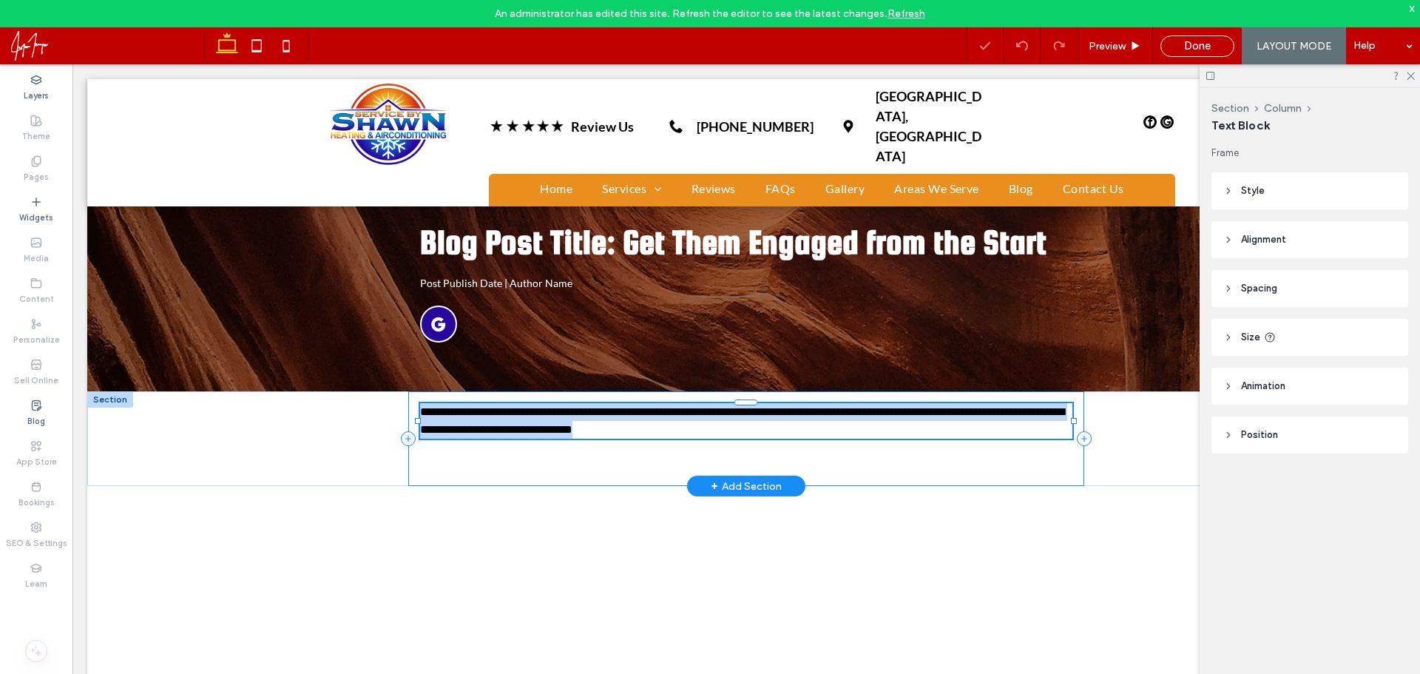
type input "****"
type input "**"
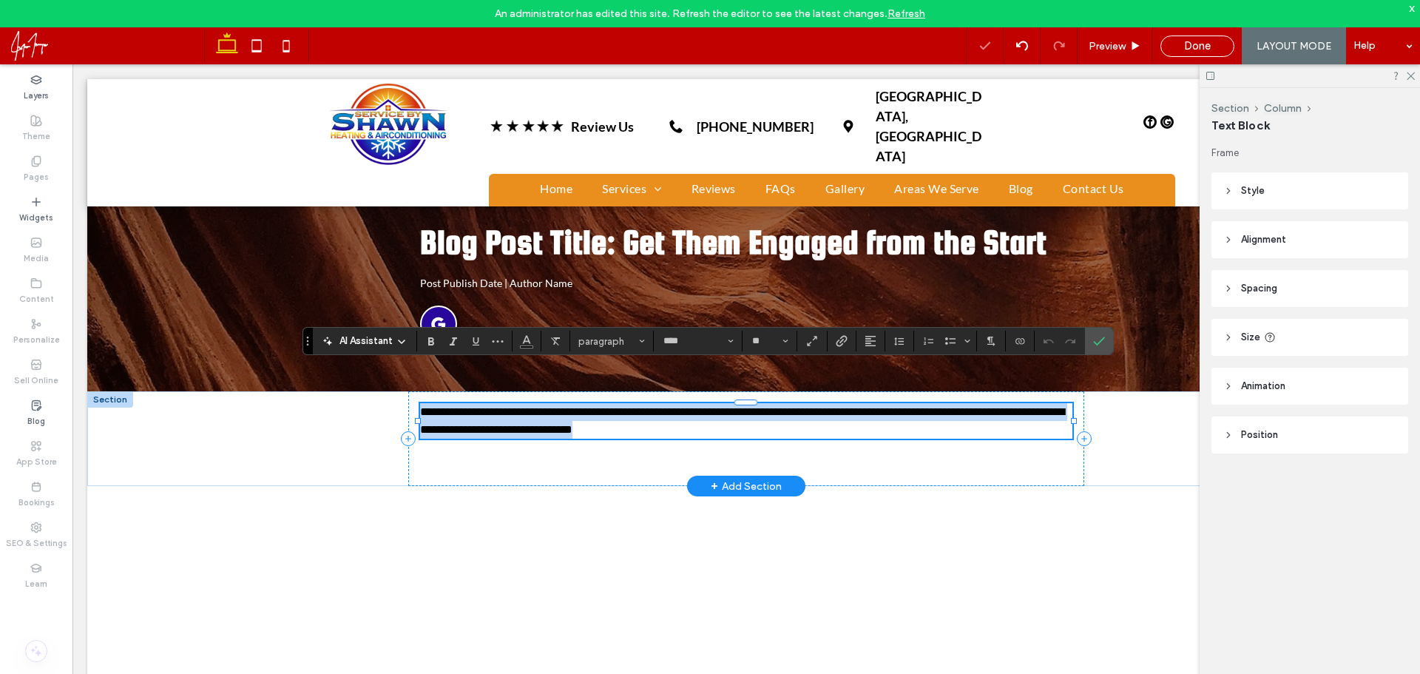
click at [705, 403] on p "**********" at bounding box center [746, 421] width 653 height 36
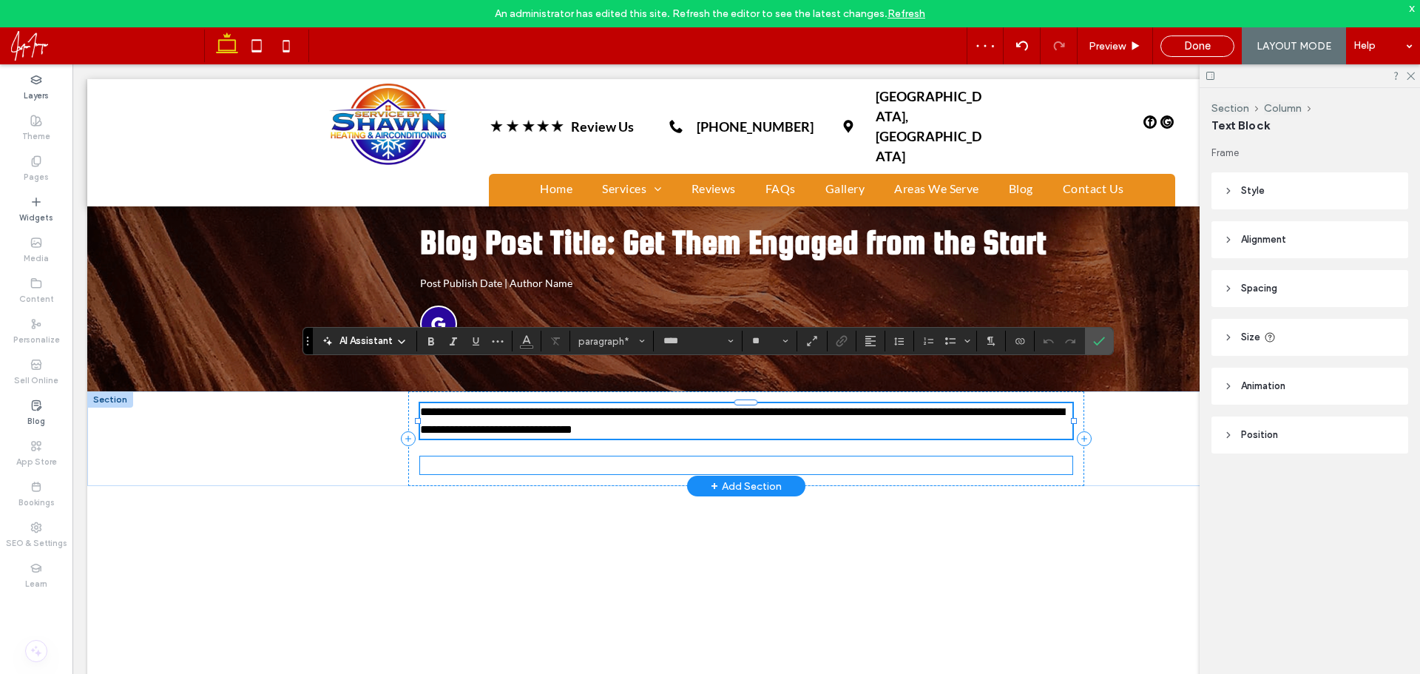
click at [640, 456] on p "PRIVACY POLICY" at bounding box center [746, 465] width 653 height 18
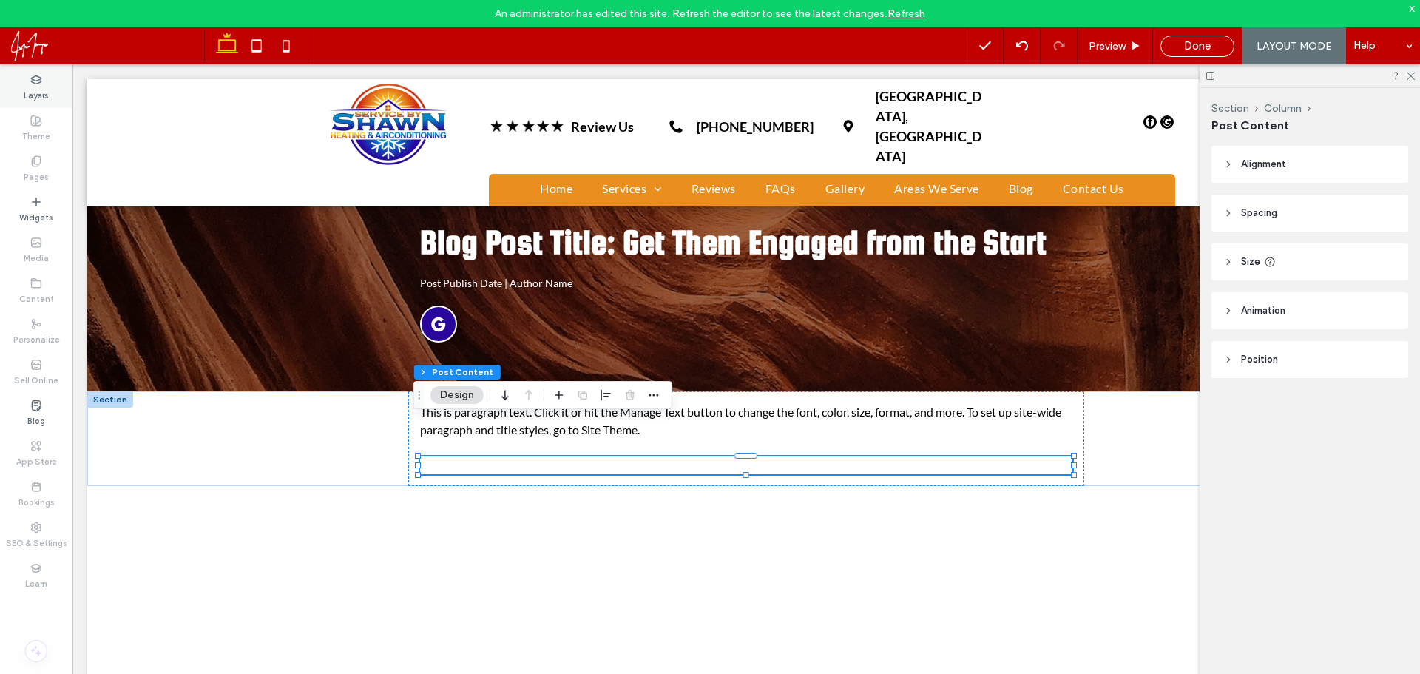
click at [27, 100] on label "Layers" at bounding box center [36, 94] width 25 height 16
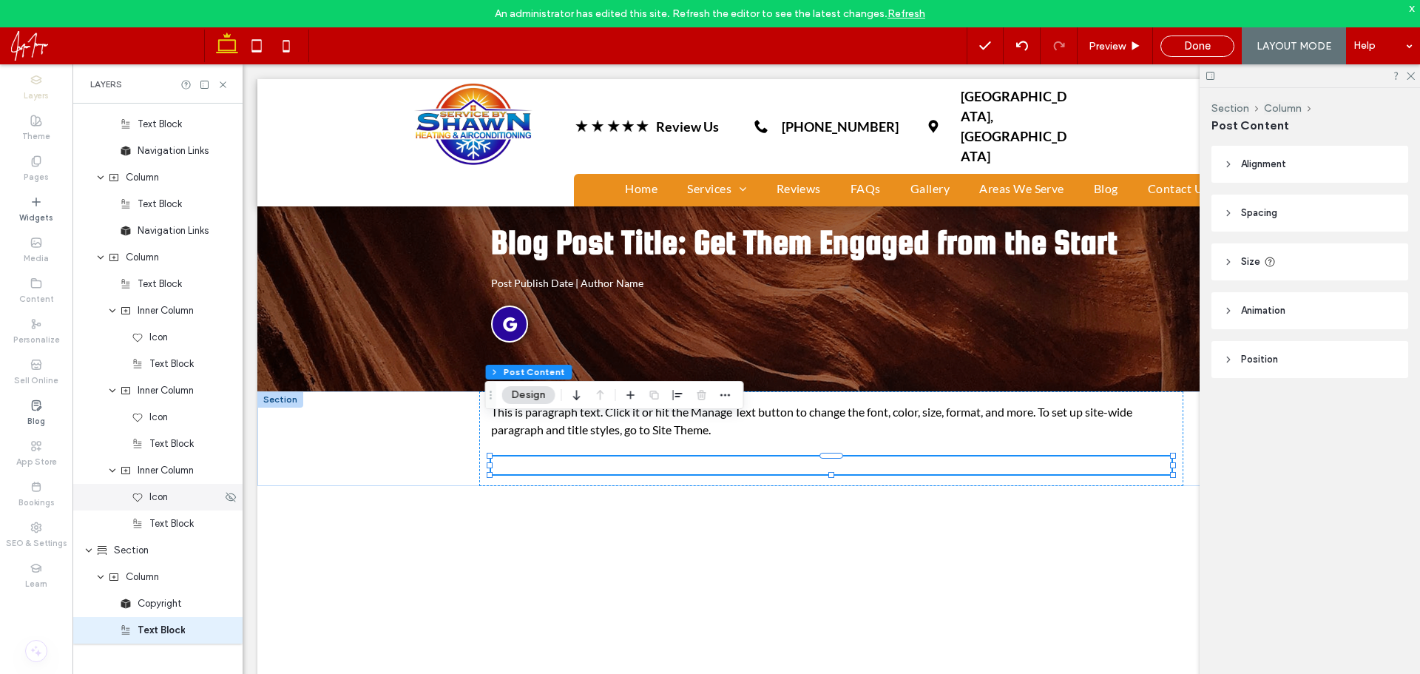
scroll to position [1352, 0]
click at [161, 635] on span "Text Block" at bounding box center [161, 628] width 47 height 15
click at [161, 635] on input "**********" at bounding box center [180, 629] width 84 height 18
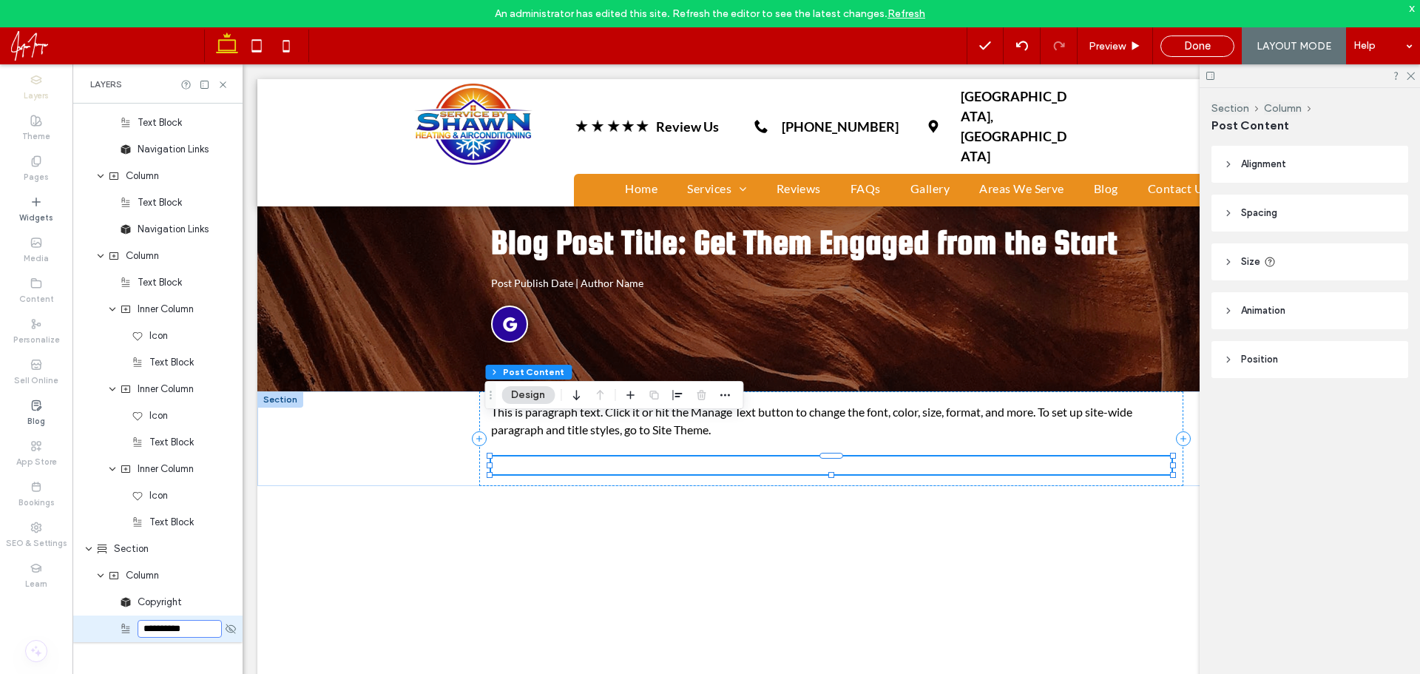
click at [161, 635] on input "**********" at bounding box center [180, 629] width 84 height 18
click at [101, 633] on div "**********" at bounding box center [157, 628] width 170 height 27
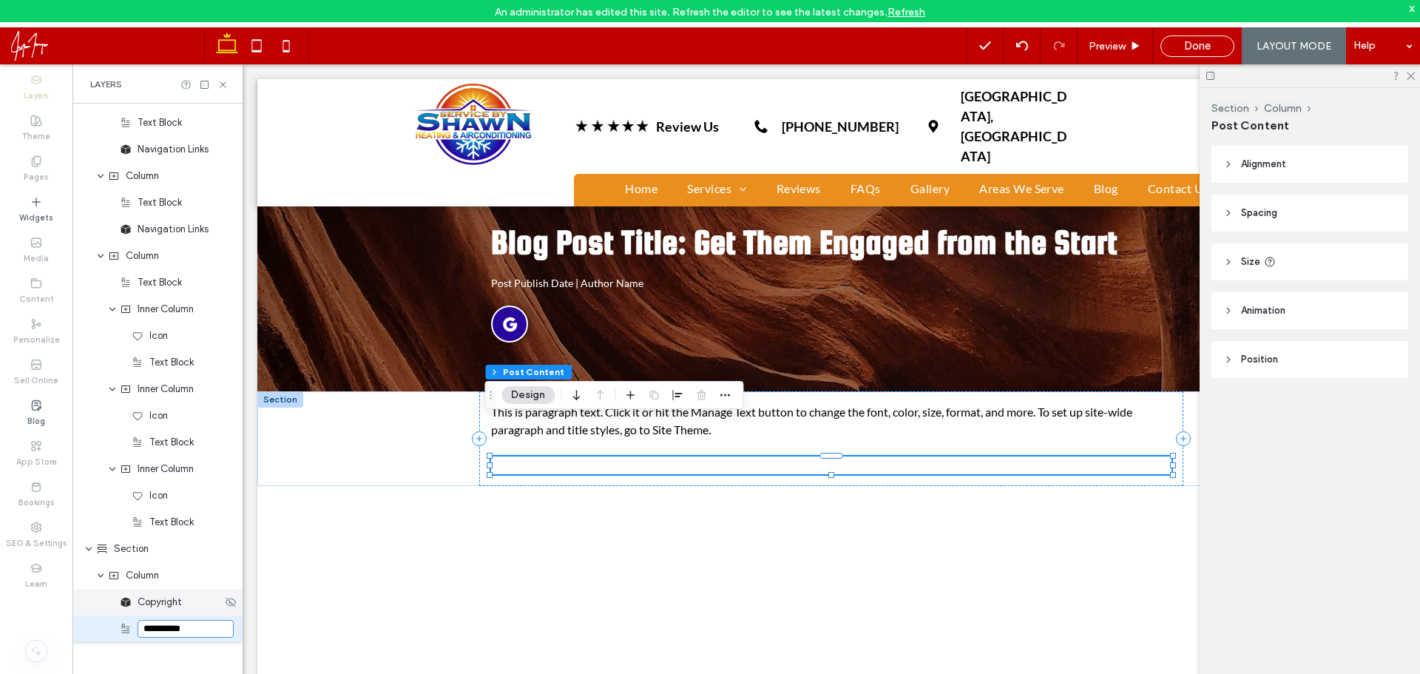
click at [204, 613] on div "Copyright" at bounding box center [157, 602] width 170 height 27
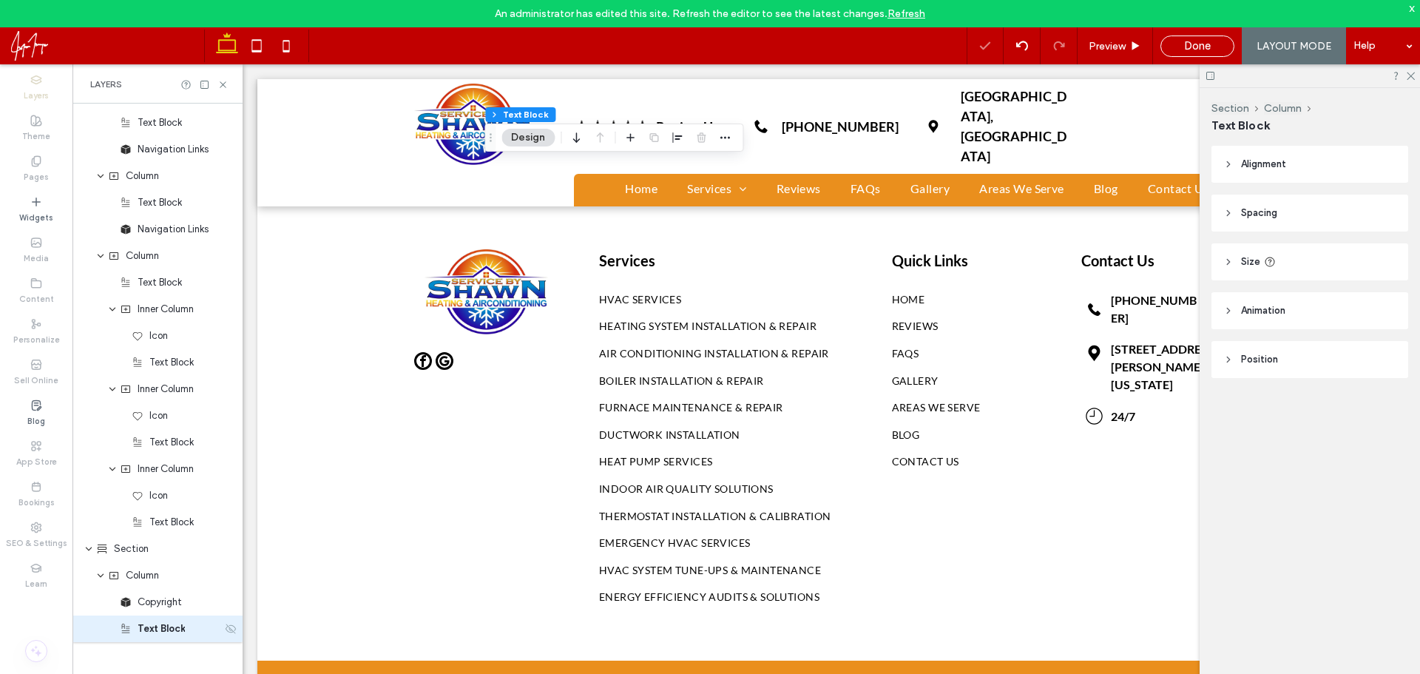
scroll to position [1305, 0]
click at [225, 631] on icon at bounding box center [231, 629] width 12 height 12
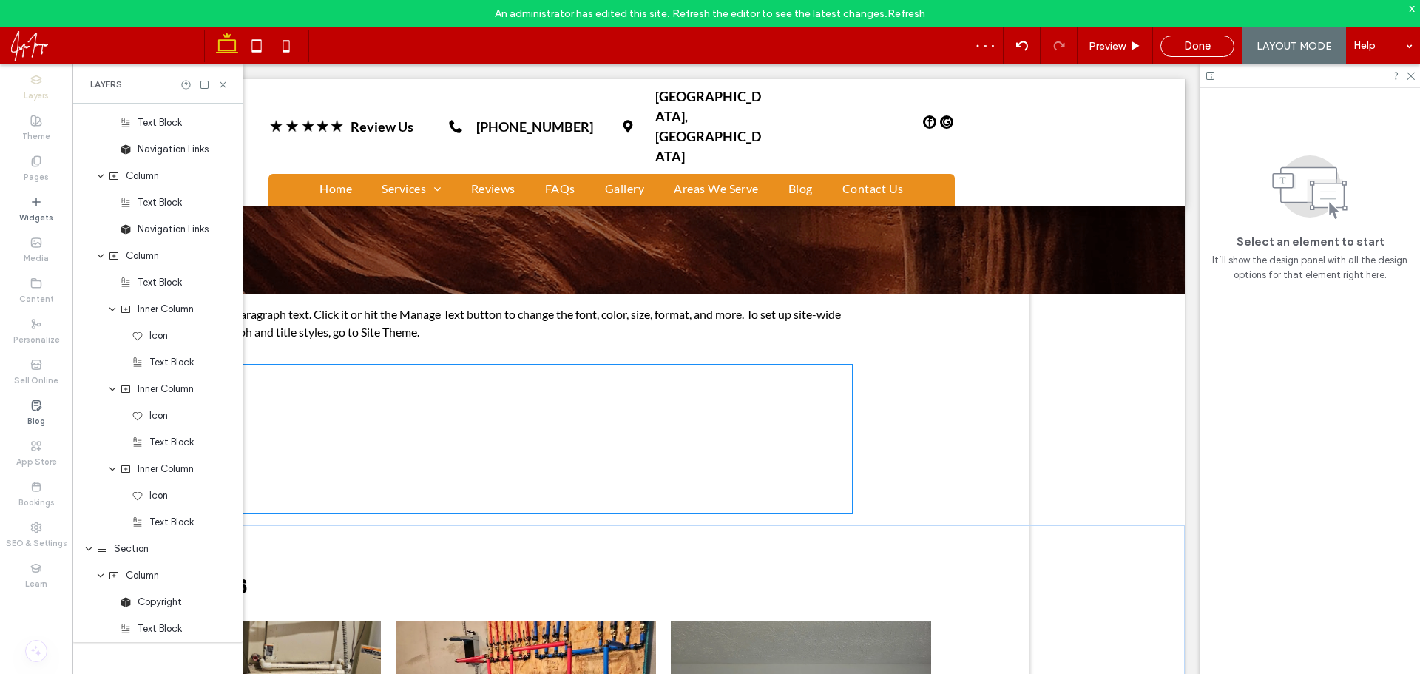
scroll to position [222, 0]
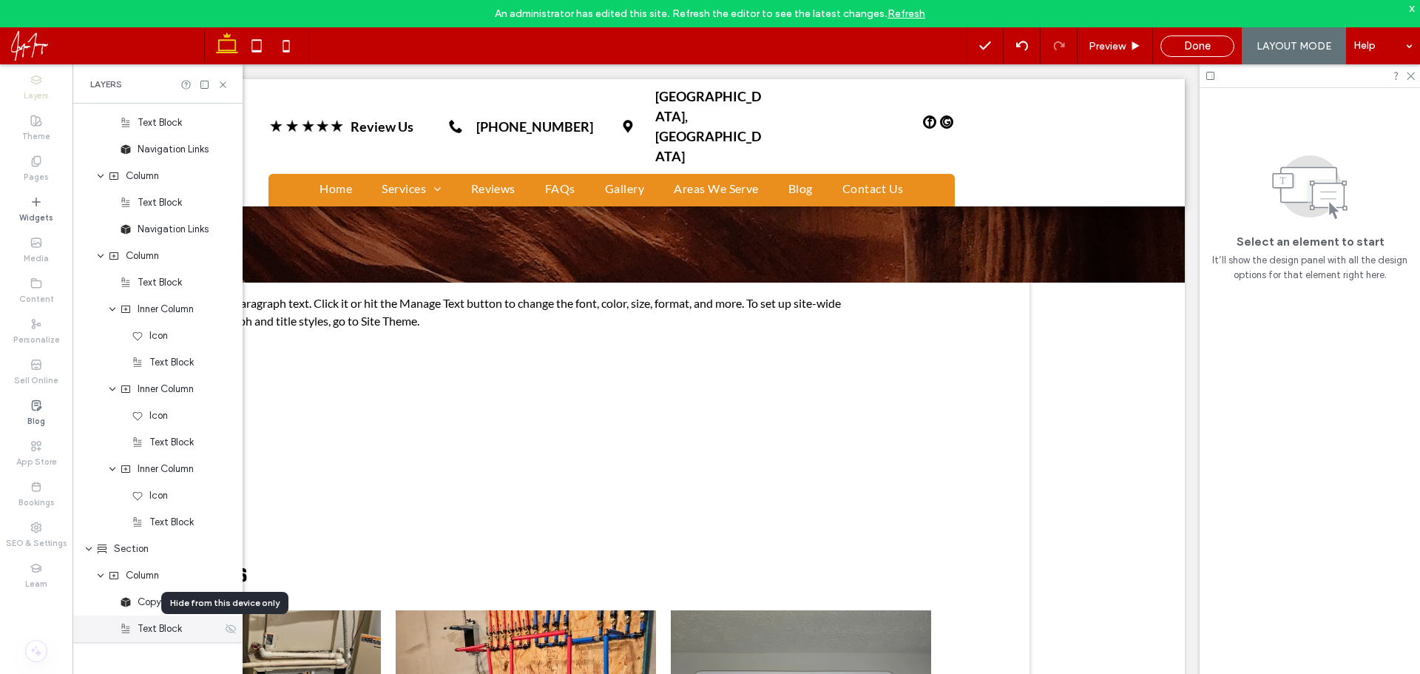
click at [225, 626] on icon at bounding box center [231, 629] width 12 height 12
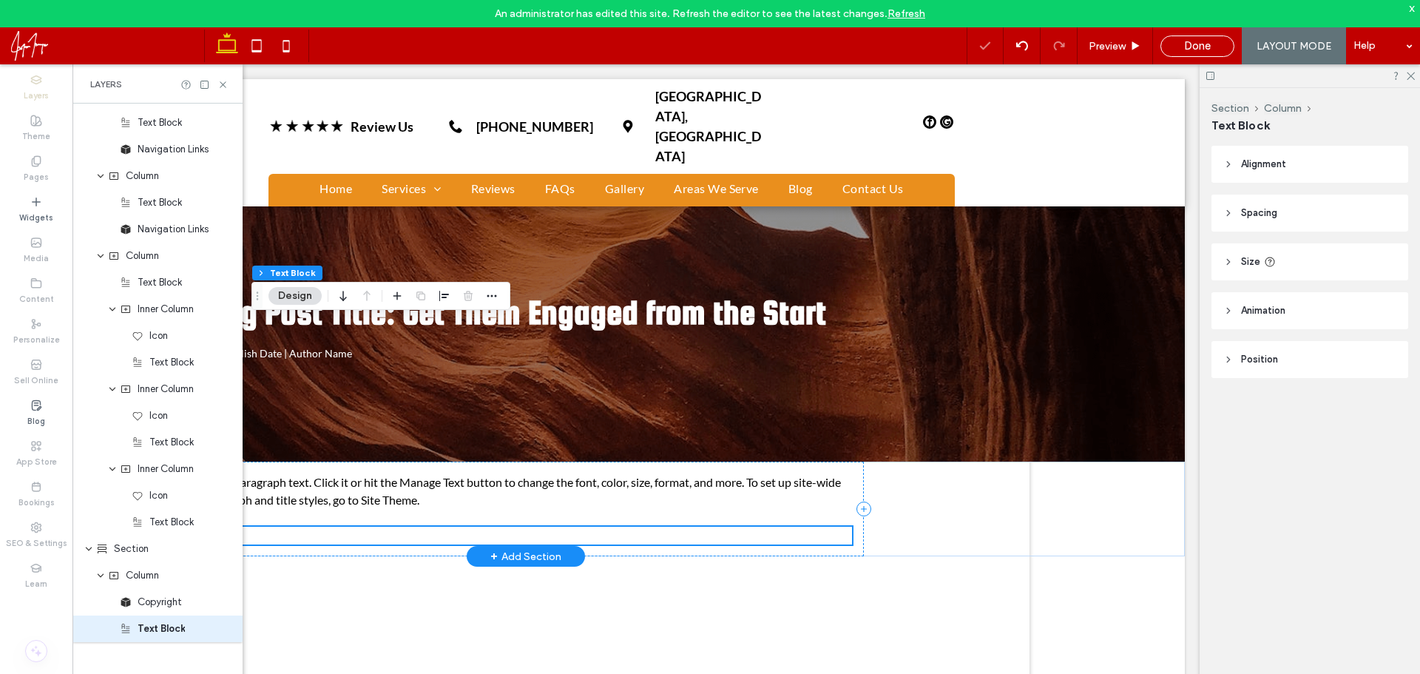
scroll to position [0, 0]
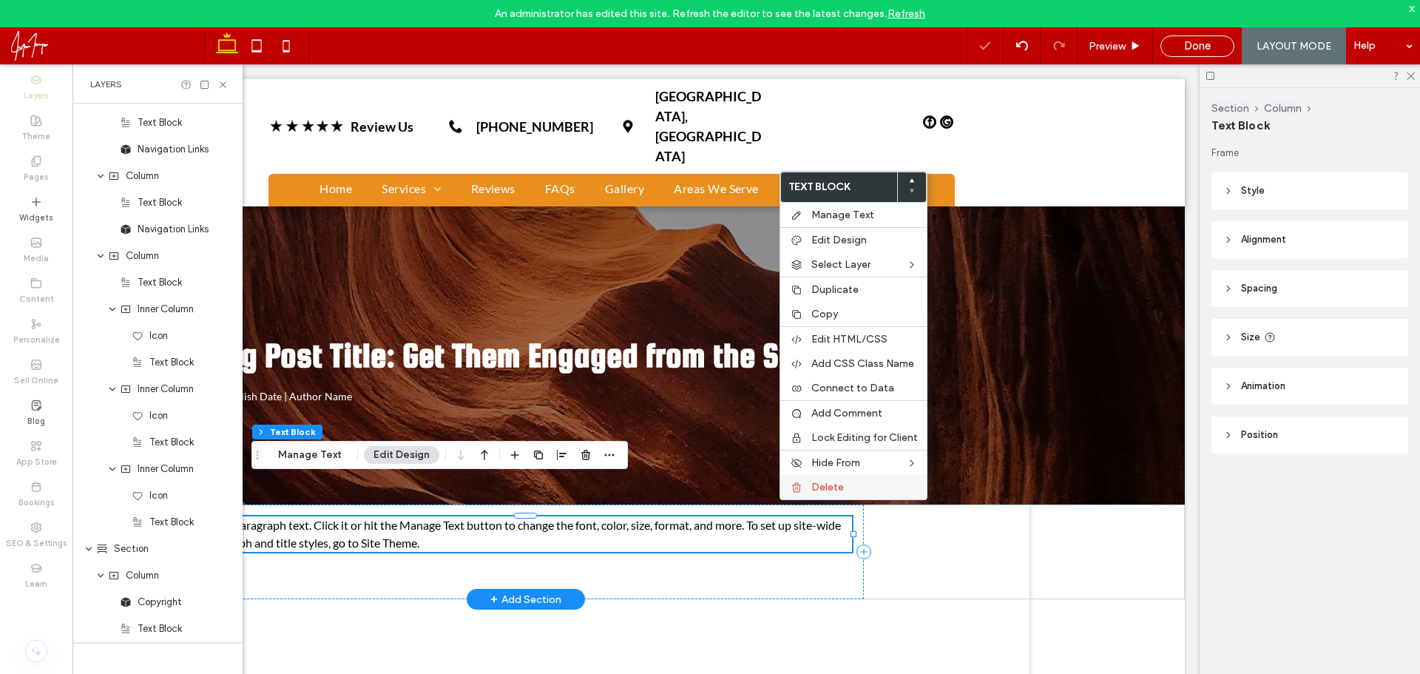
click at [821, 487] on span "Delete" at bounding box center [827, 487] width 33 height 13
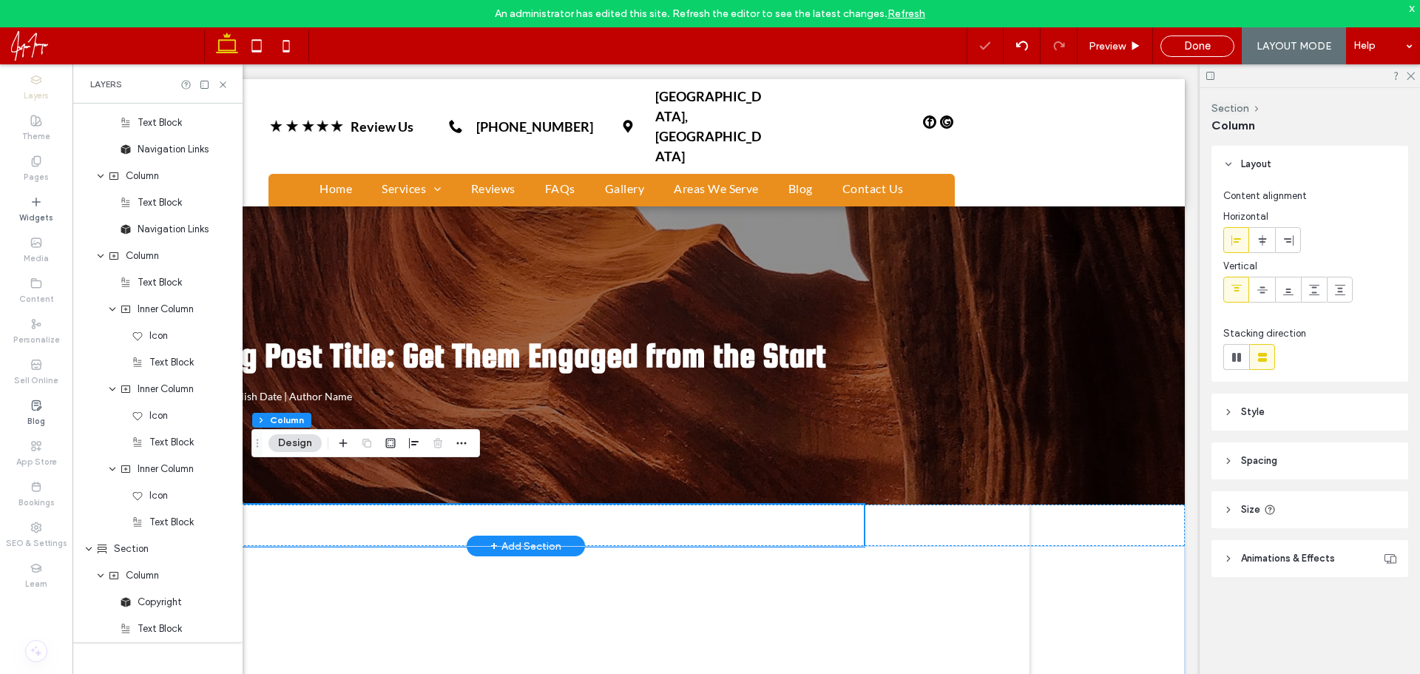
scroll to position [1325, 0]
click at [144, 578] on span "Column" at bounding box center [142, 575] width 33 height 15
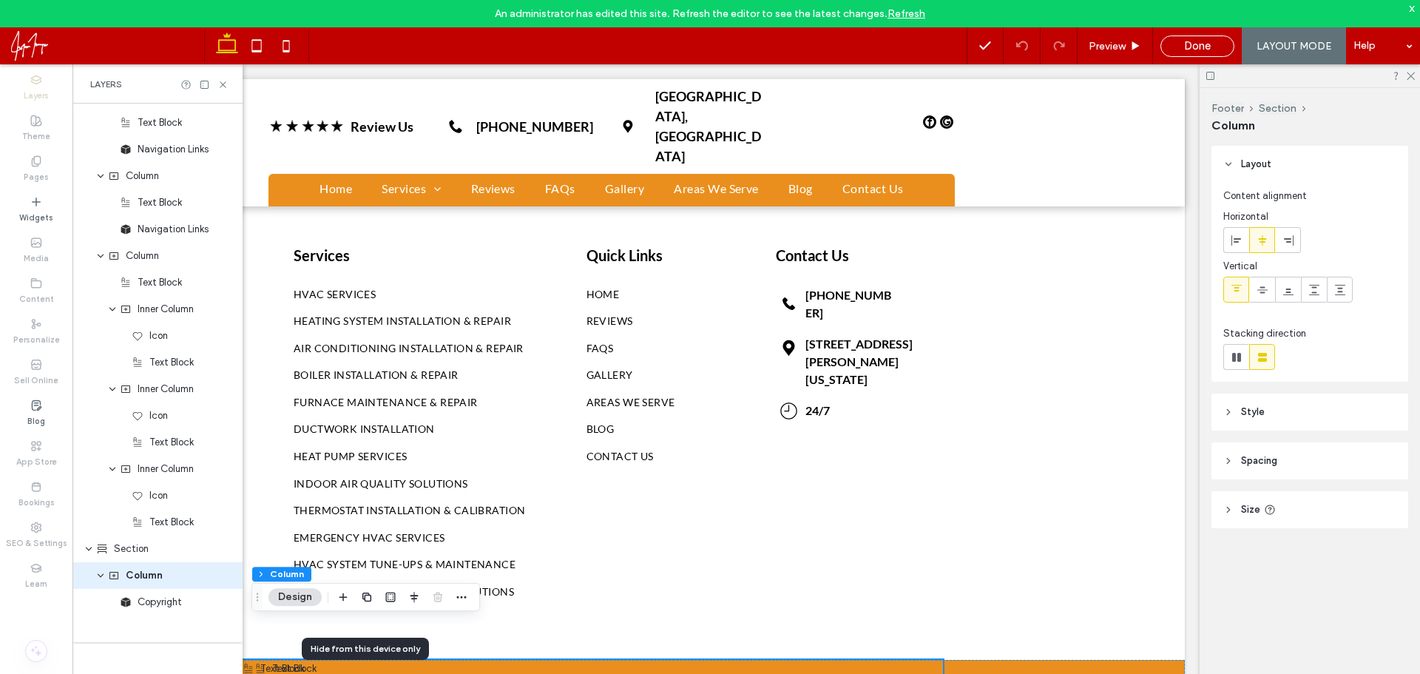
scroll to position [1299, 0]
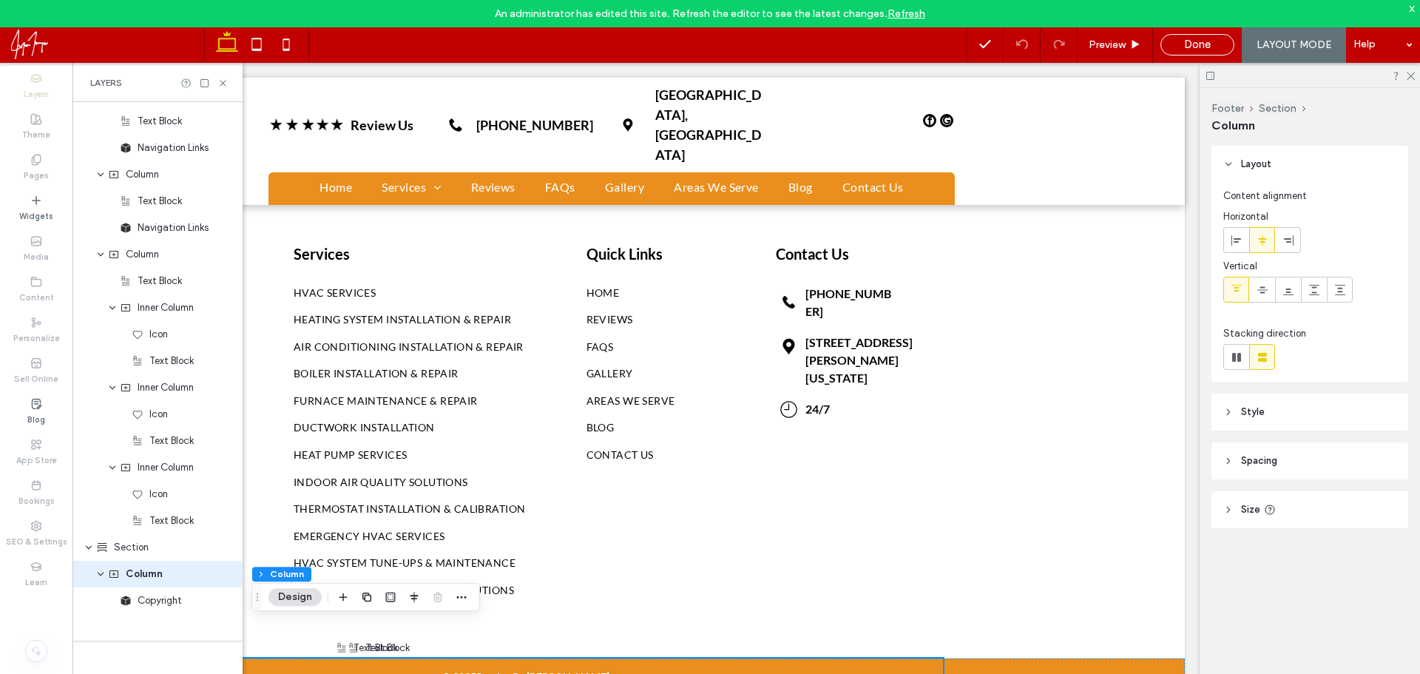
drag, startPoint x: 4, startPoint y: 702, endPoint x: 425, endPoint y: 646, distance: 423.7
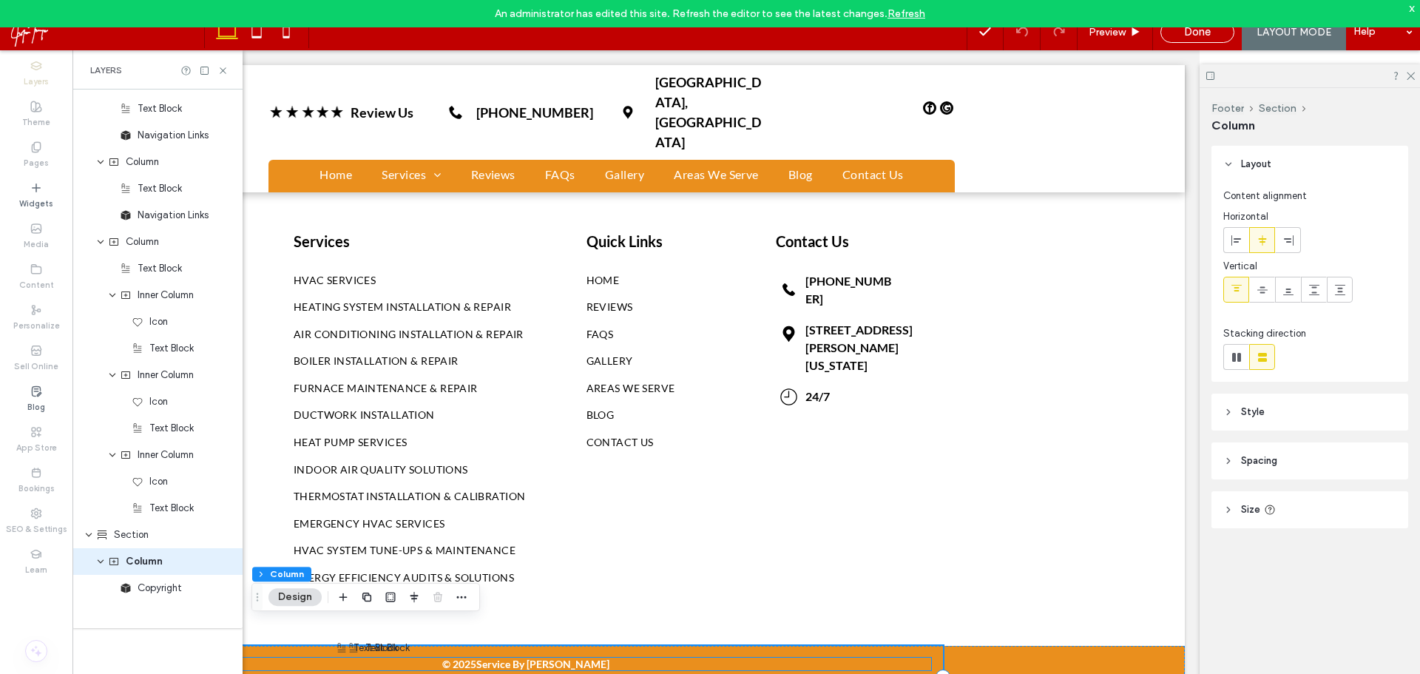
scroll to position [21, 0]
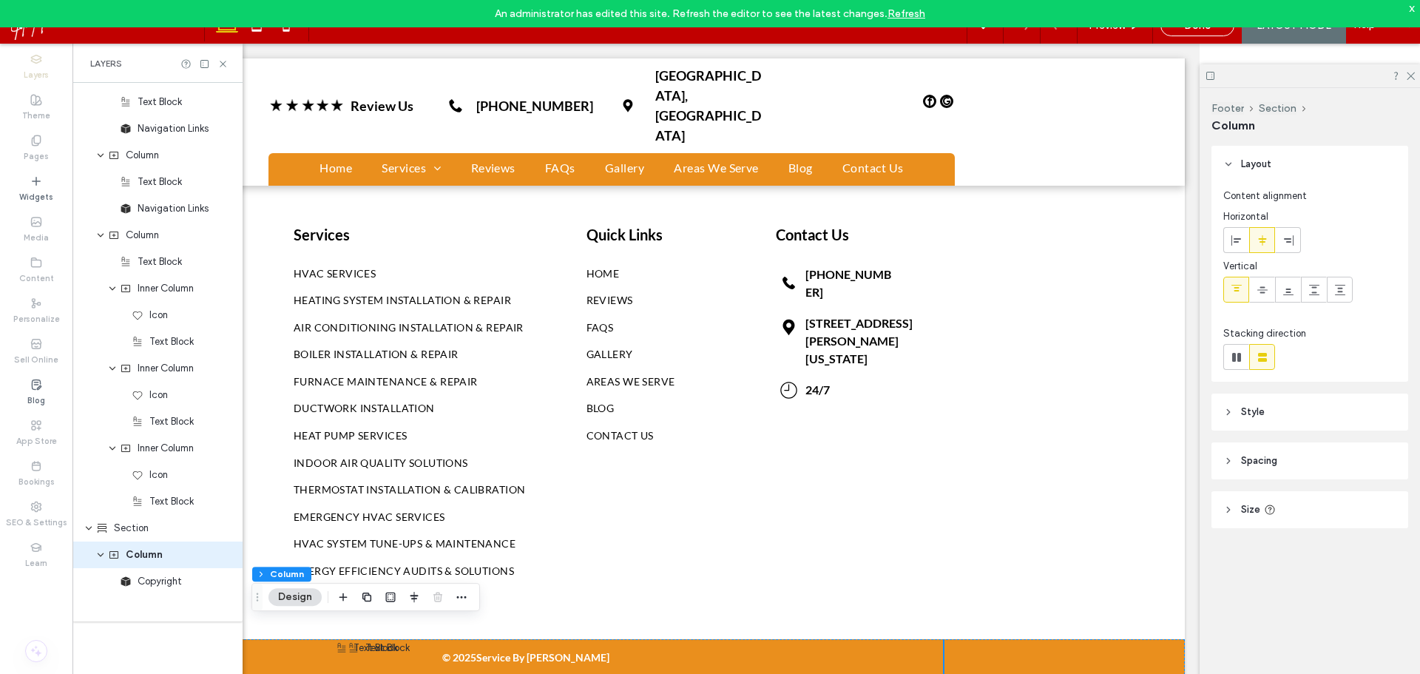
drag, startPoint x: 401, startPoint y: 649, endPoint x: 365, endPoint y: 648, distance: 36.2
click at [399, 673] on div at bounding box center [526, 684] width 811 height 7
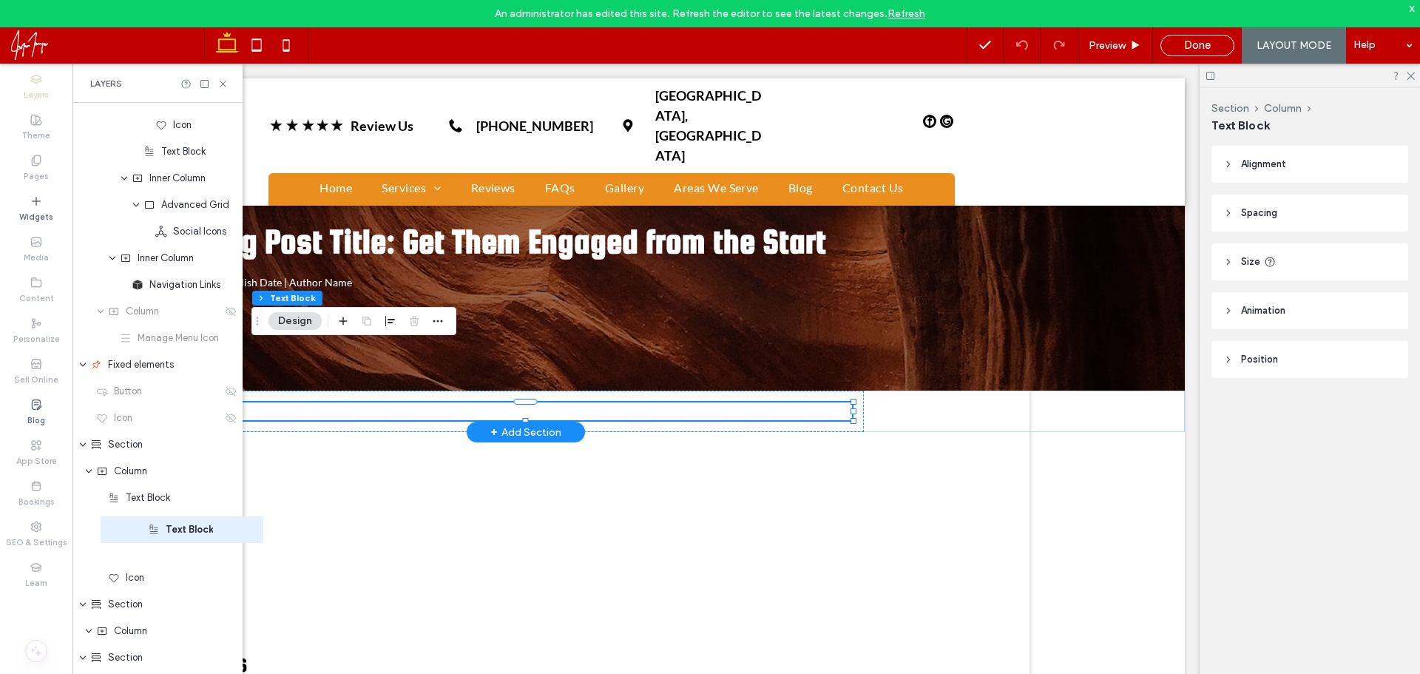
scroll to position [0, 0]
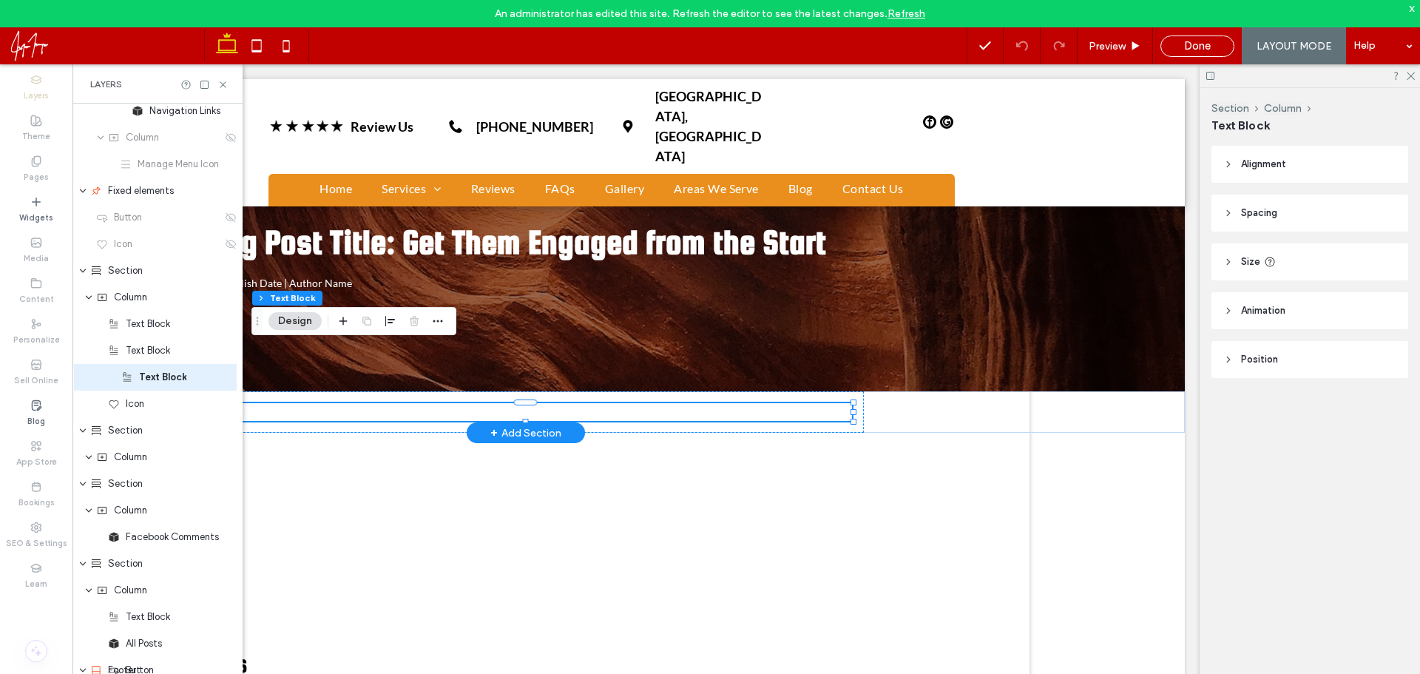
click at [154, 388] on div "Icon" at bounding box center [157, 377] width 170 height 27
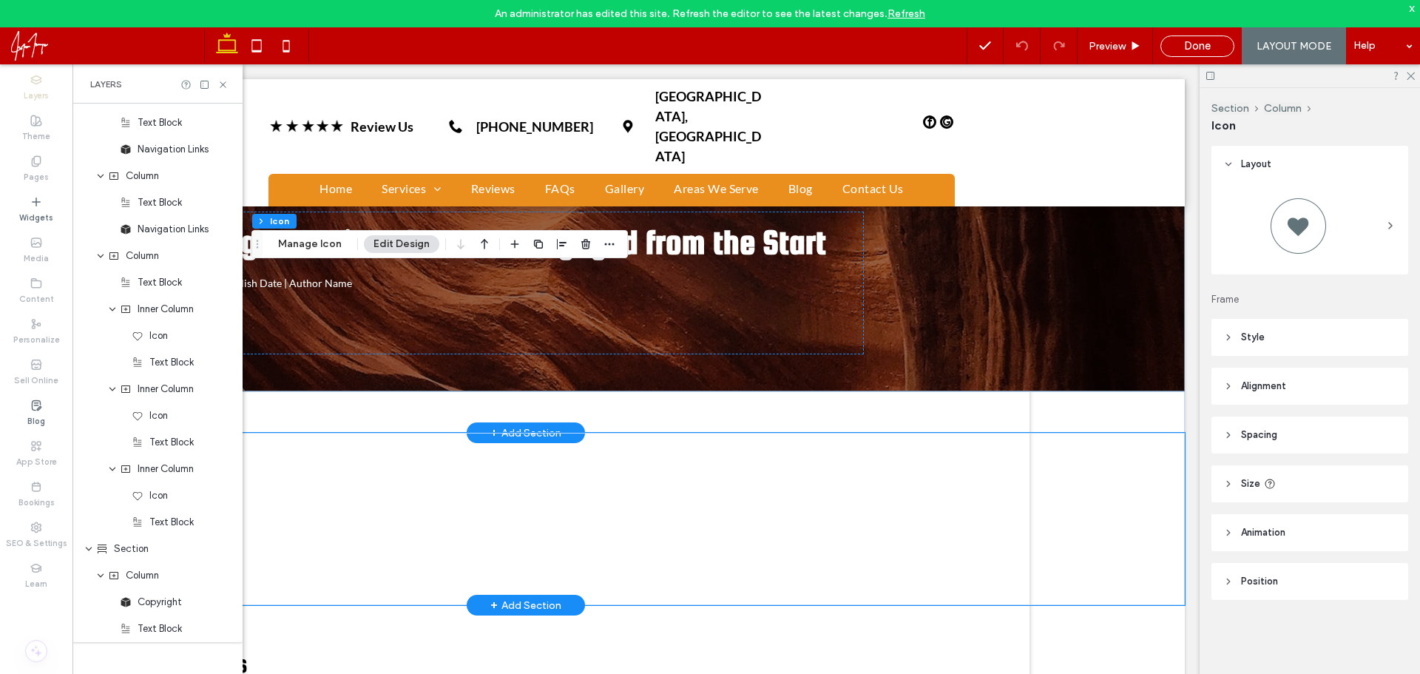
click at [1112, 470] on div at bounding box center [526, 519] width 1318 height 172
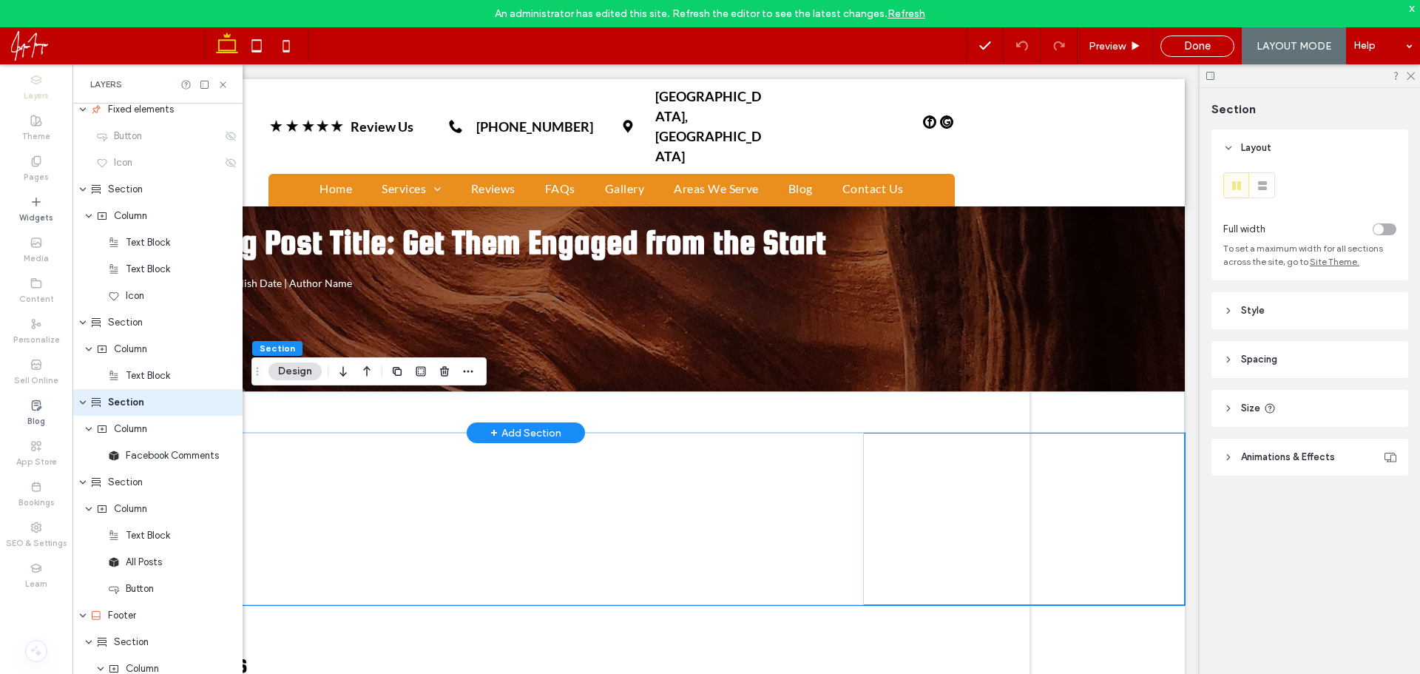
click at [225, 78] on div "Layers" at bounding box center [157, 83] width 170 height 39
click at [223, 81] on icon at bounding box center [222, 84] width 11 height 11
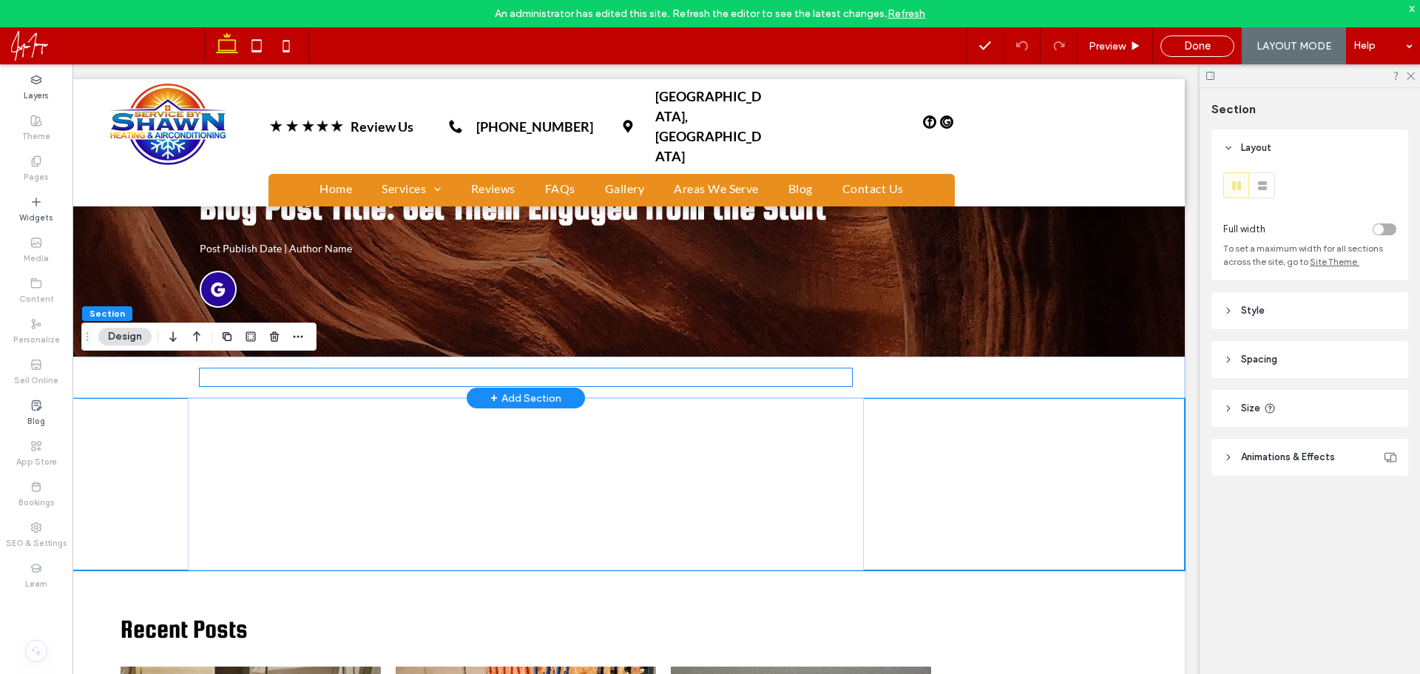
click at [431, 368] on p "PRIVACY POLICY" at bounding box center [526, 377] width 653 height 18
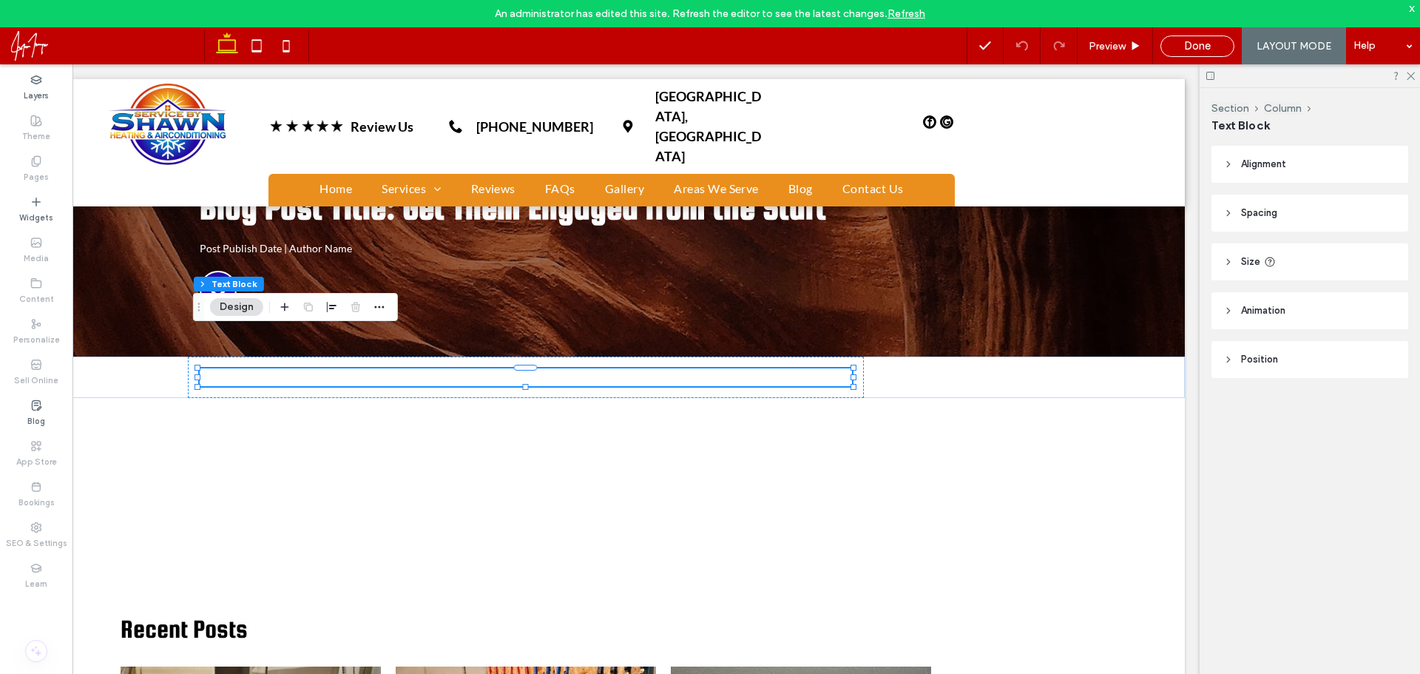
click at [351, 306] on div at bounding box center [356, 307] width 18 height 27
click at [381, 311] on icon "button" at bounding box center [379, 307] width 12 height 12
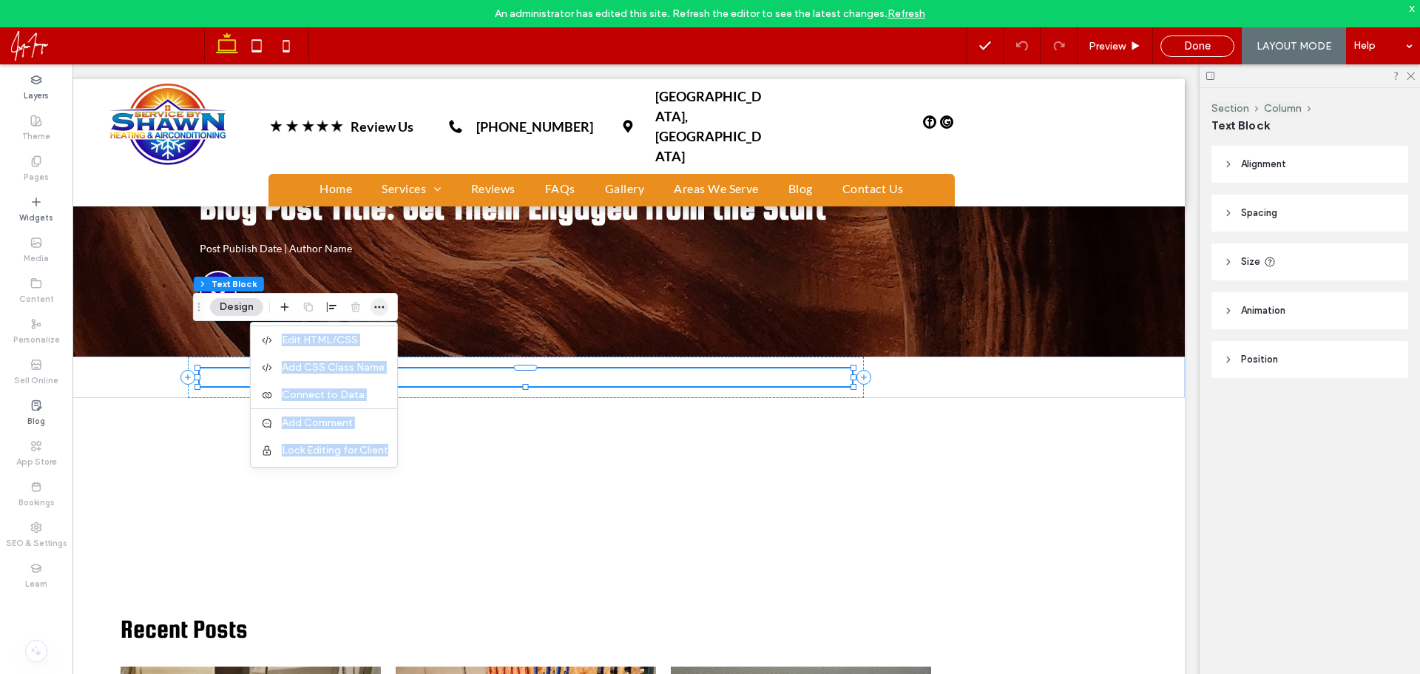
click at [378, 307] on icon "button" at bounding box center [379, 307] width 12 height 12
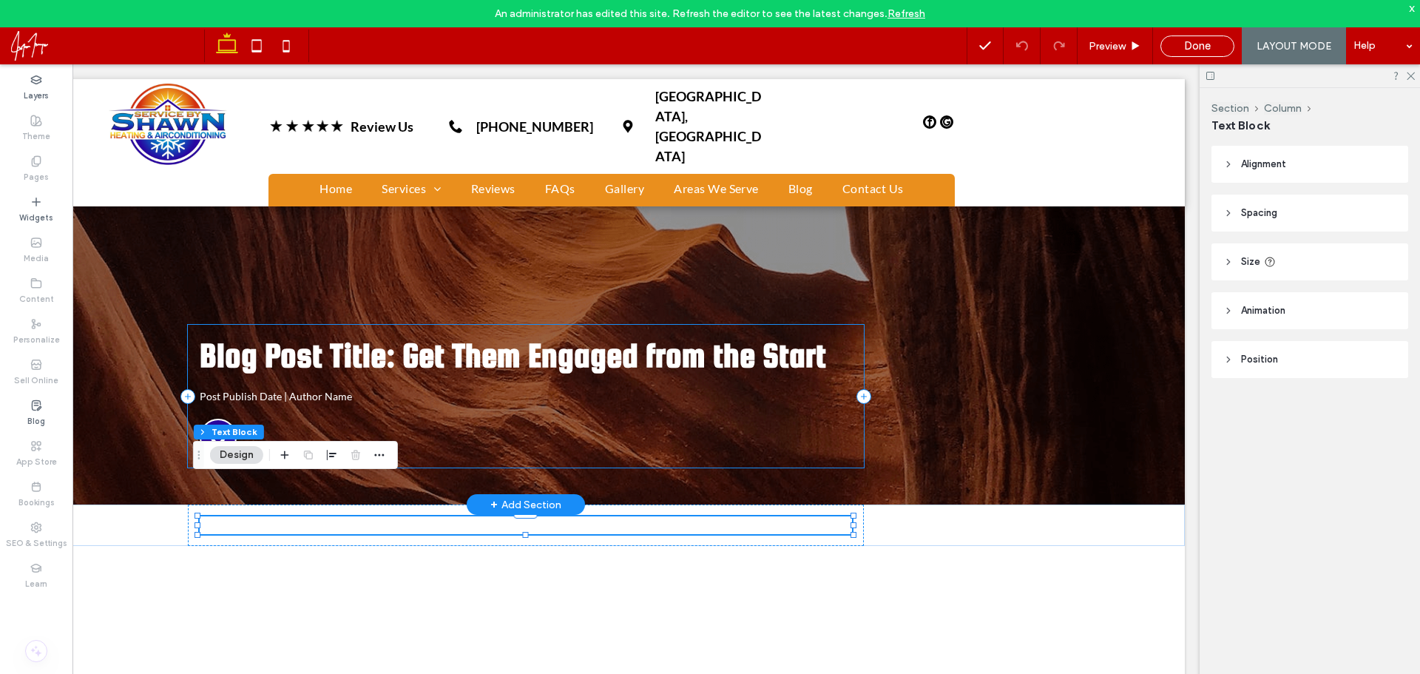
click at [297, 381] on div "Blog Post Title: Get Them Engaged from the Start Post Publish Date | Author Name" at bounding box center [526, 396] width 677 height 143
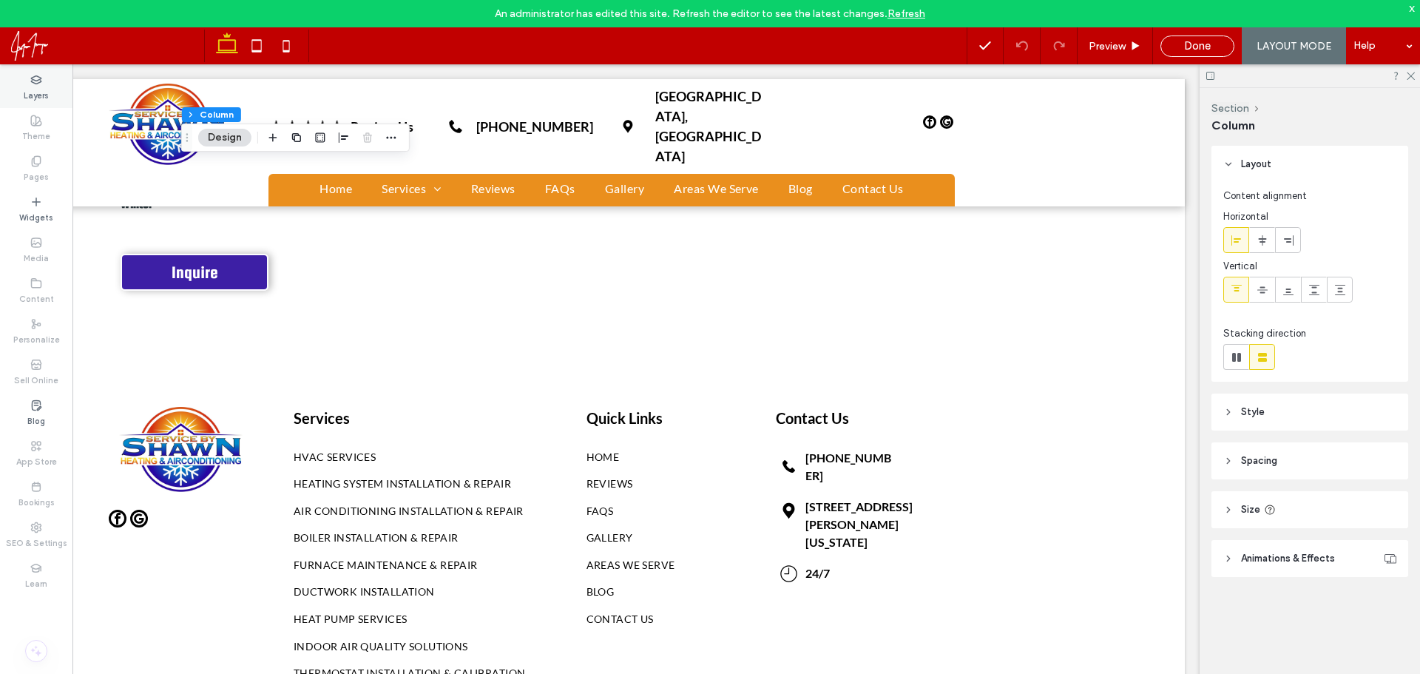
drag, startPoint x: 33, startPoint y: 81, endPoint x: 29, endPoint y: 87, distance: 8.0
click at [33, 82] on icon at bounding box center [36, 80] width 12 height 12
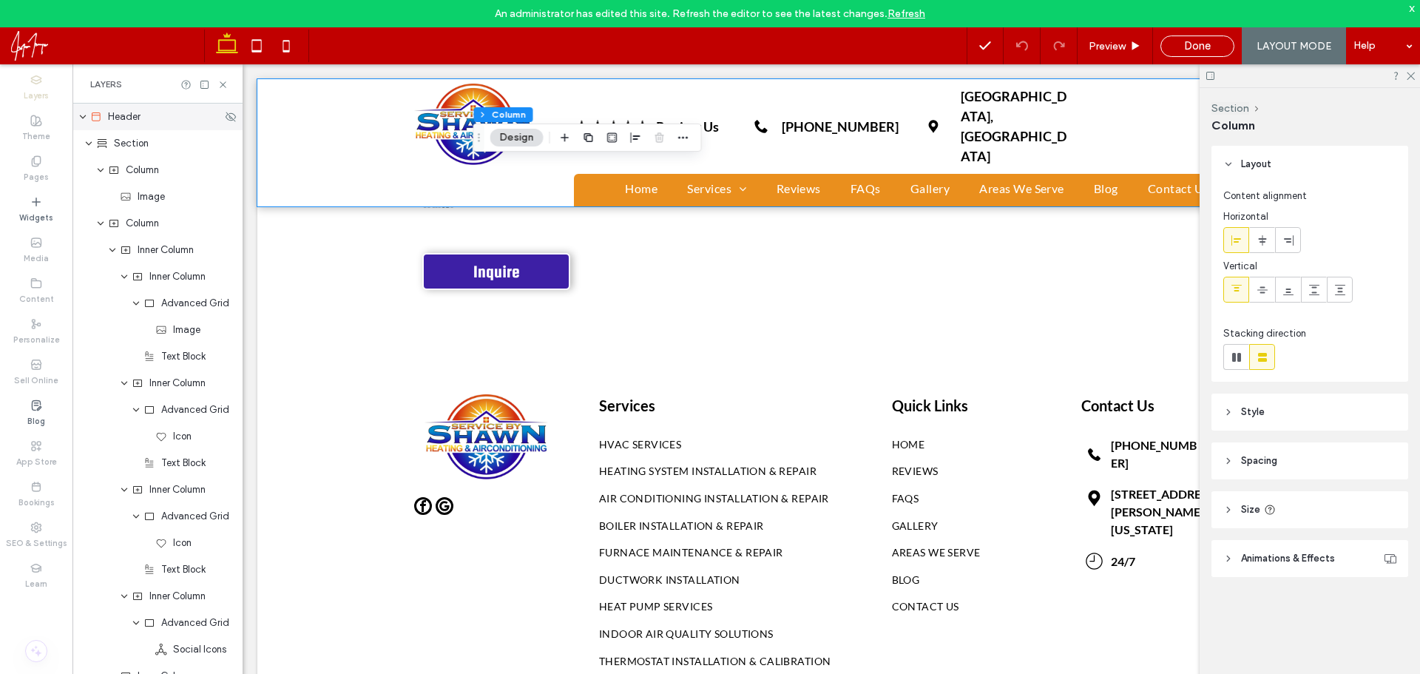
click at [83, 117] on icon "expand Header" at bounding box center [82, 117] width 9 height 12
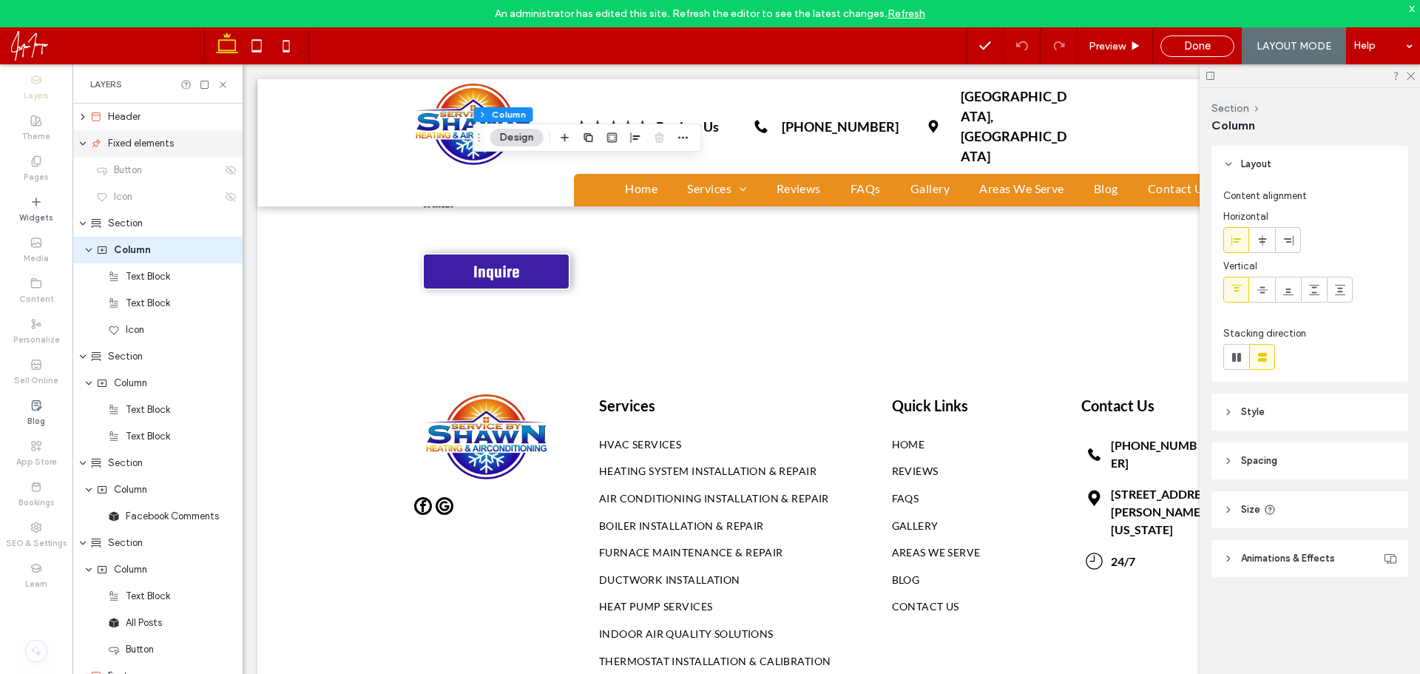
click at [79, 142] on icon "expand Fixed elements" at bounding box center [82, 144] width 9 height 12
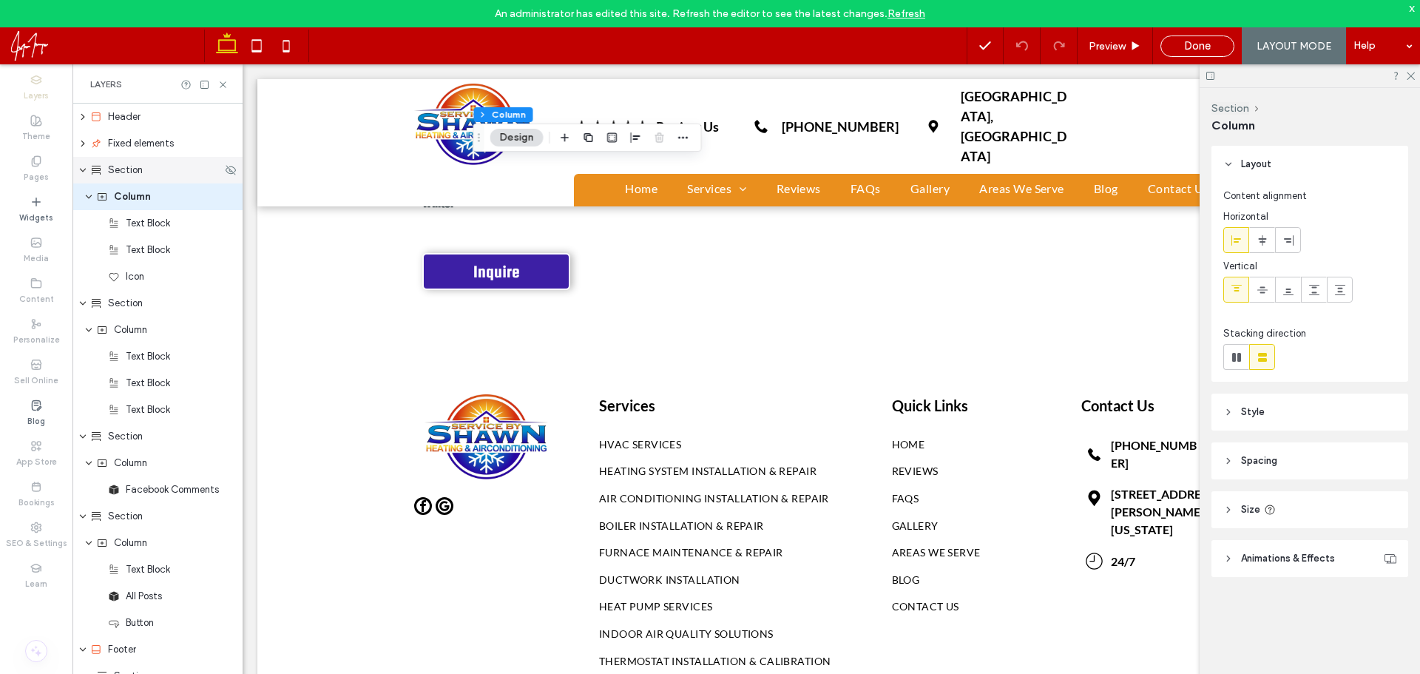
click at [128, 176] on span "Section" at bounding box center [125, 170] width 35 height 15
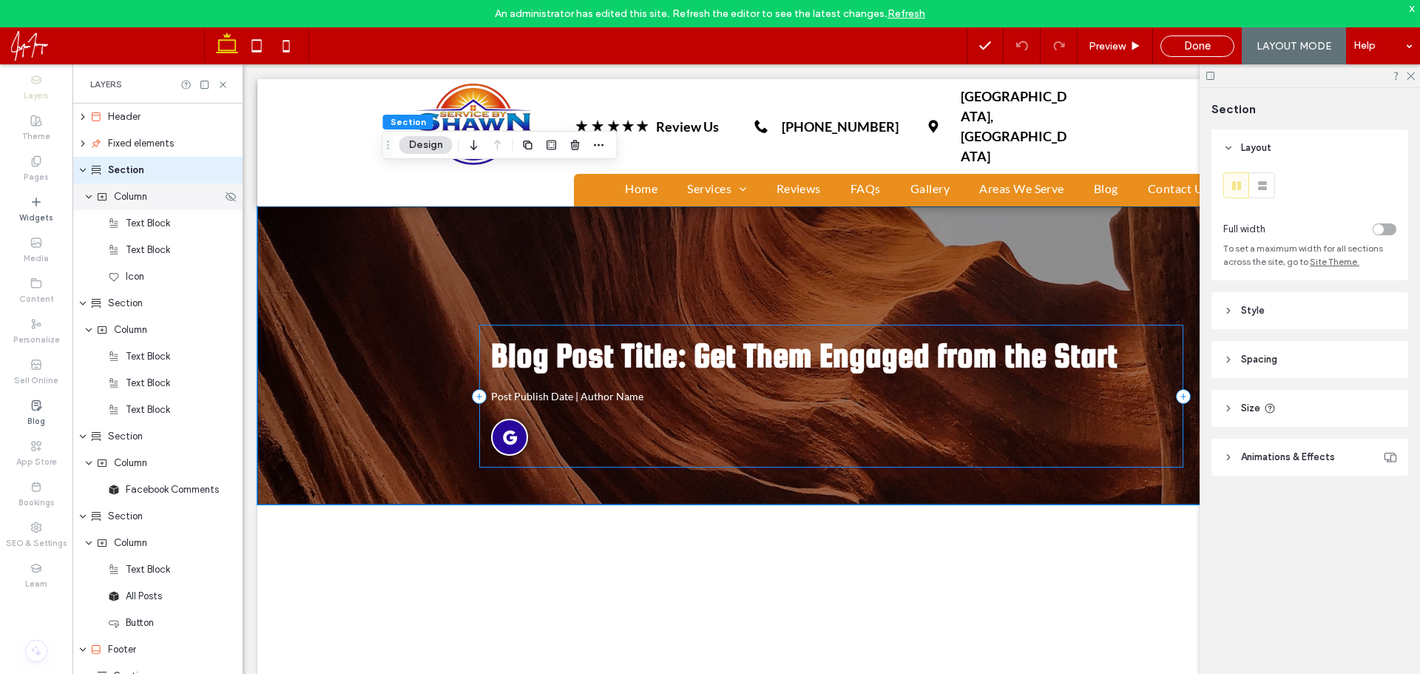
click at [145, 203] on span "Column" at bounding box center [130, 196] width 33 height 15
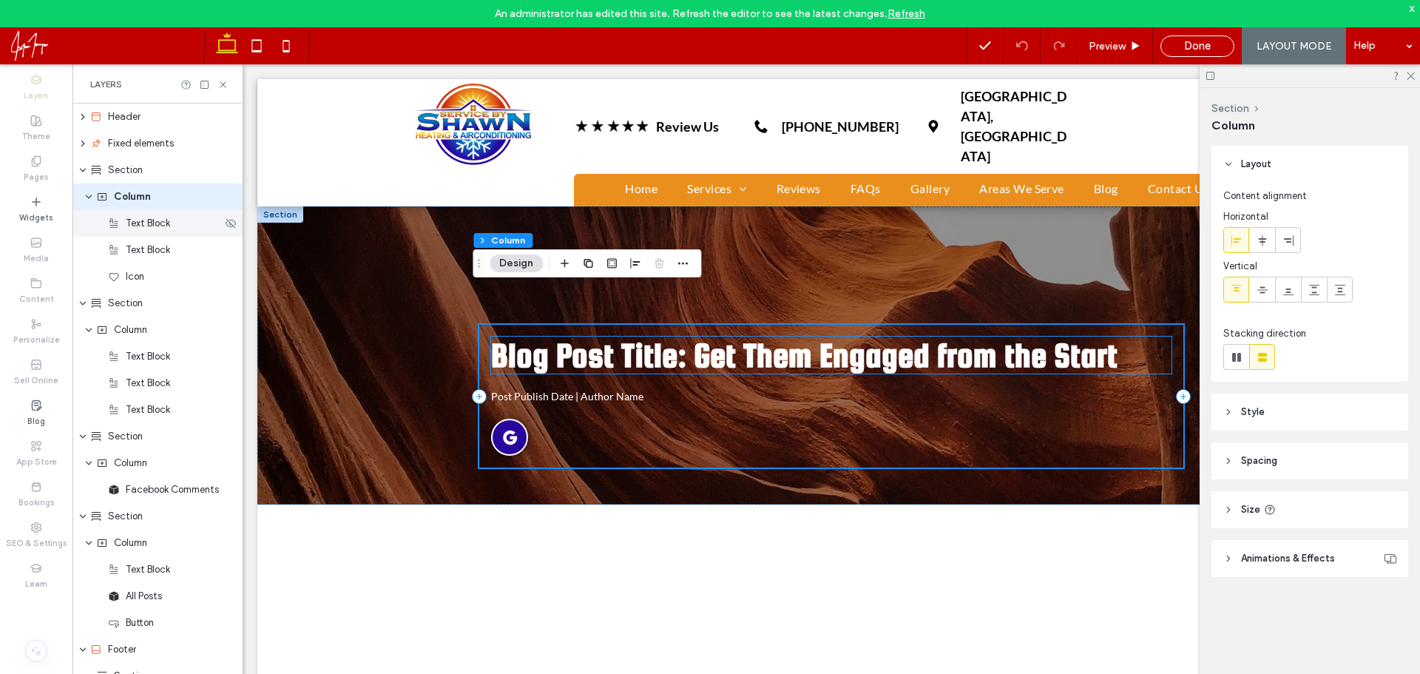
click at [148, 226] on span "Text Block" at bounding box center [148, 223] width 44 height 15
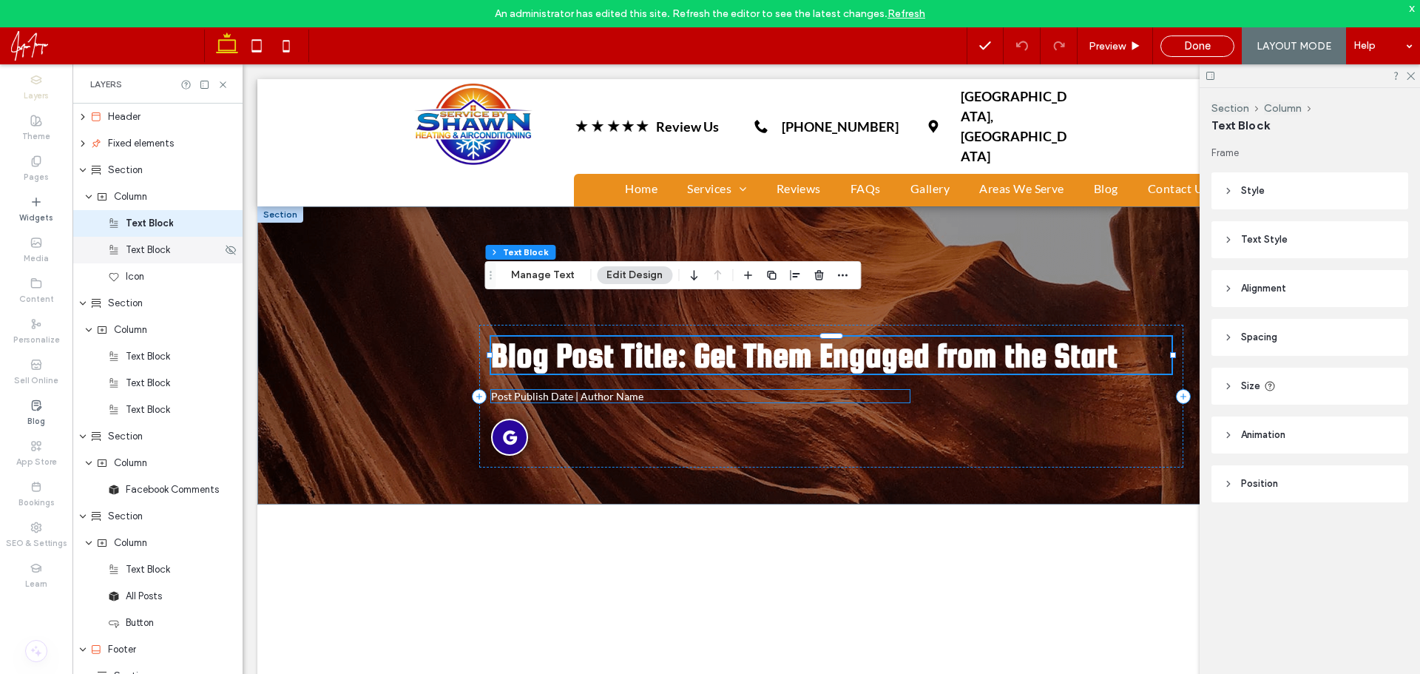
click at [155, 260] on div "Text Block" at bounding box center [157, 250] width 170 height 27
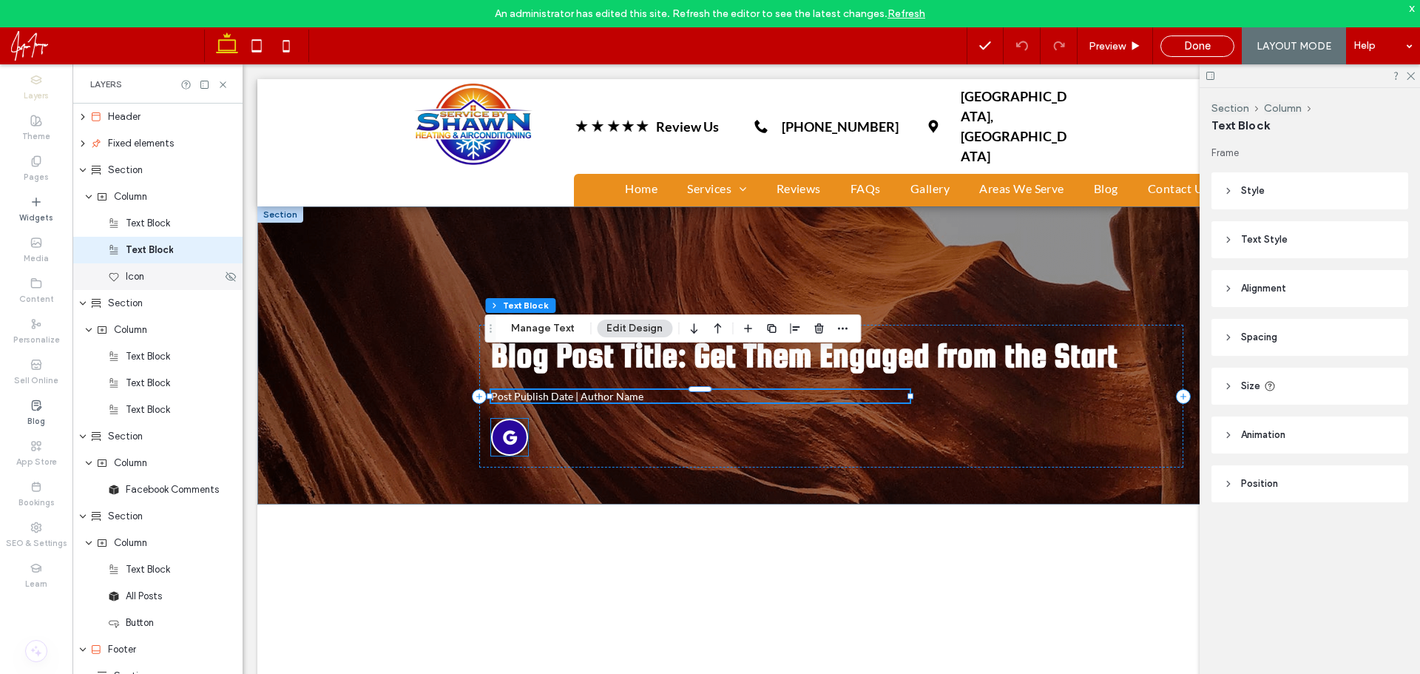
click at [152, 282] on div "Icon" at bounding box center [165, 276] width 114 height 15
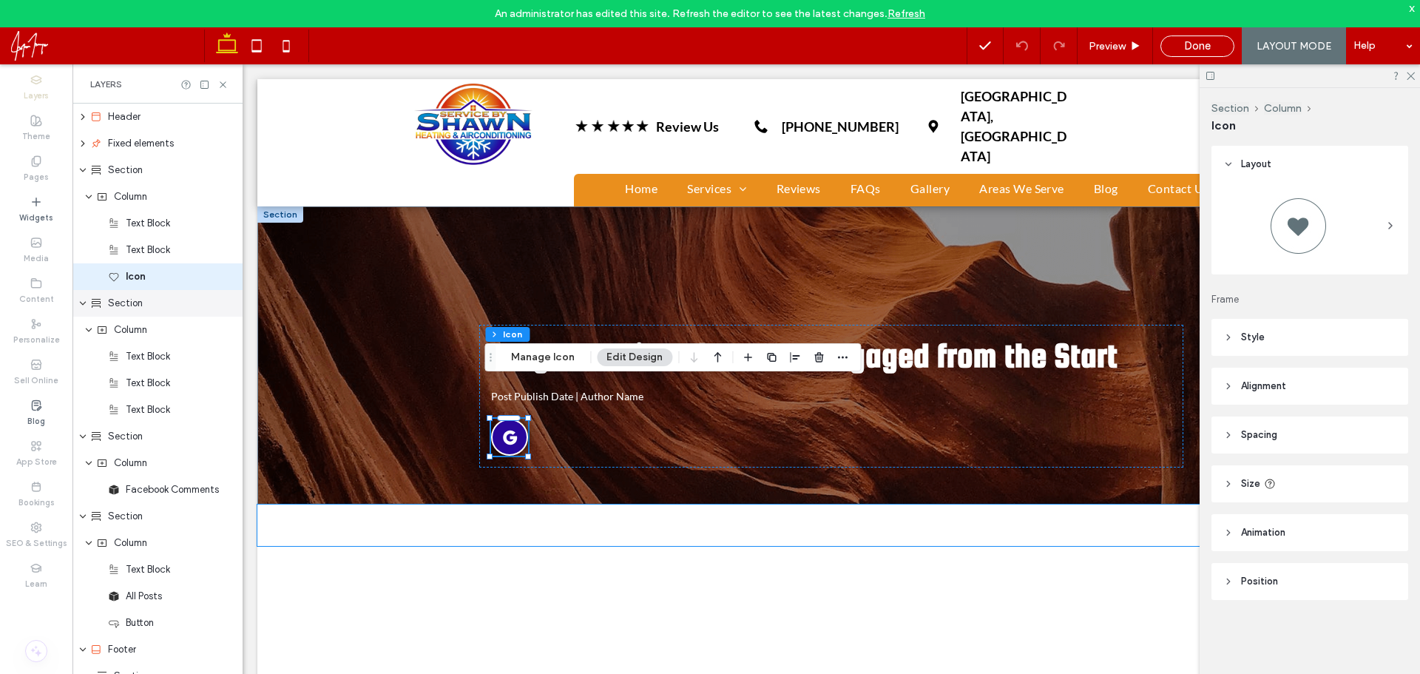
click at [143, 304] on div "Section" at bounding box center [161, 303] width 143 height 15
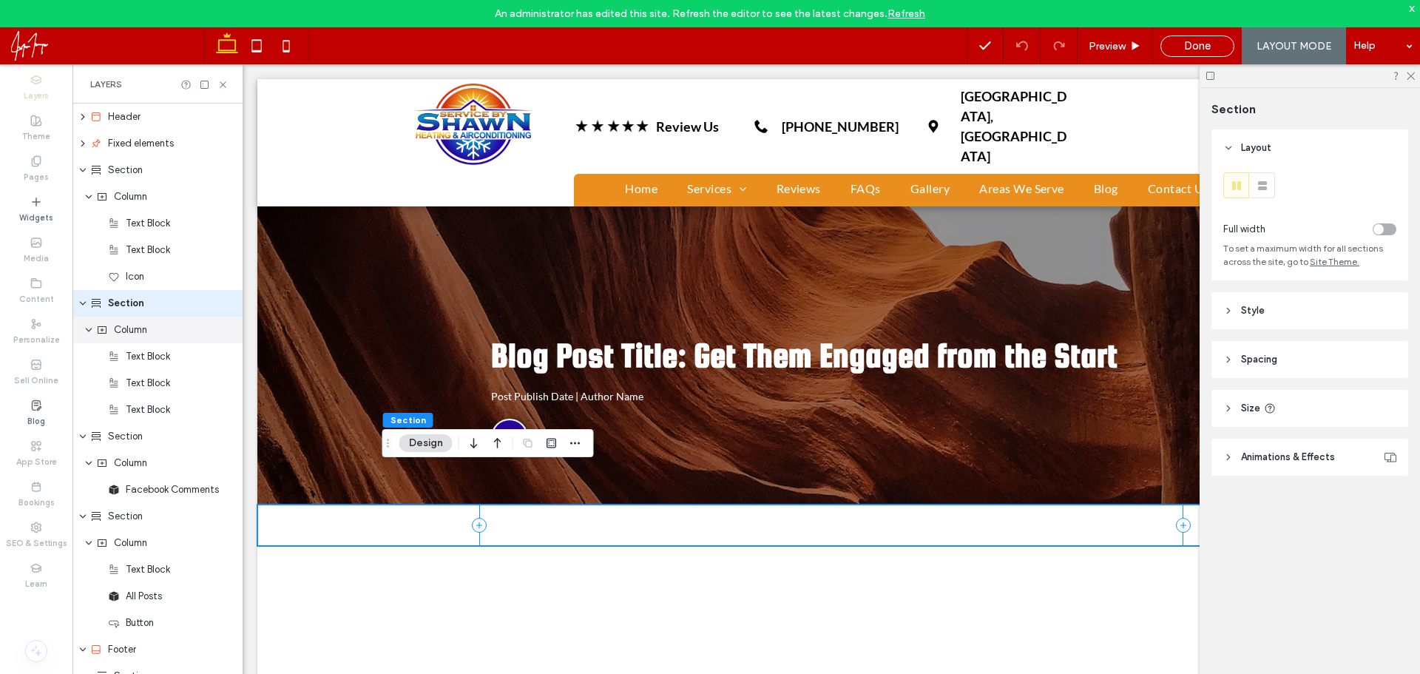
click at [143, 332] on span "Column" at bounding box center [130, 329] width 33 height 15
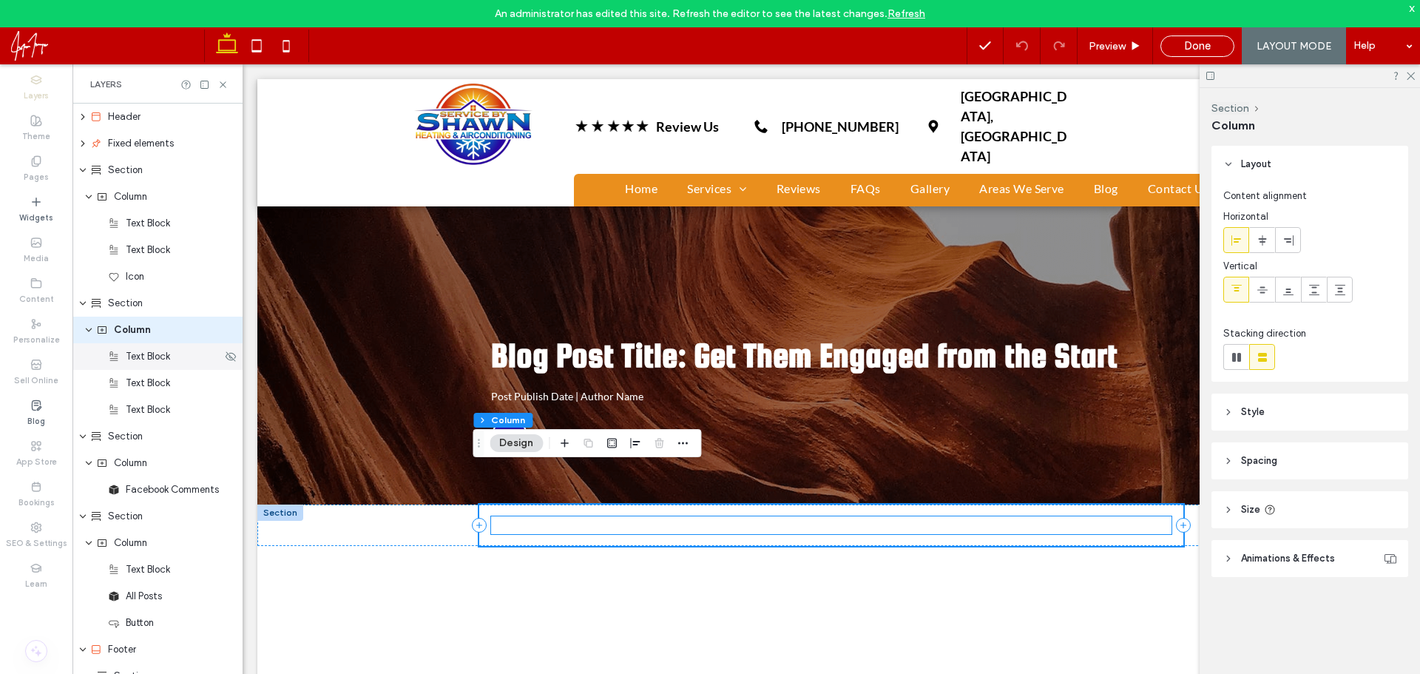
click at [156, 366] on div "Text Block" at bounding box center [157, 356] width 170 height 27
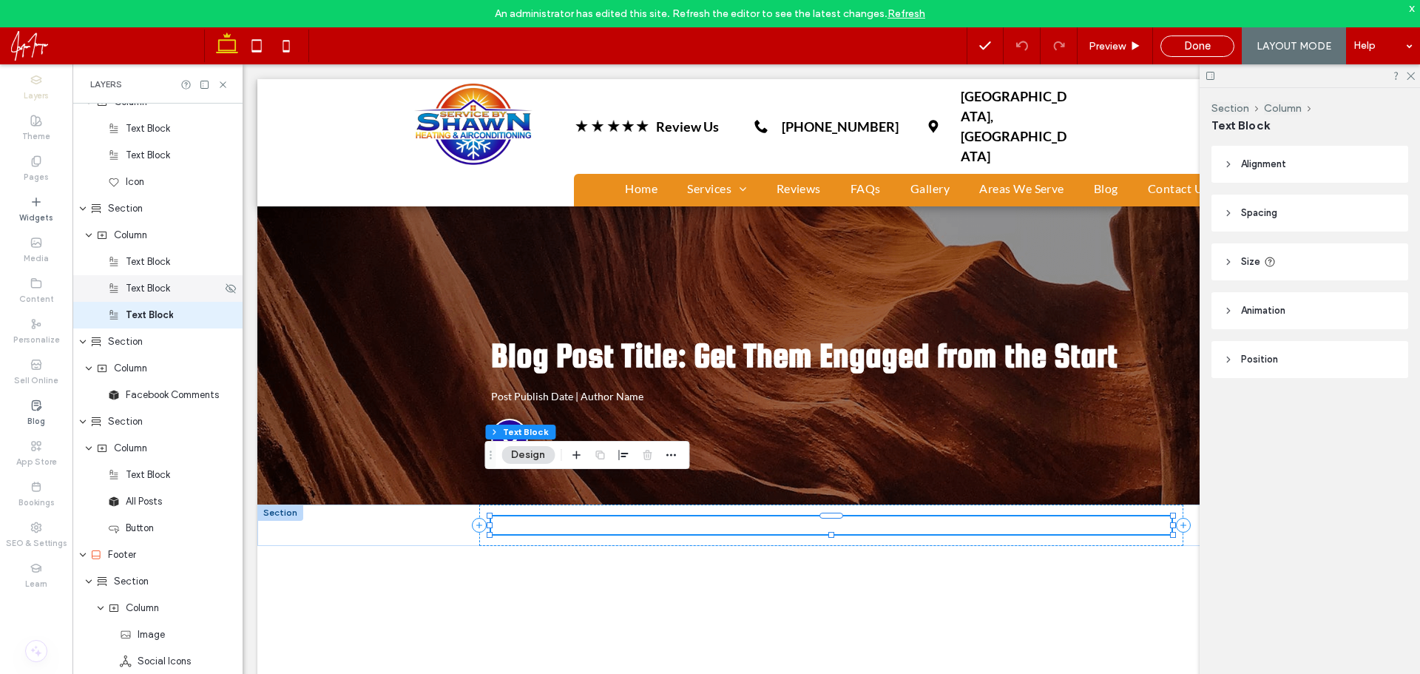
click at [155, 288] on span "Text Block" at bounding box center [148, 288] width 44 height 15
click at [155, 266] on span "Text Block" at bounding box center [148, 261] width 44 height 15
click at [158, 296] on div "Text Block" at bounding box center [157, 288] width 170 height 27
click at [166, 266] on span "Text Block" at bounding box center [148, 261] width 44 height 15
click at [139, 238] on span "Column" at bounding box center [130, 235] width 33 height 15
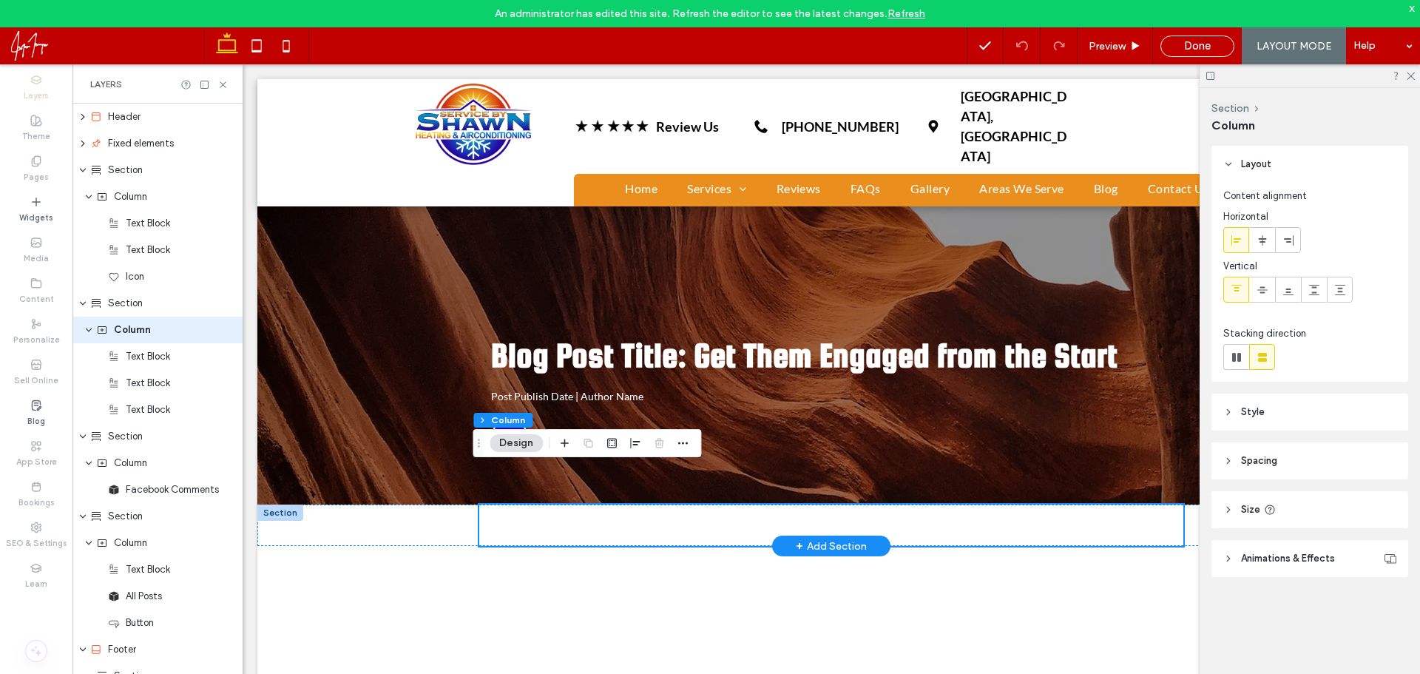
click at [280, 504] on div at bounding box center [280, 512] width 46 height 16
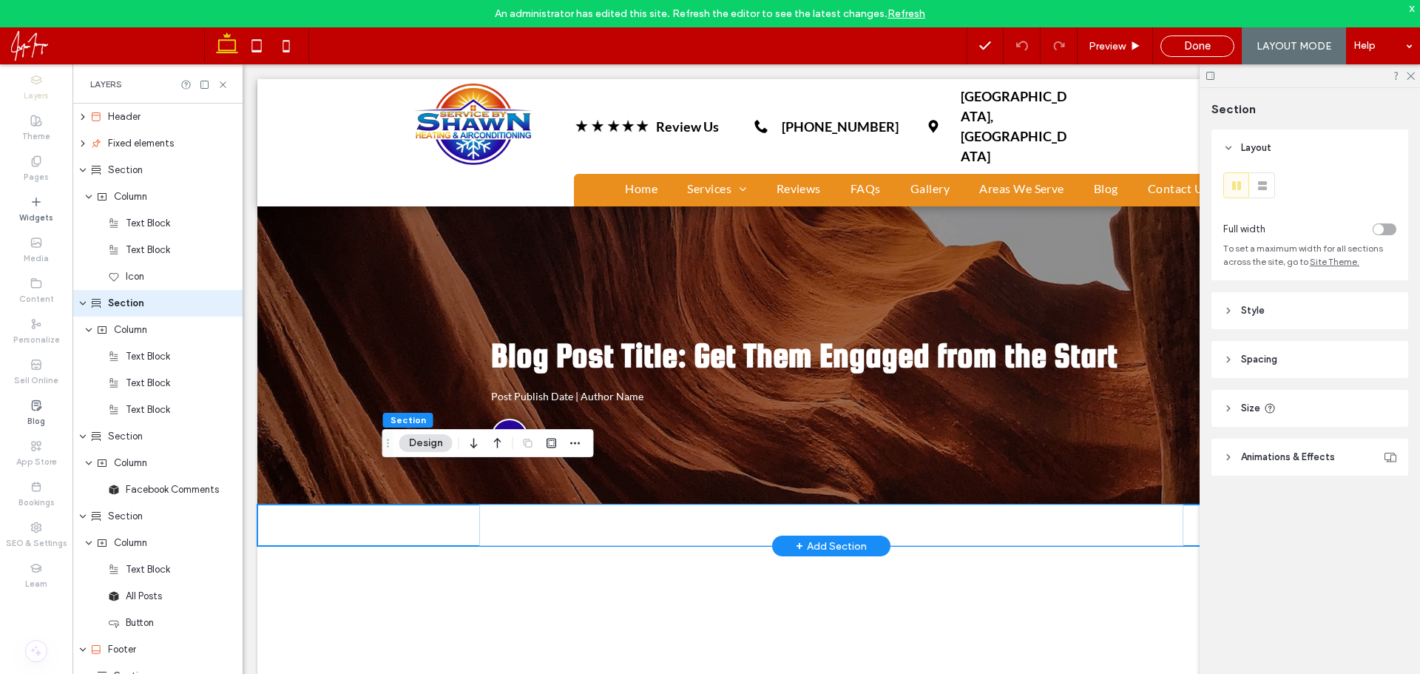
click at [282, 504] on div "PRIVACY POLICY" at bounding box center [831, 524] width 1148 height 41
click at [582, 445] on span "button" at bounding box center [576, 443] width 18 height 18
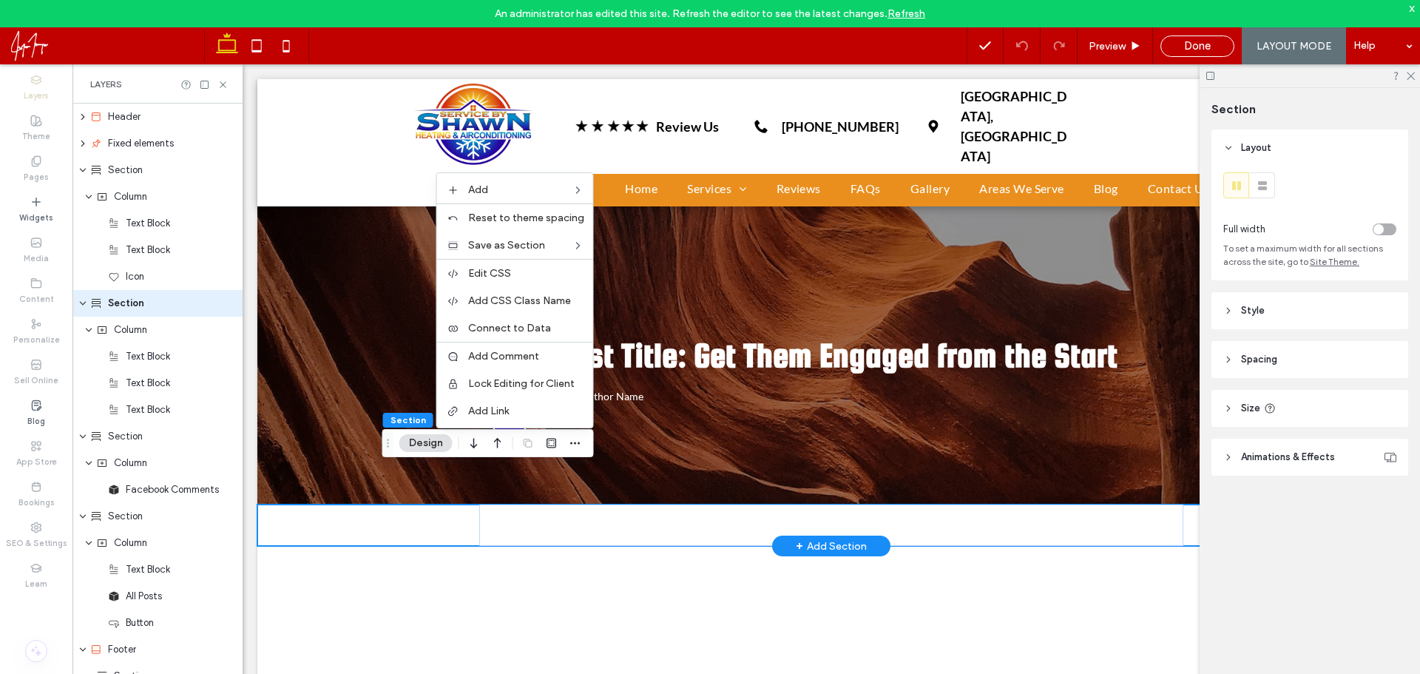
click at [342, 504] on div "PRIVACY POLICY" at bounding box center [831, 524] width 1148 height 41
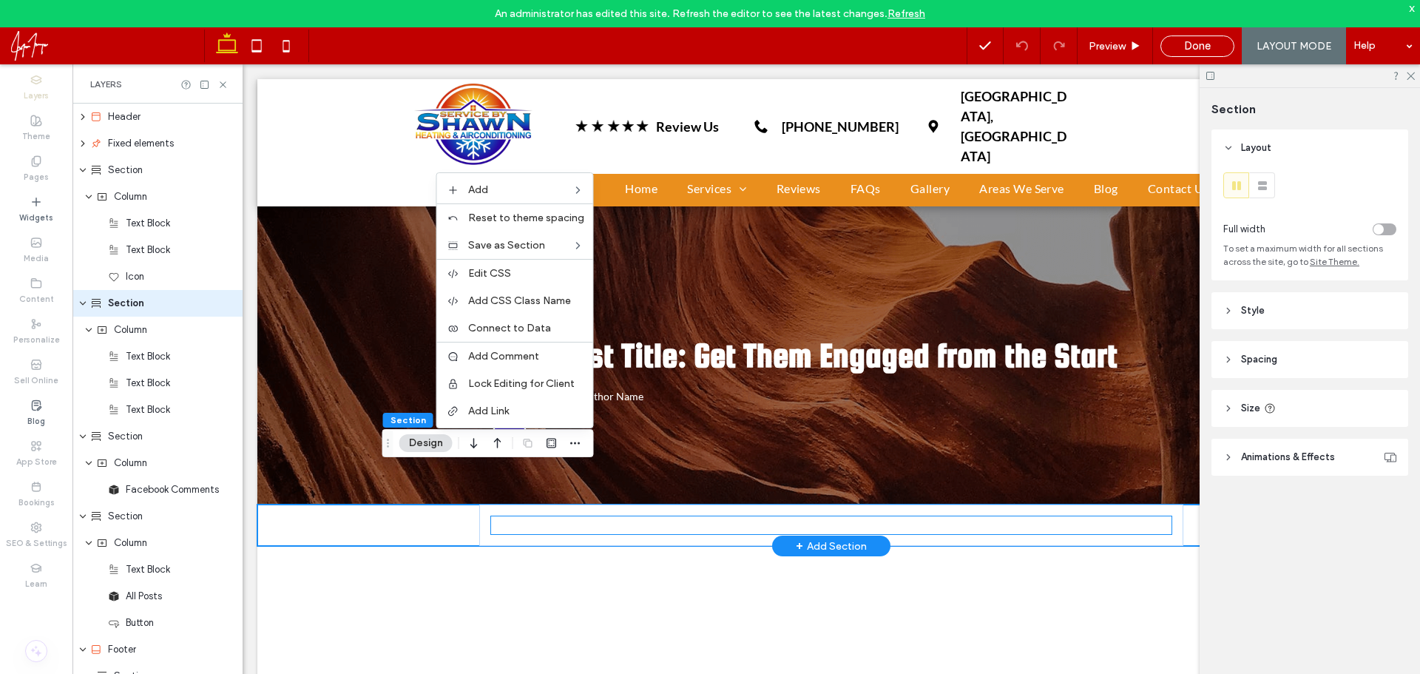
click at [563, 516] on p "PRIVACY POLICY" at bounding box center [831, 525] width 680 height 18
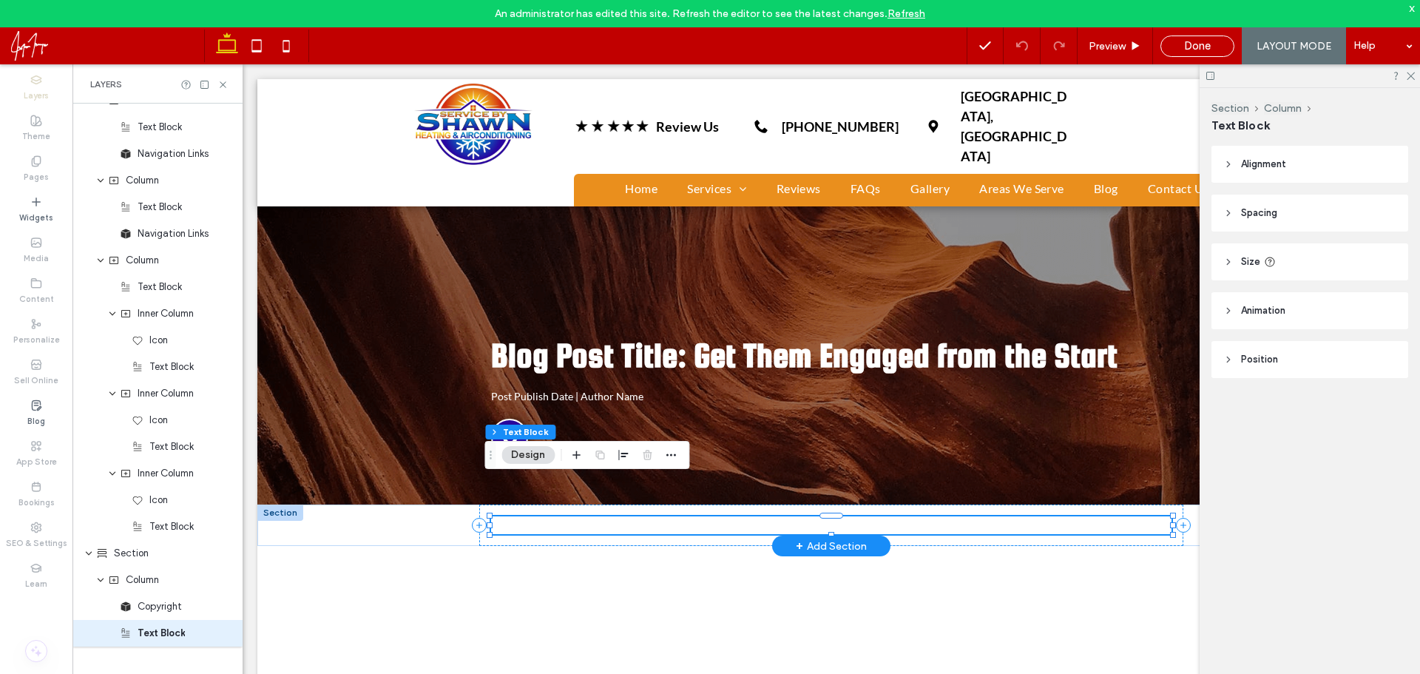
scroll to position [686, 0]
drag, startPoint x: 562, startPoint y: 488, endPoint x: 166, endPoint y: 629, distance: 420.1
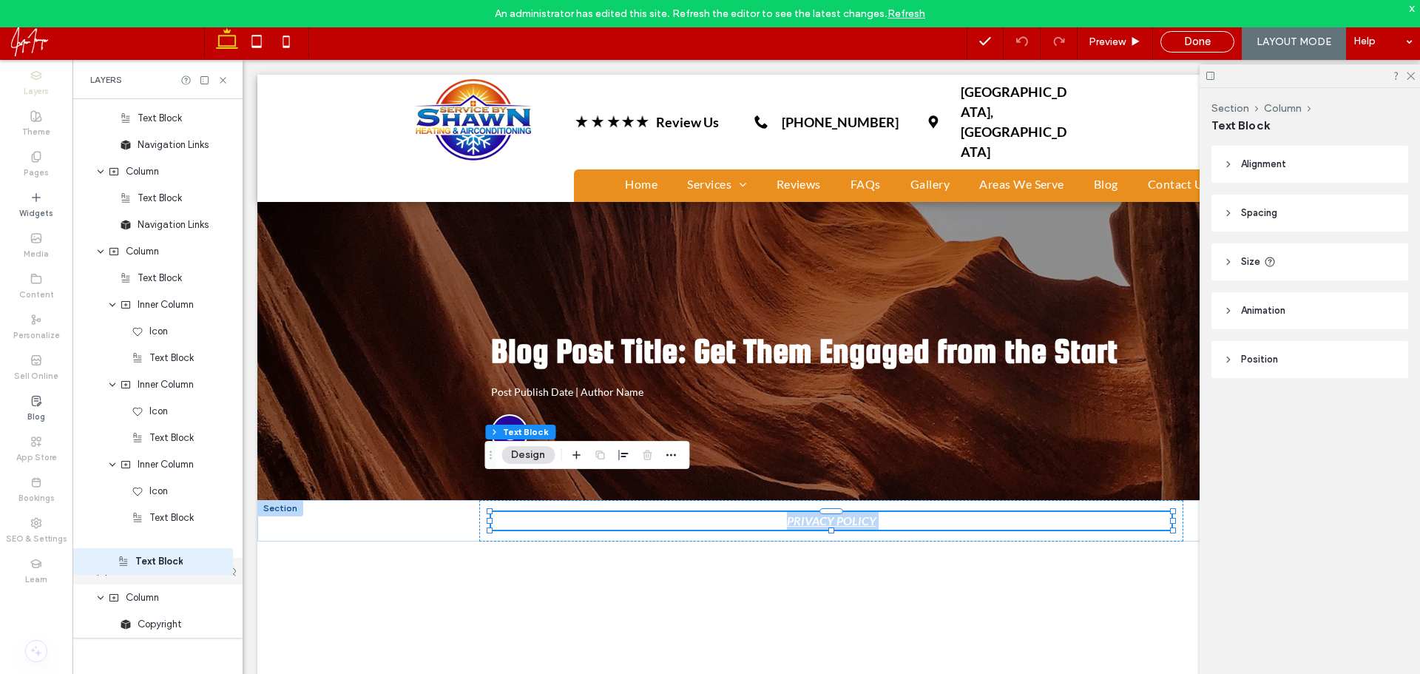
scroll to position [4, 0]
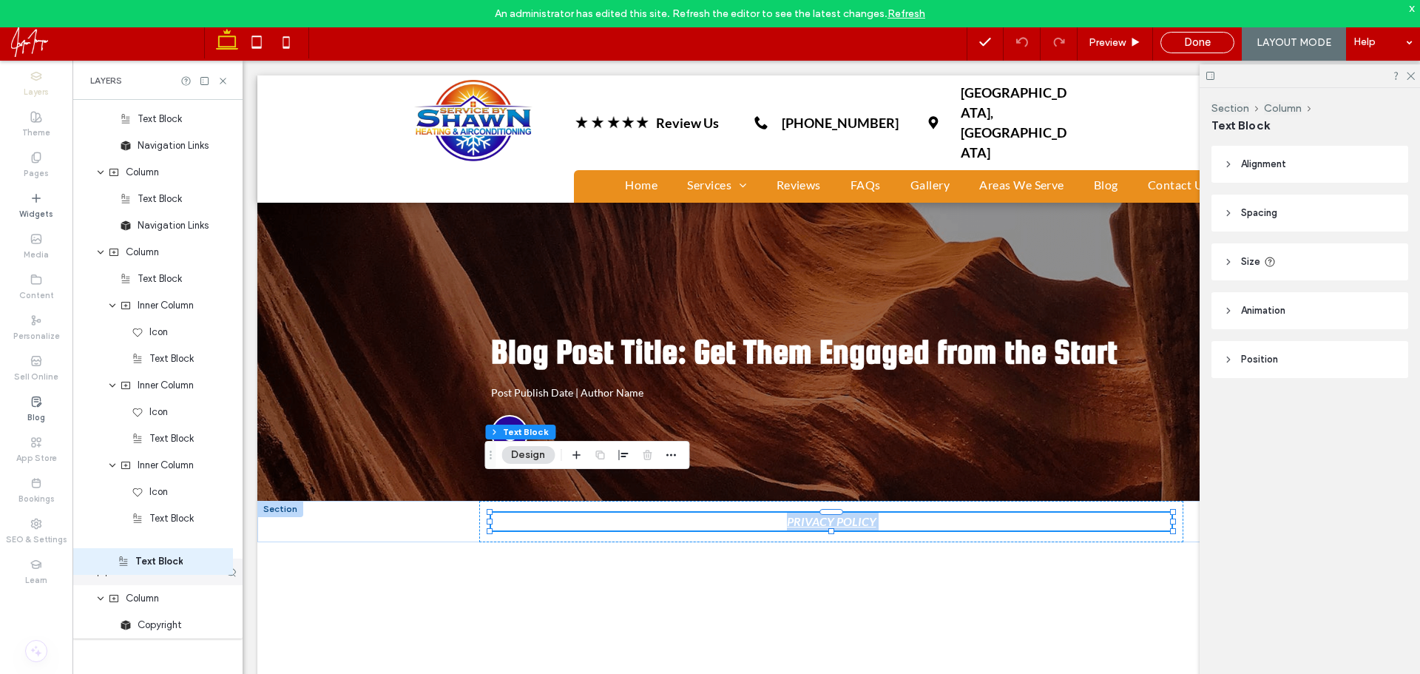
drag, startPoint x: 166, startPoint y: 629, endPoint x: 164, endPoint y: 561, distance: 68.1
click at [164, 561] on div "Header Fixed elements Section Column Text Block Text Block Icon Section Column …" at bounding box center [157, 39] width 170 height 1198
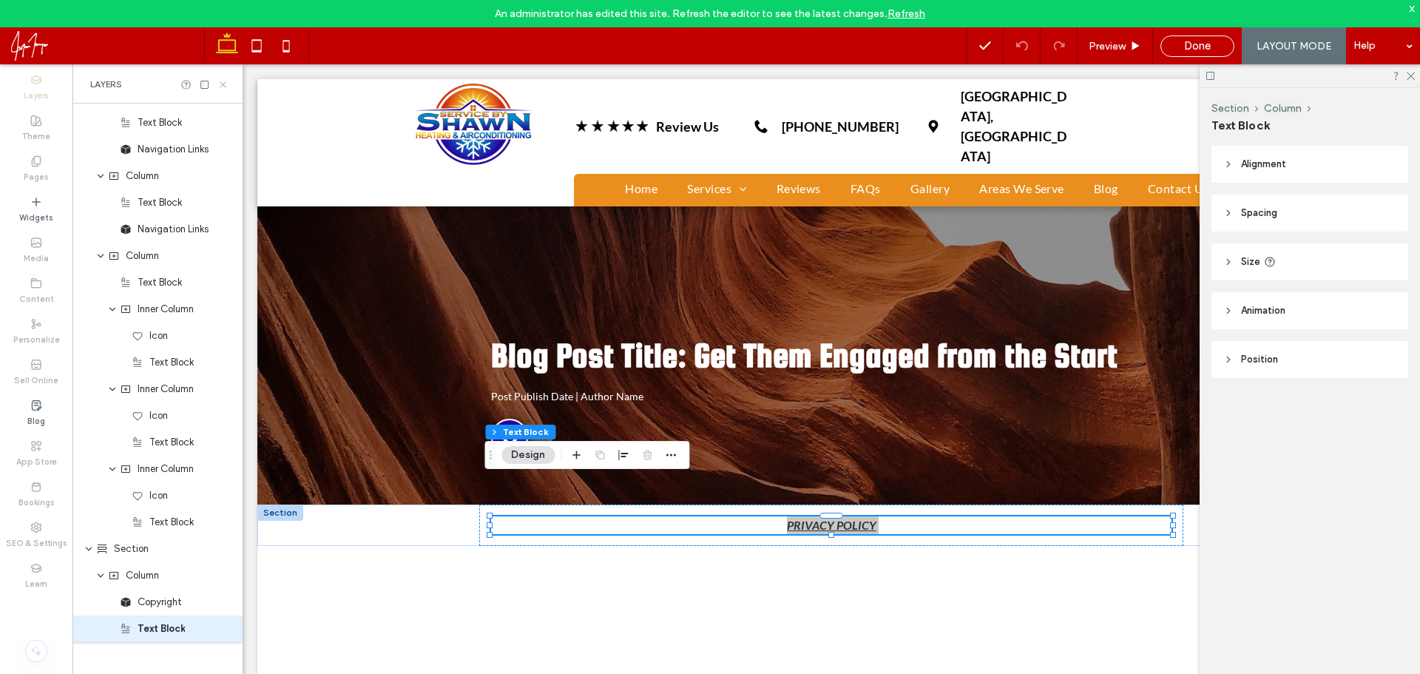
click at [223, 86] on icon at bounding box center [222, 84] width 11 height 11
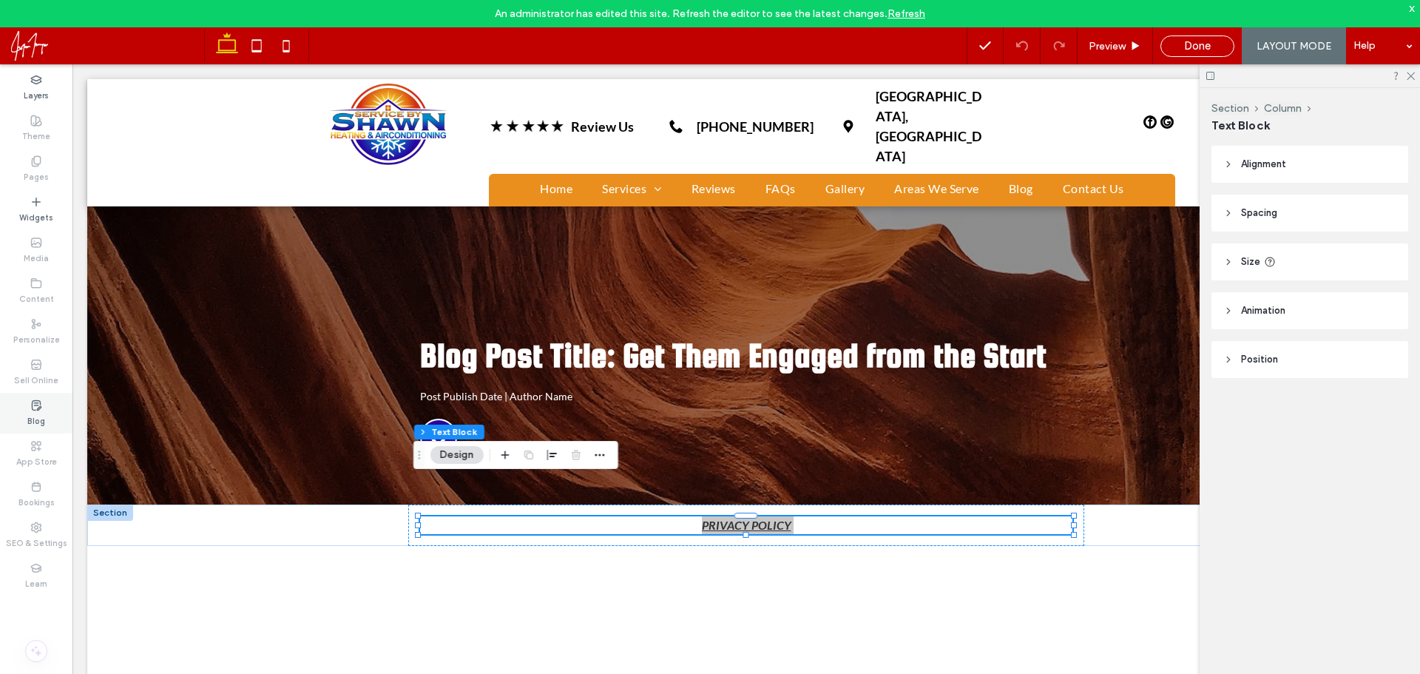
click at [44, 411] on label "Blog" at bounding box center [36, 419] width 18 height 16
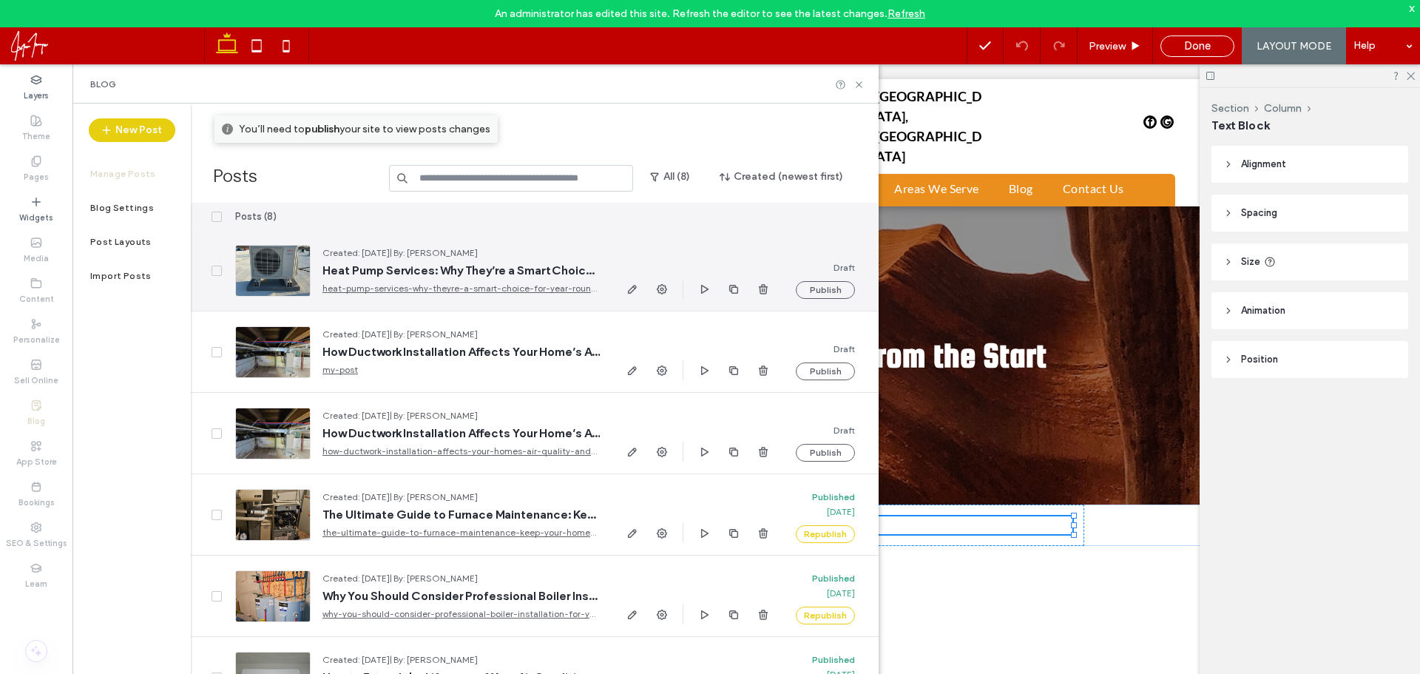
click at [288, 269] on div at bounding box center [272, 271] width 75 height 52
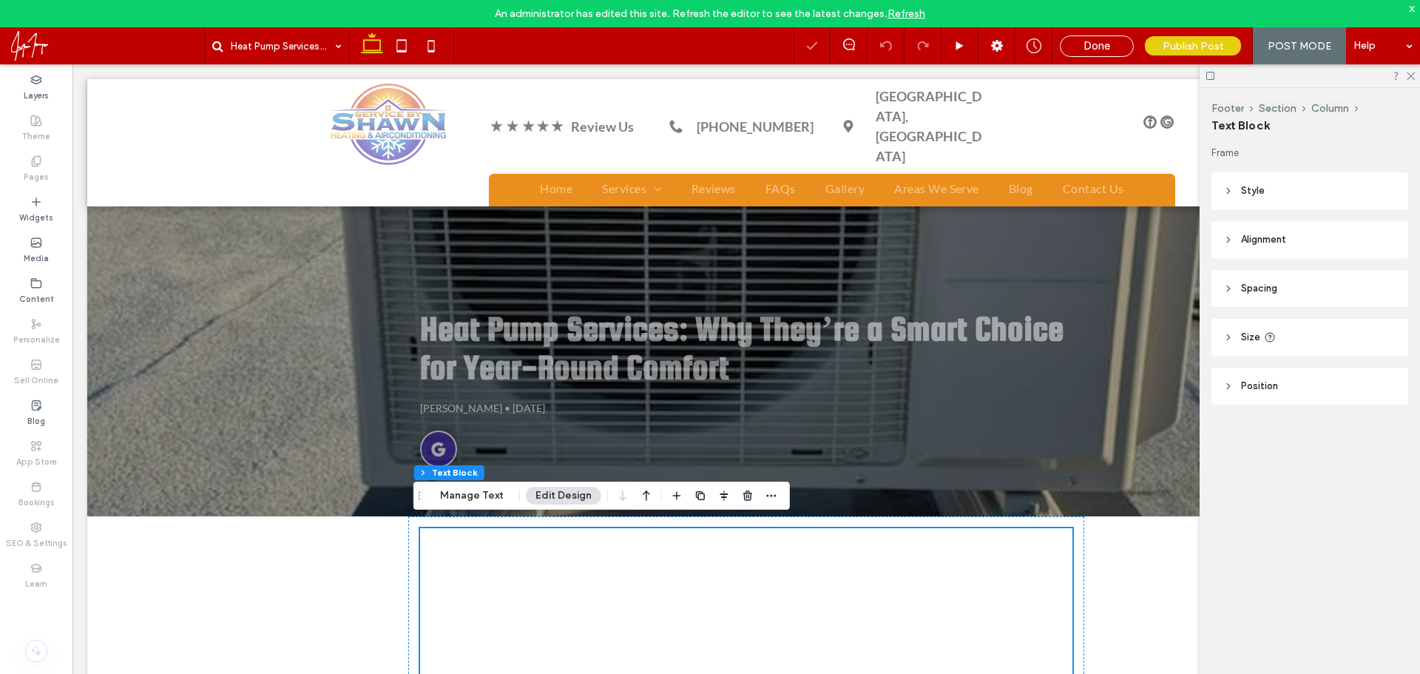
scroll to position [148, 0]
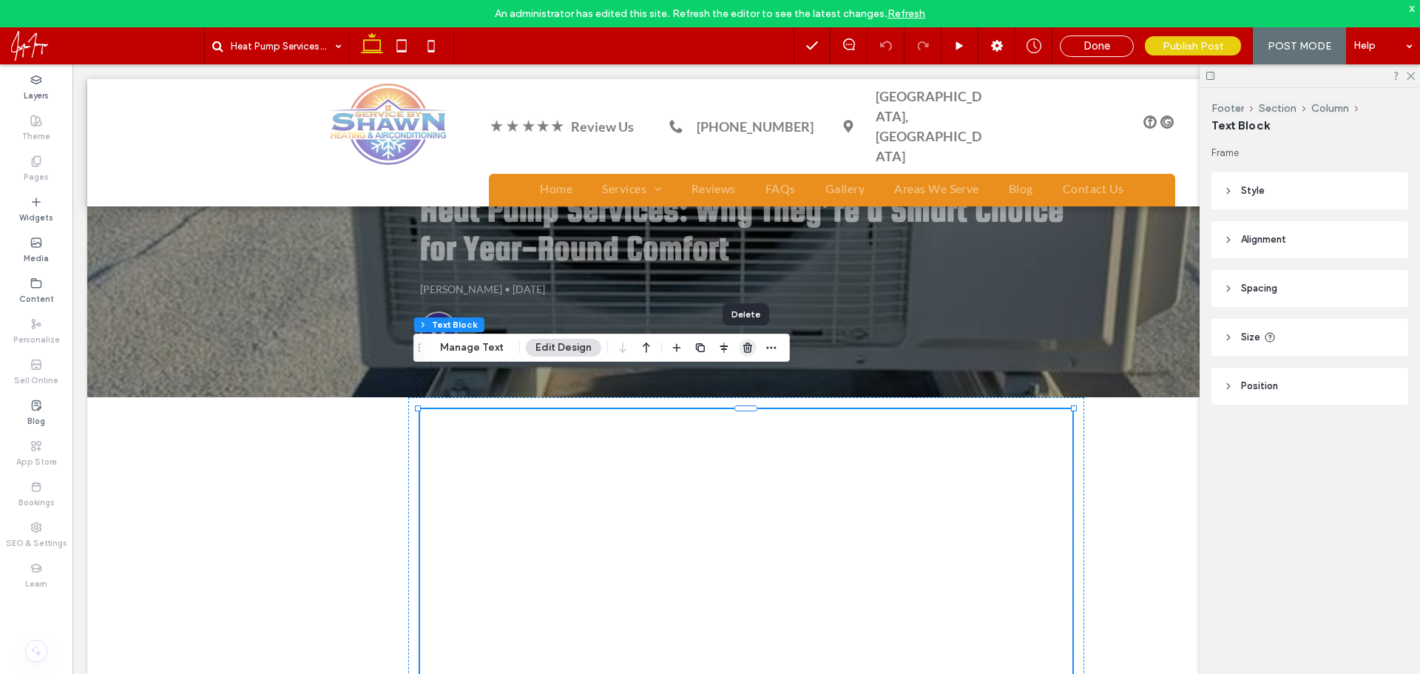
click at [748, 345] on use "button" at bounding box center [747, 347] width 9 height 10
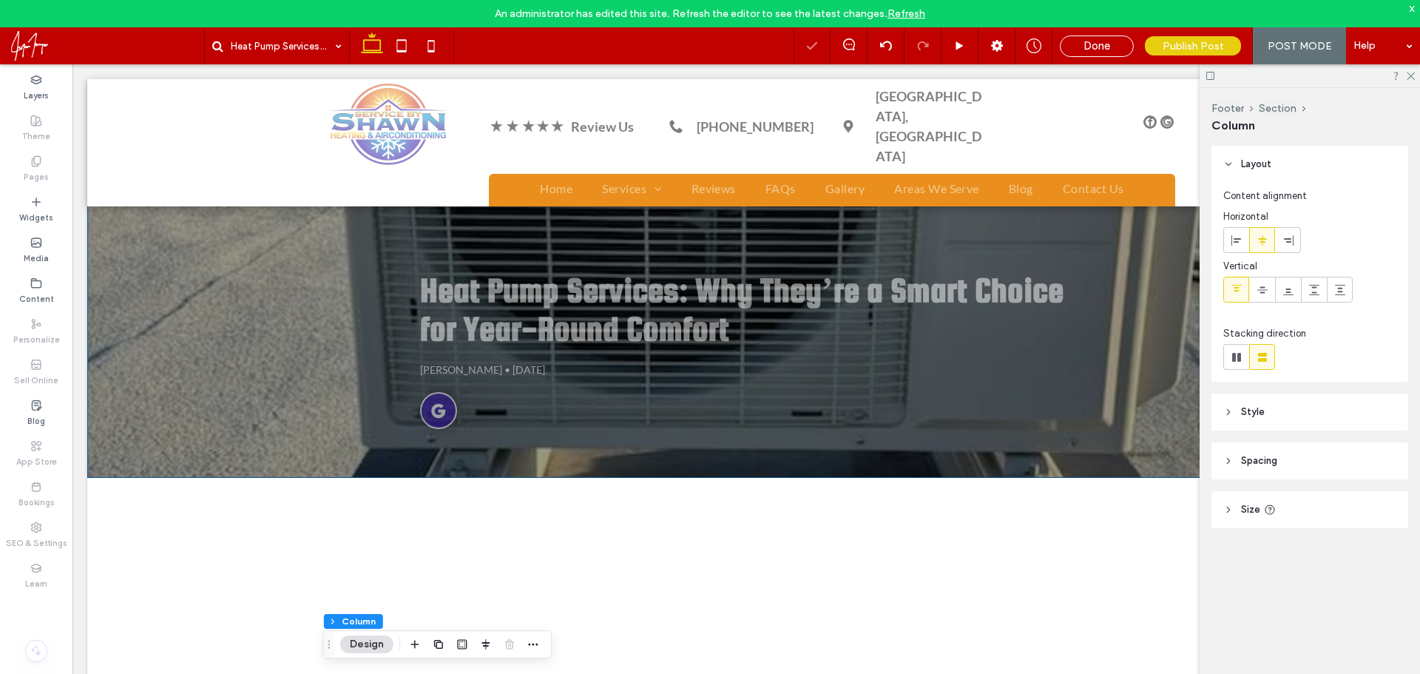
scroll to position [296, 0]
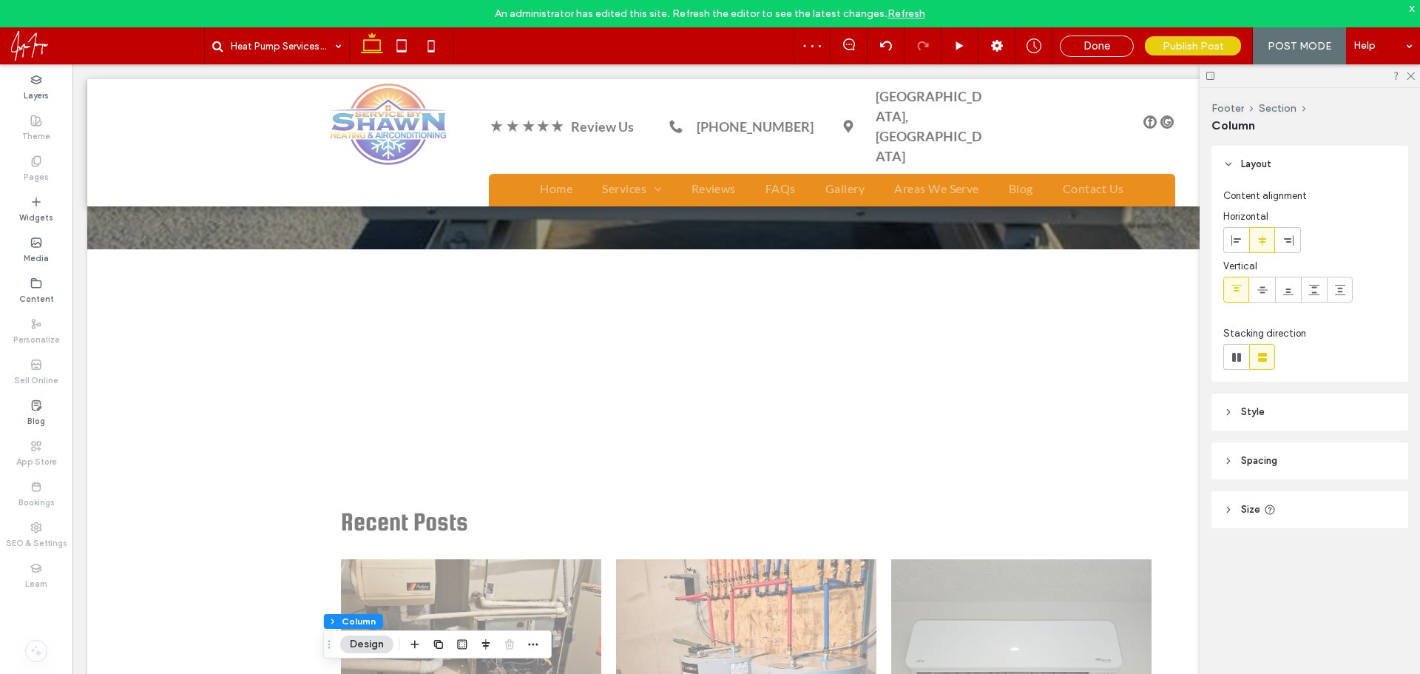
drag, startPoint x: 224, startPoint y: 456, endPoint x: 74, endPoint y: 373, distance: 171.5
click at [220, 455] on div "Heat Pump Services: Why They’re a Smart Choice for Year-Round Comfort Sam NyBlo…" at bounding box center [746, 560] width 1318 height 1299
click at [31, 409] on icon at bounding box center [36, 405] width 12 height 12
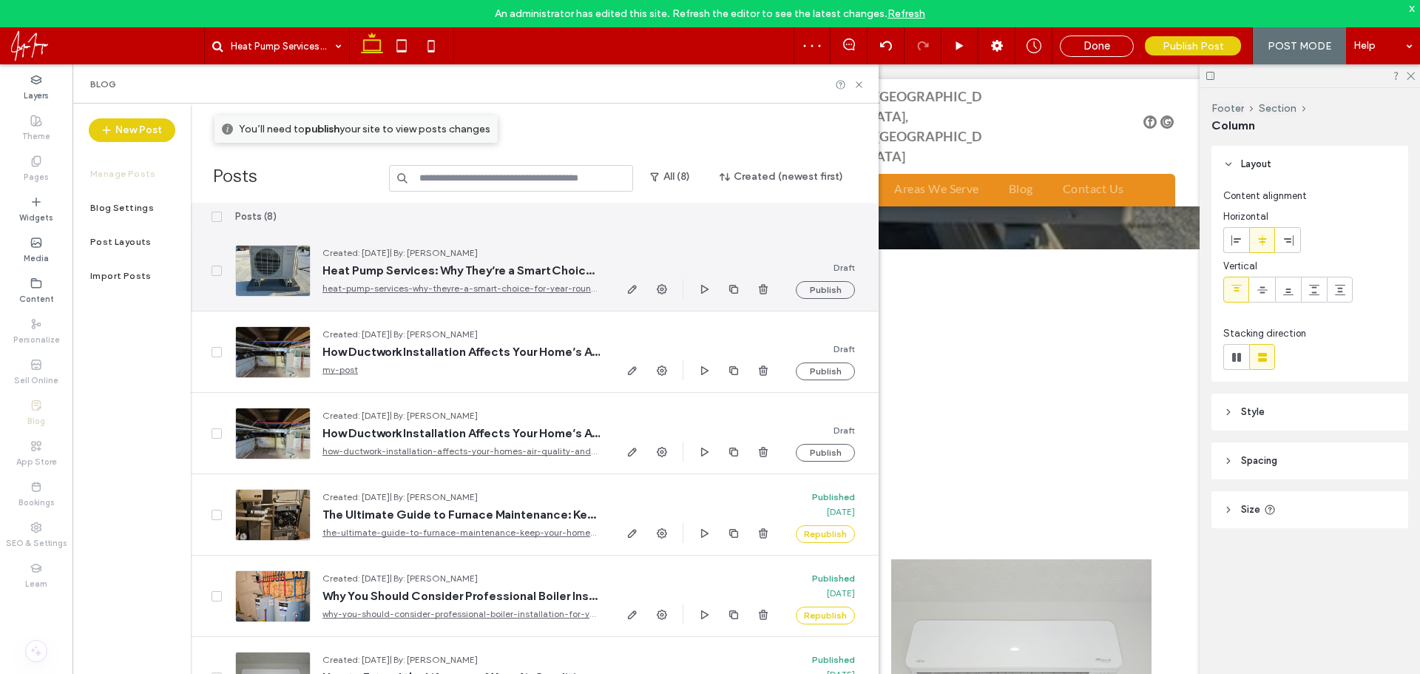
click at [255, 263] on div at bounding box center [272, 271] width 75 height 52
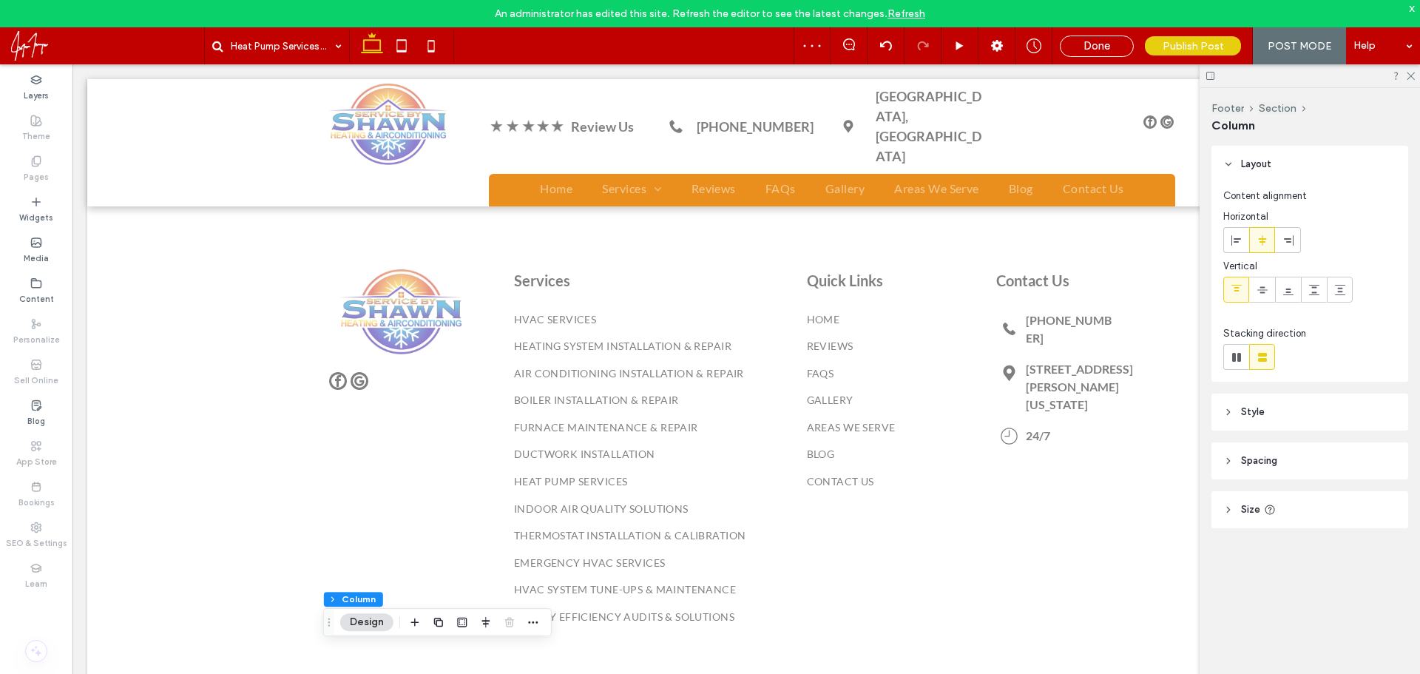
scroll to position [2247, 0]
click at [1079, 44] on div "Done" at bounding box center [1097, 45] width 72 height 13
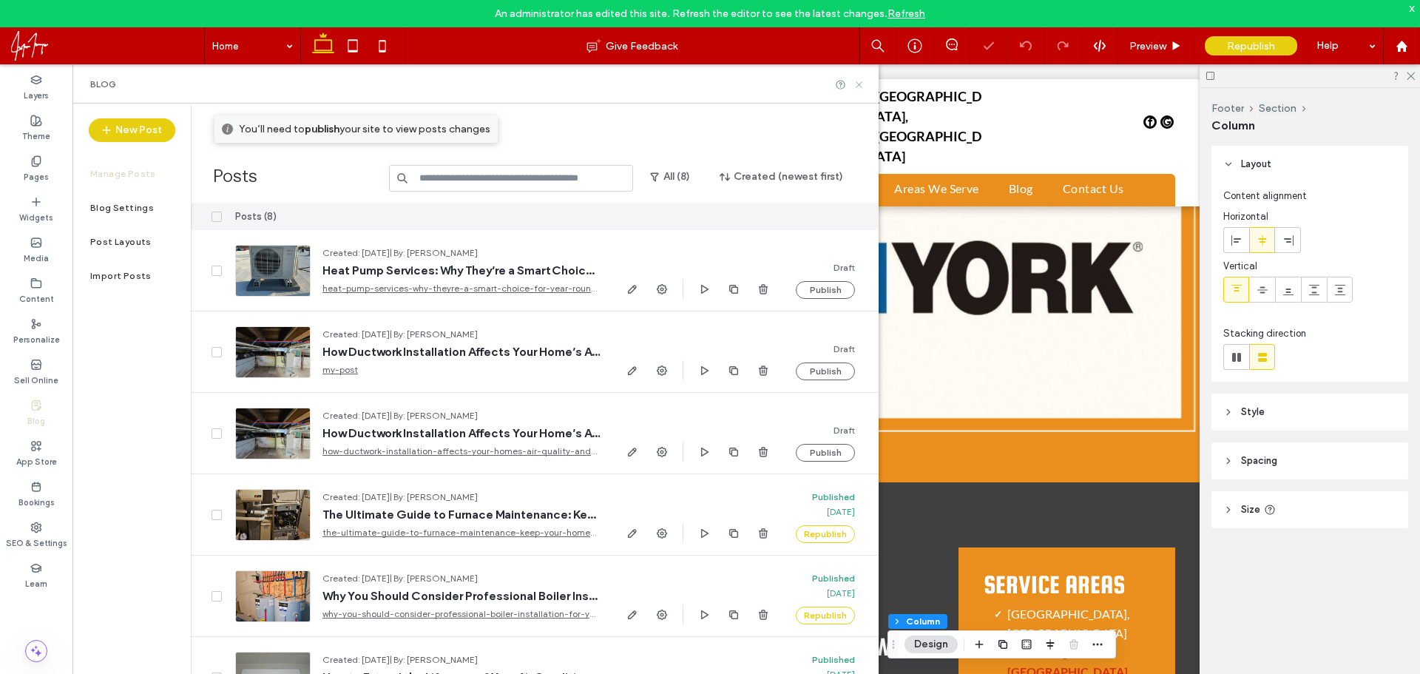
click at [859, 82] on icon at bounding box center [858, 84] width 11 height 11
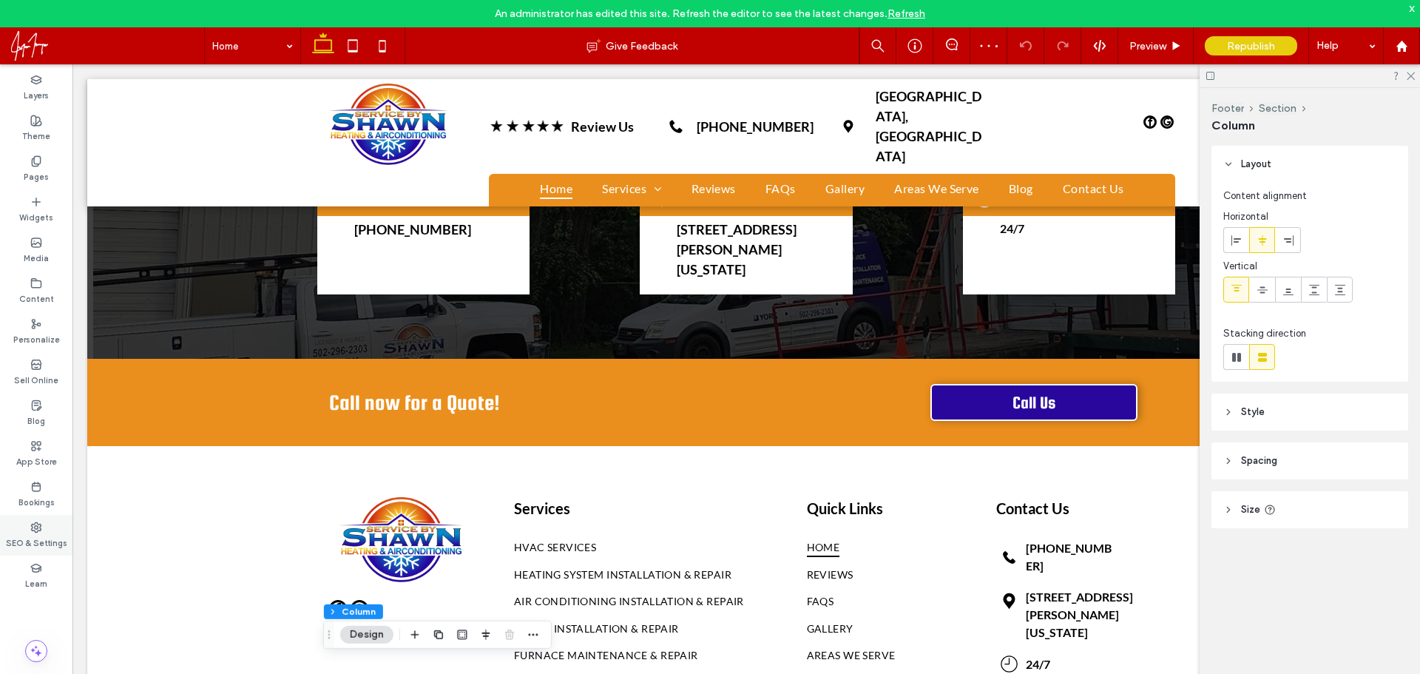
scroll to position [7089, 0]
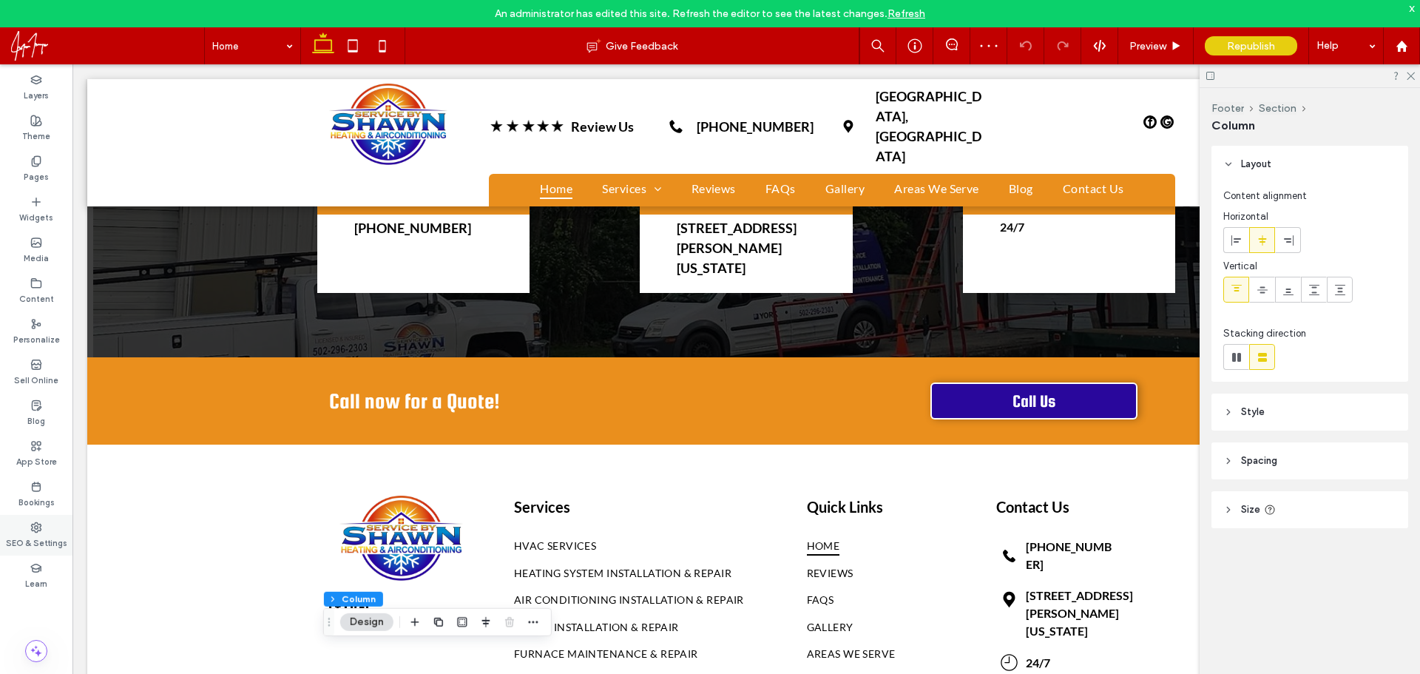
click at [46, 537] on label "SEO & Settings" at bounding box center [36, 541] width 61 height 16
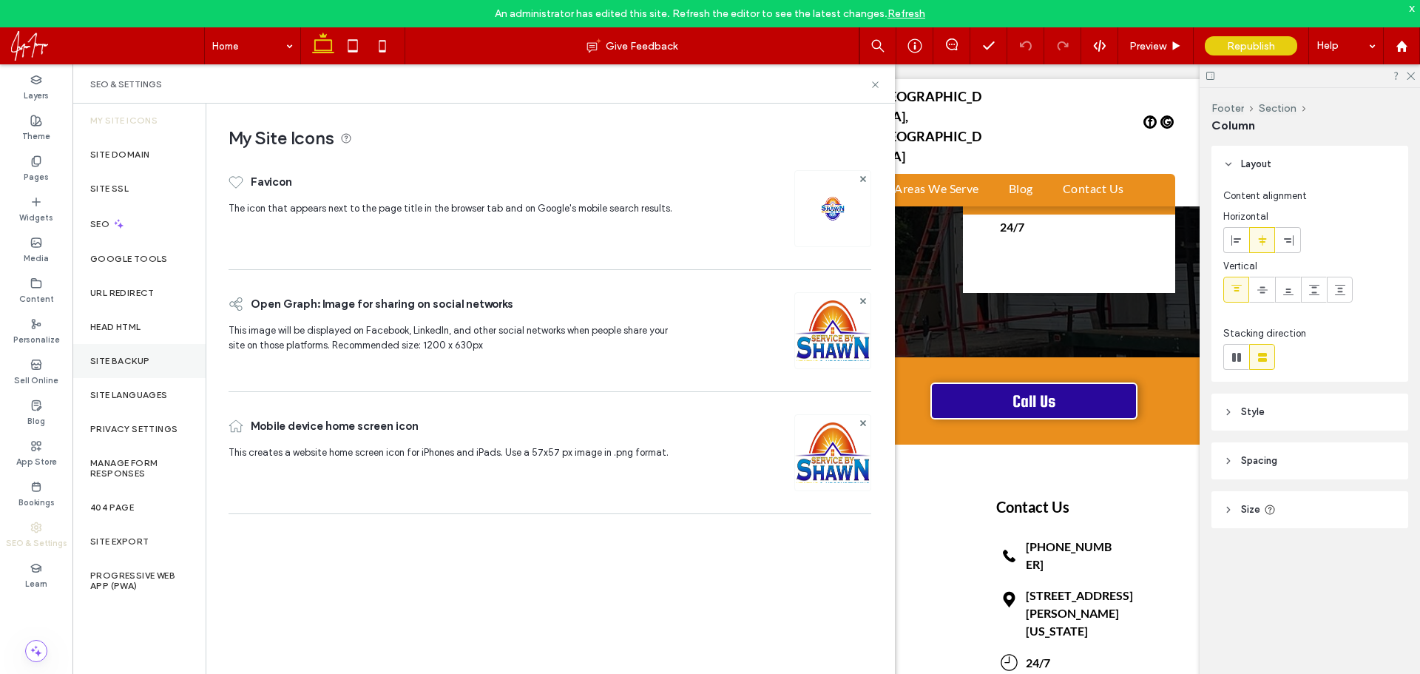
click at [155, 370] on div "Site Backup" at bounding box center [138, 361] width 133 height 34
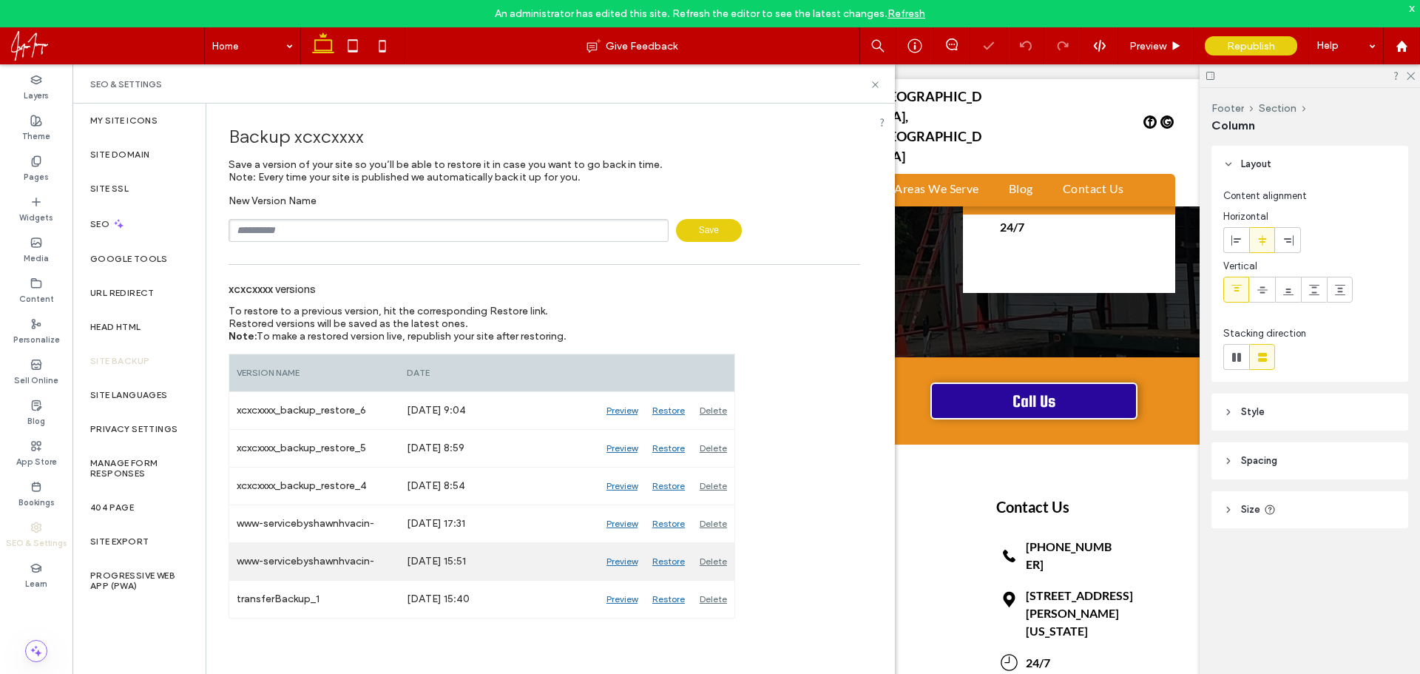
click at [663, 561] on div "Restore" at bounding box center [668, 561] width 47 height 37
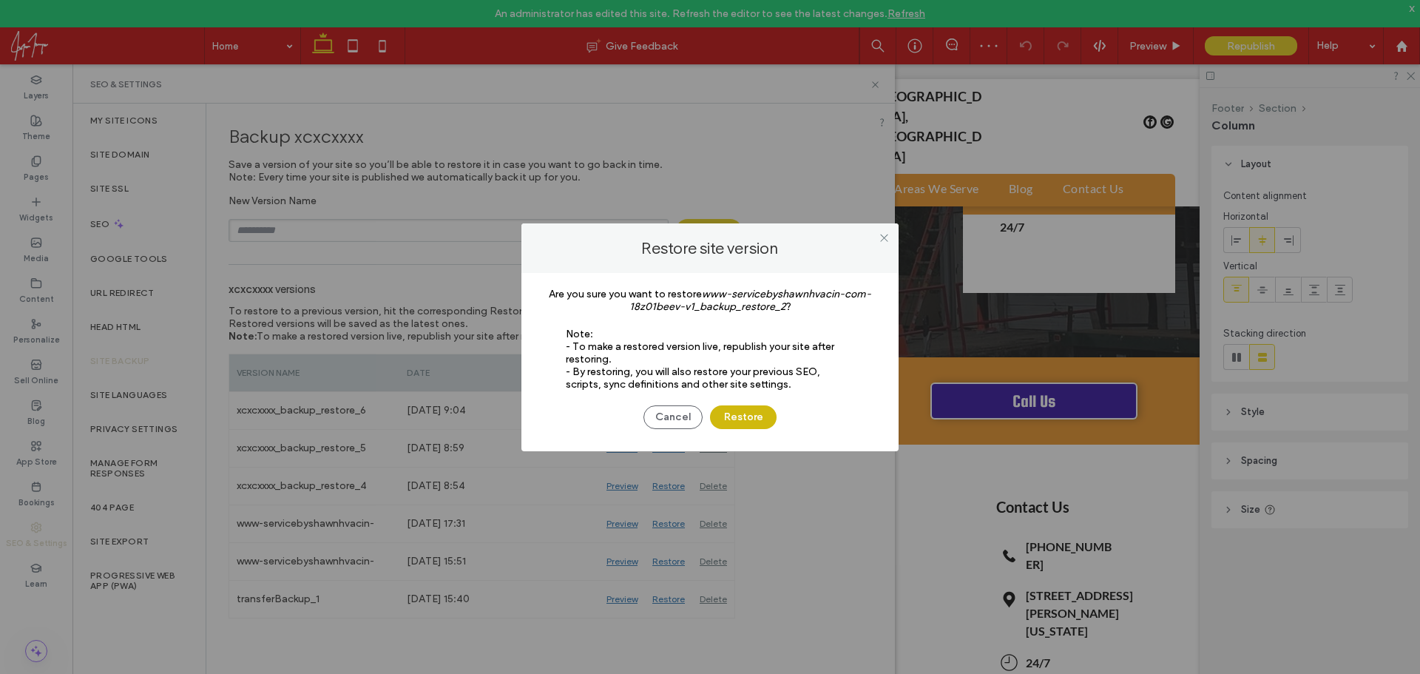
click at [720, 419] on button "Restore" at bounding box center [743, 417] width 67 height 24
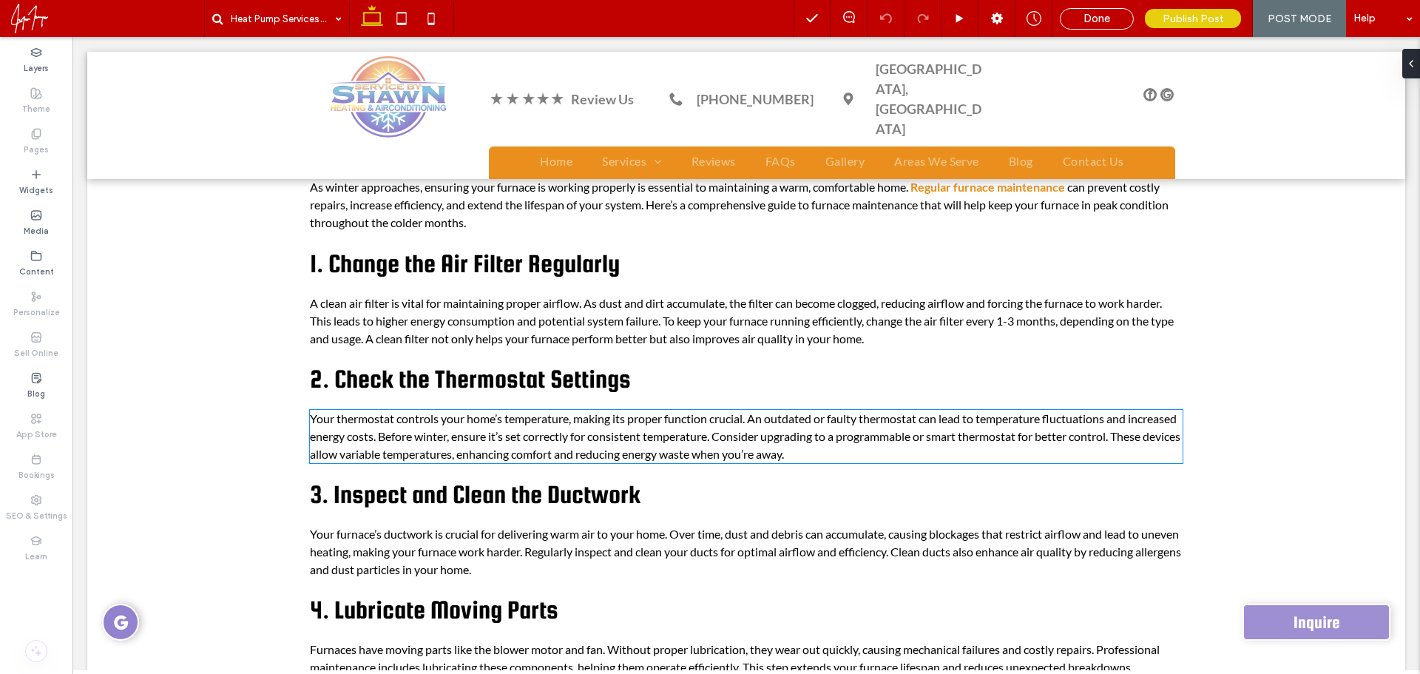
scroll to position [370, 0]
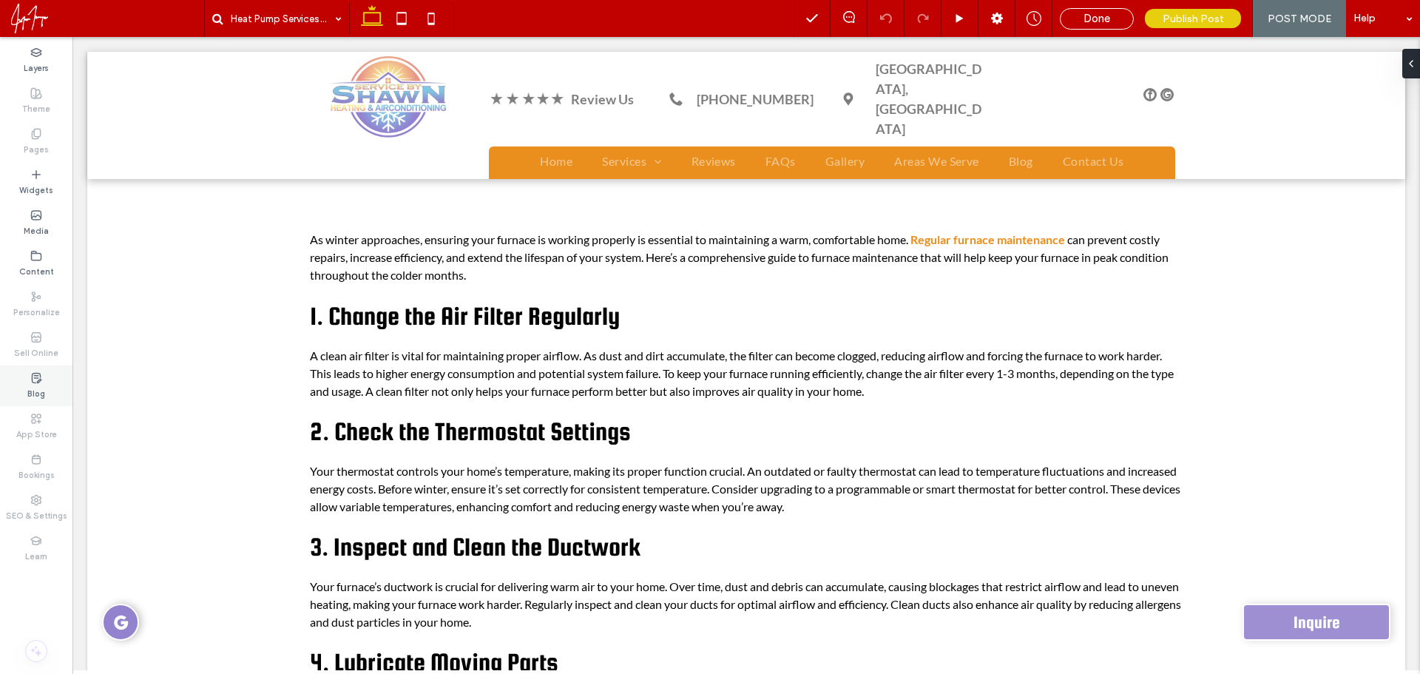
click at [48, 372] on div "Blog" at bounding box center [36, 385] width 72 height 41
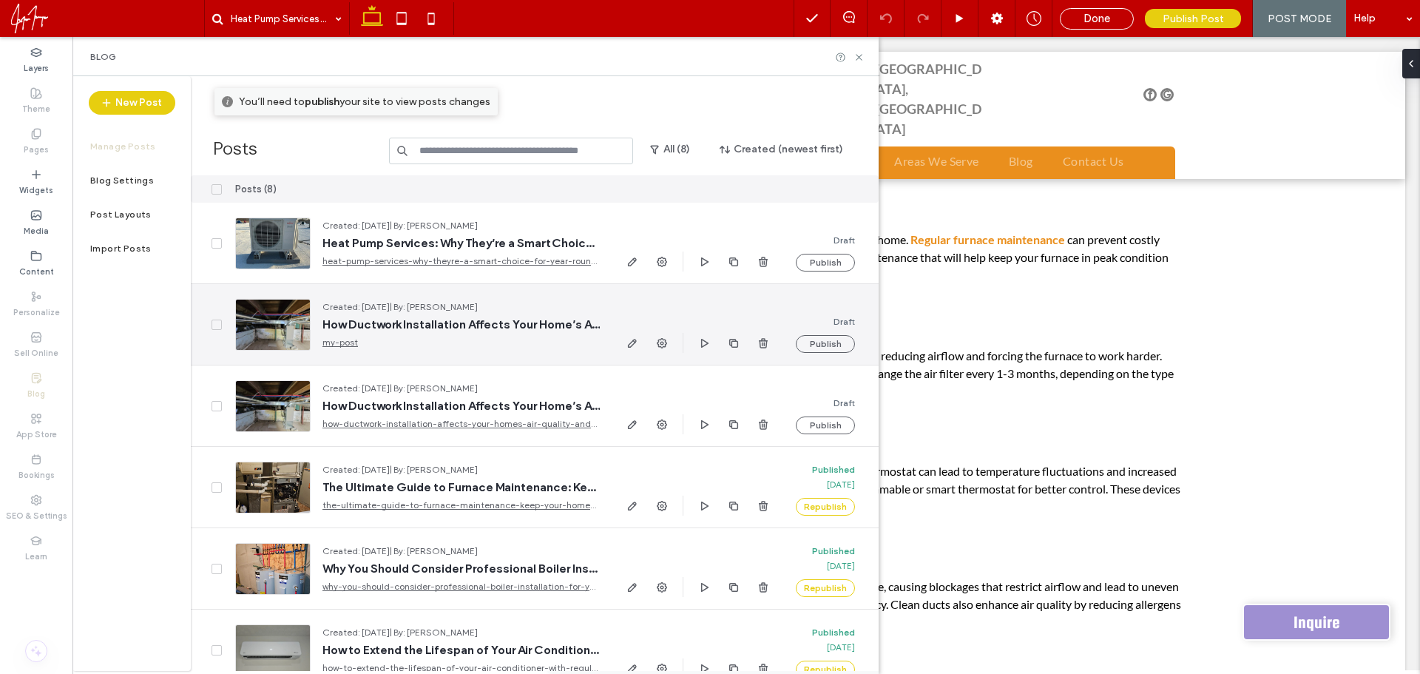
click at [286, 319] on div at bounding box center [272, 325] width 75 height 52
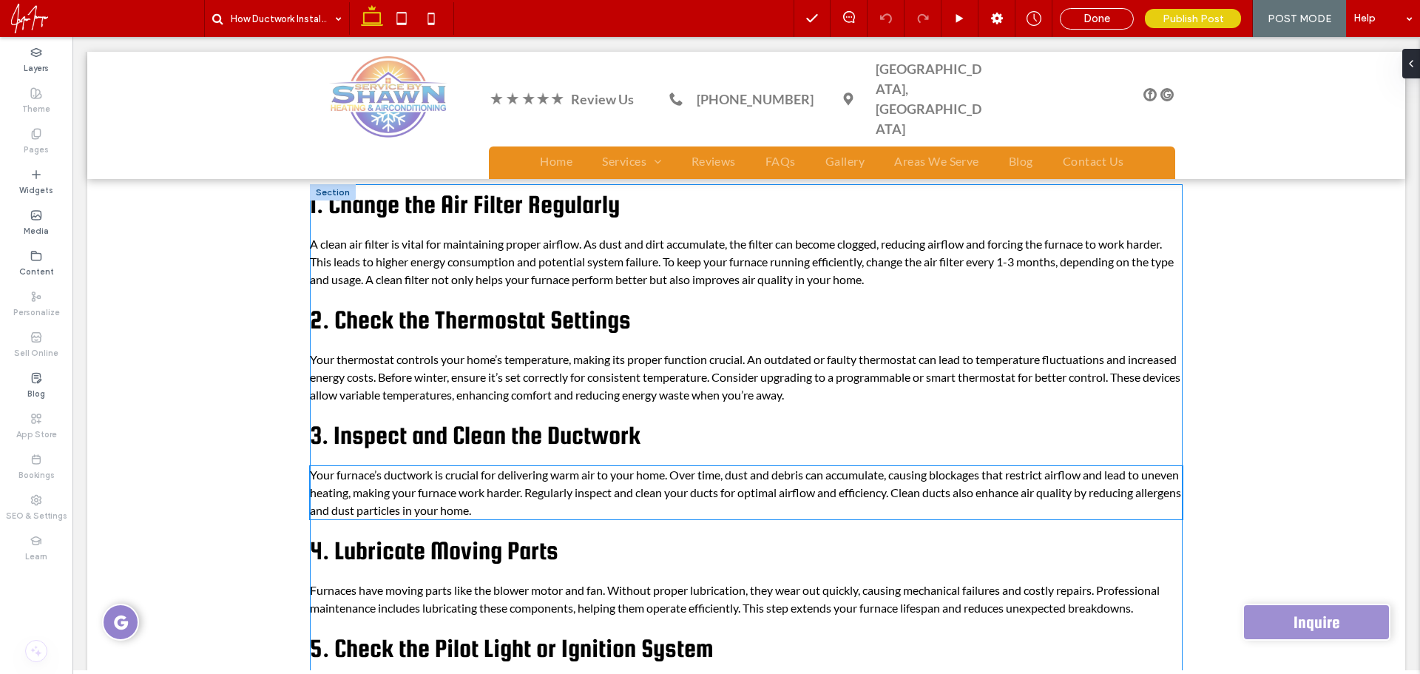
scroll to position [296, 0]
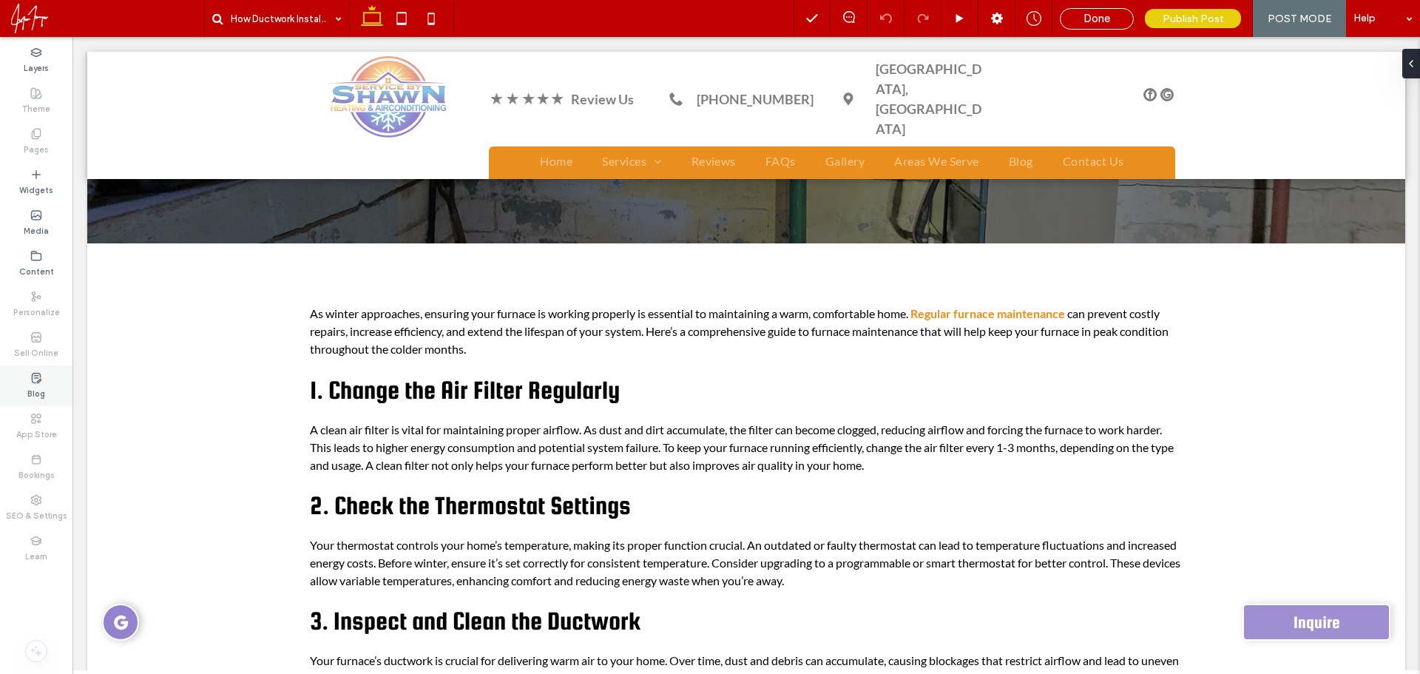
click at [42, 382] on div "Blog" at bounding box center [36, 385] width 72 height 41
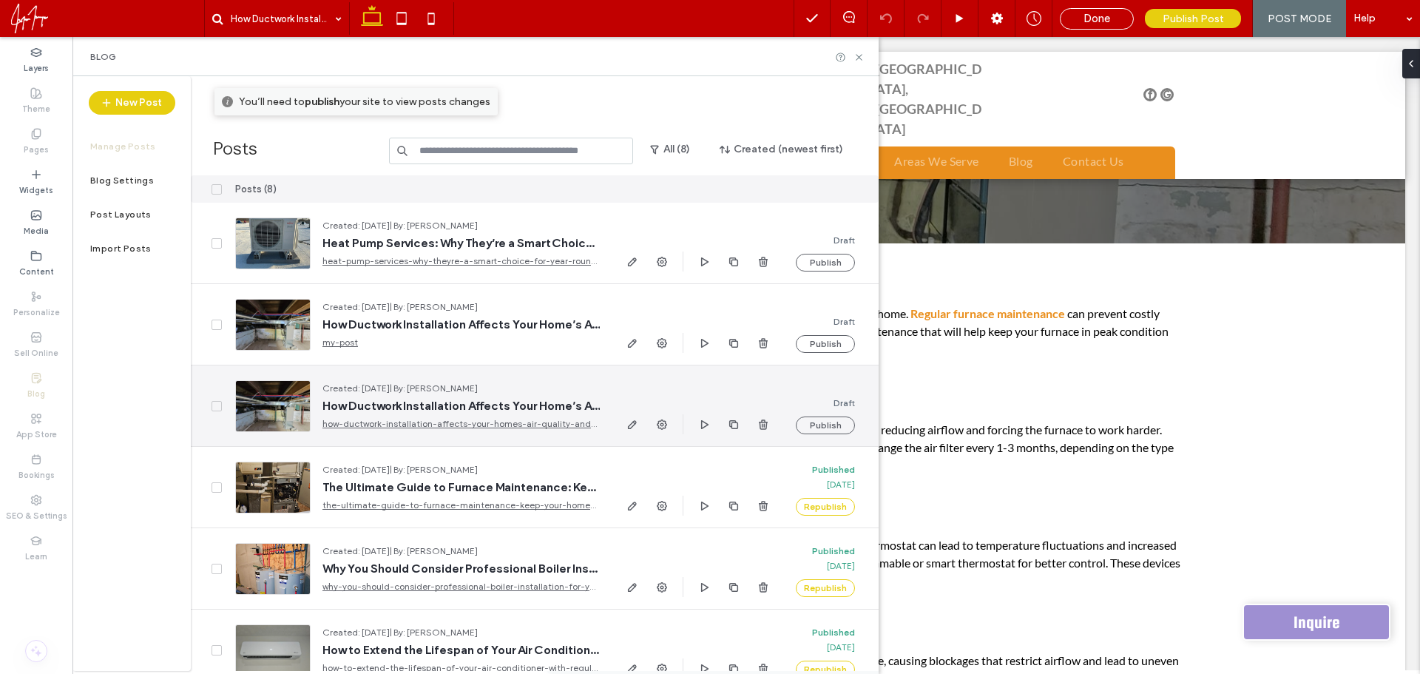
click at [286, 407] on div at bounding box center [272, 406] width 75 height 52
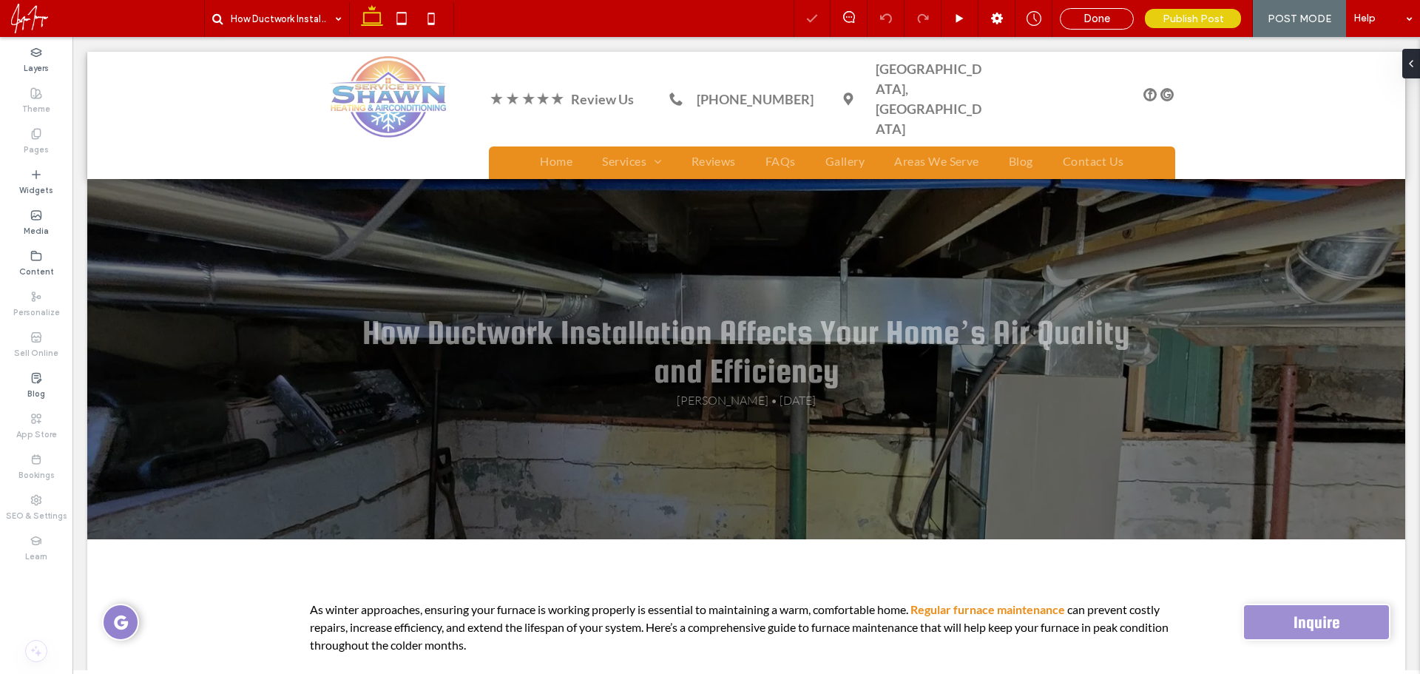
scroll to position [444, 0]
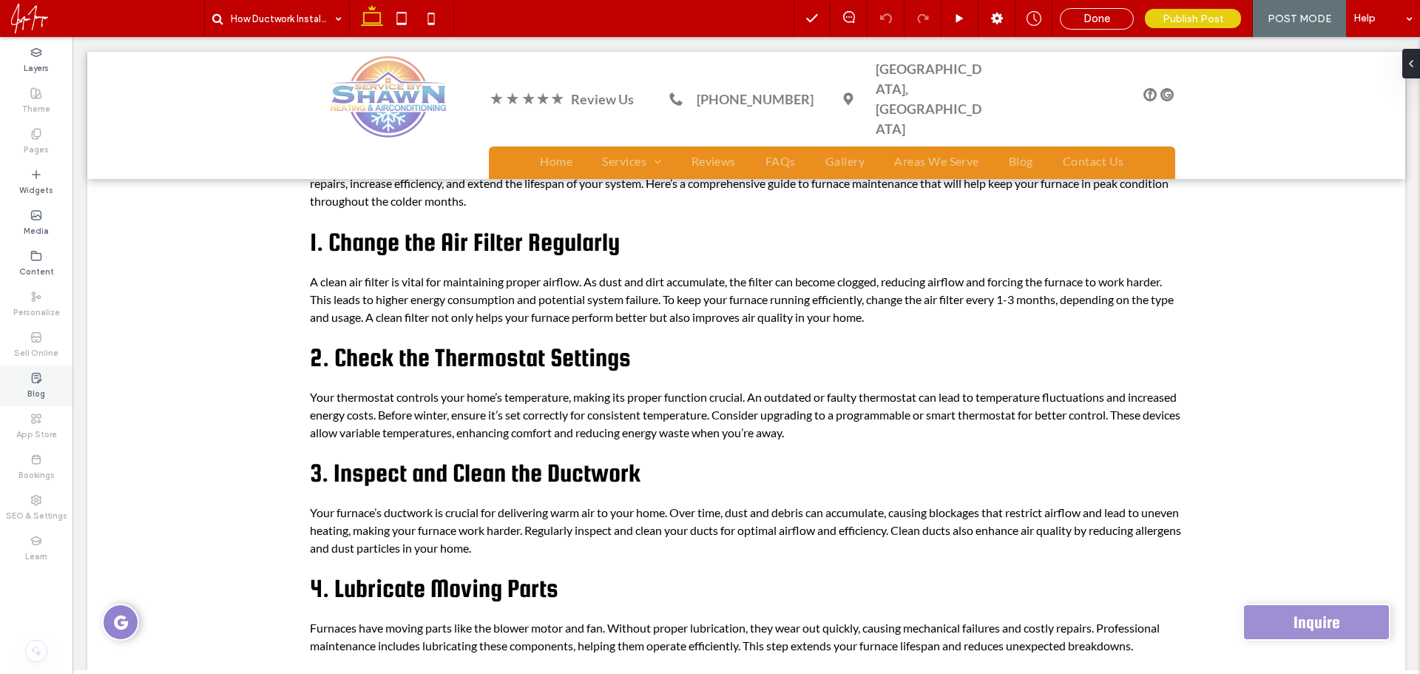
click at [39, 381] on use at bounding box center [36, 378] width 9 height 10
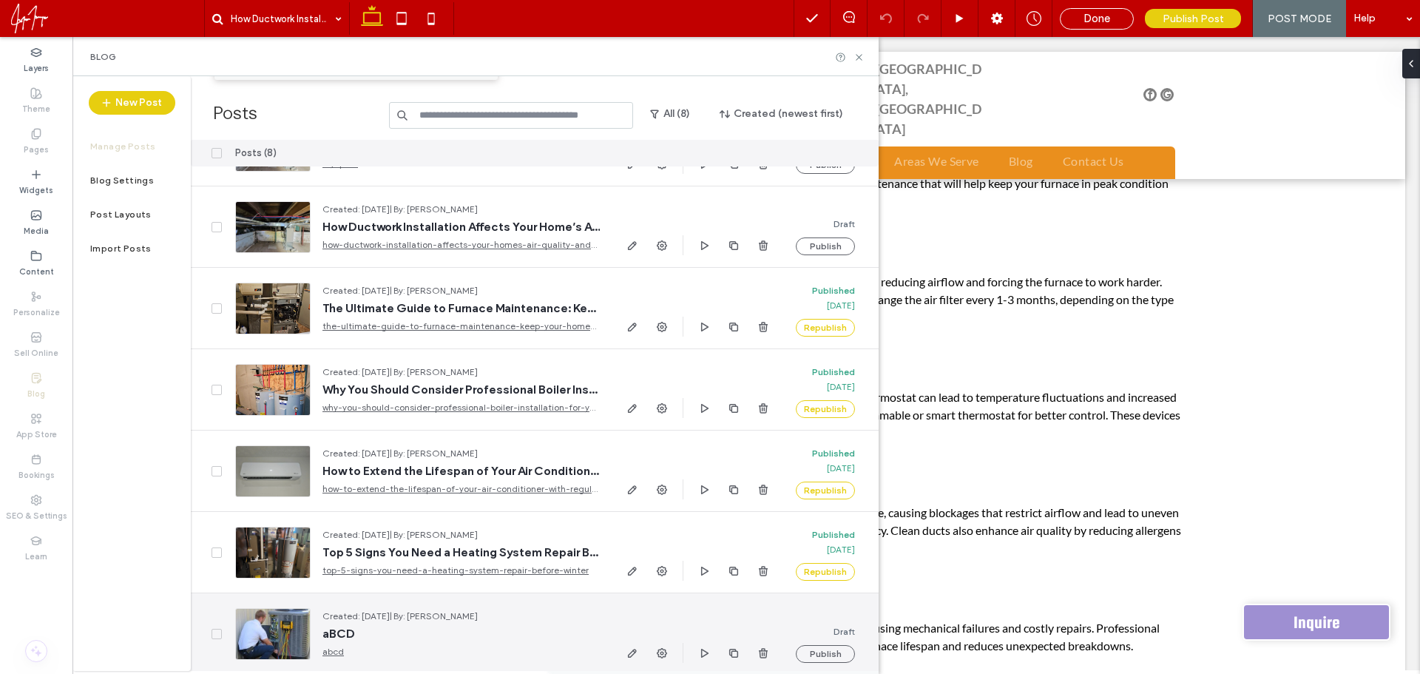
scroll to position [39, 0]
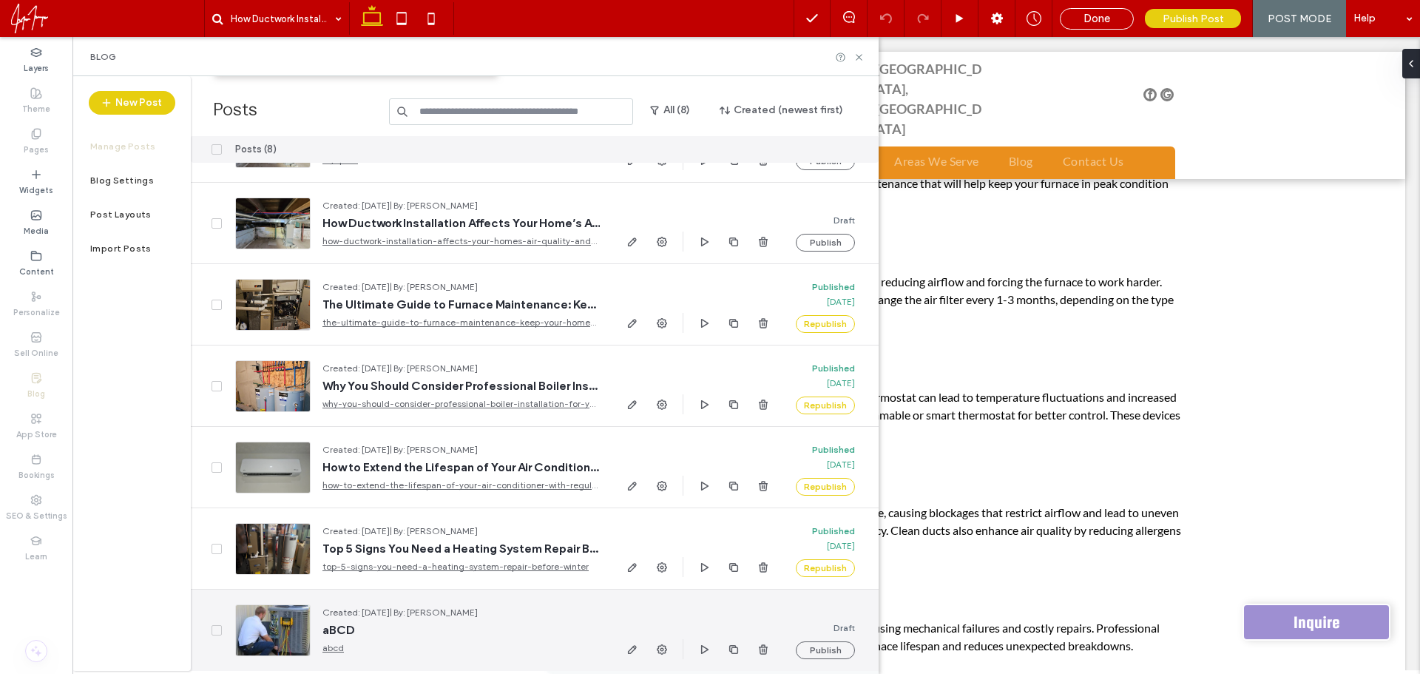
click at [284, 630] on div at bounding box center [272, 630] width 75 height 52
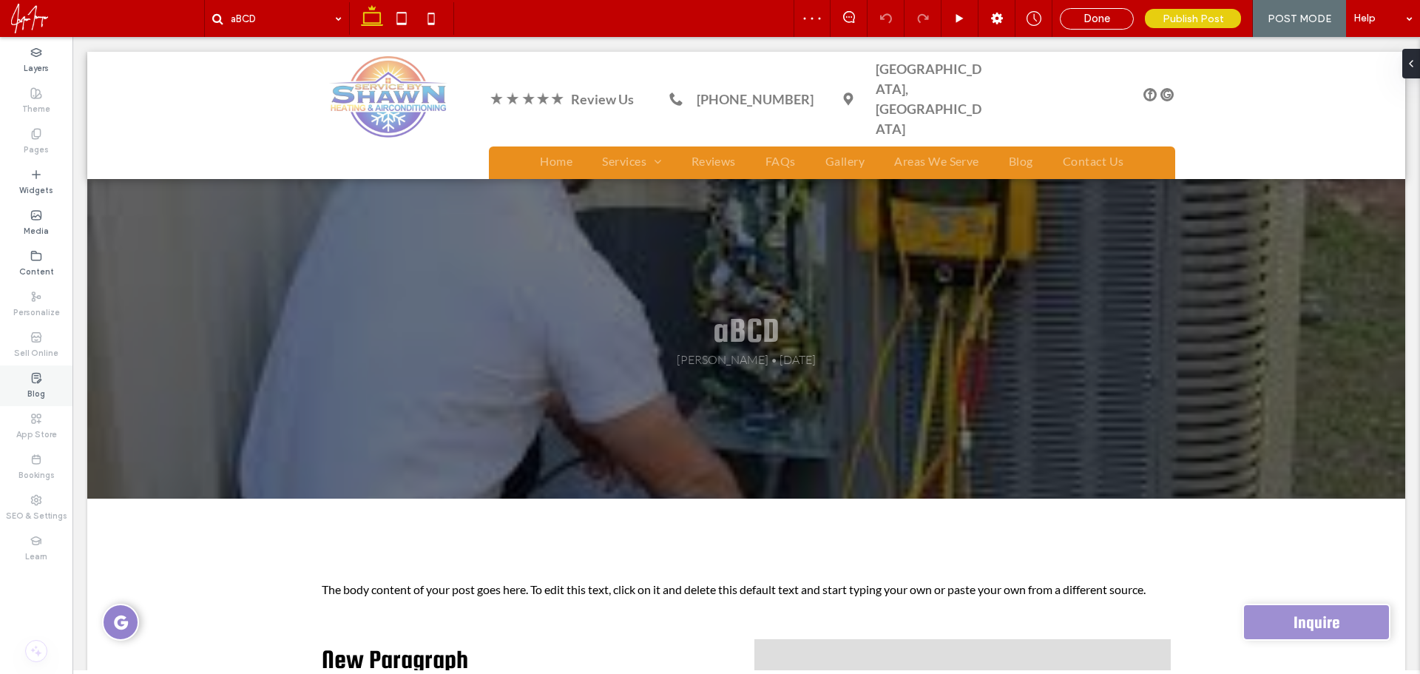
click at [39, 390] on label "Blog" at bounding box center [36, 392] width 18 height 16
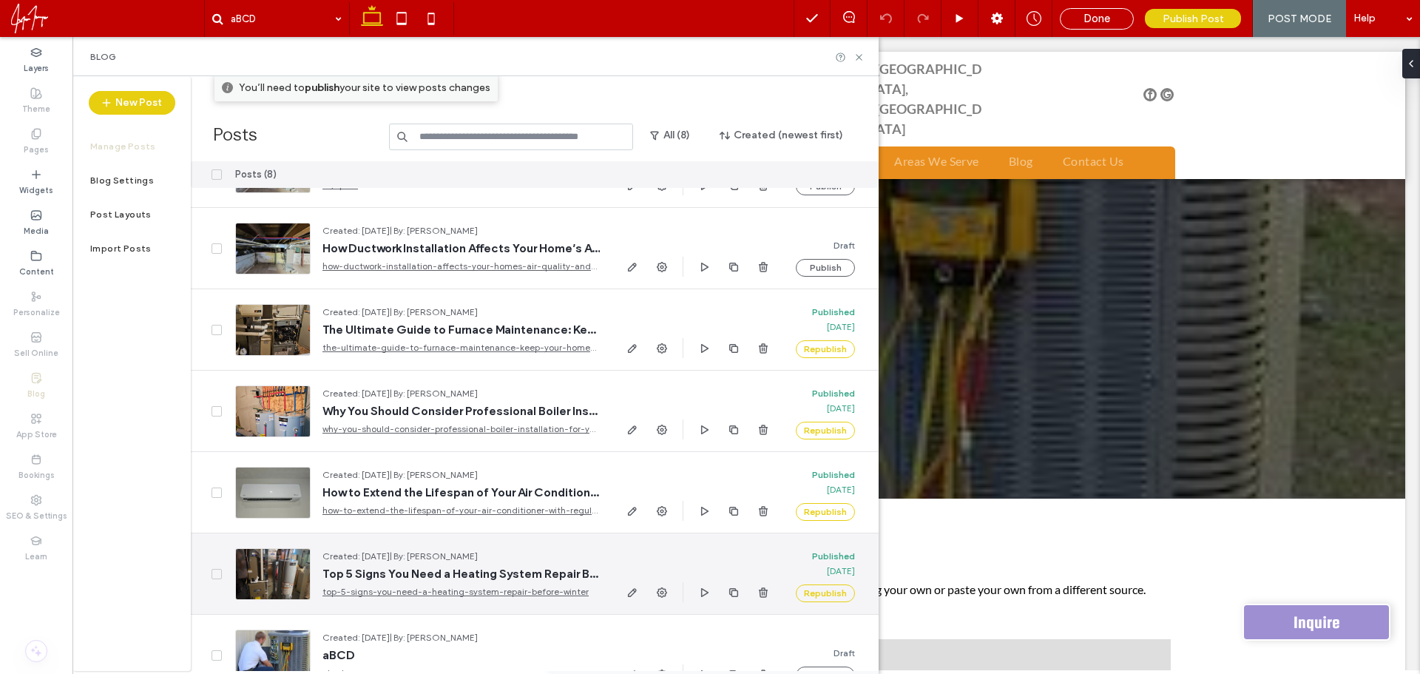
scroll to position [39, 0]
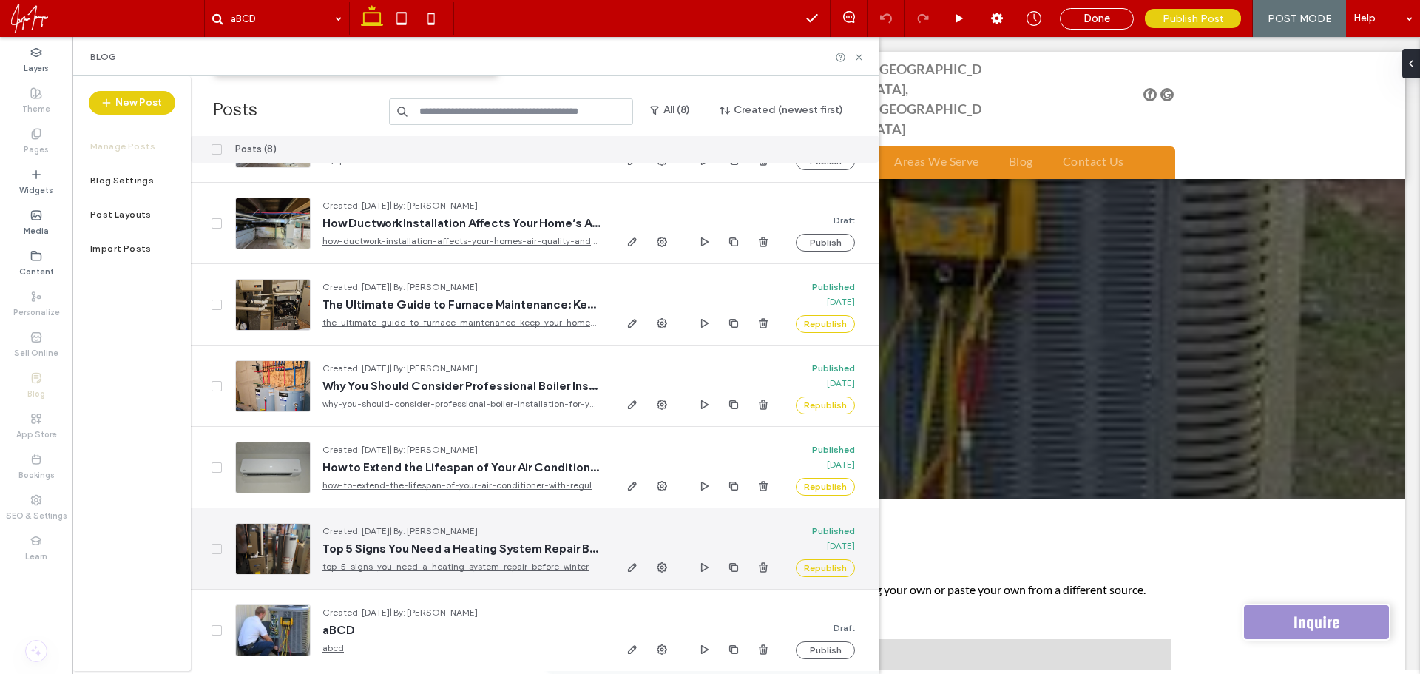
click at [275, 544] on div at bounding box center [272, 549] width 75 height 52
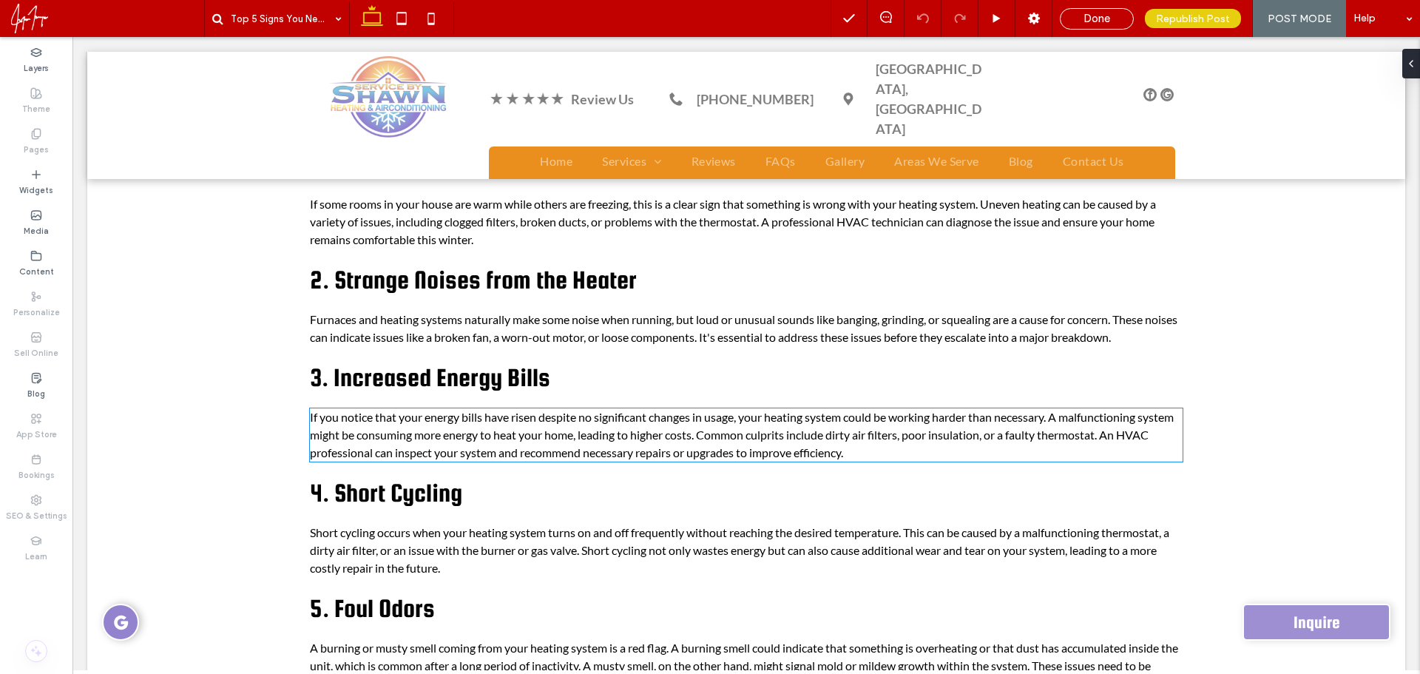
scroll to position [148, 0]
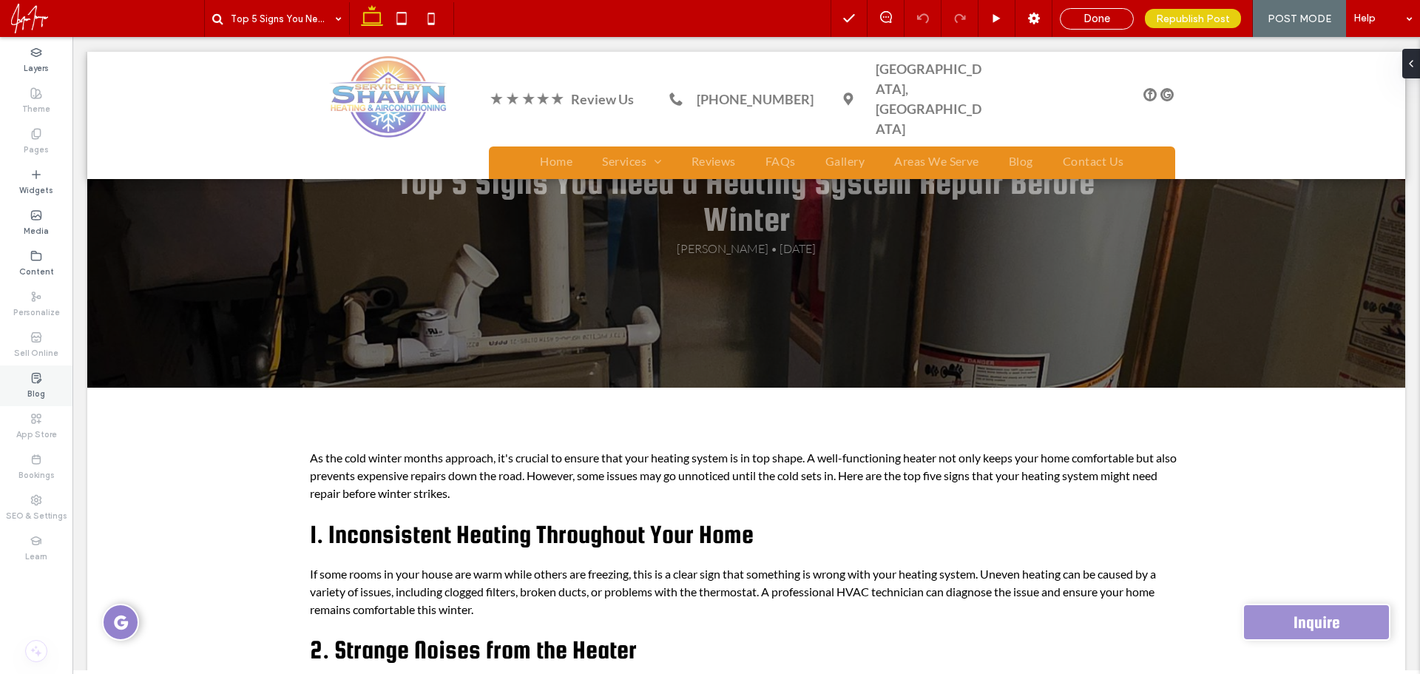
click at [48, 388] on div "Blog" at bounding box center [36, 385] width 72 height 41
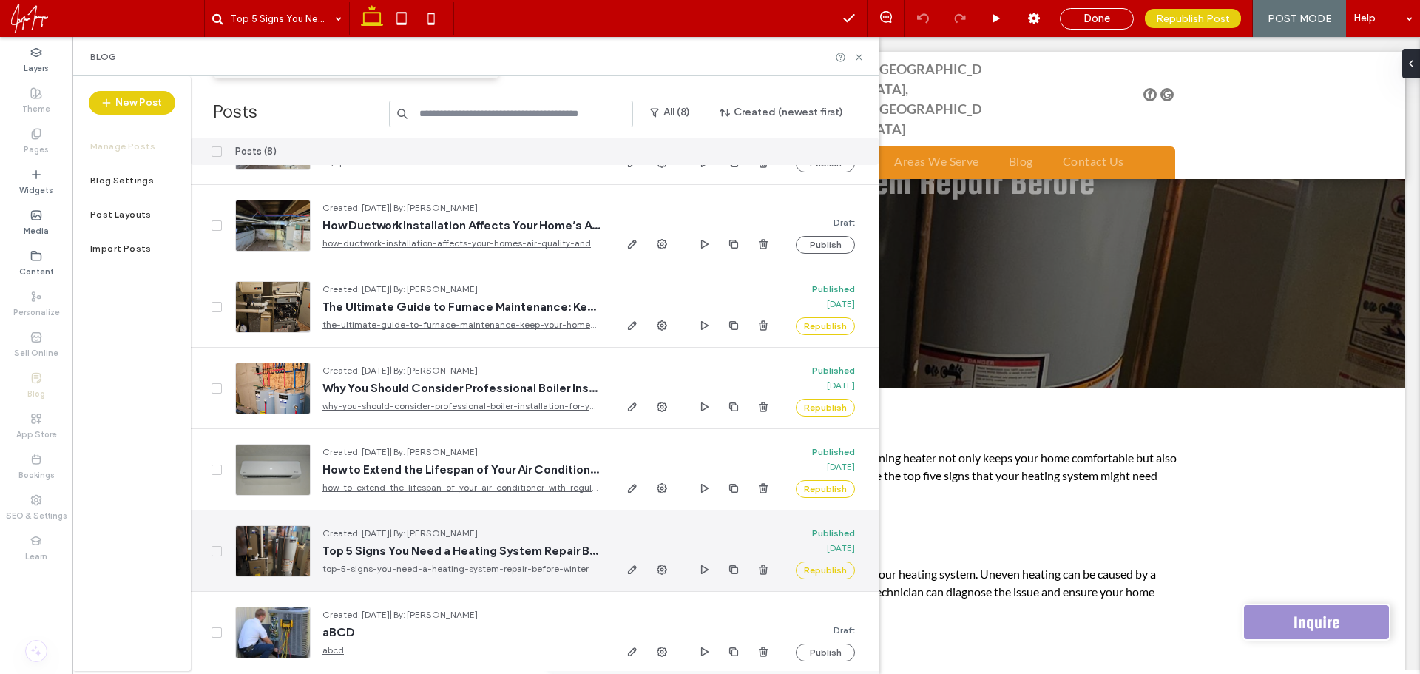
scroll to position [39, 0]
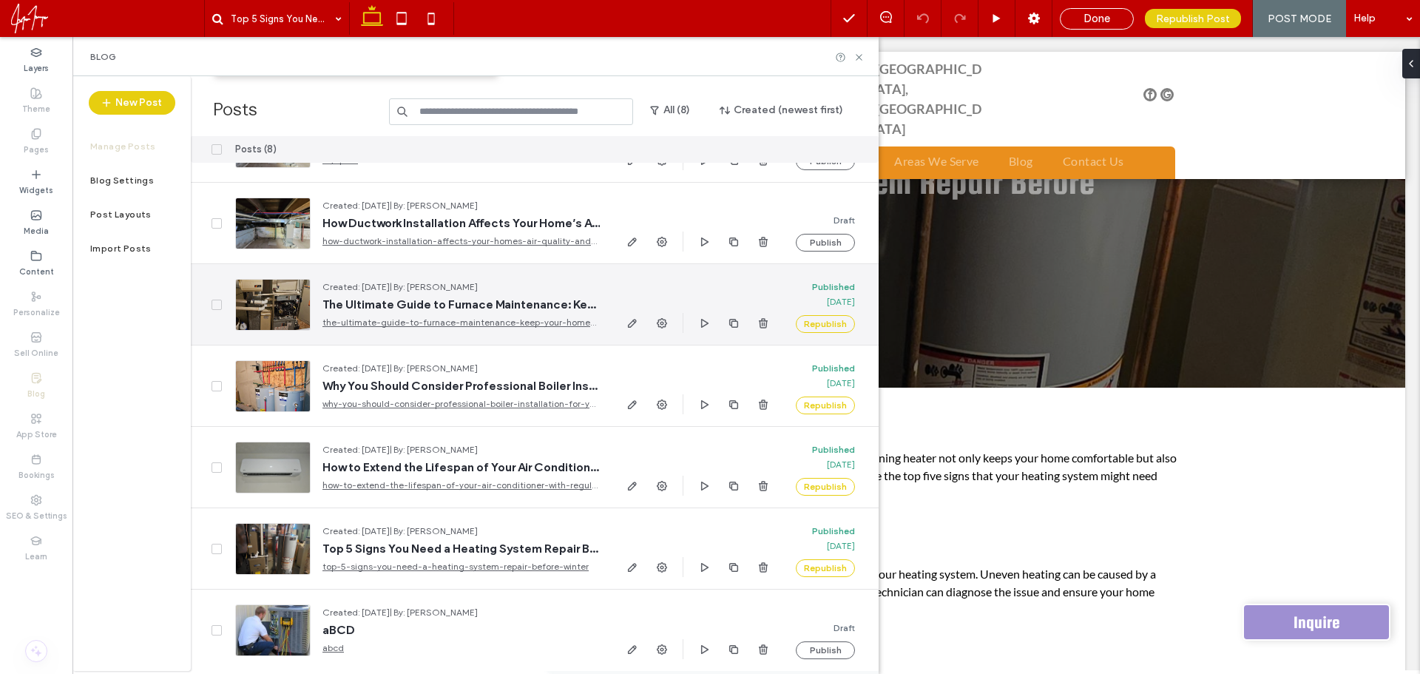
click at [278, 304] on div at bounding box center [272, 305] width 75 height 52
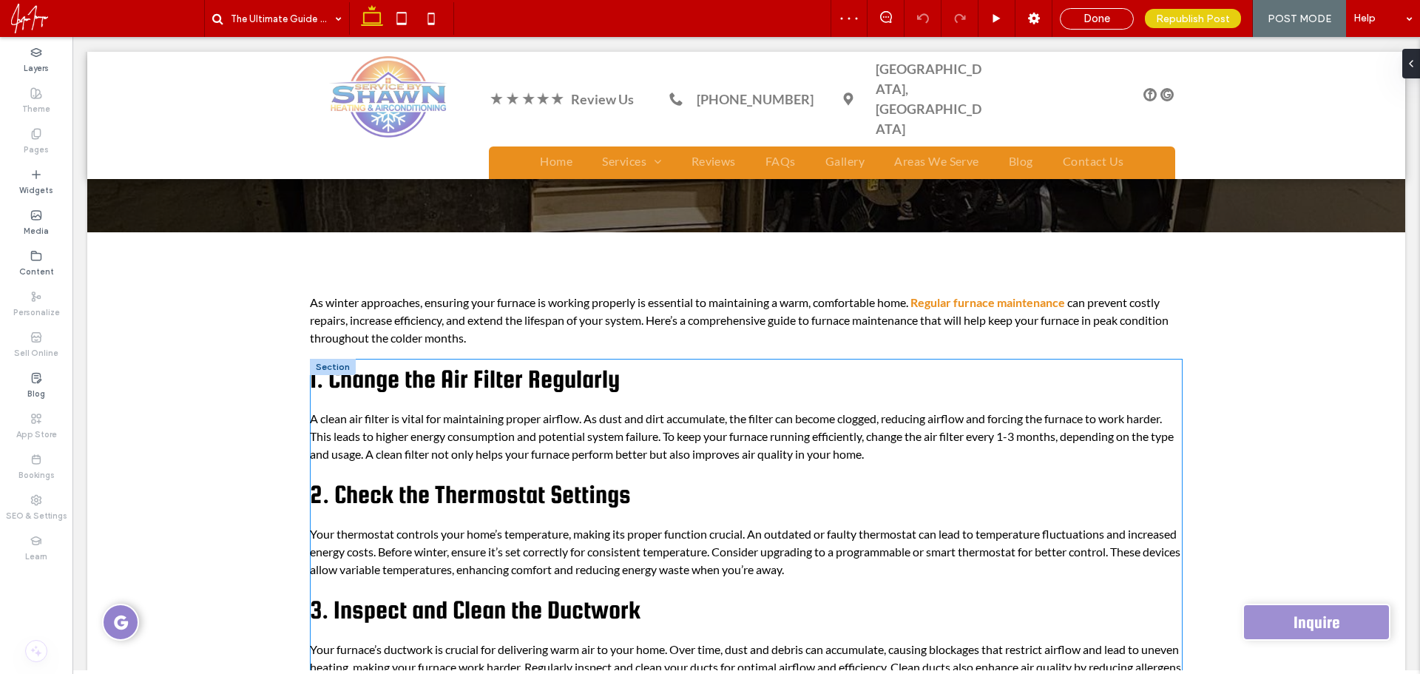
scroll to position [296, 0]
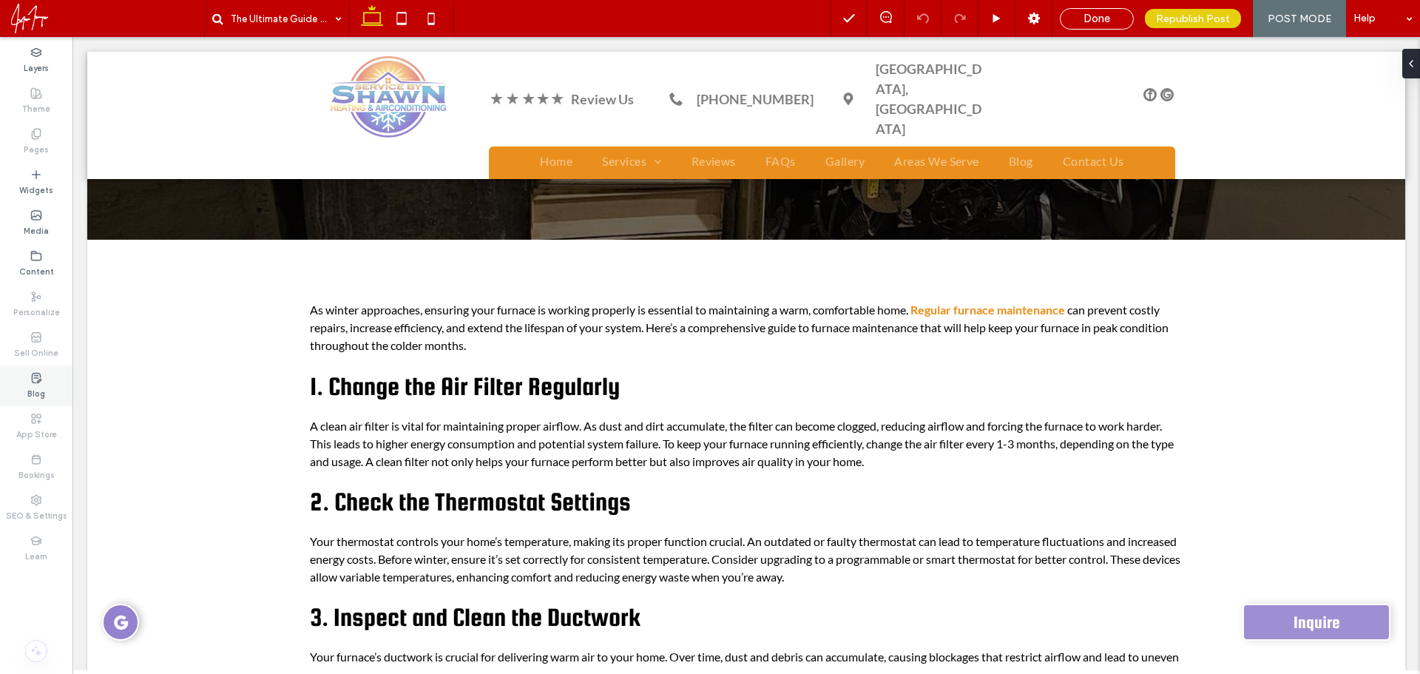
click at [38, 393] on label "Blog" at bounding box center [36, 392] width 18 height 16
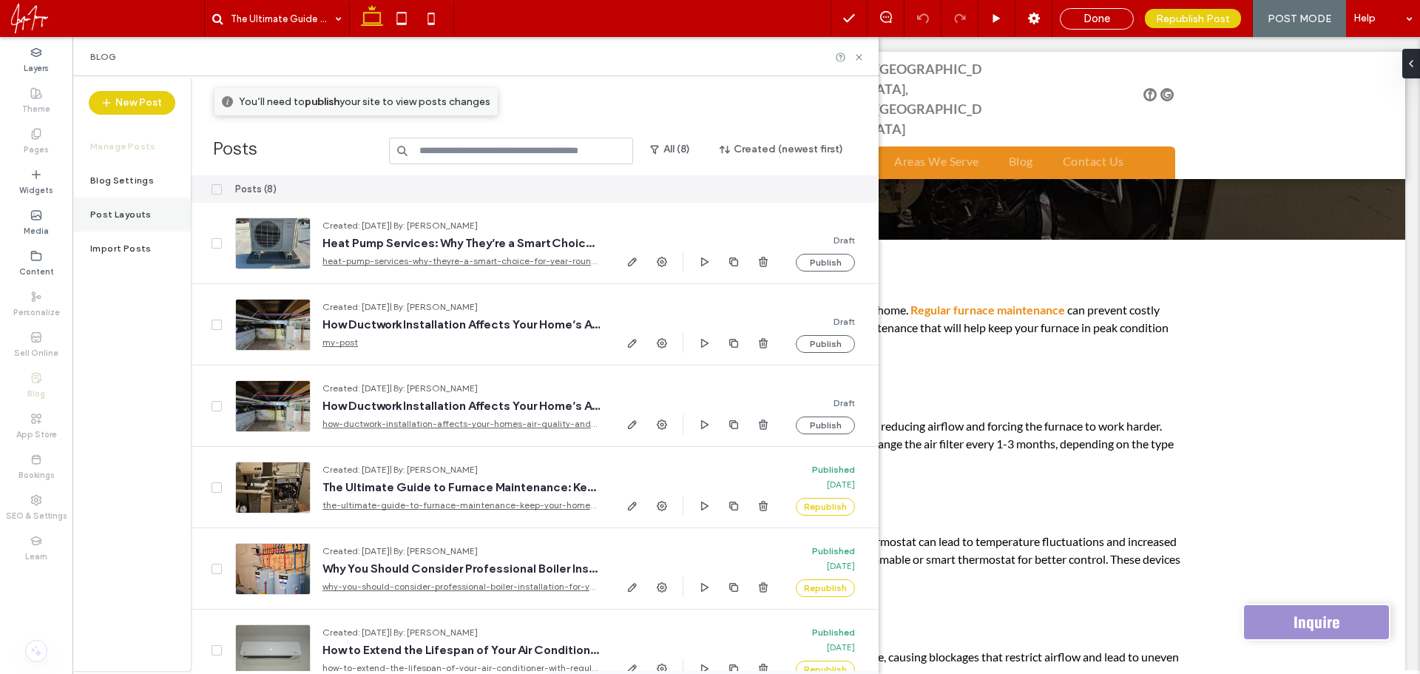
click at [128, 212] on label "Post Layouts" at bounding box center [120, 214] width 61 height 10
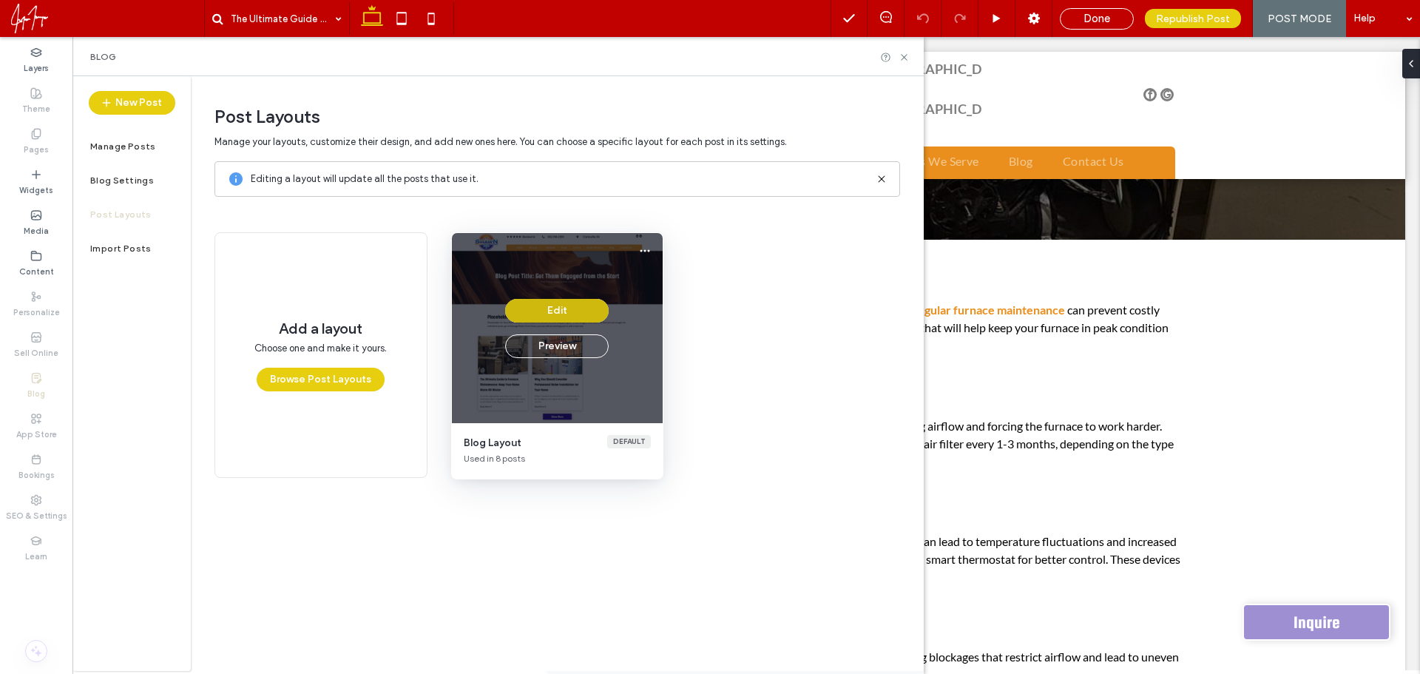
click at [584, 314] on button "Edit" at bounding box center [557, 311] width 104 height 24
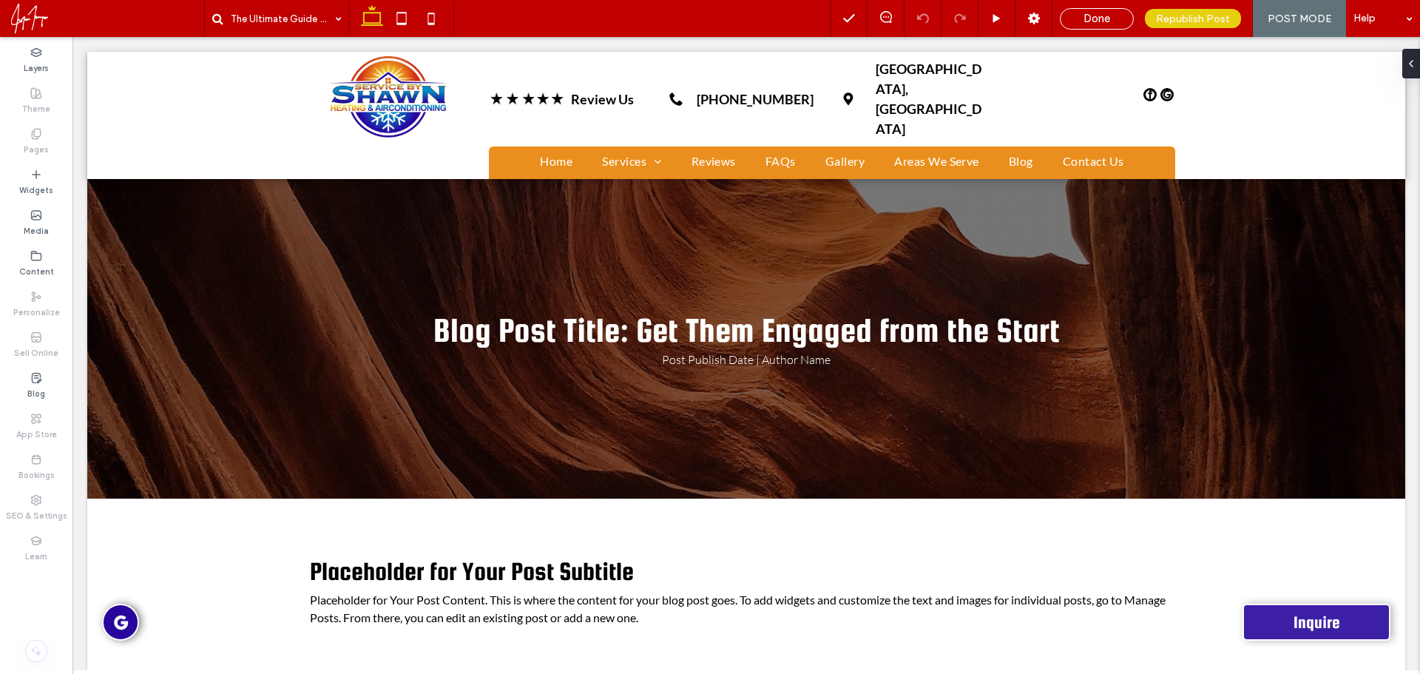
scroll to position [0, 0]
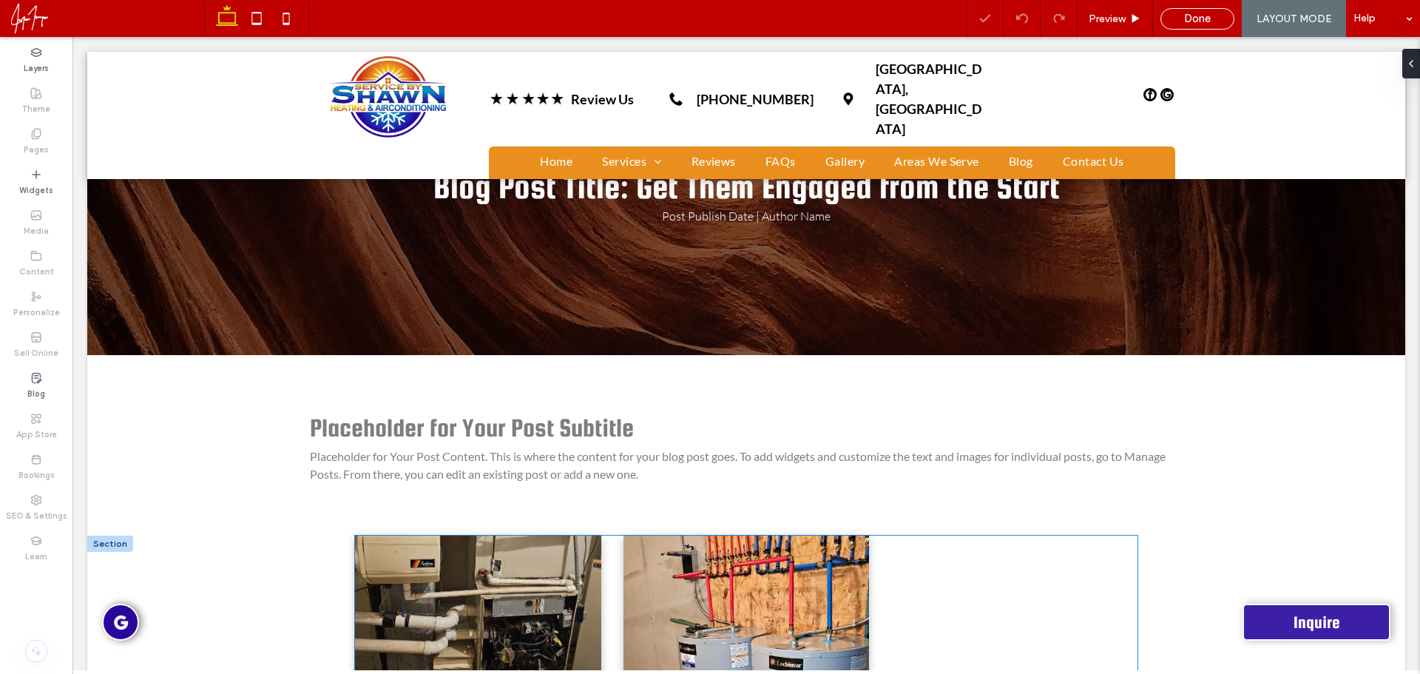
scroll to position [148, 0]
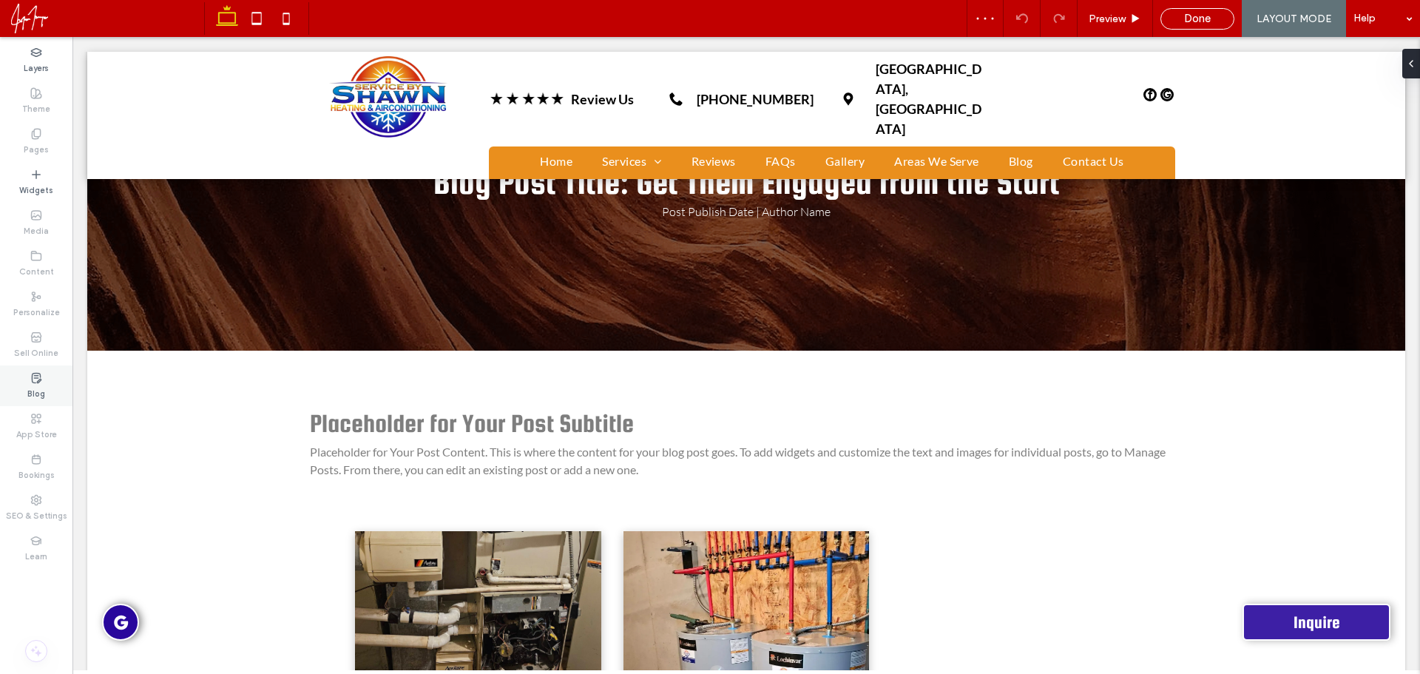
click at [39, 390] on label "Blog" at bounding box center [36, 392] width 18 height 16
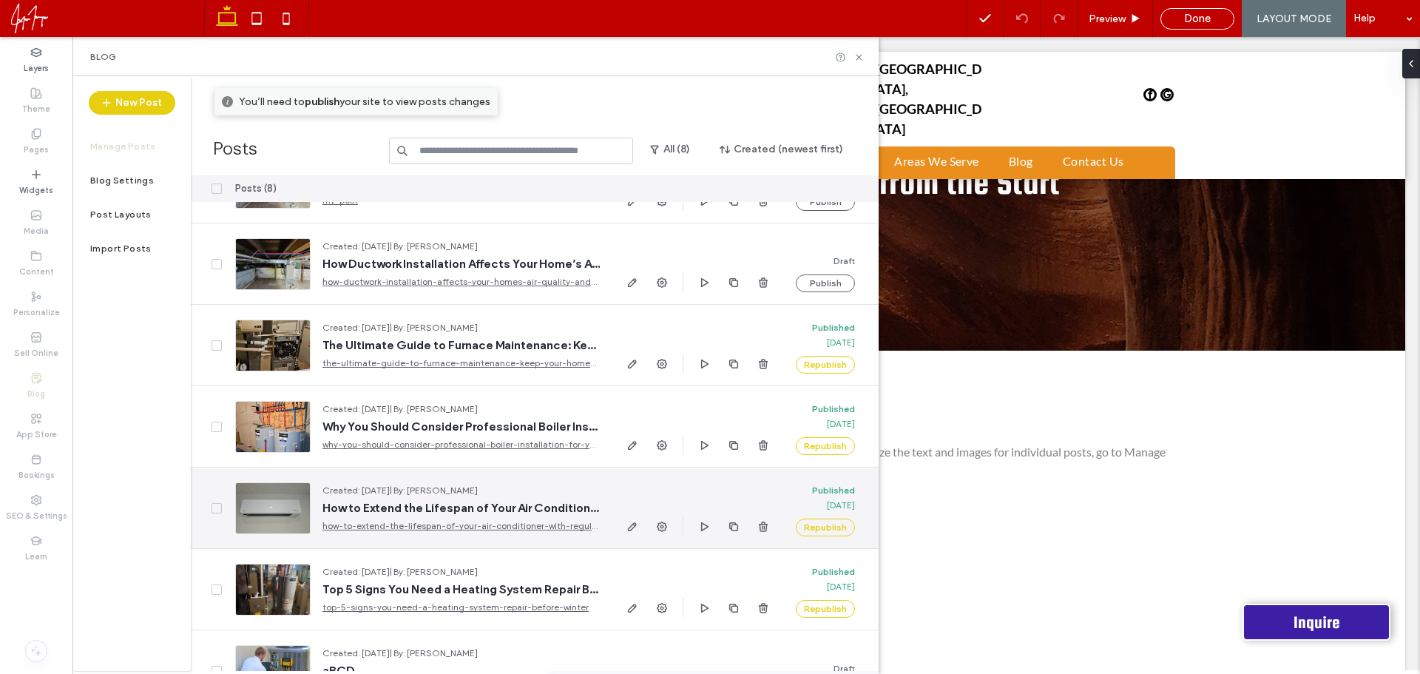
scroll to position [143, 0]
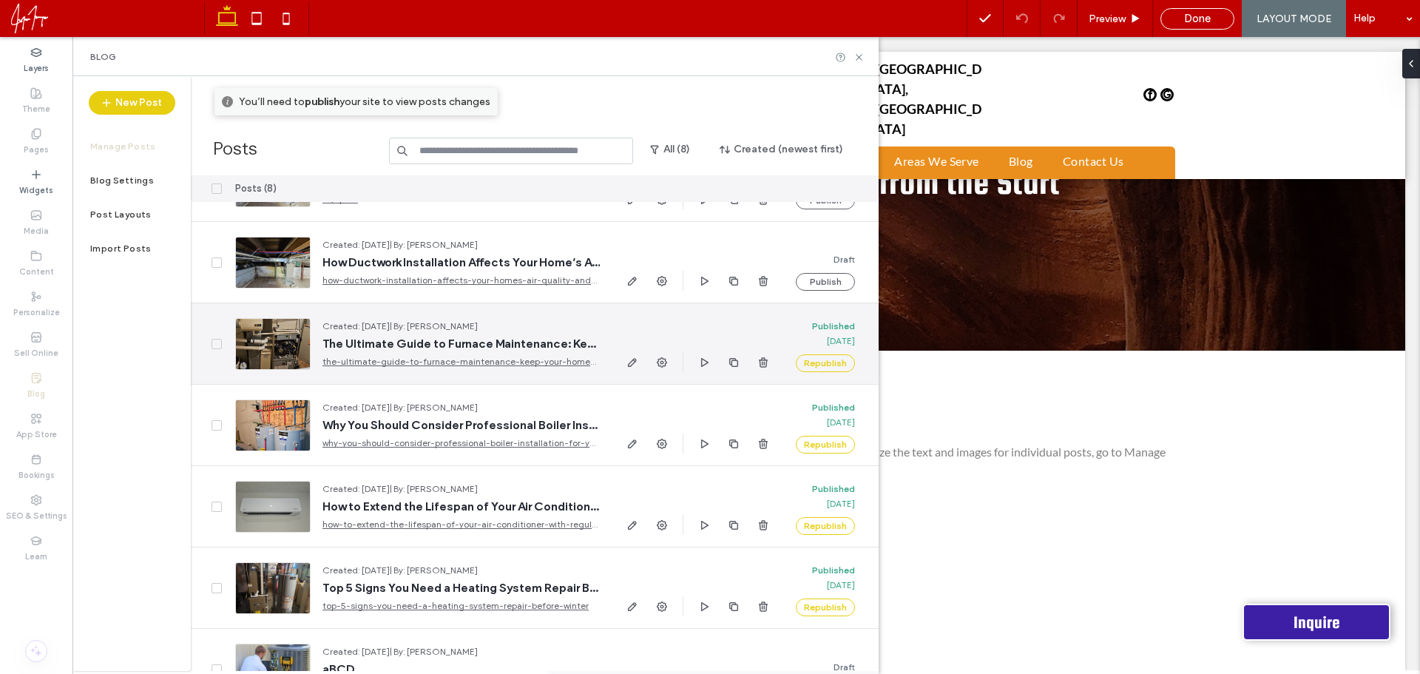
click at [476, 359] on link "the-ultimate-guide-to-furnace-maintenance-keep-your-home-warm-all-winter" at bounding box center [460, 361] width 277 height 15
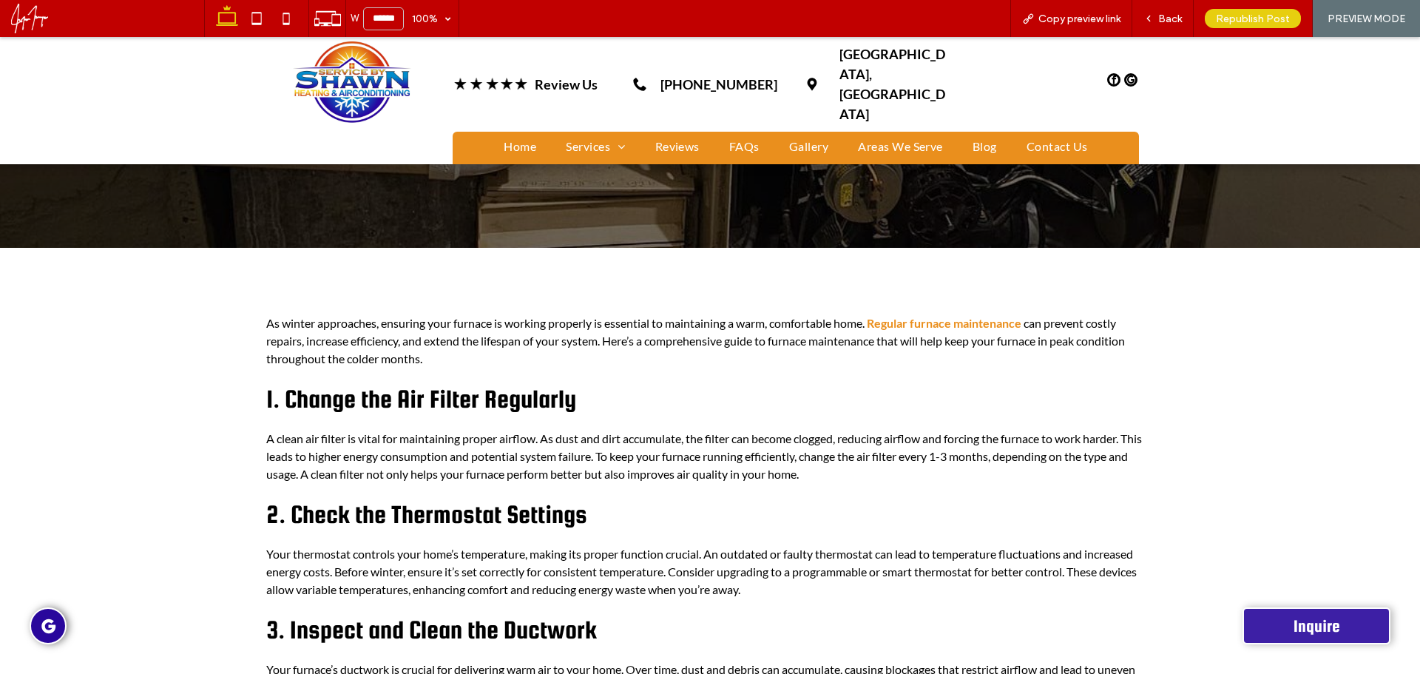
scroll to position [296, 0]
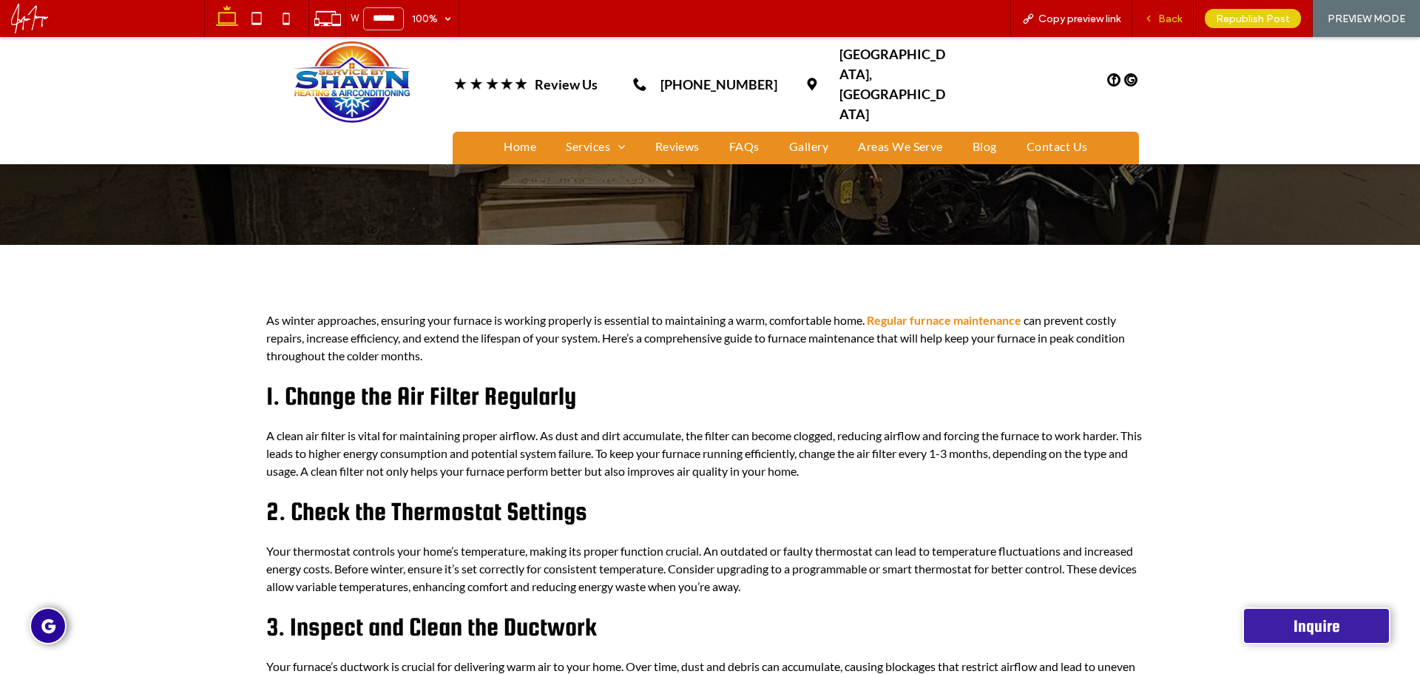
click at [1145, 22] on icon at bounding box center [1148, 18] width 10 height 10
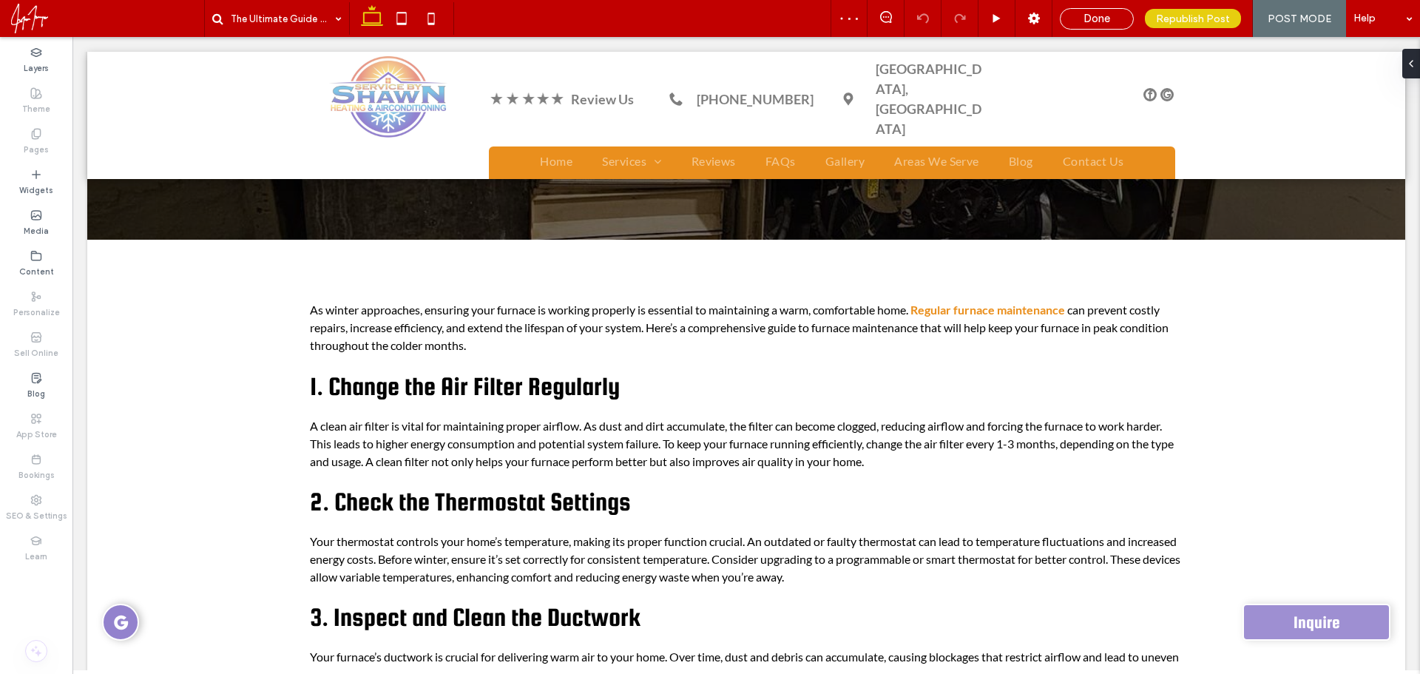
scroll to position [311, 0]
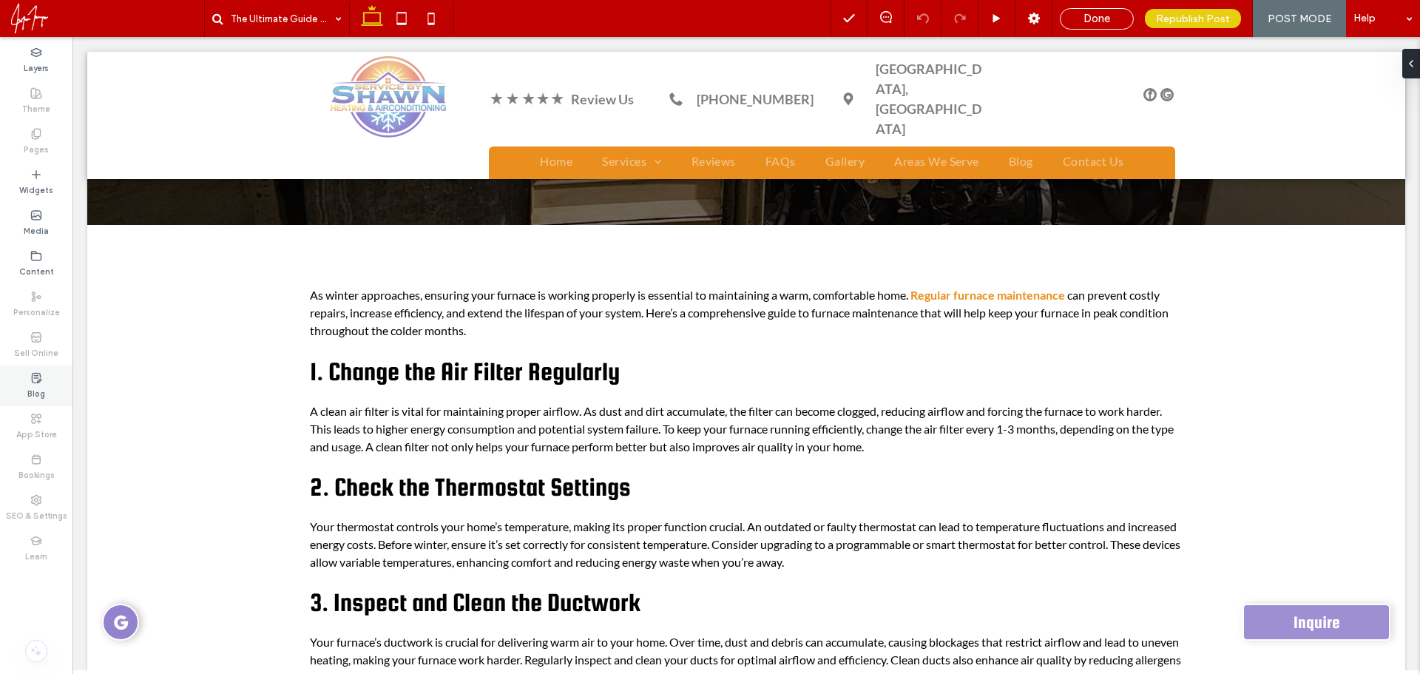
click at [28, 393] on label "Blog" at bounding box center [36, 392] width 18 height 16
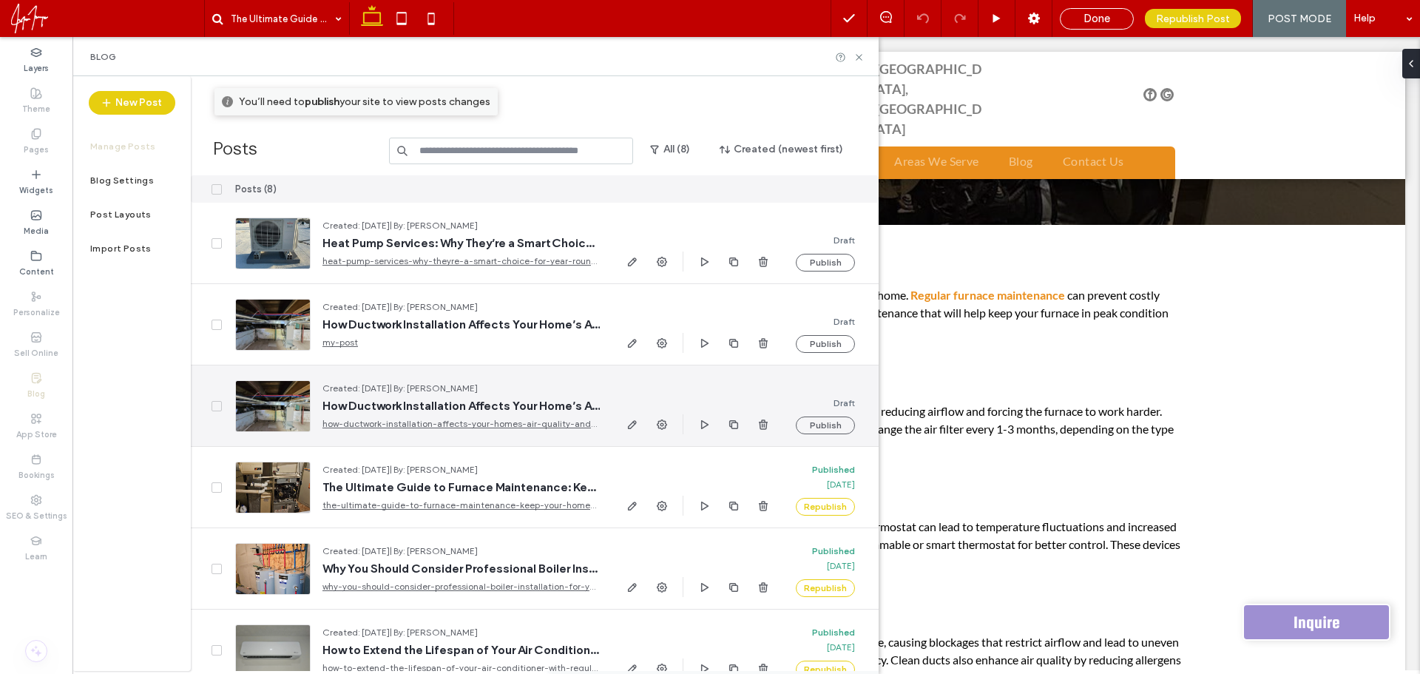
click at [280, 413] on div at bounding box center [272, 406] width 75 height 52
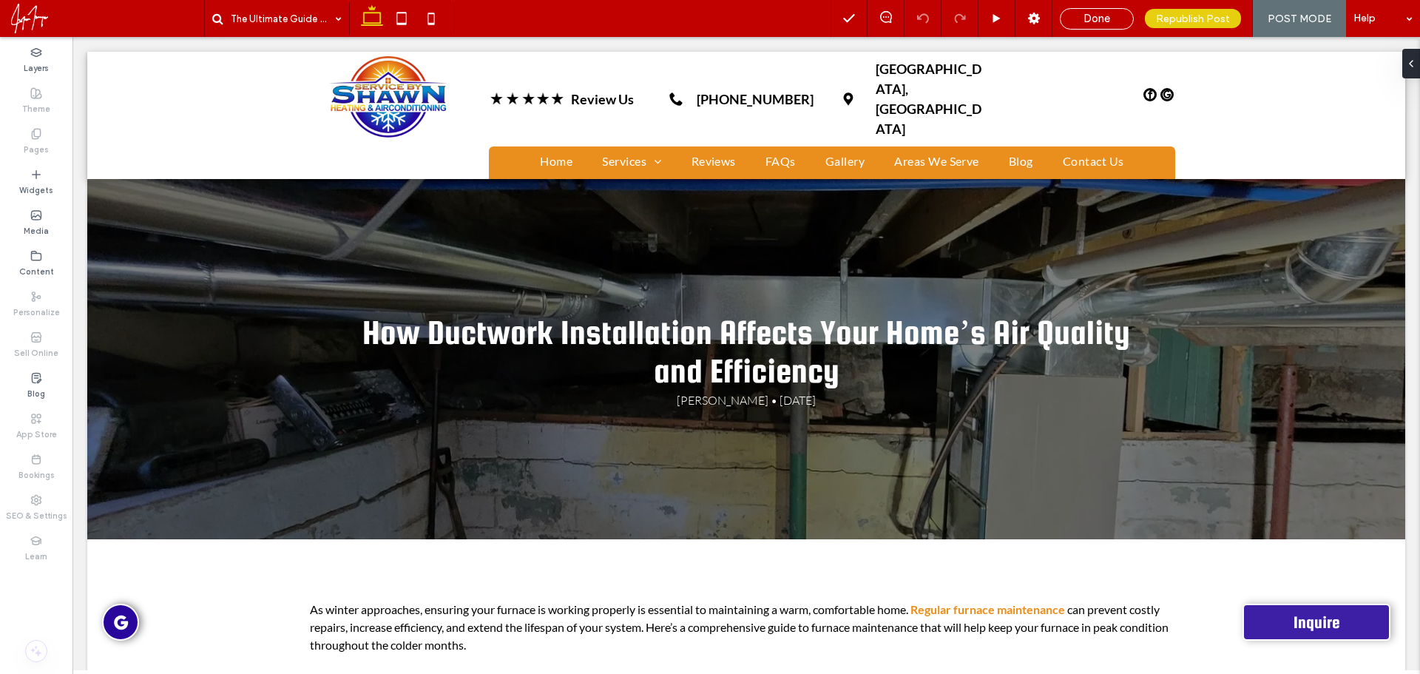
scroll to position [0, 0]
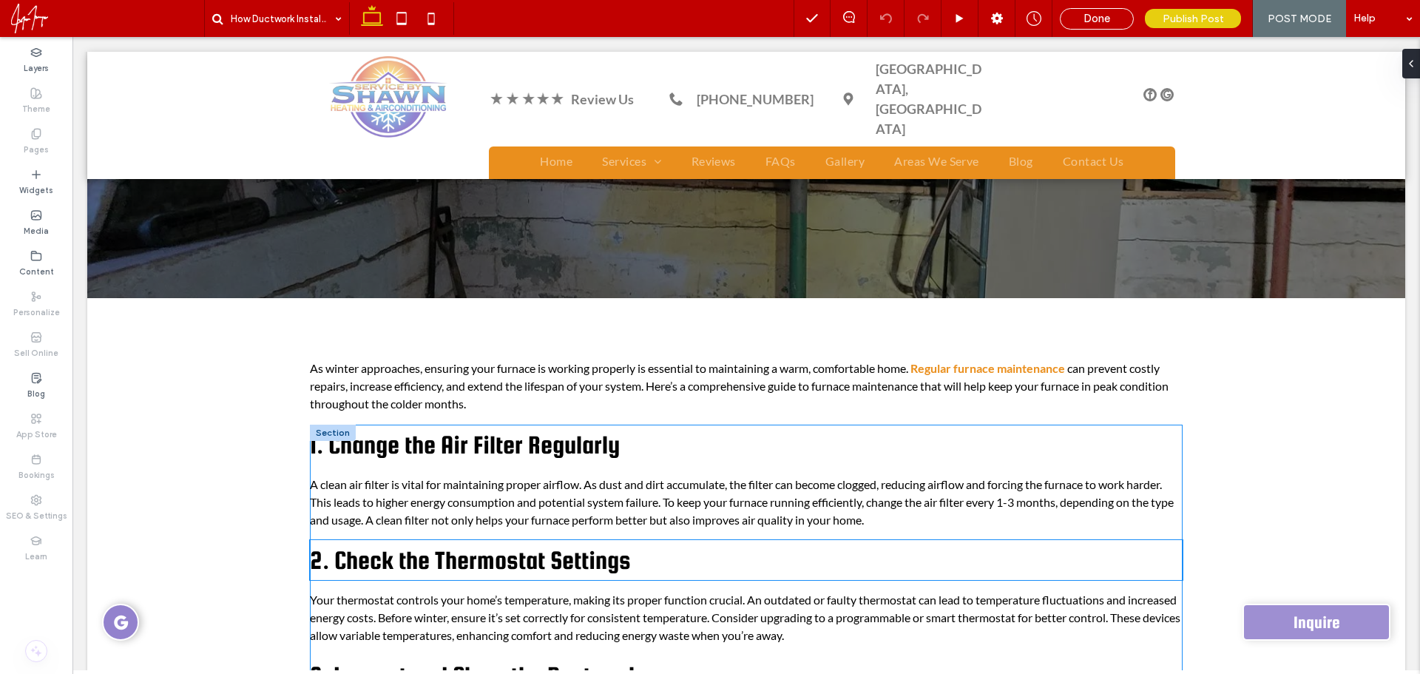
scroll to position [222, 0]
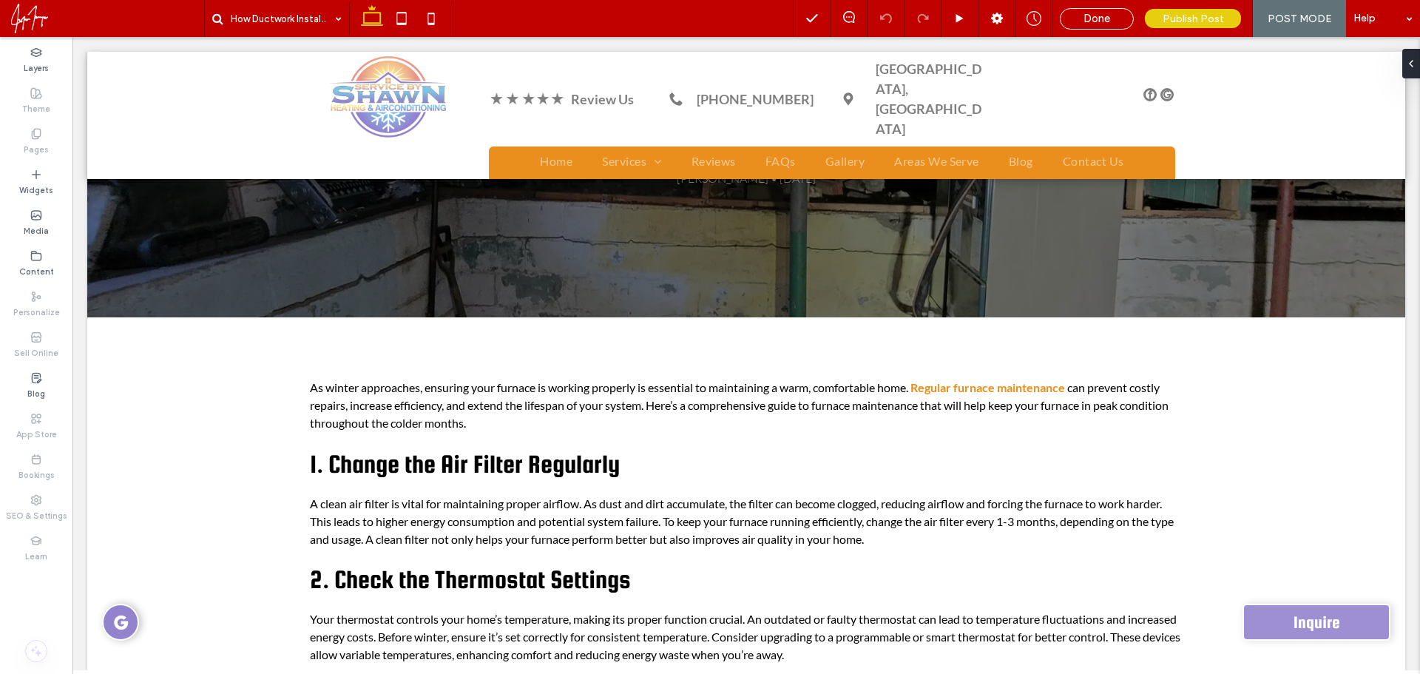
click at [19, 608] on div "Layers Theme Pages Widgets Media Content Personalize Sell Online Blog App Store…" at bounding box center [36, 355] width 72 height 637
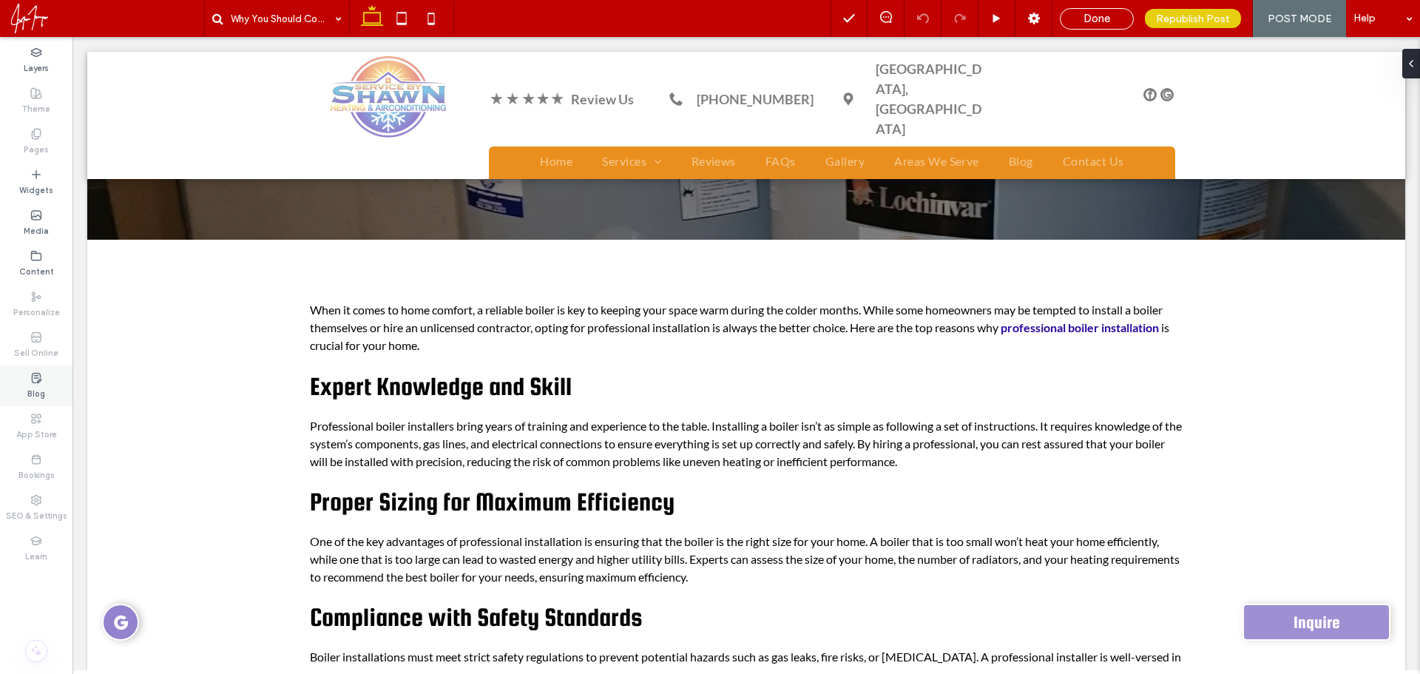
click at [47, 383] on div "Blog" at bounding box center [36, 385] width 72 height 41
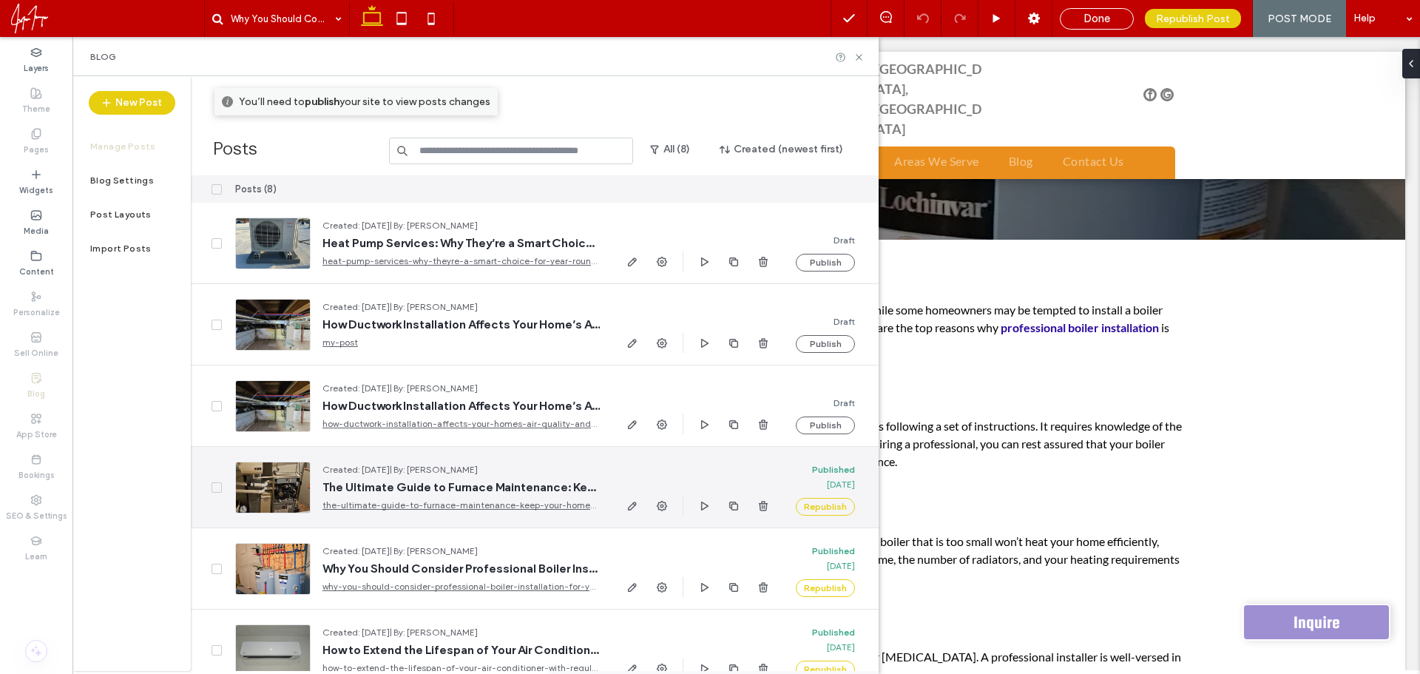
click at [272, 487] on div at bounding box center [272, 488] width 75 height 52
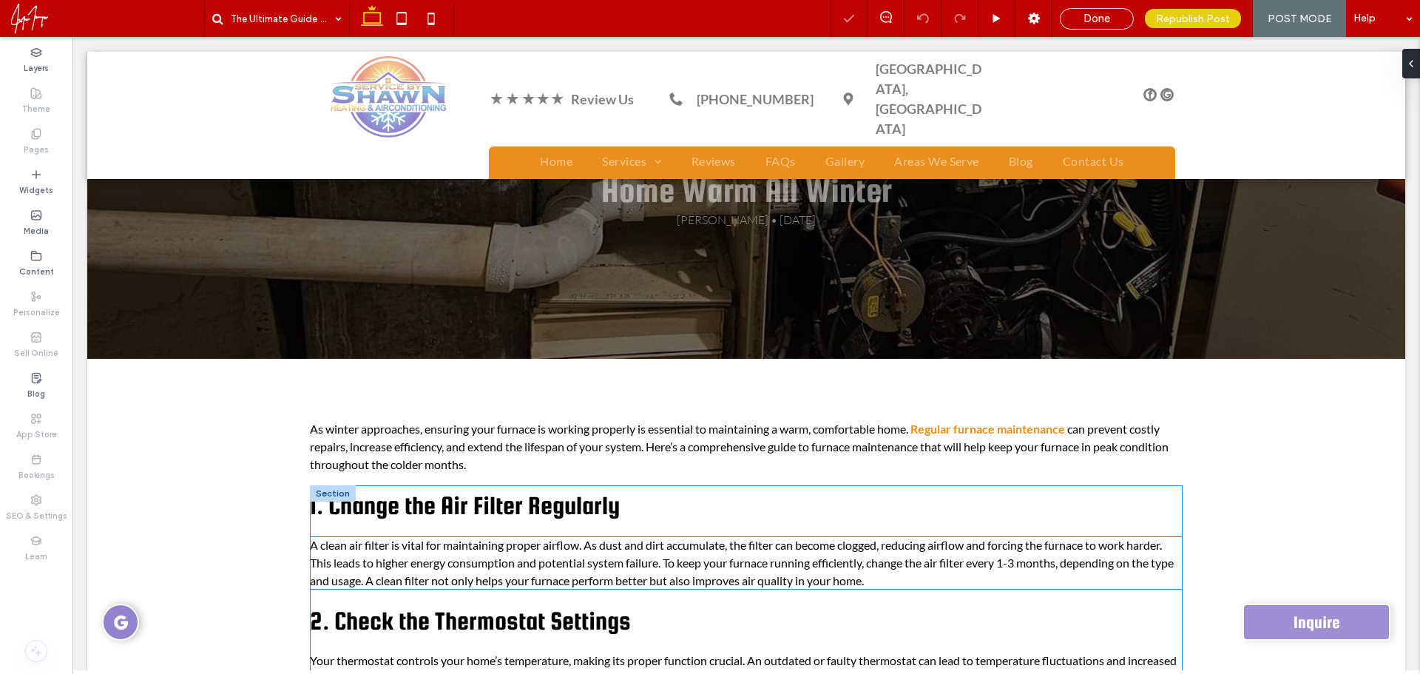
scroll to position [222, 0]
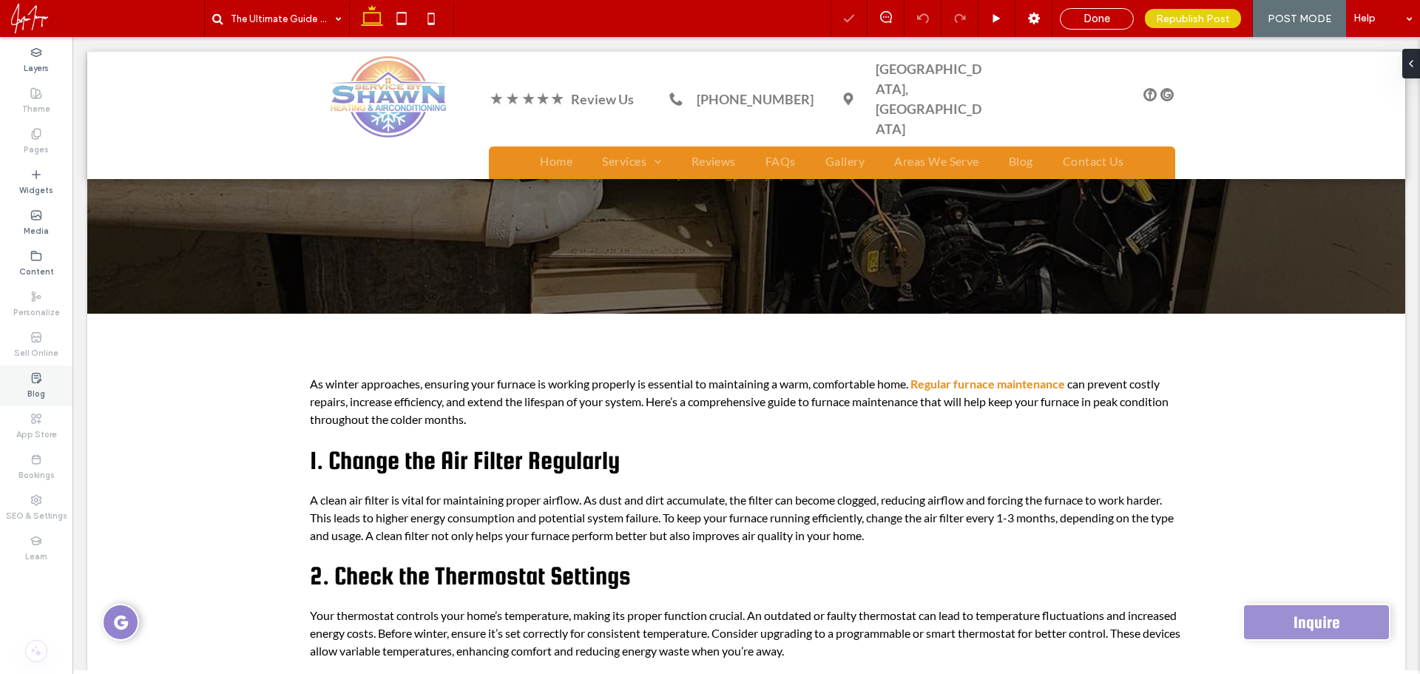
click at [41, 384] on label "Blog" at bounding box center [36, 392] width 18 height 16
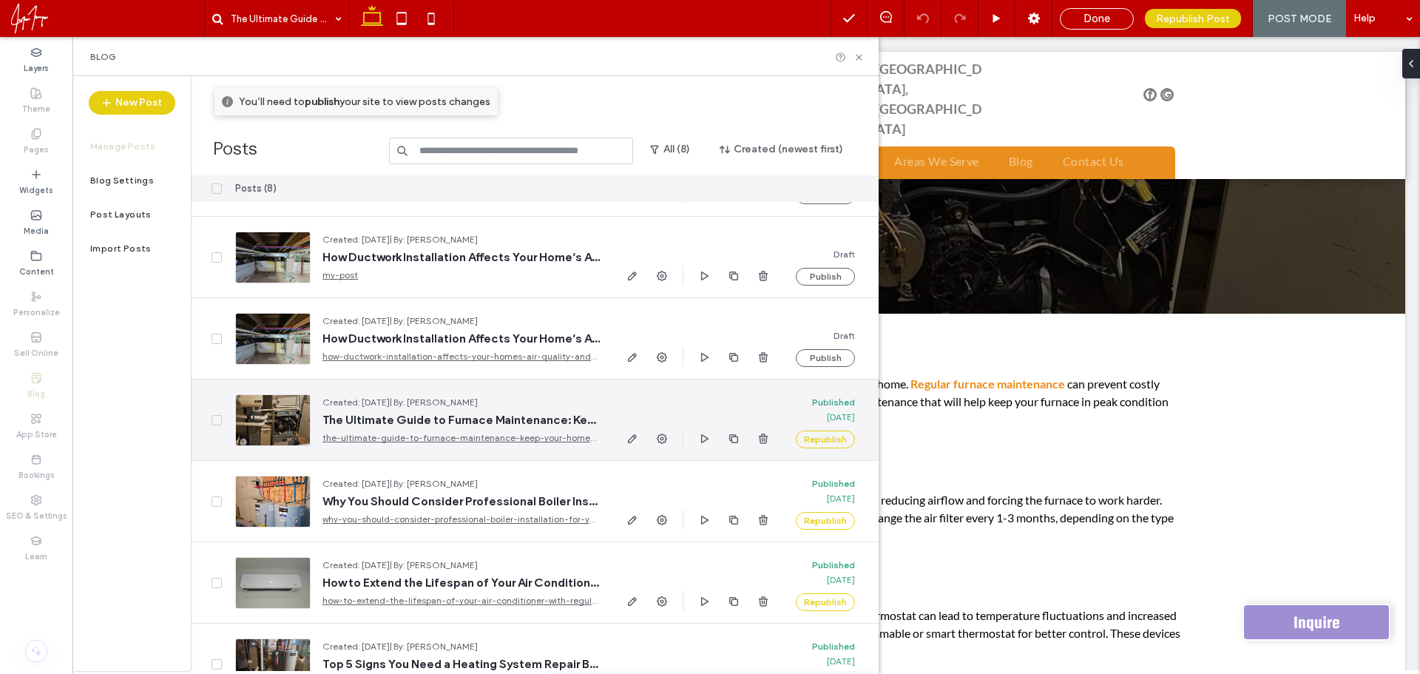
scroll to position [74, 0]
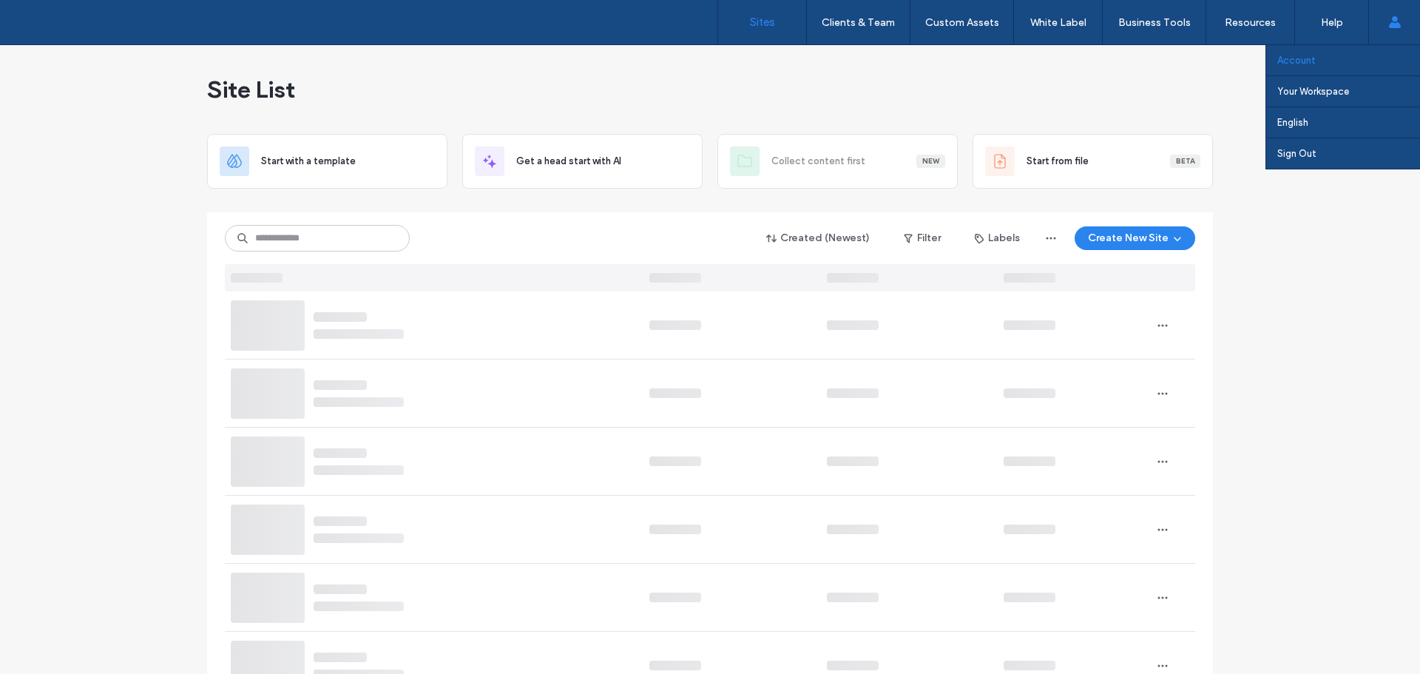
click at [1322, 64] on link "Account" at bounding box center [1348, 60] width 143 height 30
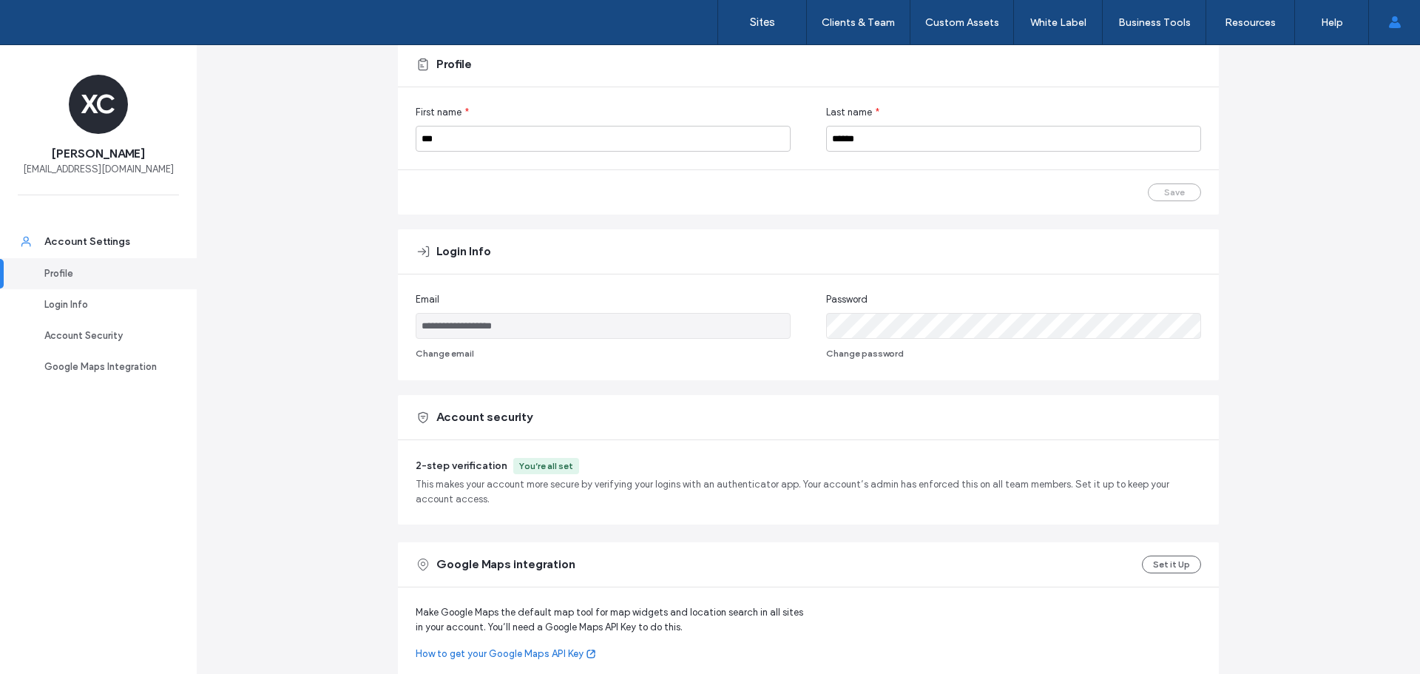
scroll to position [194, 0]
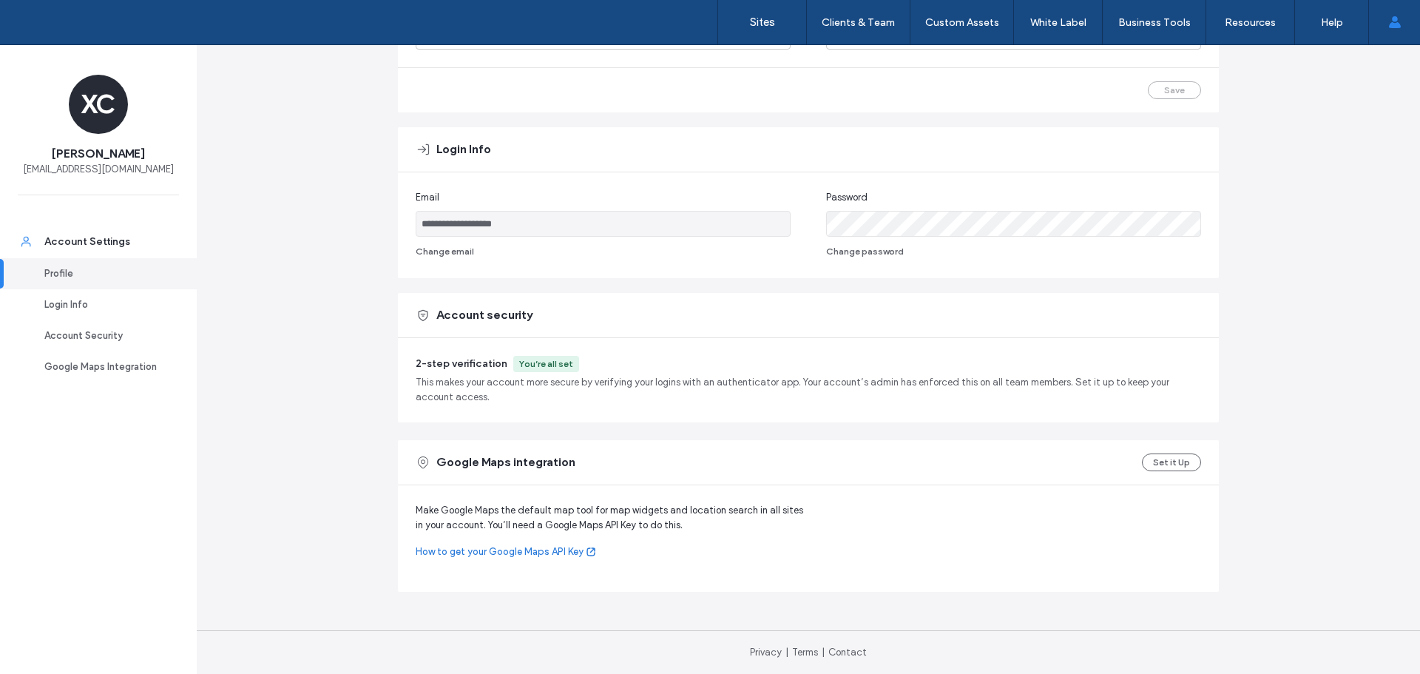
click at [554, 356] on div "You’re all set" at bounding box center [546, 364] width 66 height 16
click at [401, 389] on div "2-step verification You’re all set This makes your account more secure by verif…" at bounding box center [808, 380] width 821 height 84
click at [524, 366] on div "You’re all set" at bounding box center [546, 363] width 54 height 13
click at [525, 396] on span "This makes your account more secure by verifying your logins with an authentica…" at bounding box center [808, 390] width 785 height 30
click at [770, 17] on label "Sites" at bounding box center [762, 22] width 25 height 13
